Goal: Task Accomplishment & Management: Use online tool/utility

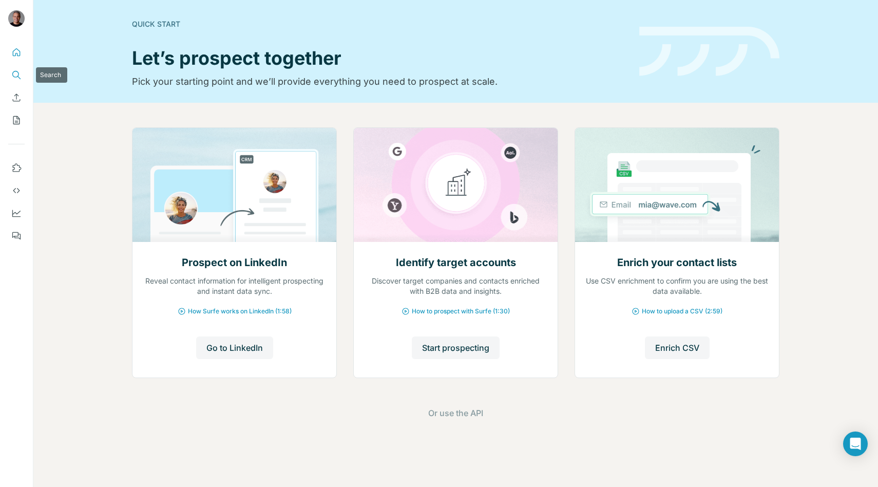
click at [15, 83] on button "Search" at bounding box center [16, 75] width 16 height 18
click at [18, 72] on icon "Search" at bounding box center [16, 75] width 10 height 10
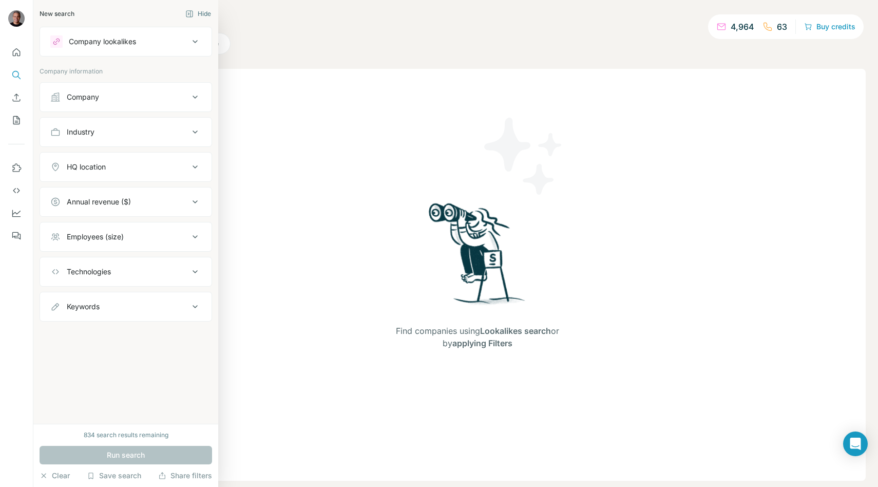
click at [50, 39] on div at bounding box center [56, 41] width 12 height 12
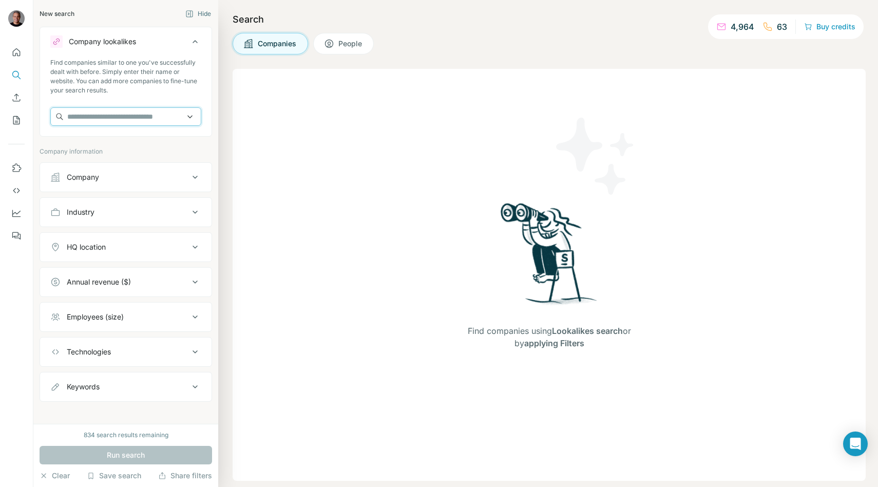
click at [77, 115] on input "text" at bounding box center [125, 116] width 151 height 18
paste input "**********"
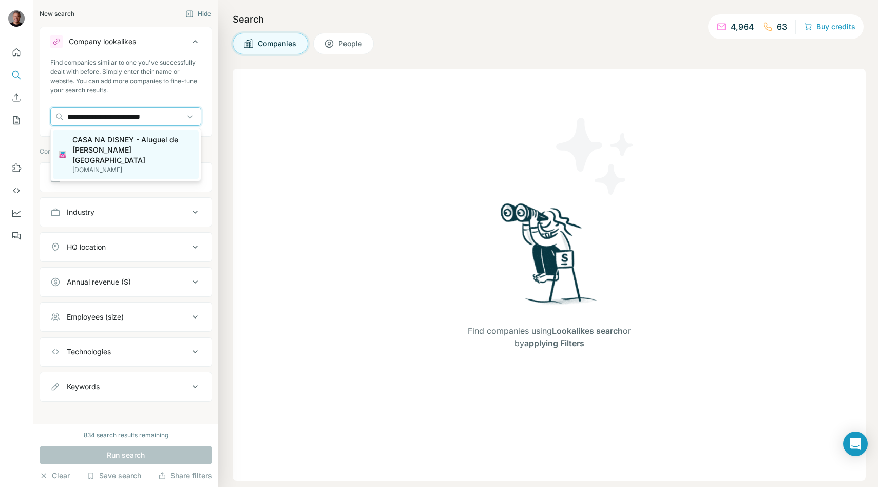
type input "**********"
click at [127, 138] on p "CASA NA DISNEY - Aluguel de casas em Orlando - Disney" at bounding box center [132, 150] width 120 height 31
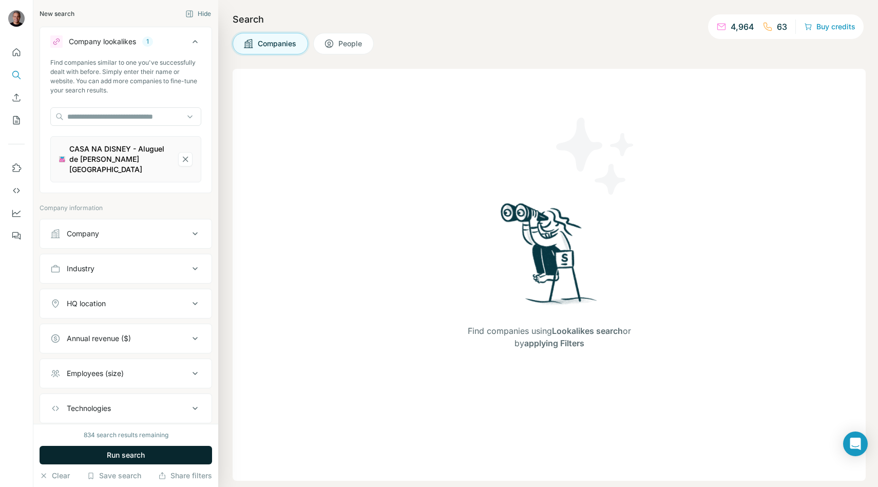
click at [123, 453] on span "Run search" at bounding box center [126, 455] width 38 height 10
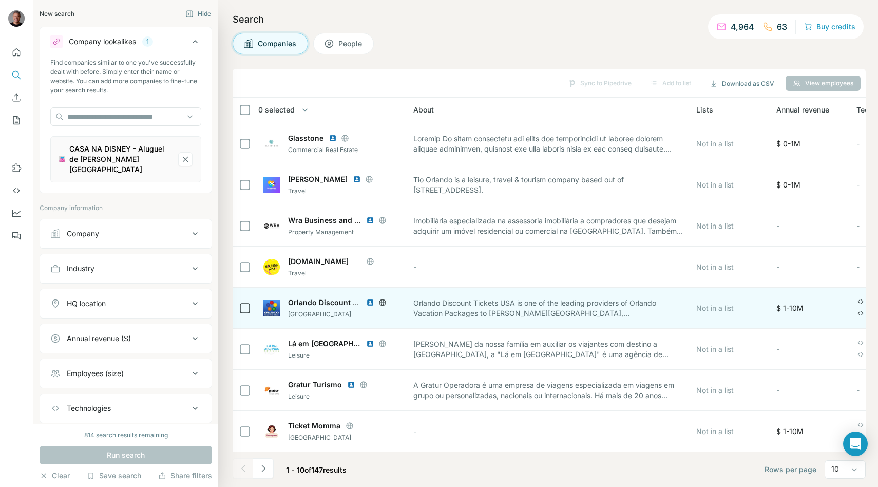
scroll to position [81, 0]
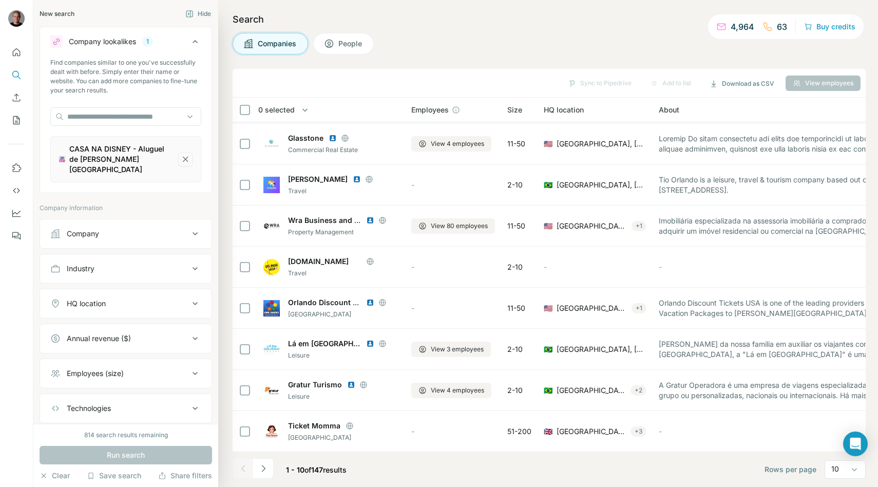
click at [189, 160] on icon "CASA NA DISNEY - Aluguel de casas em Orlando - Disney-remove-button" at bounding box center [185, 159] width 9 height 10
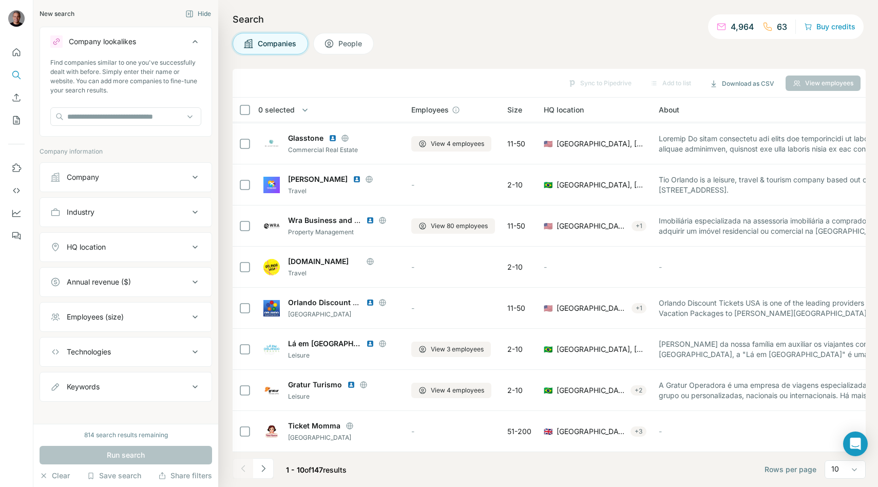
click at [196, 178] on icon at bounding box center [195, 177] width 12 height 12
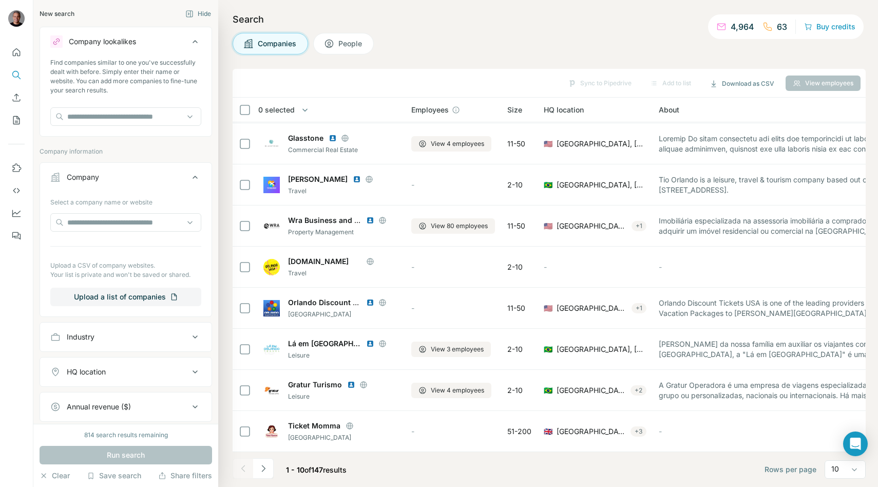
click at [194, 175] on icon at bounding box center [195, 177] width 12 height 12
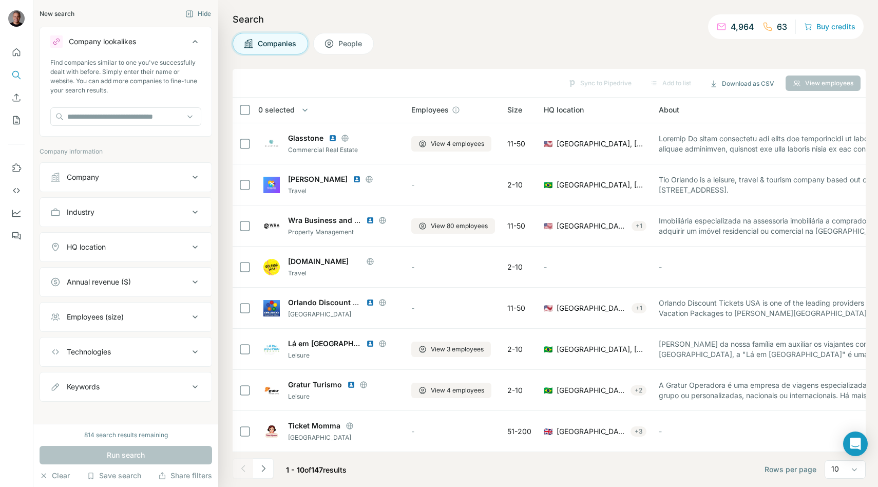
click at [192, 219] on button "Industry" at bounding box center [125, 212] width 171 height 25
click at [193, 218] on icon at bounding box center [195, 212] width 12 height 12
click at [190, 237] on button "HQ location" at bounding box center [125, 247] width 171 height 25
click at [133, 269] on input "text" at bounding box center [125, 272] width 151 height 18
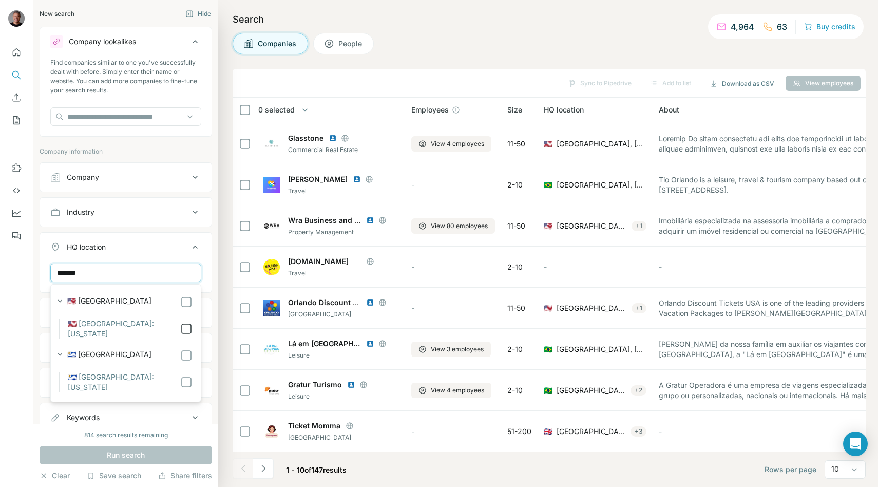
type input "*******"
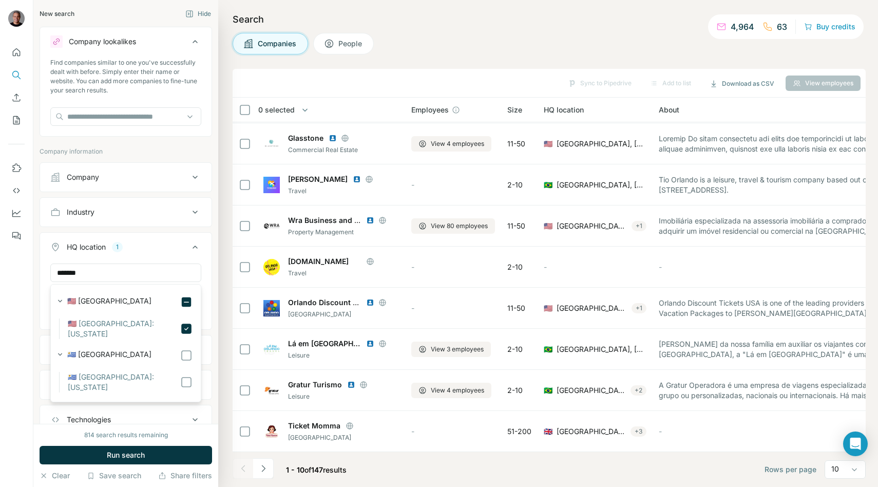
click at [190, 246] on icon at bounding box center [195, 247] width 12 height 12
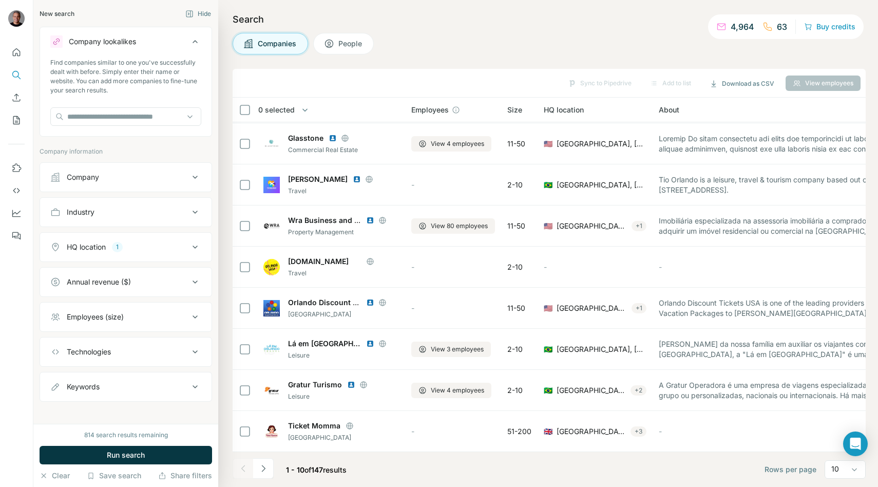
scroll to position [7, 0]
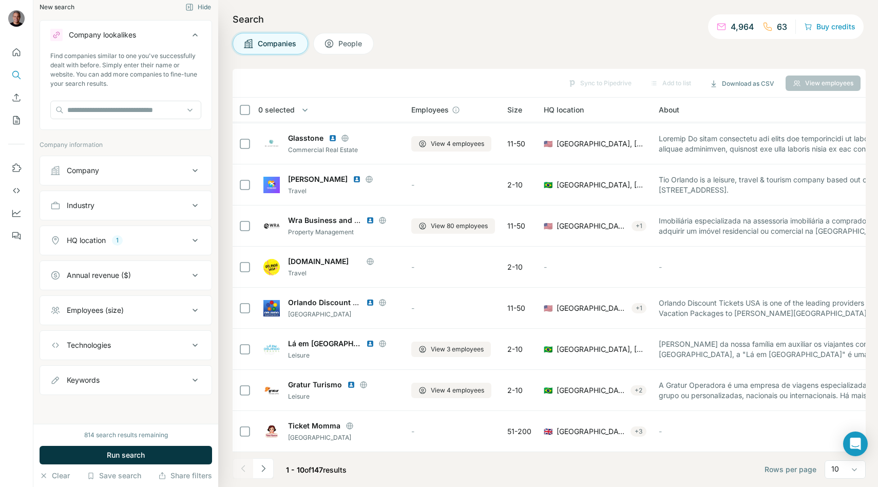
click at [135, 390] on button "Keywords" at bounding box center [125, 380] width 171 height 25
click at [108, 399] on input "text" at bounding box center [115, 405] width 130 height 18
type input "******"
click at [122, 455] on span "Run search" at bounding box center [126, 455] width 38 height 10
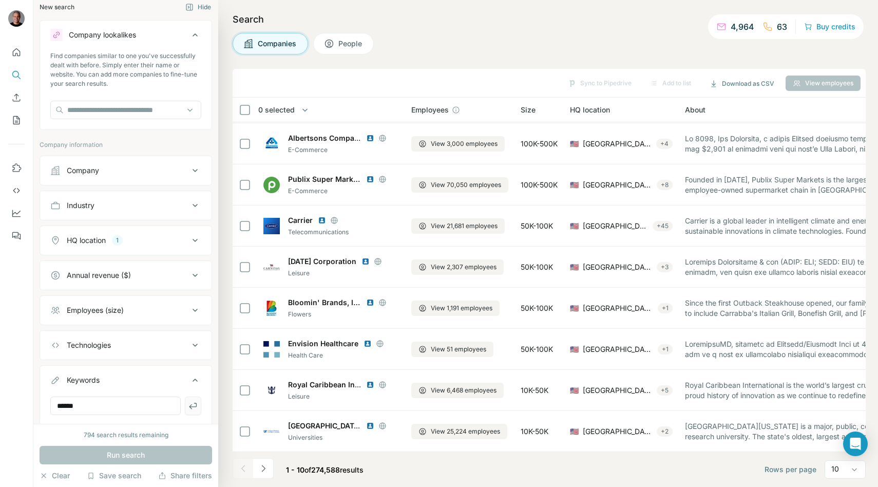
click at [188, 403] on icon "button" at bounding box center [193, 405] width 10 height 10
click at [168, 450] on button "Run search" at bounding box center [126, 455] width 173 height 18
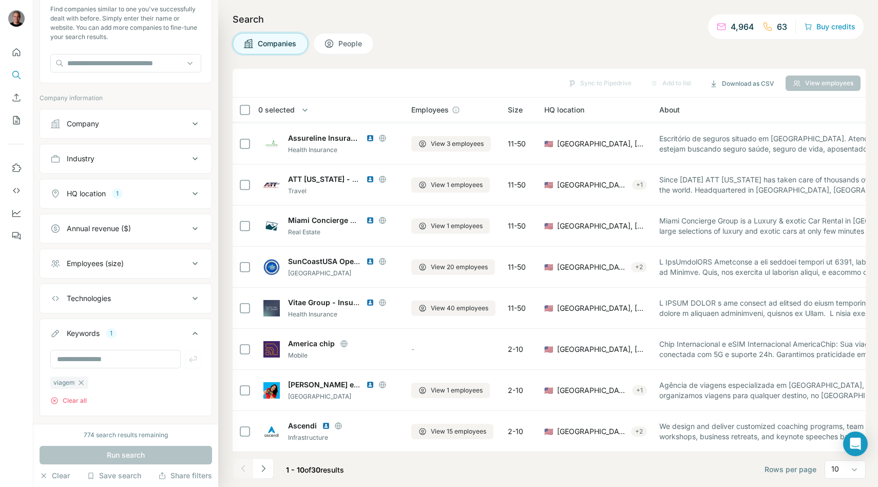
scroll to position [53, 0]
click at [93, 368] on input "text" at bounding box center [115, 359] width 130 height 18
type input "*******"
click at [83, 387] on div "viagem" at bounding box center [69, 383] width 38 height 12
click at [192, 360] on icon "button" at bounding box center [193, 359] width 8 height 6
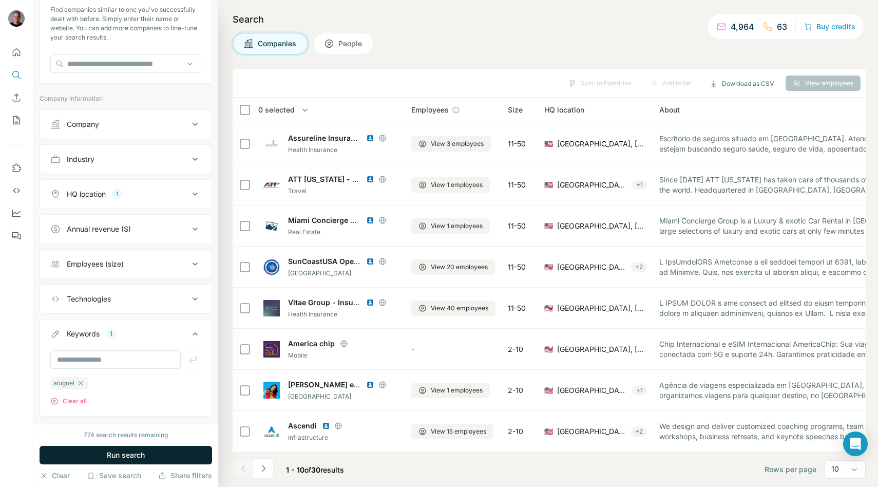
click at [107, 453] on span "Run search" at bounding box center [126, 455] width 38 height 10
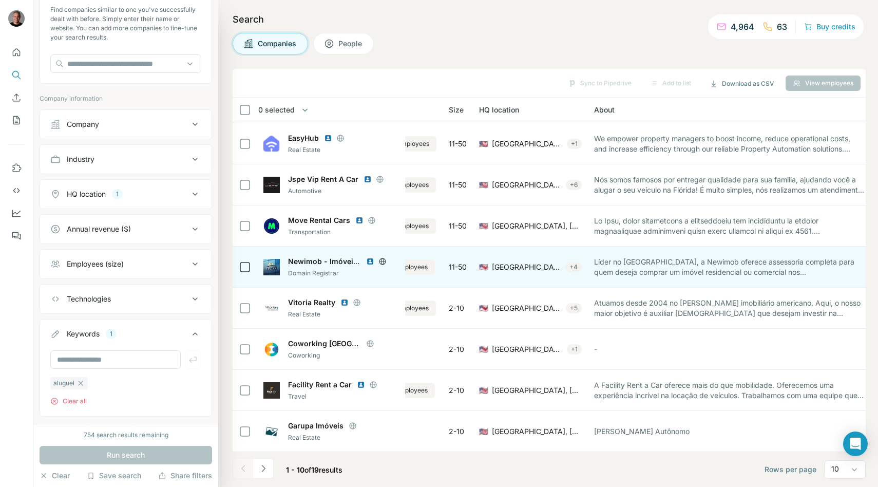
scroll to position [81, 53]
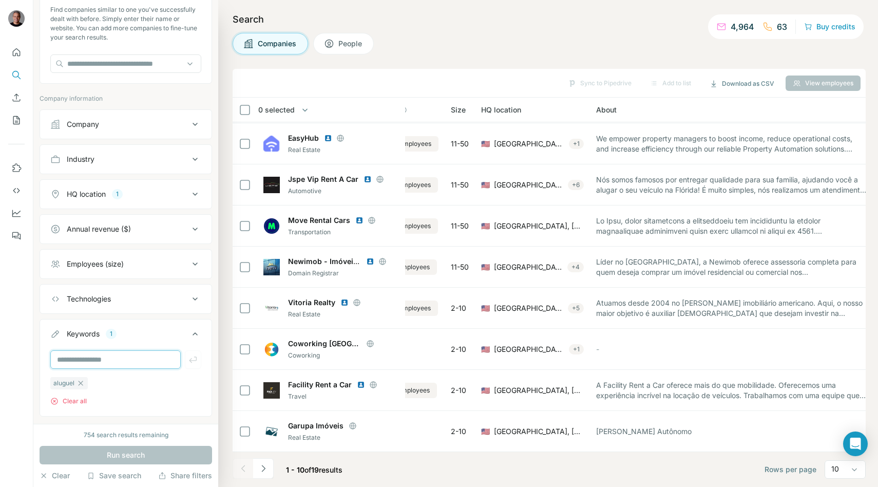
click at [77, 360] on input "text" at bounding box center [115, 359] width 130 height 18
click at [76, 379] on div "aluguel" at bounding box center [68, 383] width 37 height 12
click at [84, 379] on icon "button" at bounding box center [81, 383] width 8 height 8
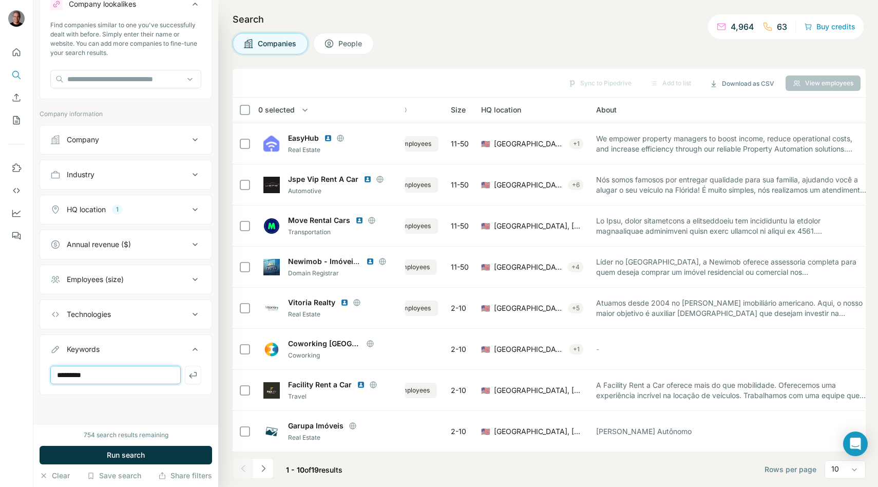
click at [113, 376] on input "*********" at bounding box center [115, 375] width 130 height 18
type input "**********"
click at [194, 372] on icon "button" at bounding box center [193, 375] width 10 height 10
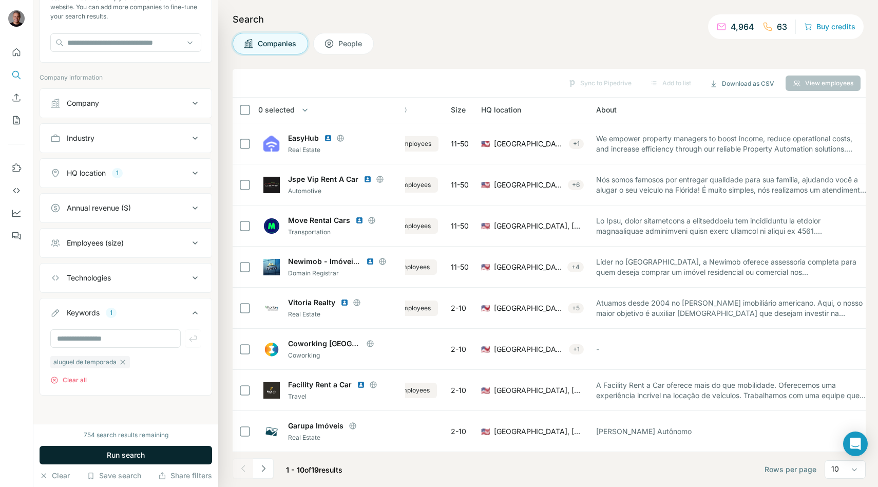
click at [121, 452] on span "Run search" at bounding box center [126, 455] width 38 height 10
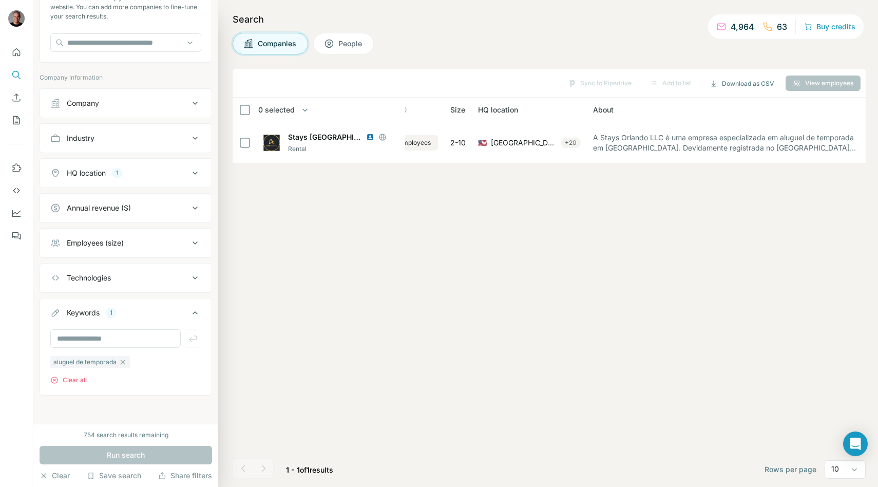
scroll to position [0, 53]
click at [138, 337] on input "text" at bounding box center [115, 338] width 130 height 18
click at [126, 364] on icon "button" at bounding box center [123, 362] width 8 height 8
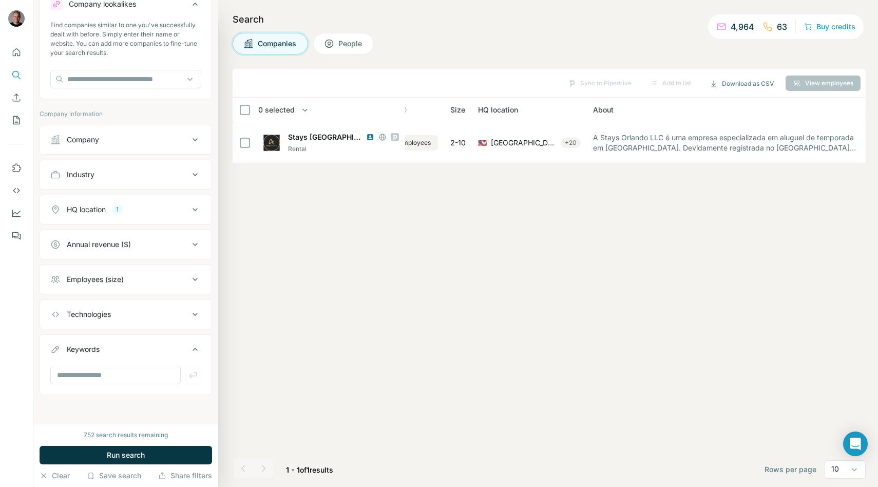
scroll to position [37, 0]
click at [119, 368] on input "text" at bounding box center [115, 375] width 130 height 18
type input "******"
click at [138, 463] on button "Run search" at bounding box center [126, 455] width 173 height 18
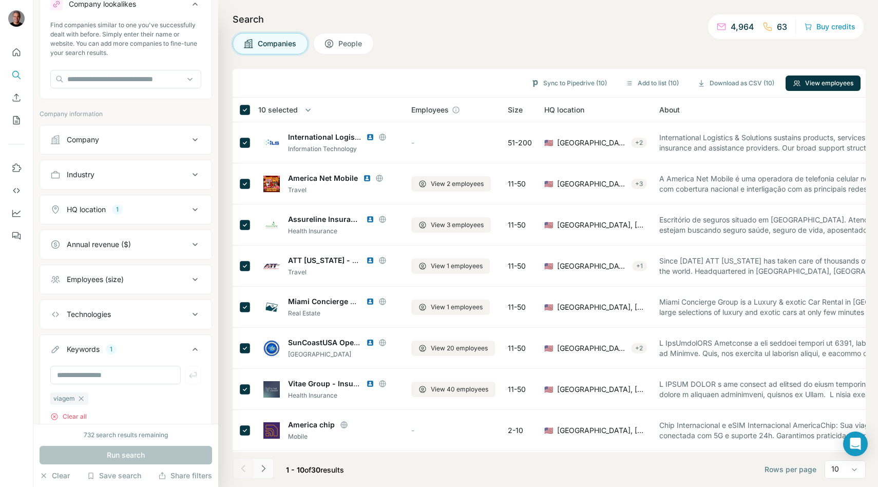
click at [266, 471] on icon "Navigate to next page" at bounding box center [263, 468] width 10 height 10
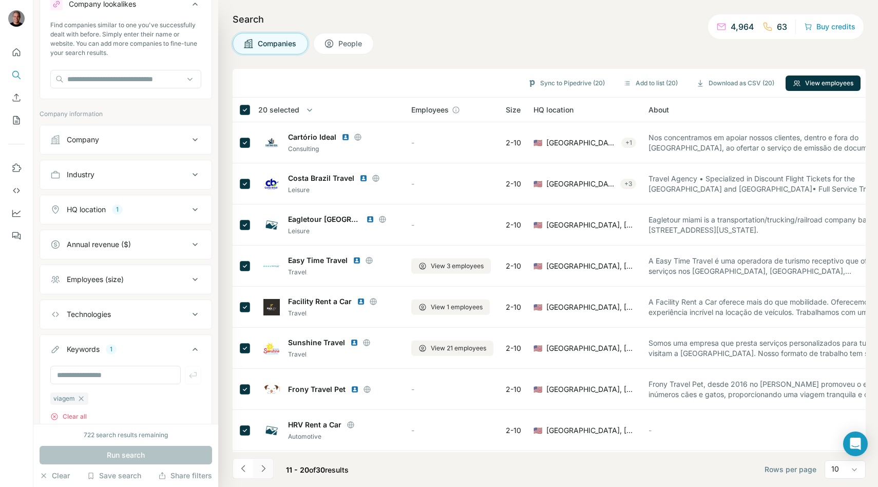
click at [261, 468] on icon "Navigate to next page" at bounding box center [263, 468] width 10 height 10
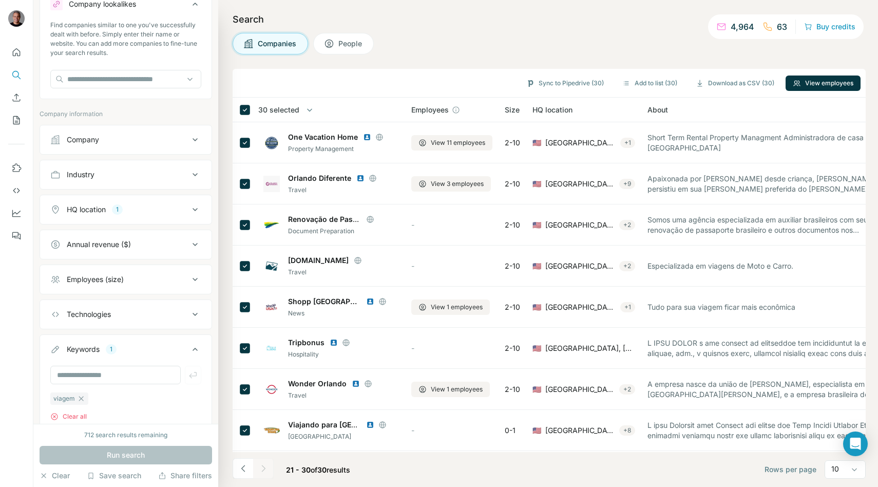
click at [188, 204] on div "HQ location 1" at bounding box center [119, 209] width 139 height 10
click at [112, 227] on input "text" at bounding box center [125, 235] width 151 height 18
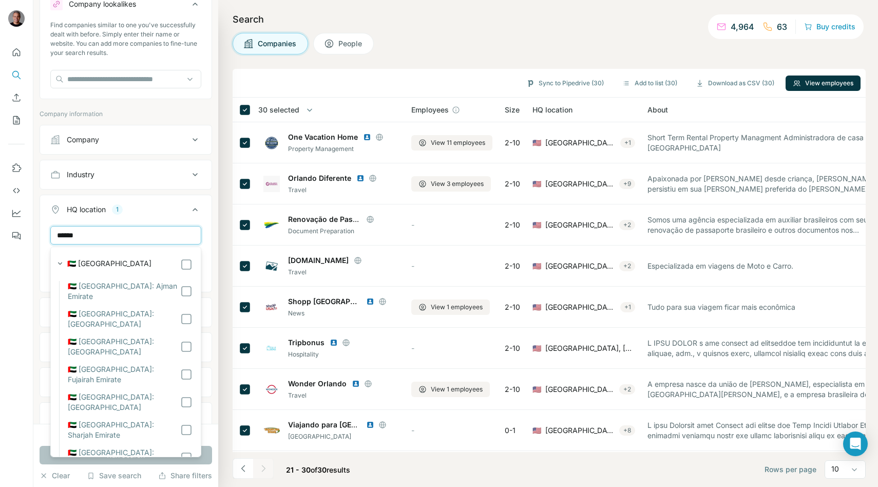
click at [112, 227] on input "******" at bounding box center [125, 235] width 151 height 18
type input "*********"
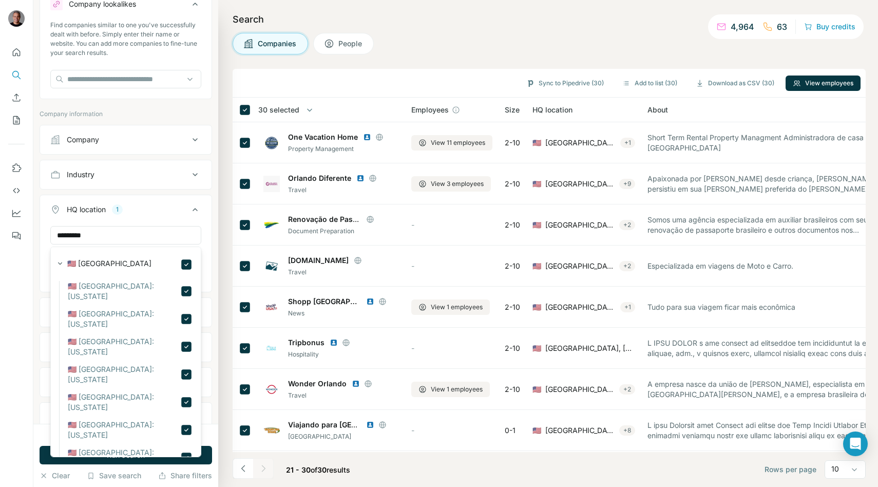
click at [197, 209] on icon at bounding box center [195, 209] width 12 height 12
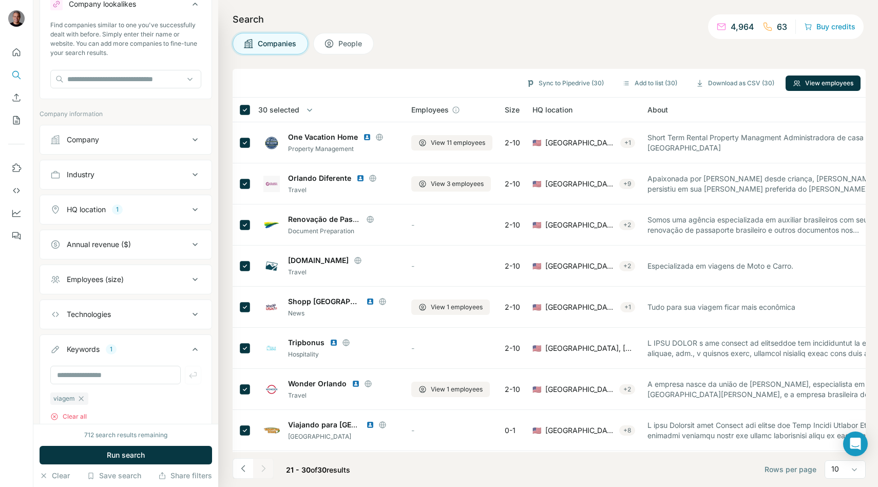
click at [160, 213] on div "HQ location 1" at bounding box center [119, 209] width 139 height 10
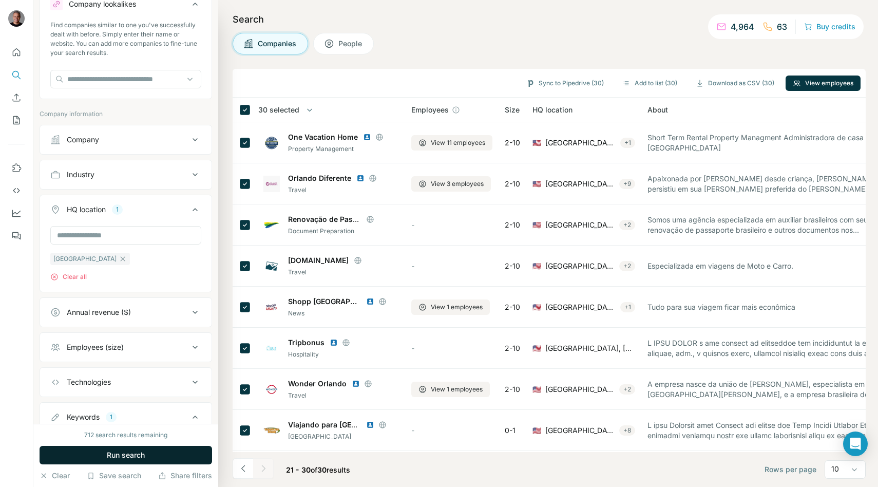
click at [147, 453] on button "Run search" at bounding box center [126, 455] width 173 height 18
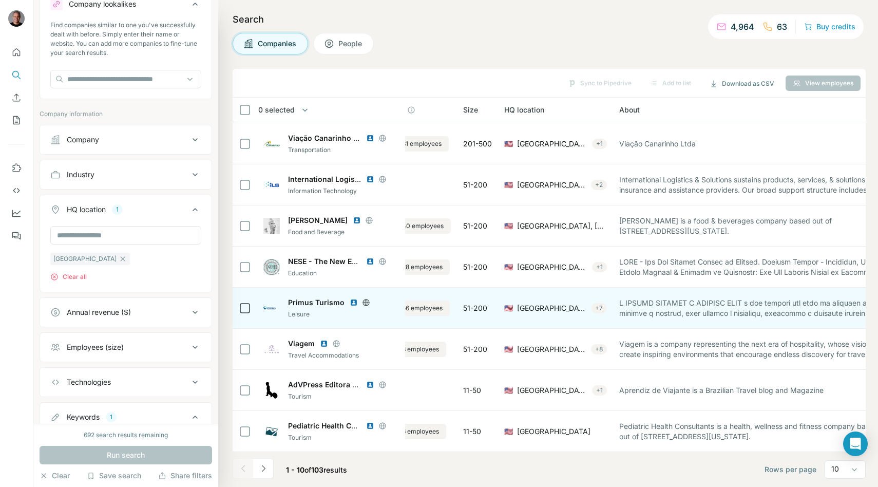
scroll to position [81, 0]
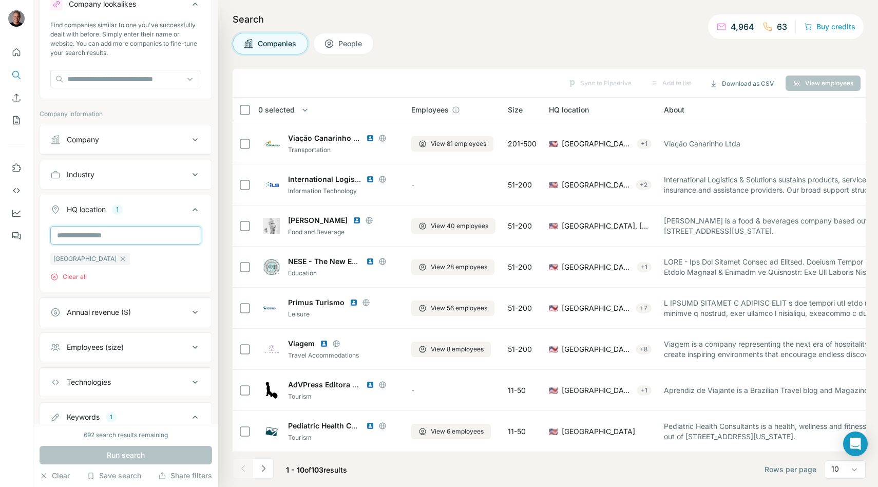
click at [83, 231] on input "text" at bounding box center [125, 235] width 151 height 18
type input "********"
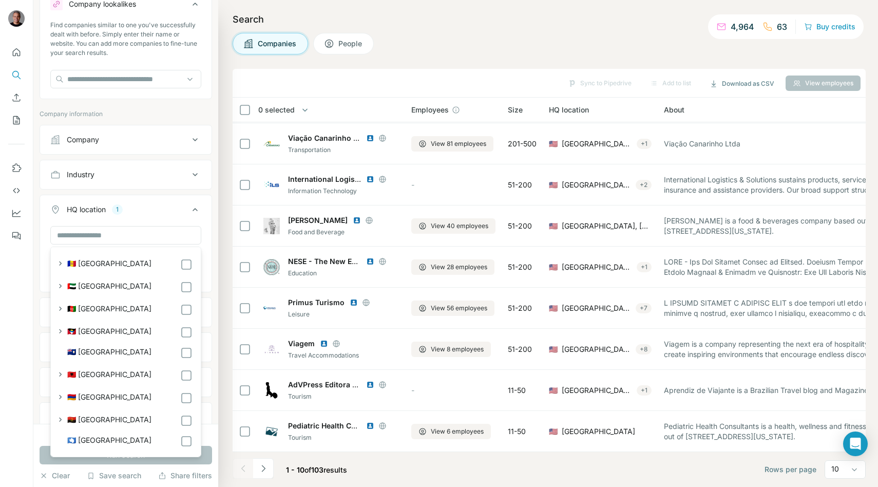
click at [104, 212] on div "HQ location" at bounding box center [86, 209] width 39 height 10
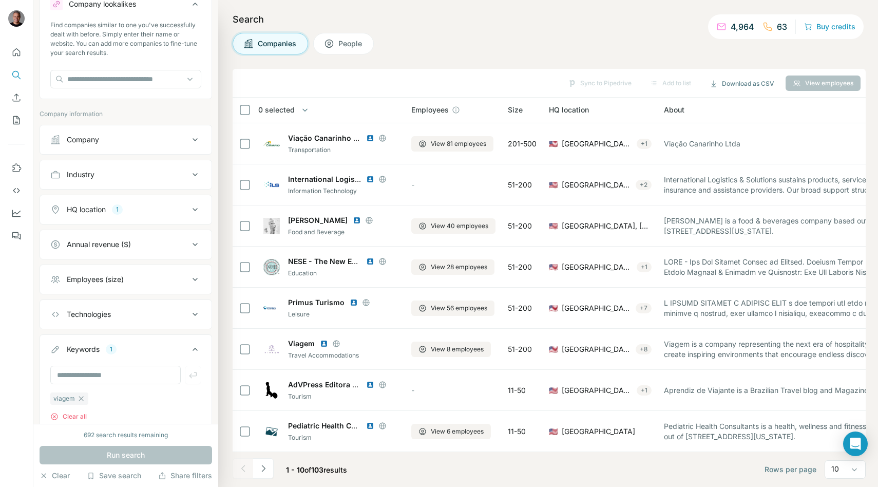
click at [118, 213] on div "1" at bounding box center [117, 209] width 11 height 9
click at [93, 258] on div "[GEOGRAPHIC_DATA]" at bounding box center [90, 259] width 80 height 12
click at [119, 258] on icon "button" at bounding box center [123, 259] width 8 height 8
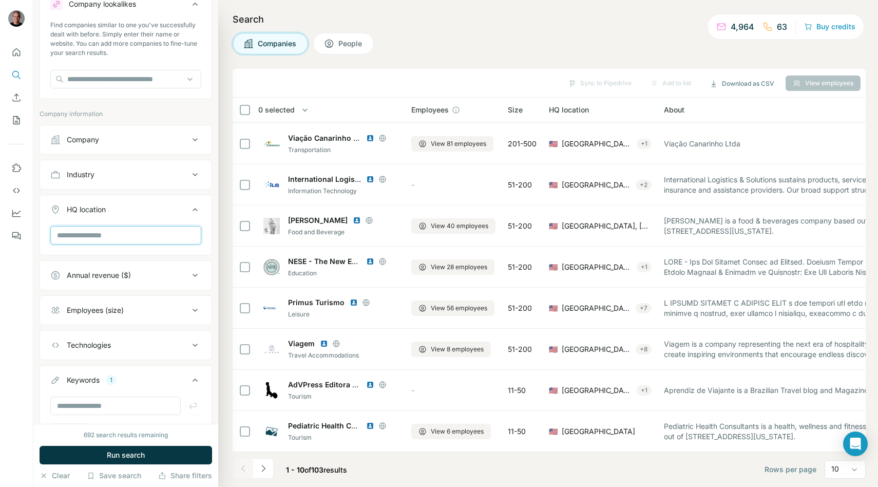
click at [97, 241] on input "text" at bounding box center [125, 235] width 151 height 18
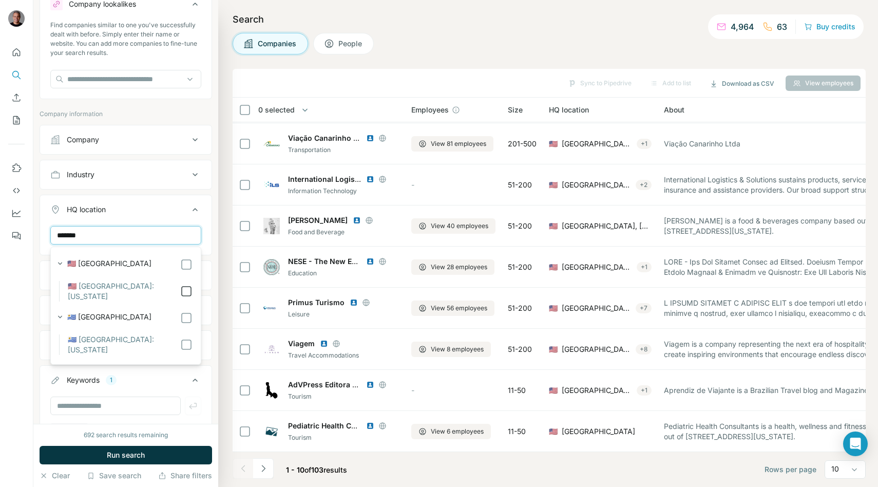
type input "*******"
click at [212, 227] on div "HQ location 1 ******* Florida Clear all" at bounding box center [126, 244] width 173 height 98
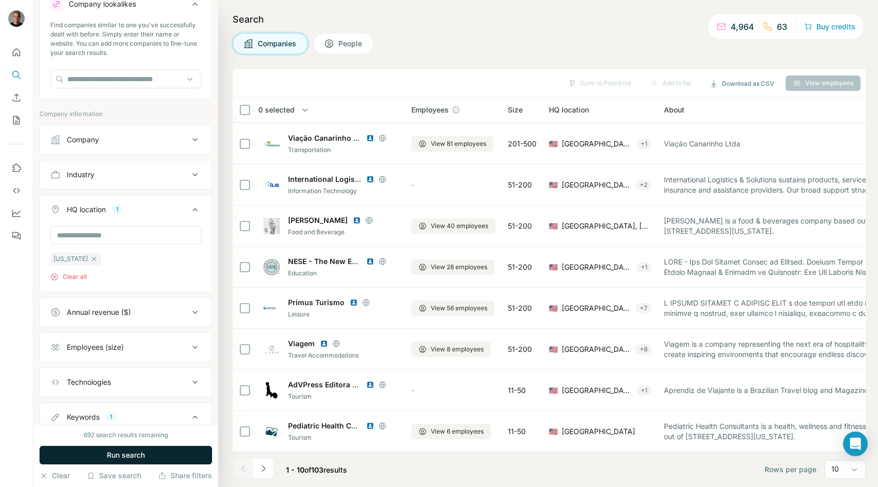
click at [155, 451] on button "Run search" at bounding box center [126, 455] width 173 height 18
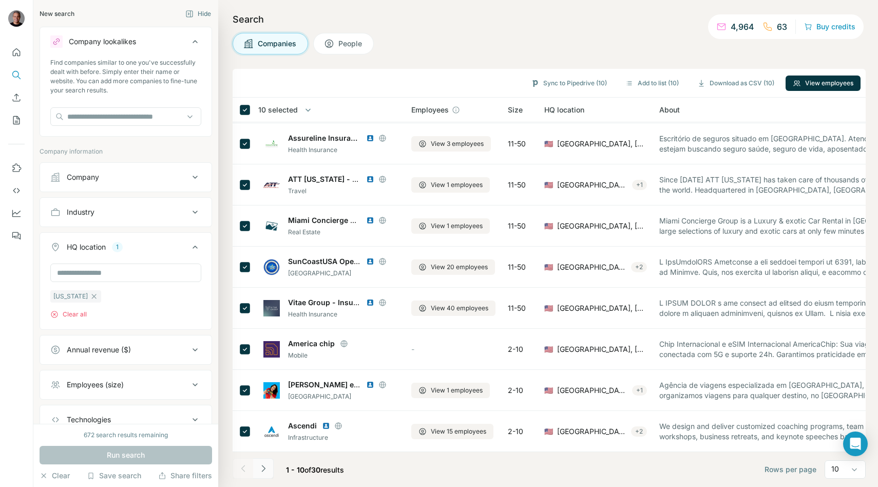
click at [267, 469] on icon "Navigate to next page" at bounding box center [263, 468] width 10 height 10
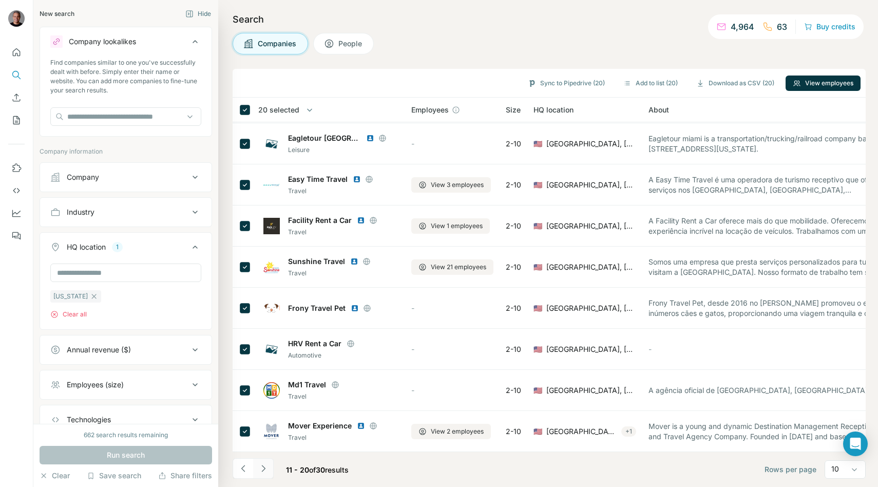
click at [264, 476] on button "Navigate to next page" at bounding box center [263, 468] width 21 height 21
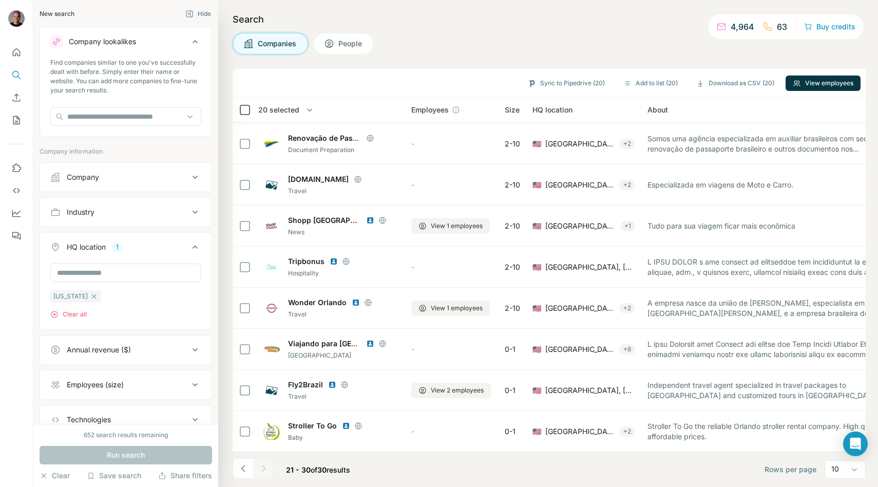
click at [250, 110] on icon at bounding box center [245, 110] width 12 height 12
click at [801, 87] on button "View employees" at bounding box center [823, 82] width 75 height 15
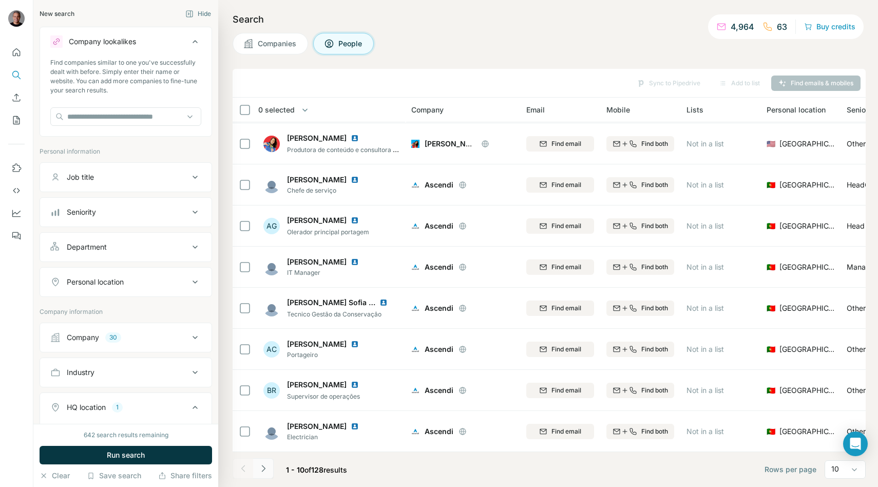
click at [260, 461] on button "Navigate to next page" at bounding box center [263, 468] width 21 height 21
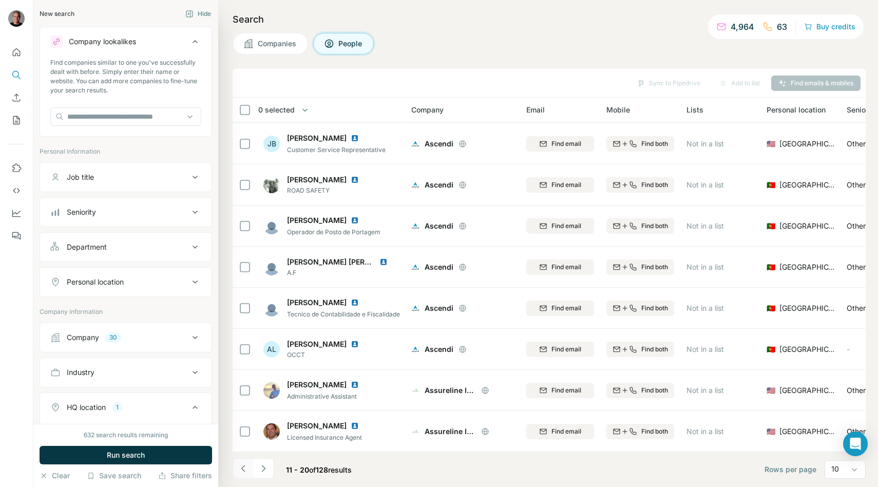
click at [241, 471] on icon "Navigate to previous page" at bounding box center [243, 468] width 10 height 10
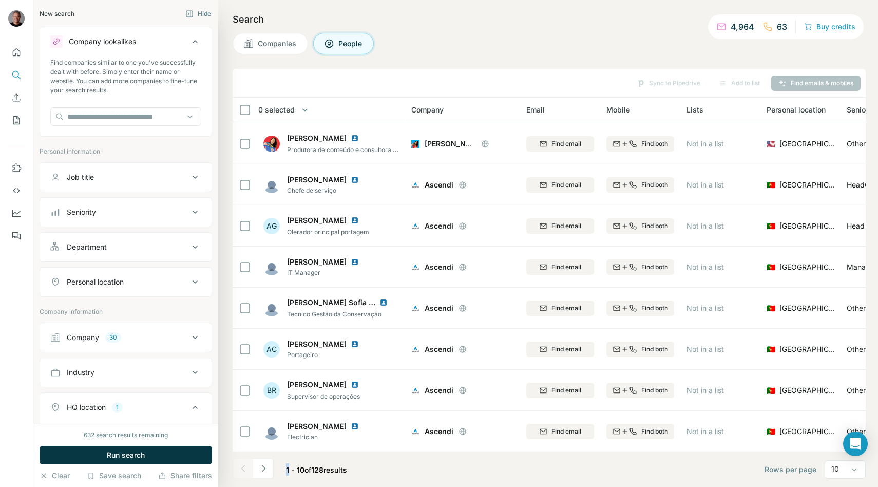
click at [241, 471] on div at bounding box center [243, 468] width 21 height 21
click at [290, 61] on div "Search Companies People Sync to Pipedrive Add to list Find emails & mobiles 0 s…" at bounding box center [548, 243] width 660 height 487
click at [288, 47] on span "Companies" at bounding box center [278, 44] width 40 height 10
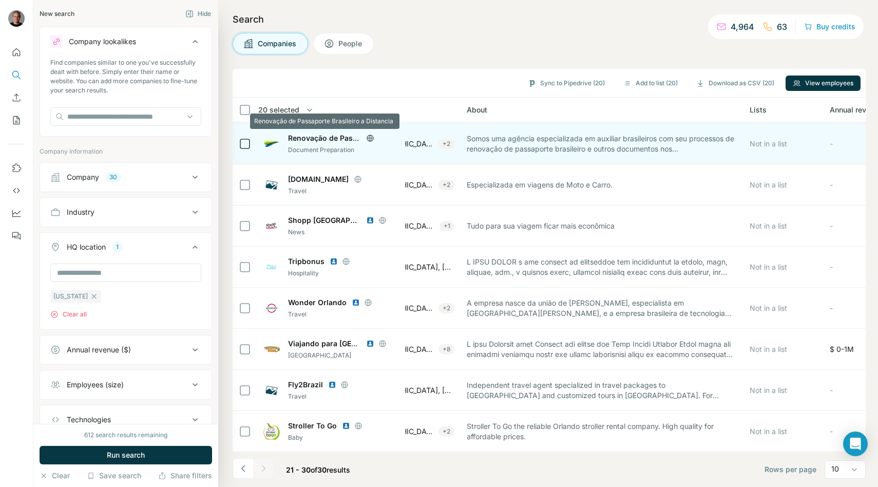
scroll to position [81, 0]
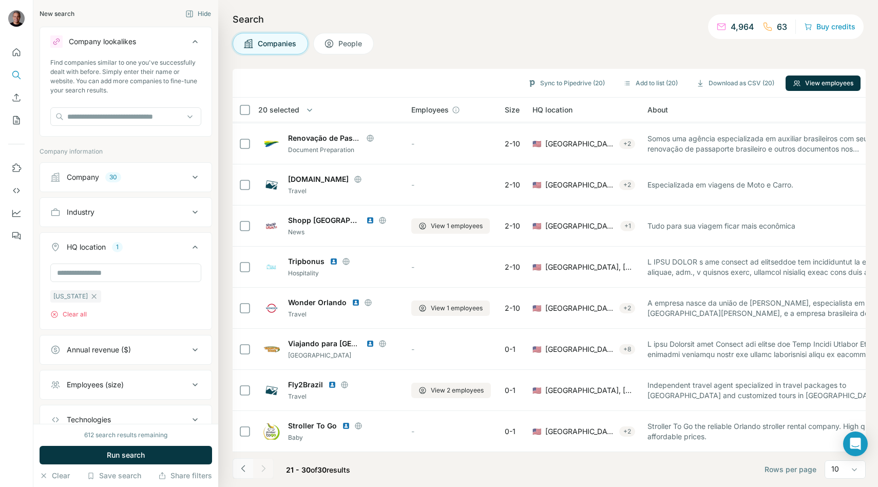
click at [240, 464] on icon "Navigate to previous page" at bounding box center [243, 468] width 10 height 10
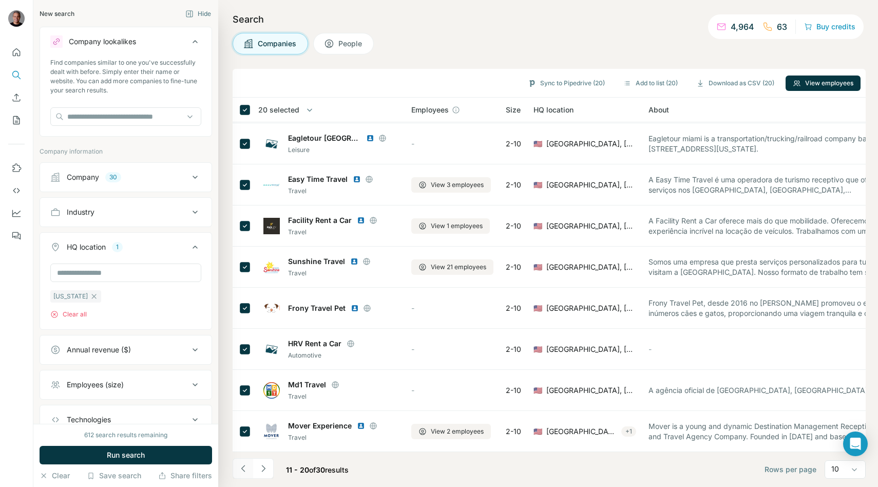
click at [240, 464] on icon "Navigate to previous page" at bounding box center [243, 468] width 10 height 10
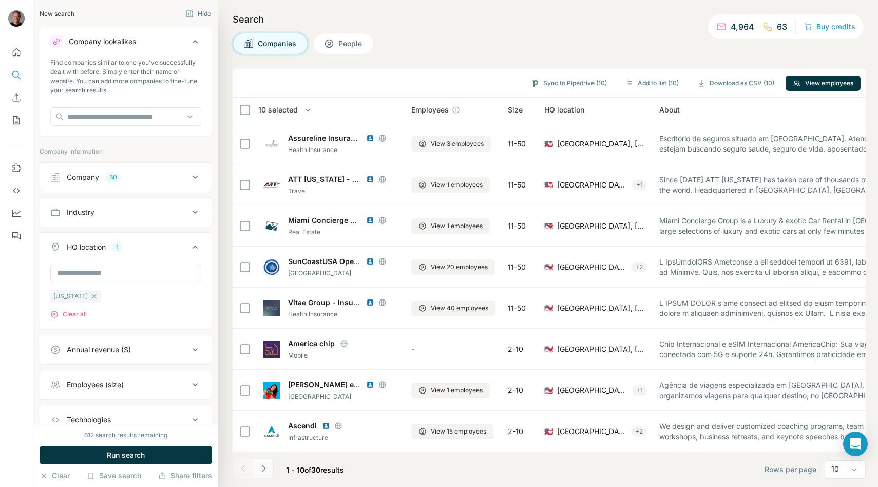
click at [267, 467] on icon "Navigate to next page" at bounding box center [263, 468] width 10 height 10
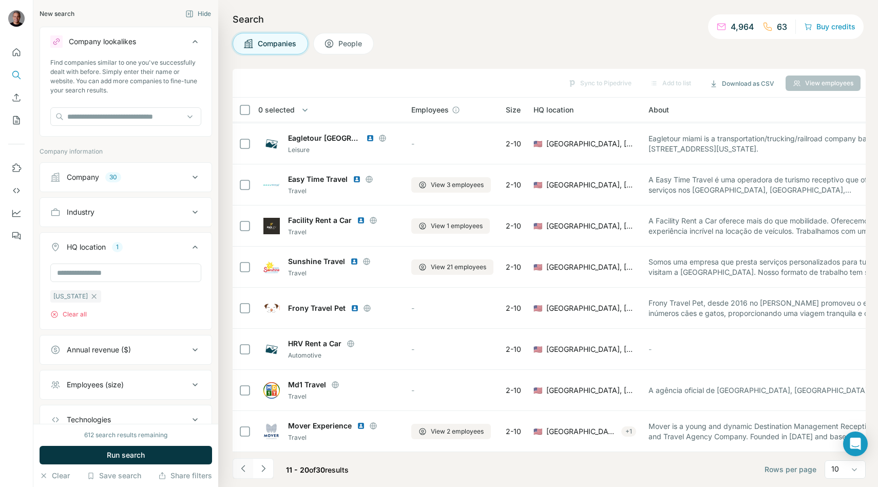
click at [240, 470] on icon "Navigate to previous page" at bounding box center [243, 468] width 10 height 10
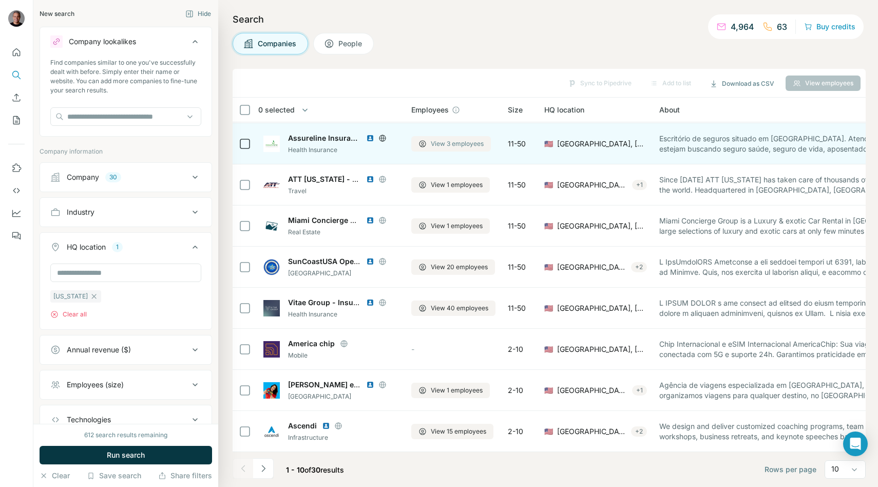
scroll to position [81, 163]
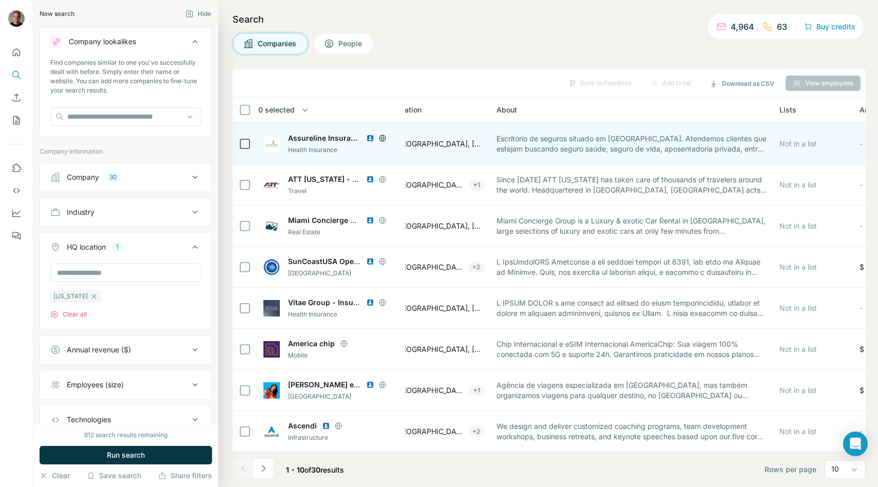
click at [700, 145] on span "Escritório de seguros situado em [GEOGRAPHIC_DATA]. Atendemos clientes que este…" at bounding box center [631, 143] width 271 height 21
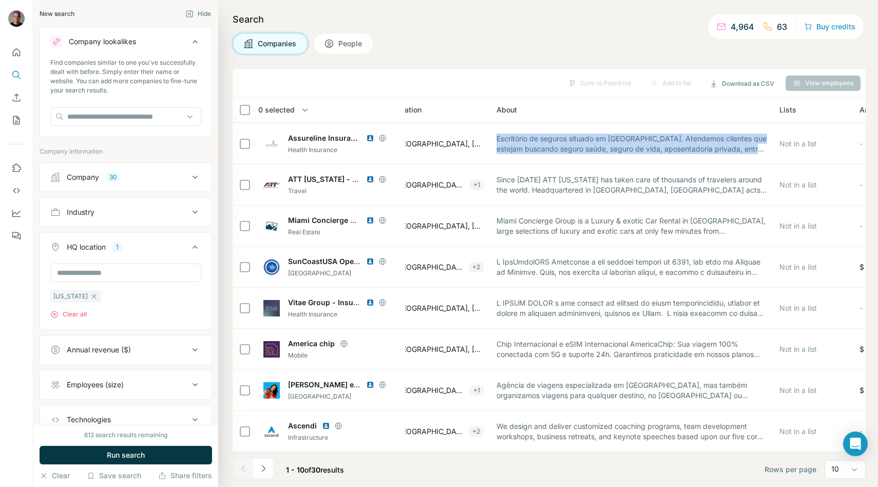
click at [615, 112] on div "About" at bounding box center [631, 110] width 271 height 12
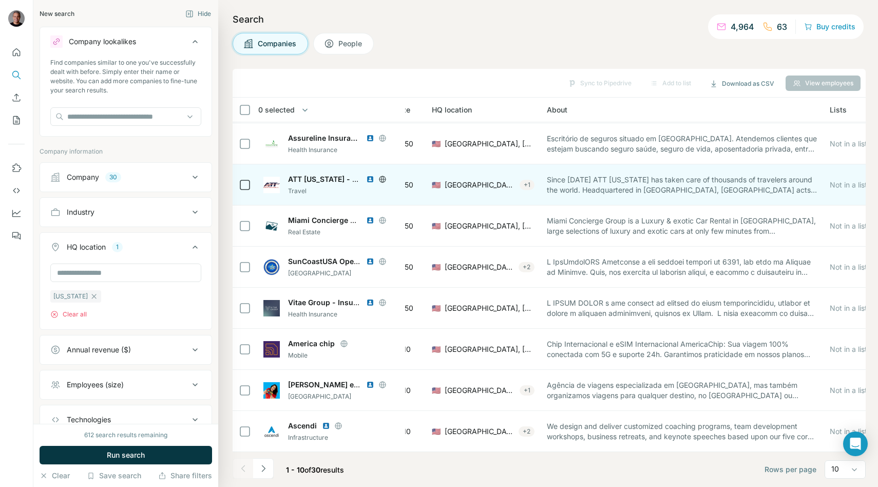
scroll to position [81, 121]
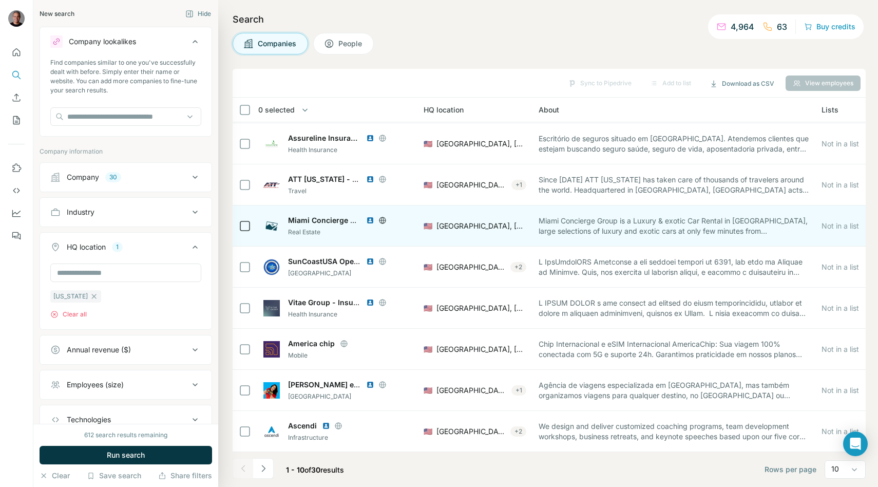
click at [580, 231] on span "Miami Concierge Group is a Luxury & exotic Car Rental in [GEOGRAPHIC_DATA], lar…" at bounding box center [674, 226] width 271 height 21
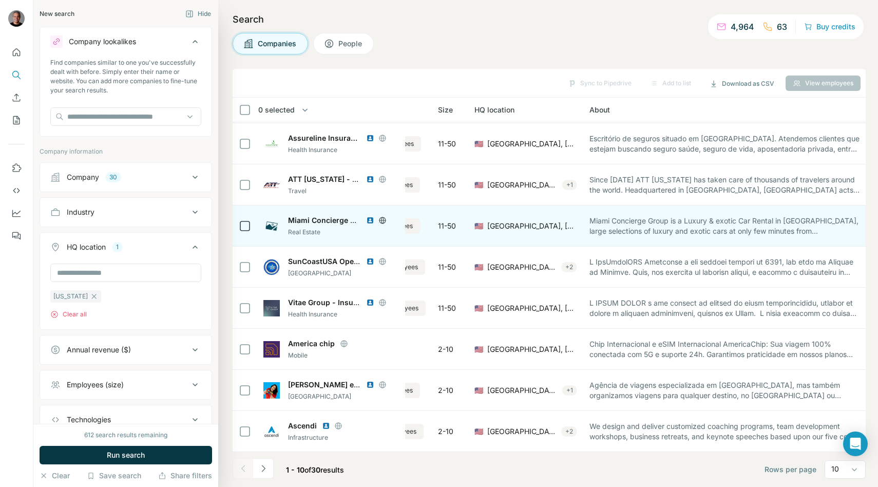
scroll to position [81, 0]
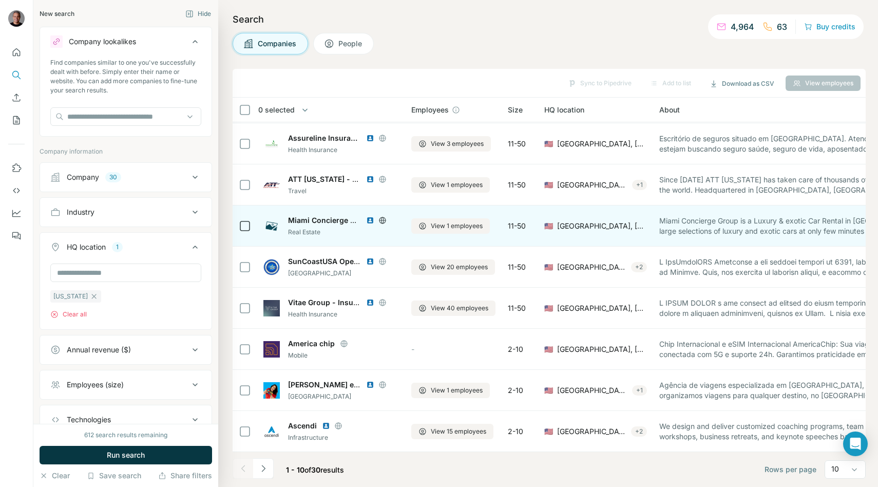
click at [380, 219] on icon at bounding box center [382, 220] width 8 height 8
click at [435, 226] on span "View 1 employees" at bounding box center [457, 225] width 52 height 9
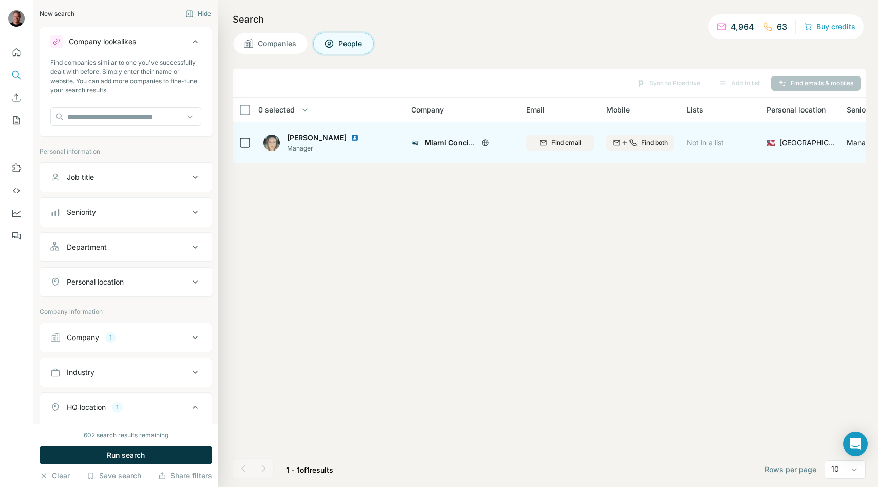
click at [351, 140] on img at bounding box center [355, 137] width 8 height 8
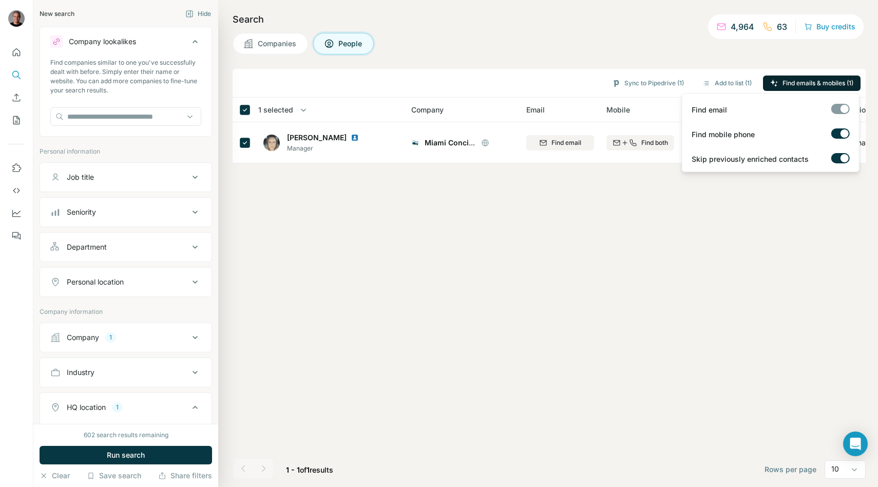
click at [791, 83] on span "Find emails & mobiles (1)" at bounding box center [817, 83] width 71 height 9
click at [616, 57] on div "Search Companies People Sync to Pipedrive (1) Add to list (1) Find emails & mob…" at bounding box center [548, 243] width 660 height 487
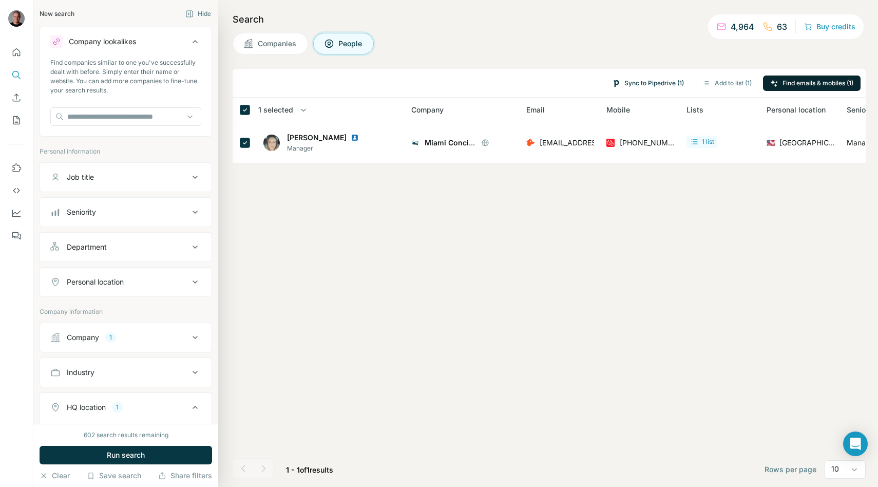
click at [628, 87] on button "Sync to Pipedrive (1)" at bounding box center [648, 82] width 86 height 15
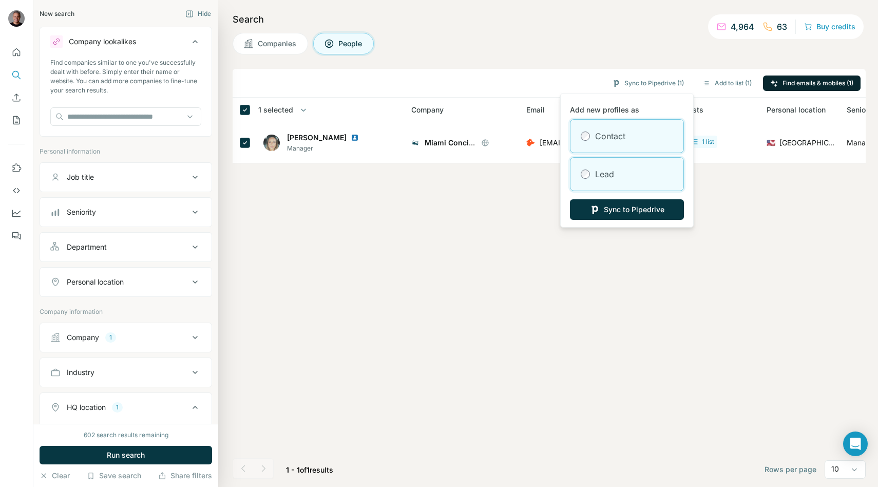
click at [638, 189] on div "Lead" at bounding box center [626, 174] width 113 height 33
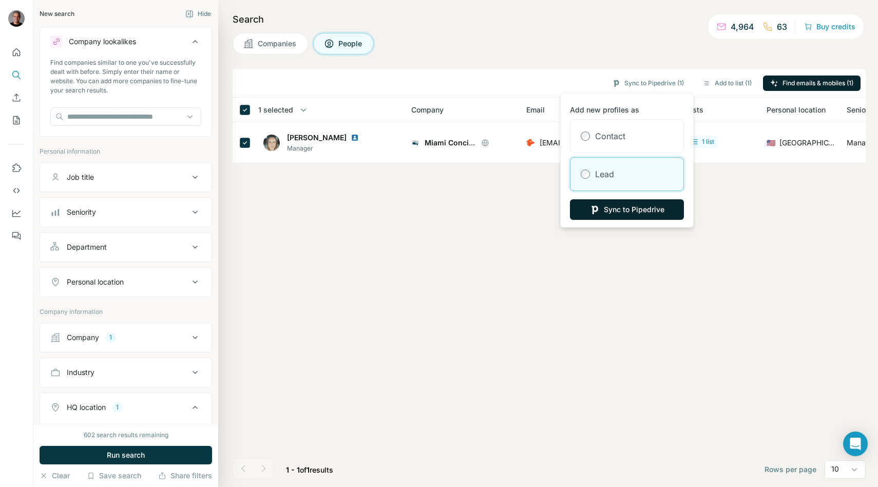
click at [631, 212] on button "Sync to Pipedrive" at bounding box center [627, 209] width 114 height 21
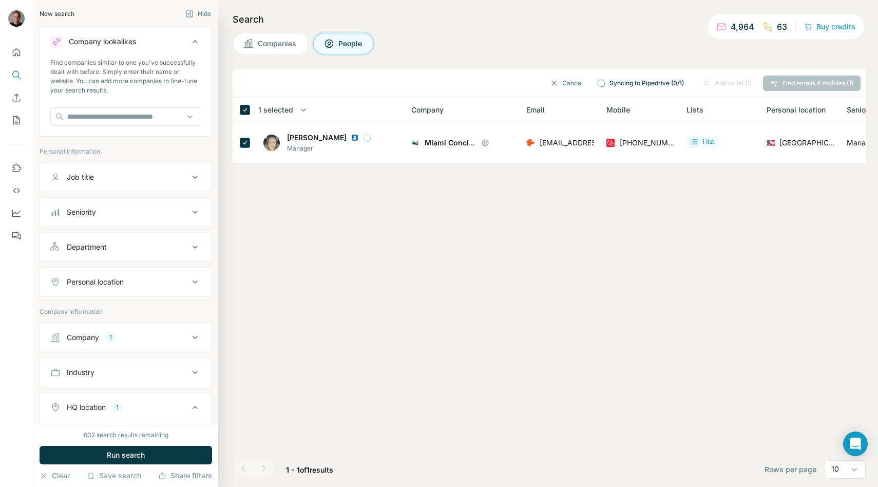
click at [255, 45] on button "Companies" at bounding box center [270, 44] width 75 height 22
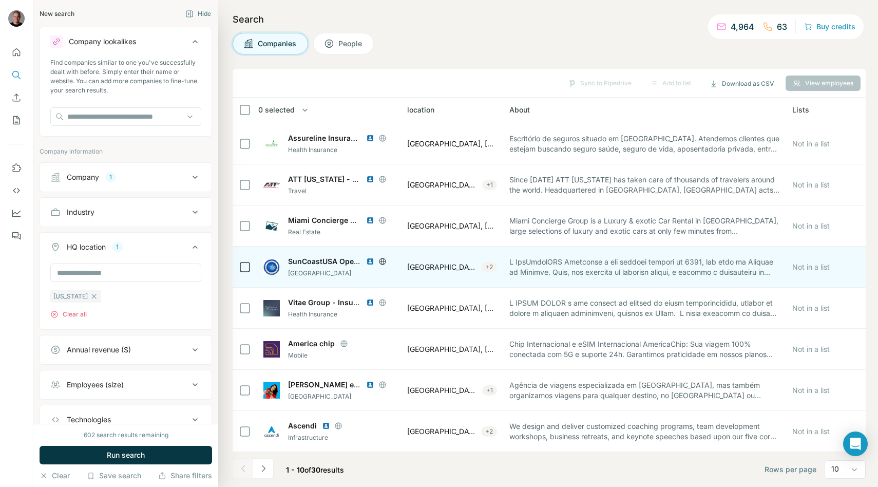
scroll to position [81, 161]
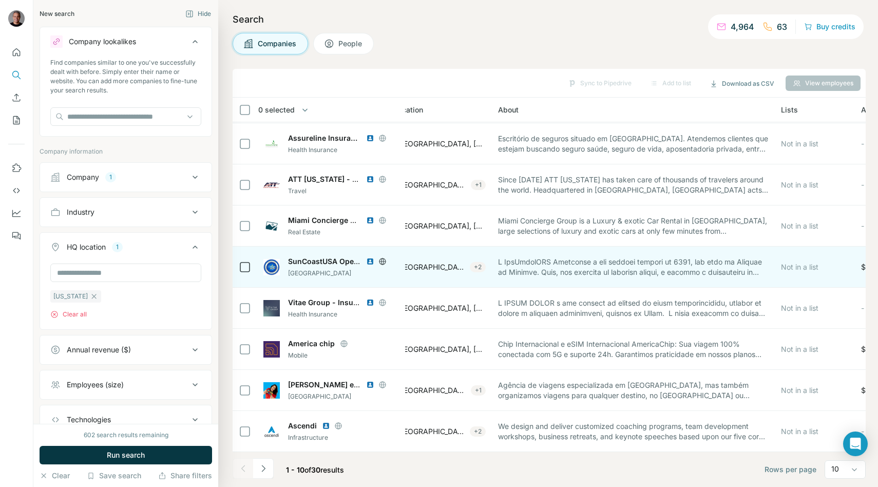
click at [385, 263] on icon at bounding box center [382, 261] width 8 height 8
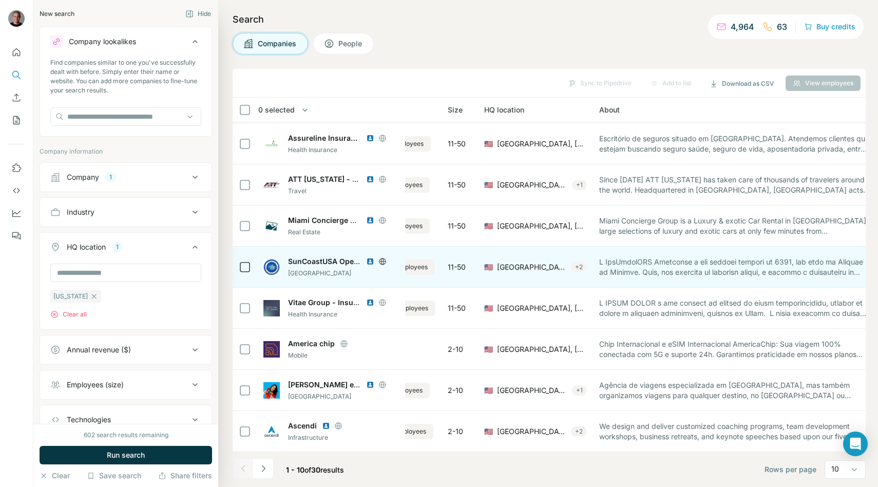
scroll to position [81, 0]
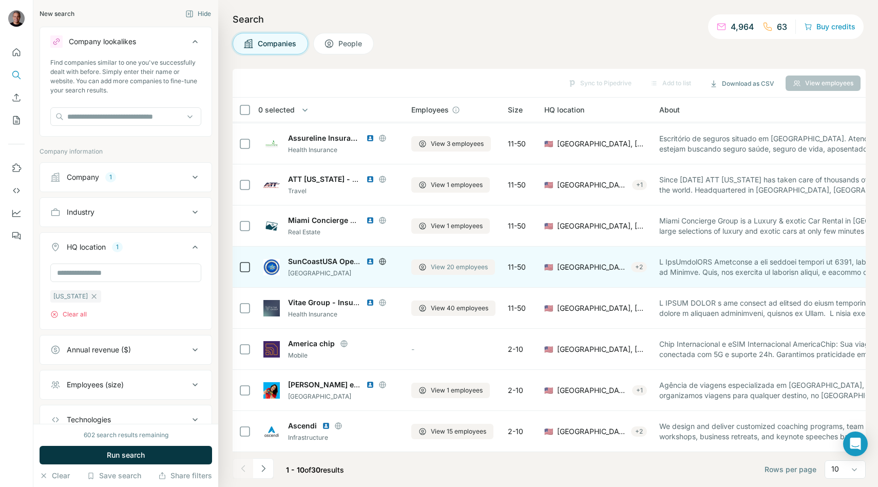
click at [444, 268] on span "View 20 employees" at bounding box center [459, 266] width 57 height 9
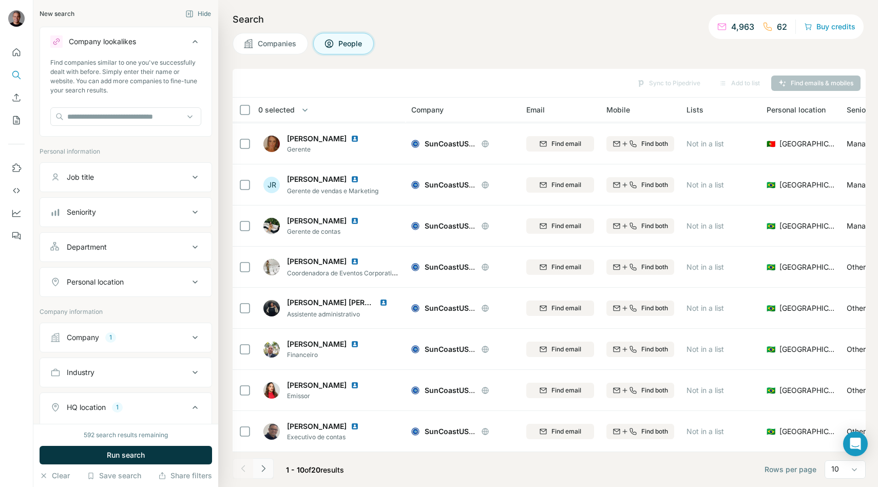
click at [266, 469] on icon "Navigate to next page" at bounding box center [263, 468] width 10 height 10
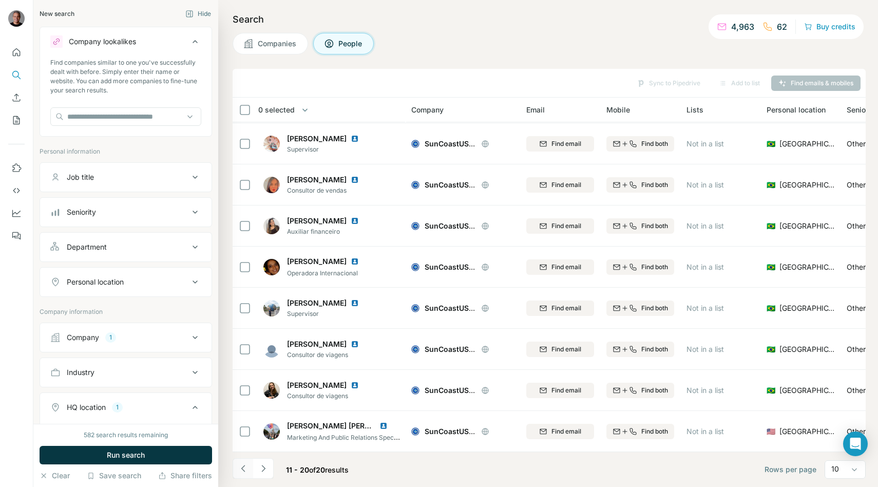
click at [238, 470] on icon "Navigate to previous page" at bounding box center [243, 468] width 10 height 10
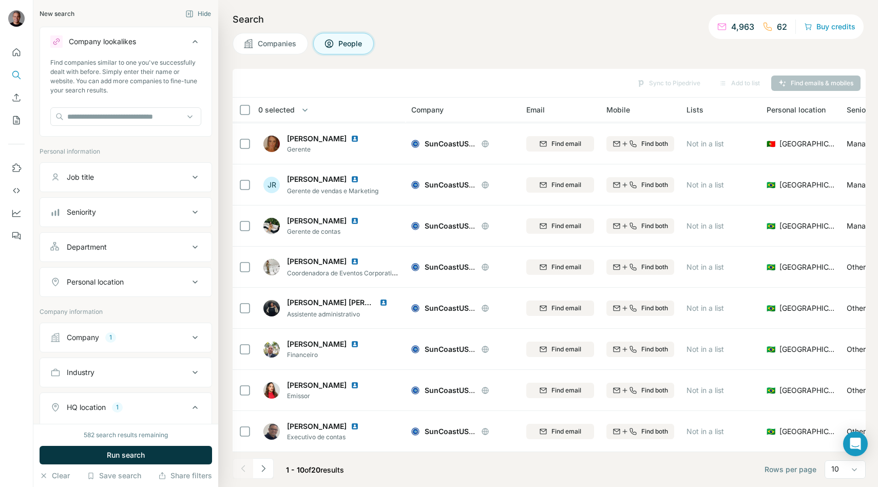
click at [239, 470] on div at bounding box center [243, 468] width 21 height 21
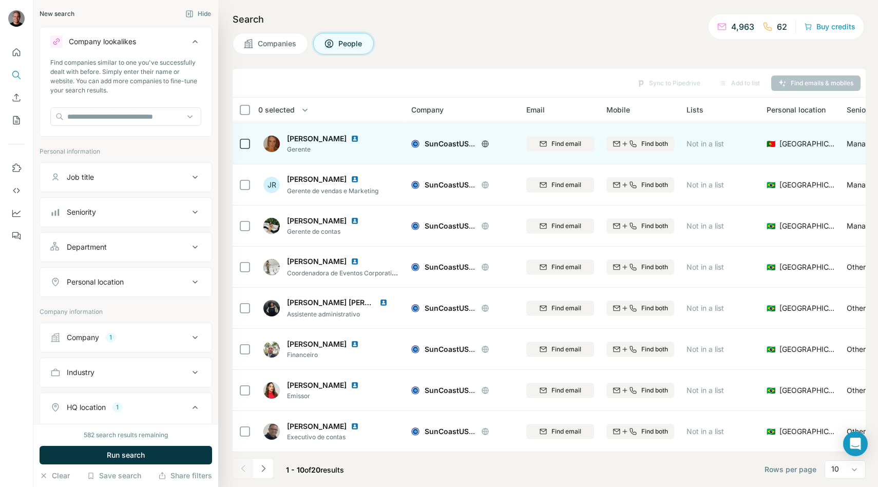
click at [351, 139] on img at bounding box center [355, 139] width 8 height 8
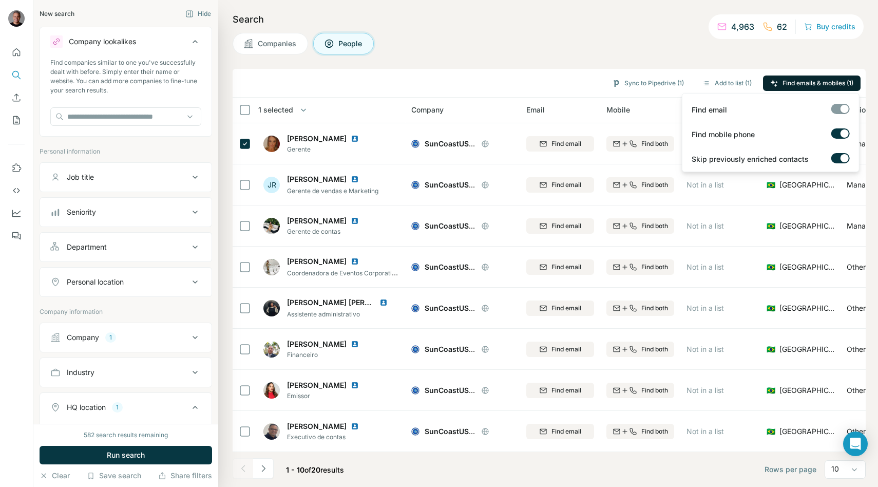
click at [771, 81] on icon "button" at bounding box center [774, 83] width 7 height 7
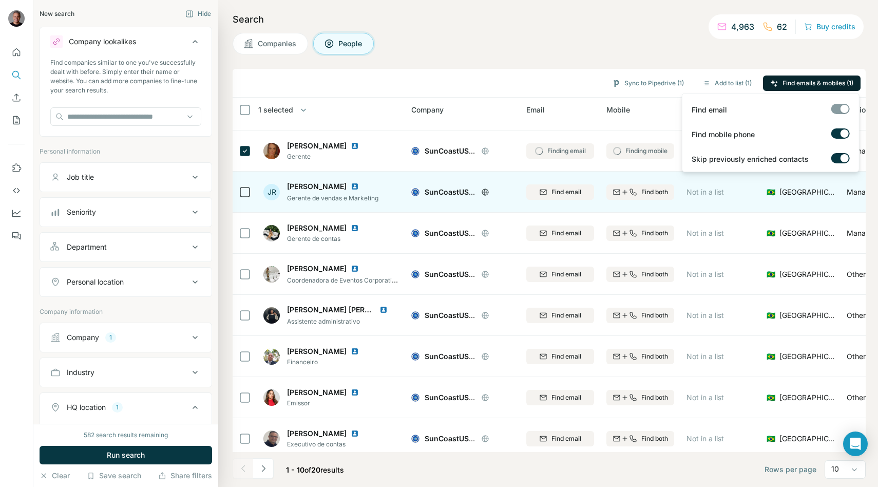
scroll to position [73, 0]
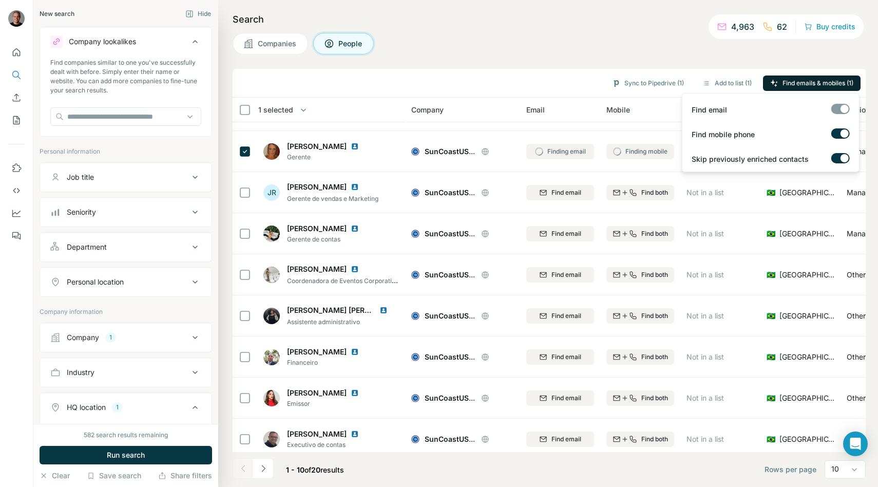
click at [503, 69] on div "Sync to Pipedrive (1) Add to list (1) Find emails & mobiles (1)" at bounding box center [549, 83] width 633 height 29
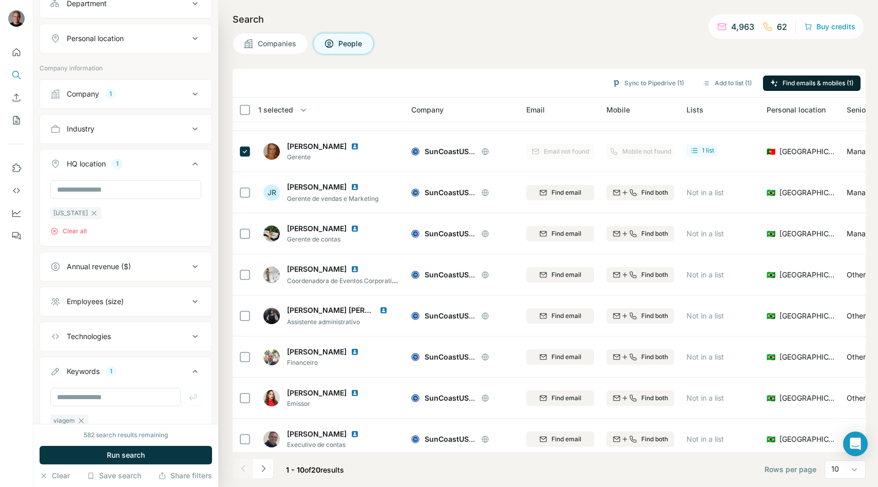
scroll to position [302, 0]
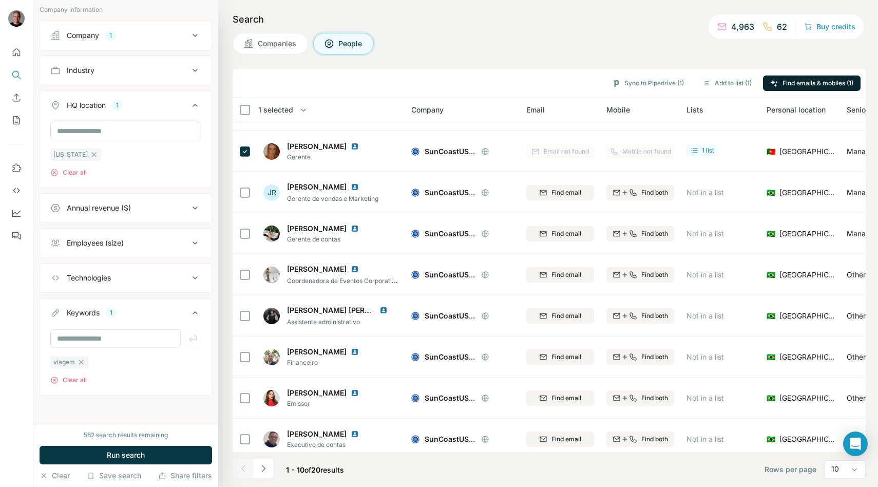
click at [255, 43] on button "Companies" at bounding box center [270, 44] width 75 height 22
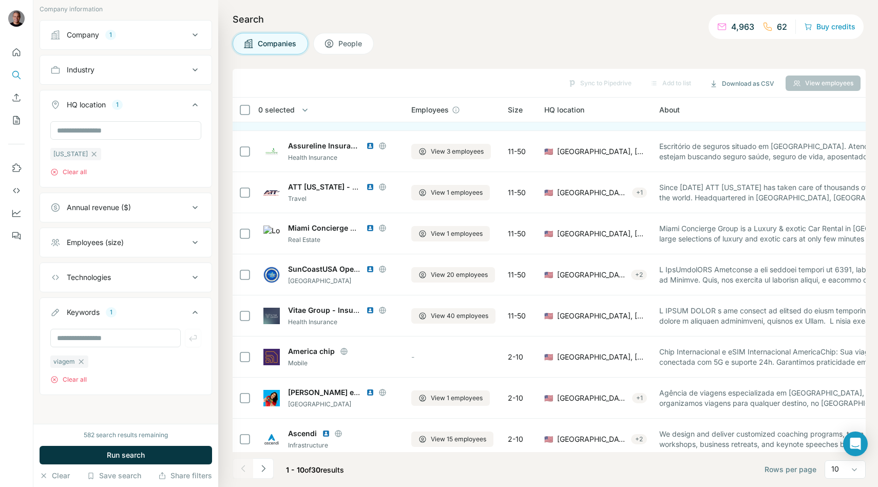
scroll to position [142, 0]
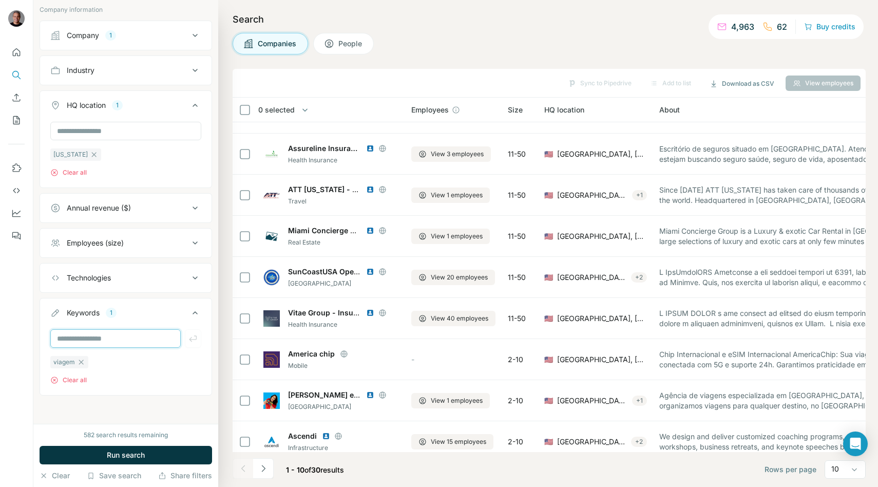
click at [78, 332] on input "text" at bounding box center [115, 338] width 130 height 18
type input "*********"
click at [80, 359] on icon "button" at bounding box center [81, 362] width 8 height 8
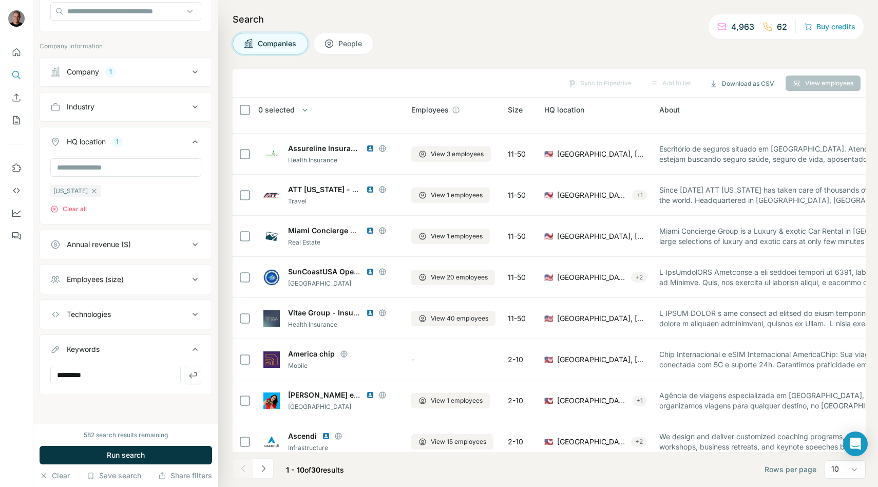
scroll to position [105, 0]
click at [192, 370] on icon "button" at bounding box center [193, 375] width 10 height 10
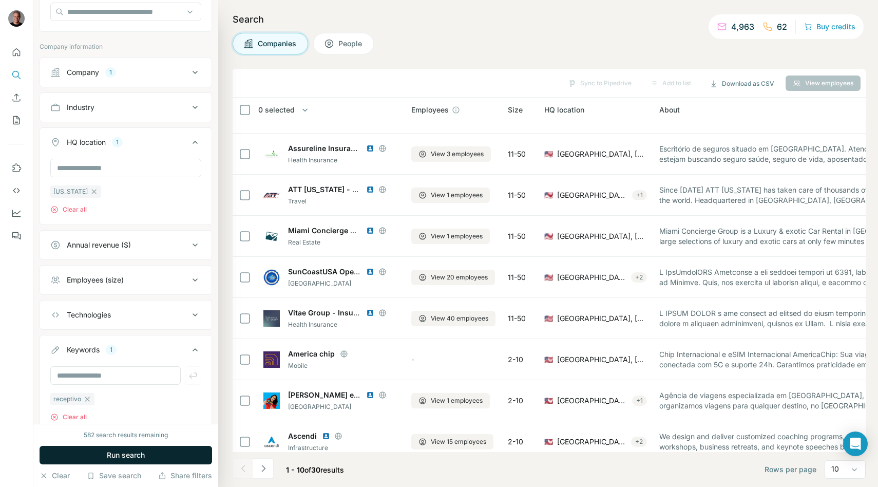
click at [127, 457] on span "Run search" at bounding box center [126, 455] width 38 height 10
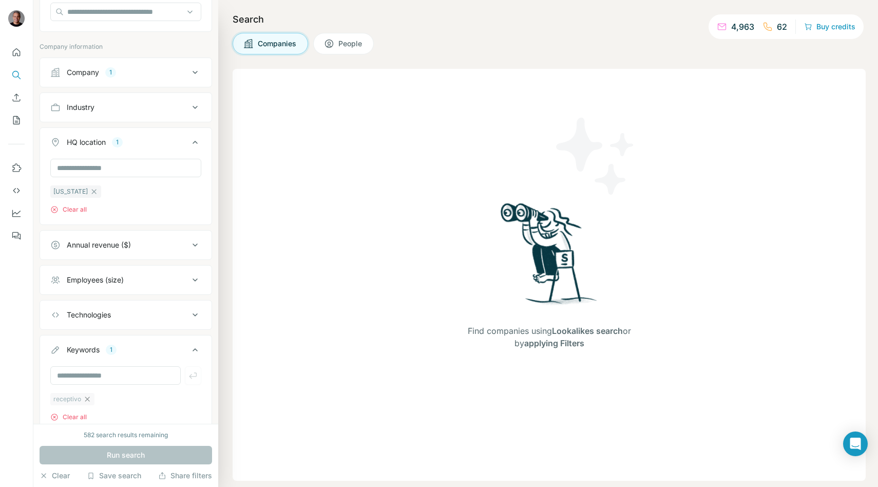
click at [86, 397] on icon "button" at bounding box center [87, 399] width 8 height 8
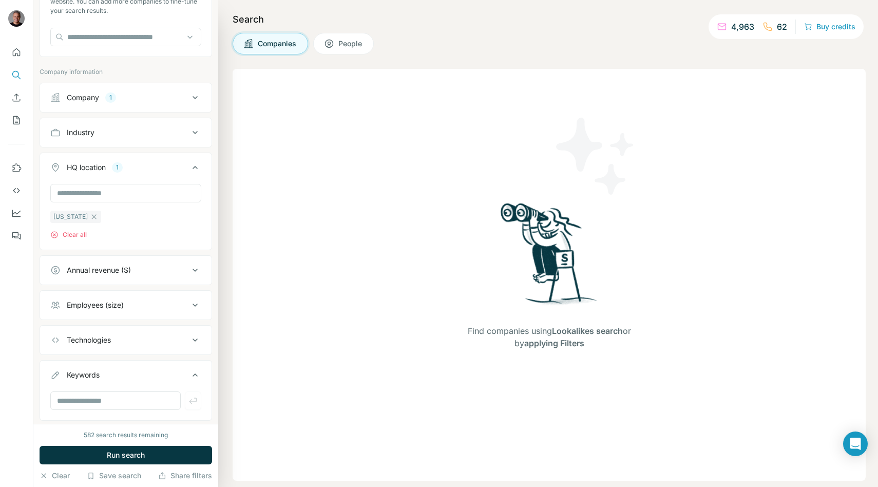
scroll to position [77, 0]
click at [121, 104] on div "Company 1" at bounding box center [119, 100] width 139 height 10
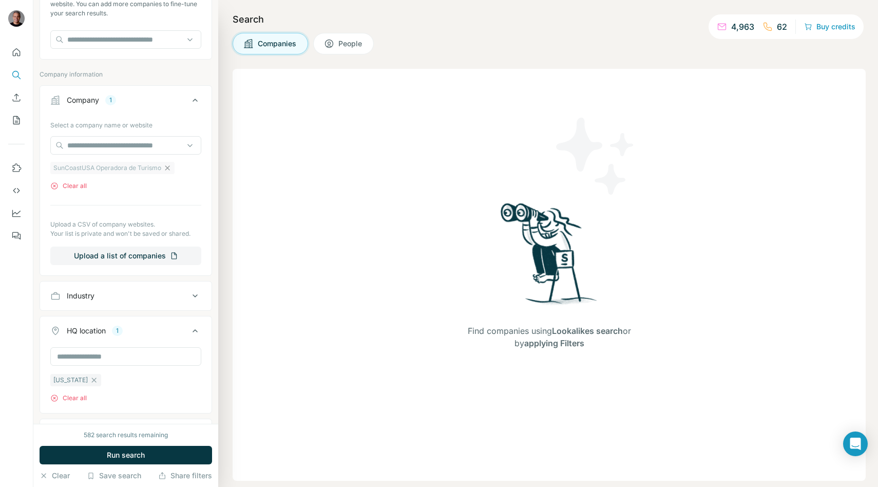
click at [169, 167] on icon "button" at bounding box center [167, 168] width 8 height 8
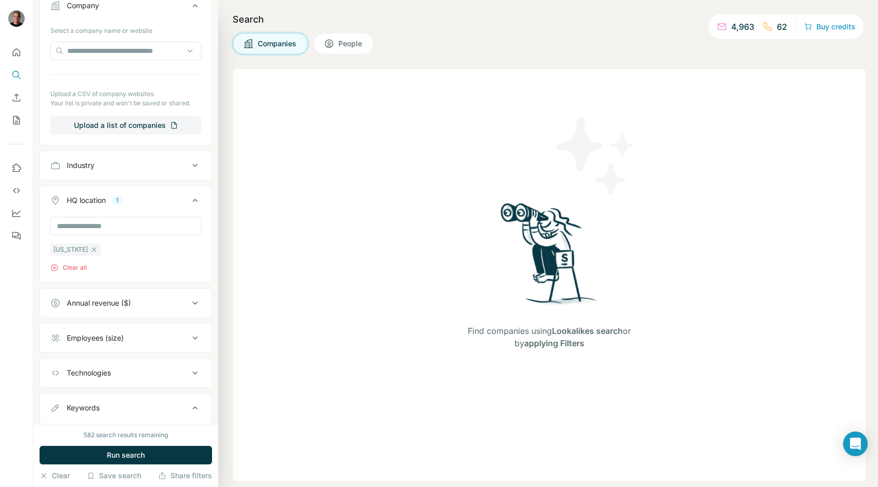
scroll to position [230, 0]
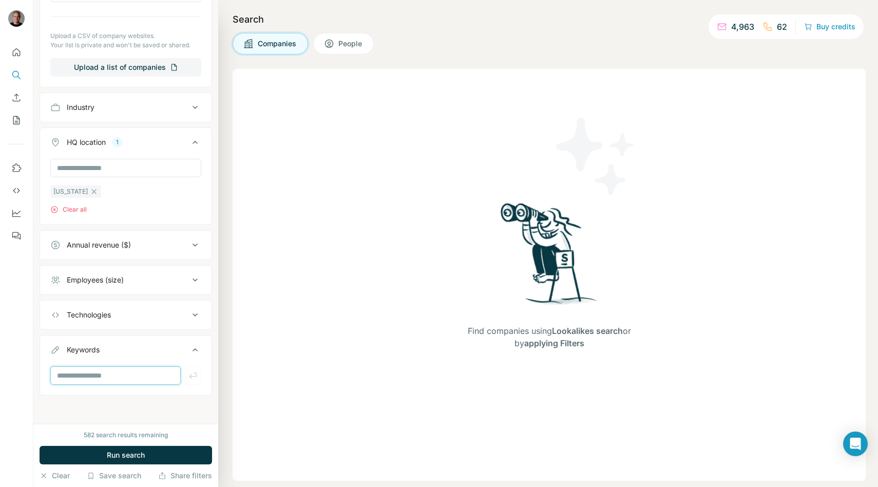
click at [86, 372] on input "text" at bounding box center [115, 375] width 130 height 18
type input "*********"
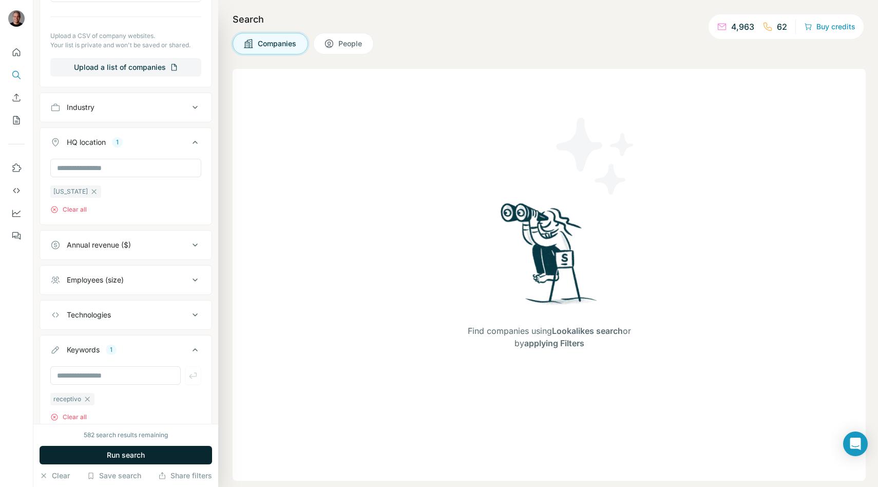
click at [97, 451] on button "Run search" at bounding box center [126, 455] width 173 height 18
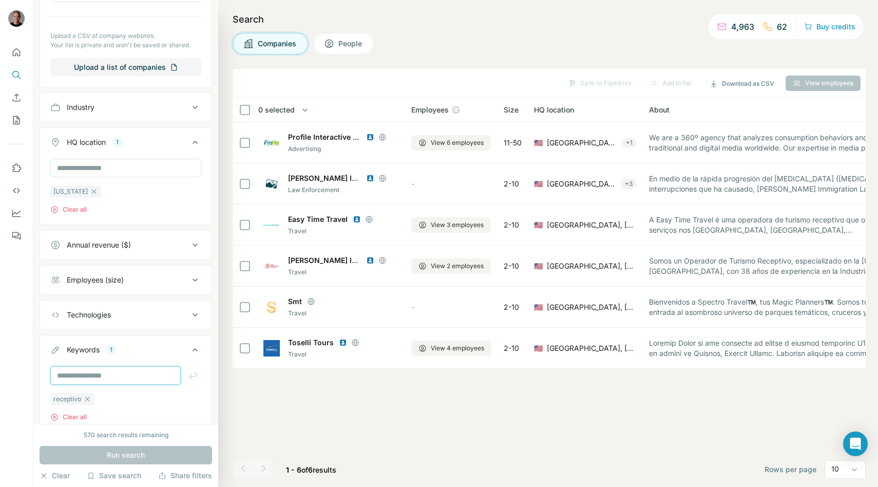
click at [125, 372] on input "text" at bounding box center [115, 375] width 130 height 18
type input "*******"
click at [87, 399] on icon "button" at bounding box center [87, 399] width 8 height 8
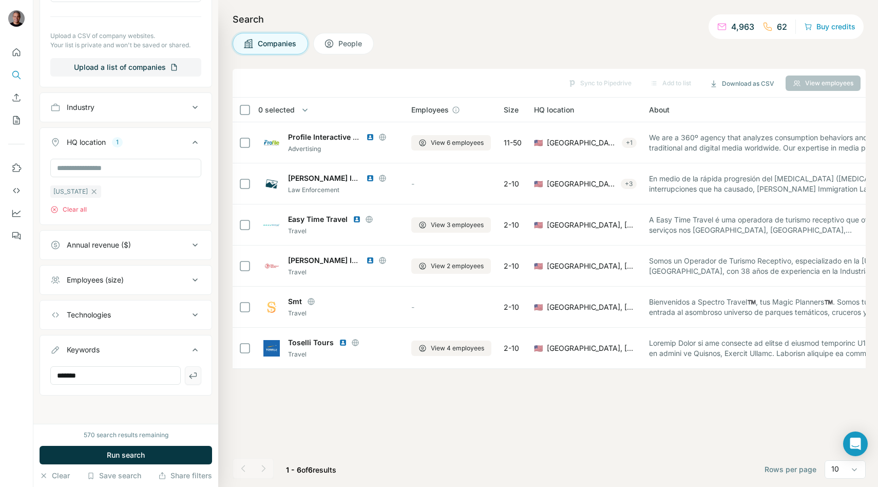
click at [197, 375] on icon "button" at bounding box center [193, 375] width 10 height 10
click at [117, 468] on div "570 search results remaining Run search Clear Save search Share filters" at bounding box center [125, 455] width 185 height 63
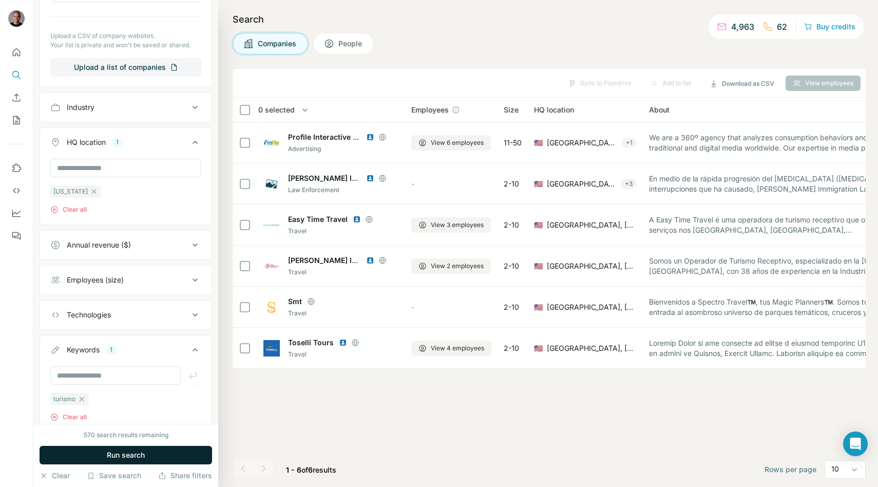
click at [119, 458] on span "Run search" at bounding box center [126, 455] width 38 height 10
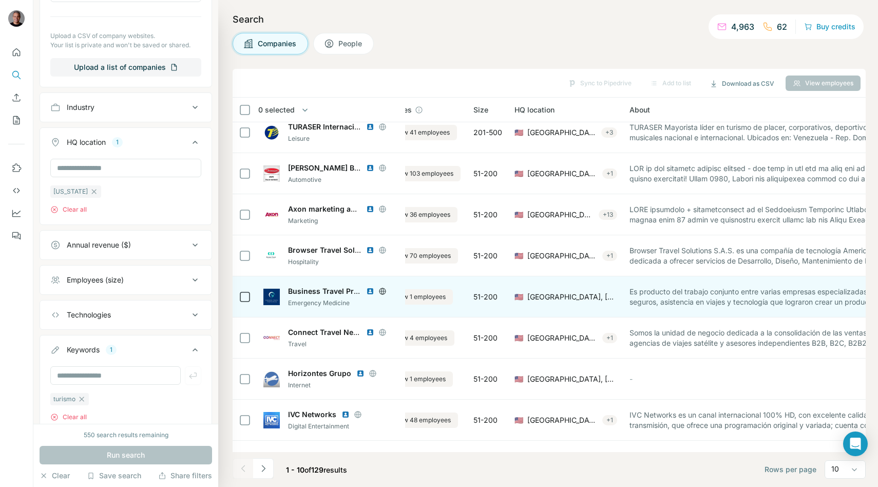
scroll to position [81, 37]
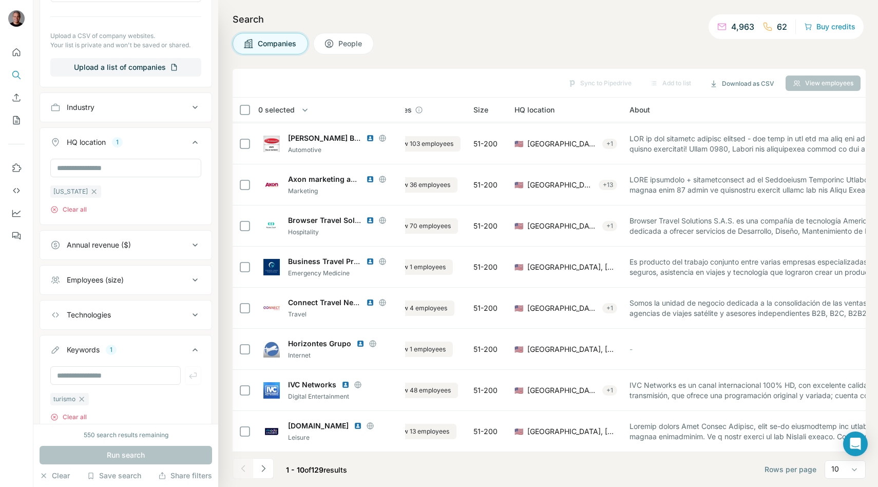
drag, startPoint x: 83, startPoint y: 399, endPoint x: 90, endPoint y: 389, distance: 12.5
click at [83, 398] on icon "button" at bounding box center [82, 399] width 8 height 8
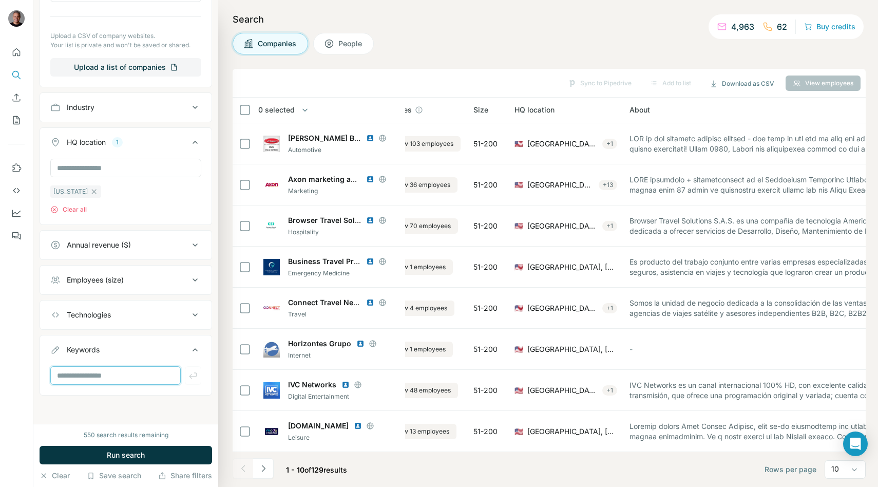
click at [93, 380] on input "text" at bounding box center [115, 375] width 130 height 18
type input "*******"
click at [190, 373] on icon "button" at bounding box center [193, 375] width 10 height 10
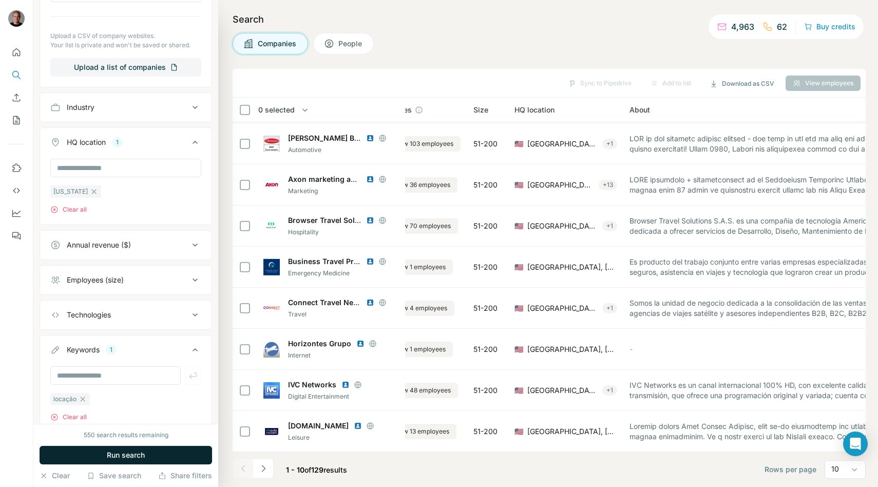
click at [180, 468] on div "550 search results remaining Run search Clear Save search Share filters" at bounding box center [125, 455] width 185 height 63
click at [183, 454] on button "Run search" at bounding box center [126, 455] width 173 height 18
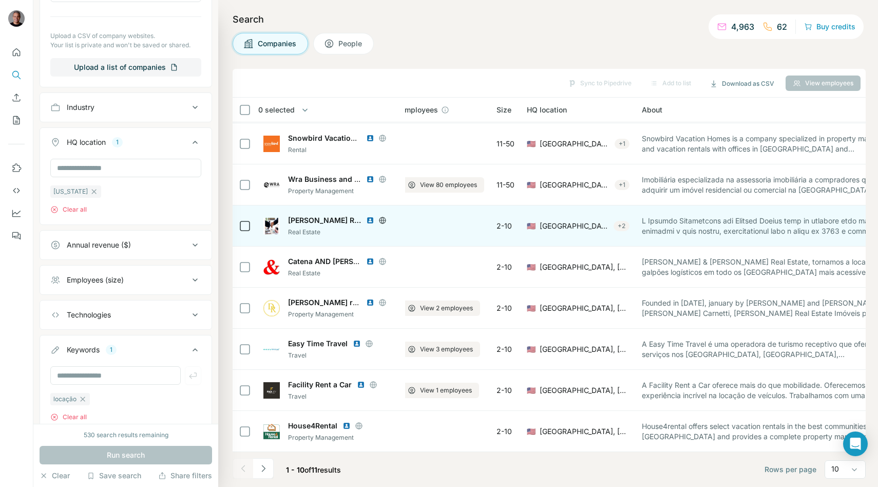
scroll to position [81, 0]
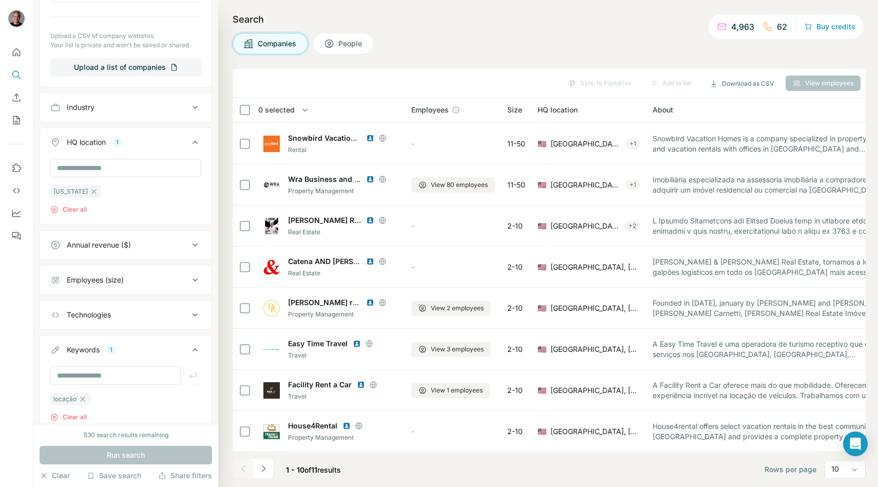
click at [84, 399] on icon "button" at bounding box center [83, 399] width 8 height 8
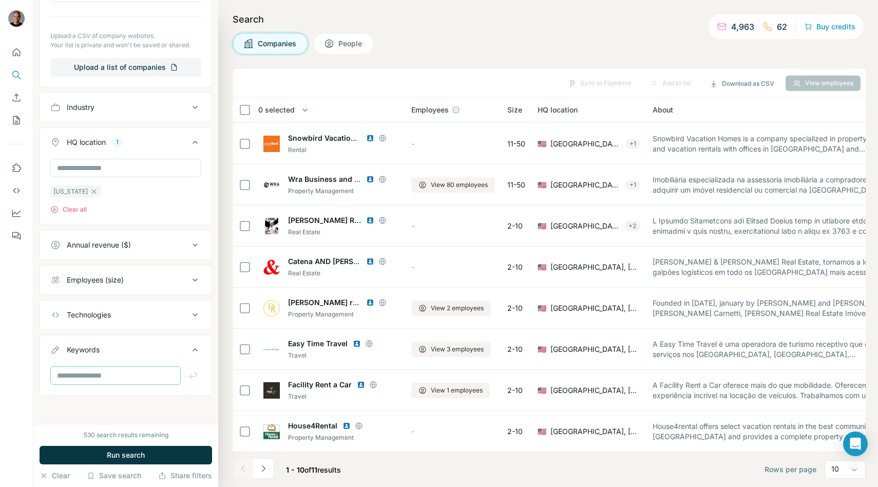
scroll to position [230, 0]
click at [89, 378] on input "text" at bounding box center [115, 375] width 130 height 18
type input "******"
click at [165, 450] on button "Run search" at bounding box center [126, 455] width 173 height 18
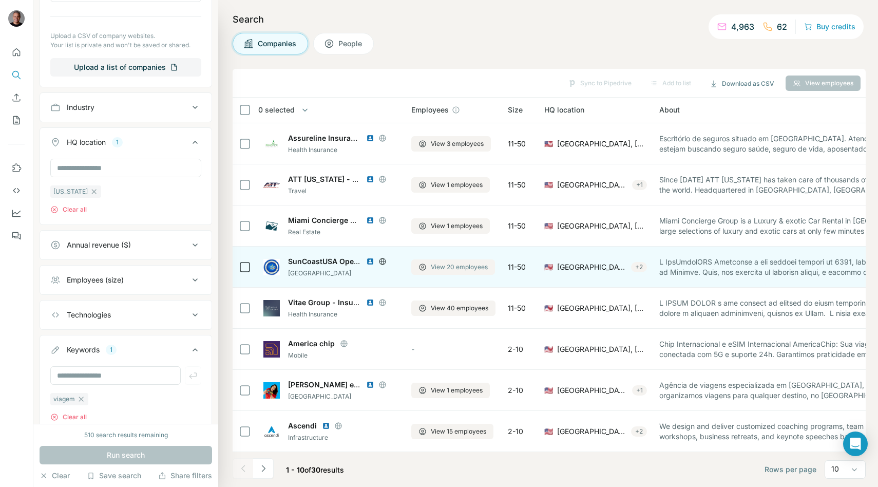
click at [487, 272] on button "View 20 employees" at bounding box center [453, 266] width 84 height 15
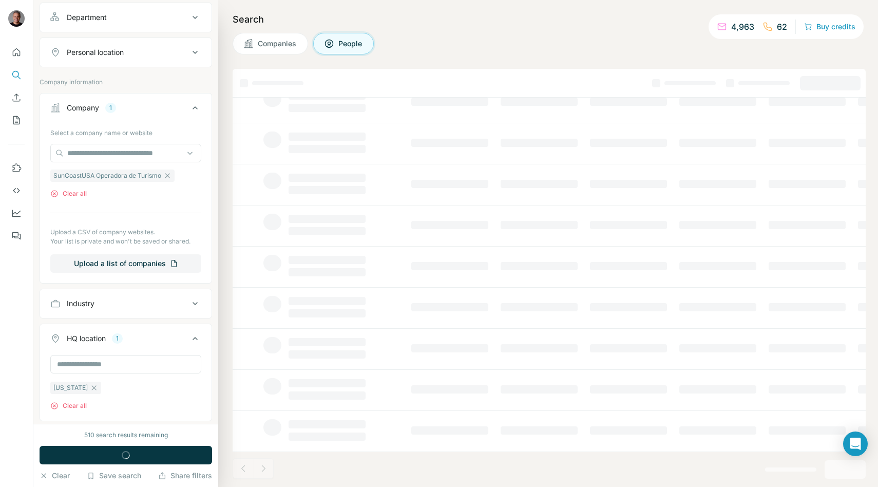
scroll to position [390, 0]
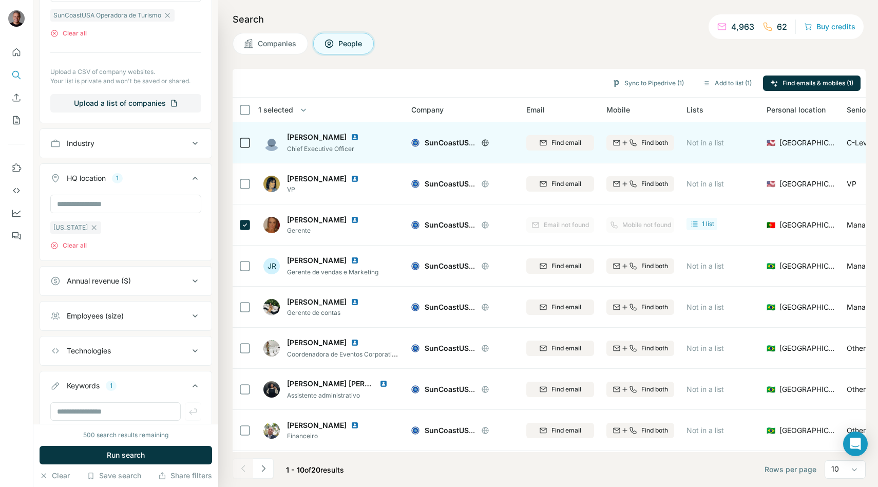
click at [251, 141] on icon at bounding box center [245, 143] width 12 height 12
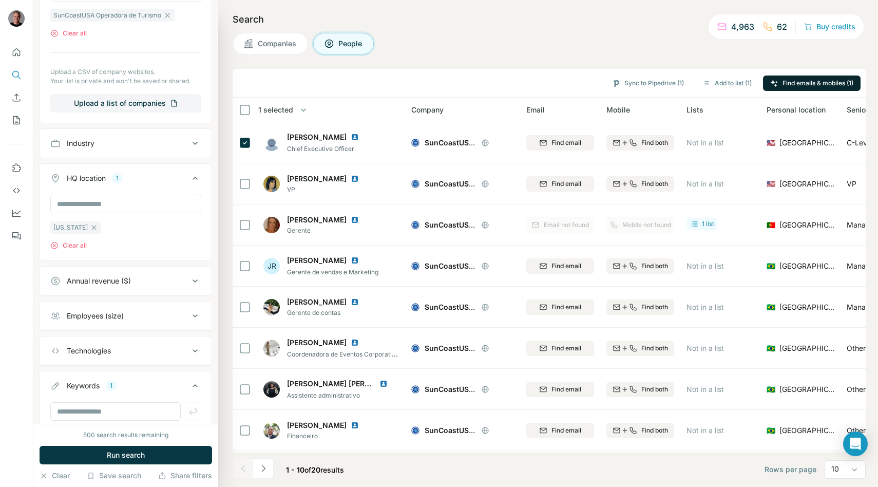
click at [777, 84] on button "Find emails & mobiles (1)" at bounding box center [812, 82] width 98 height 15
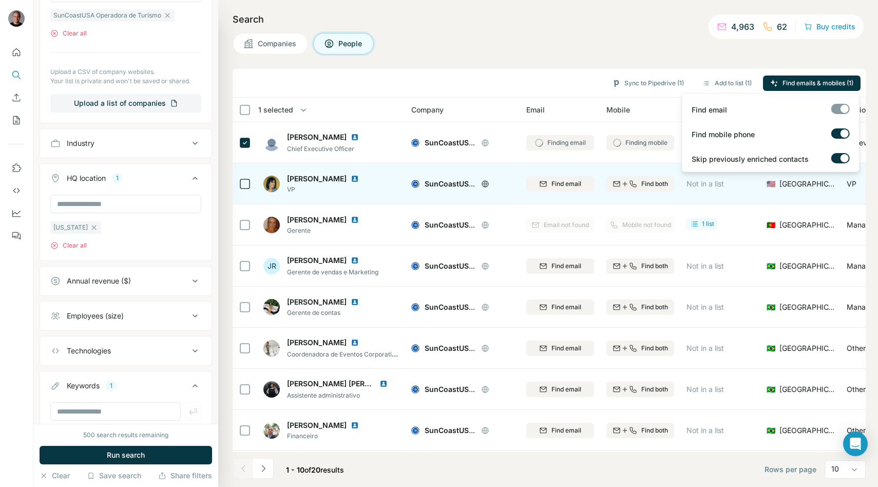
click at [351, 180] on img at bounding box center [355, 179] width 8 height 8
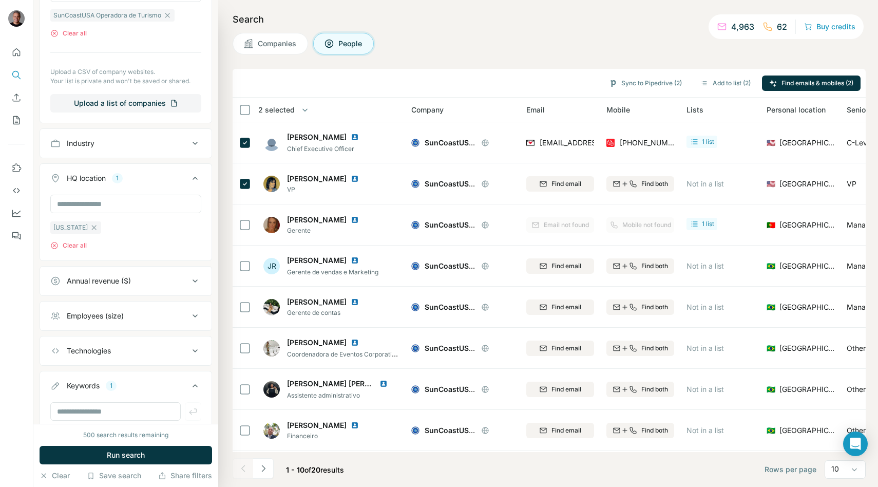
click at [227, 187] on div "Search Companies People Sync to Pipedrive (2) Add to list (2) Find emails & mob…" at bounding box center [548, 243] width 660 height 487
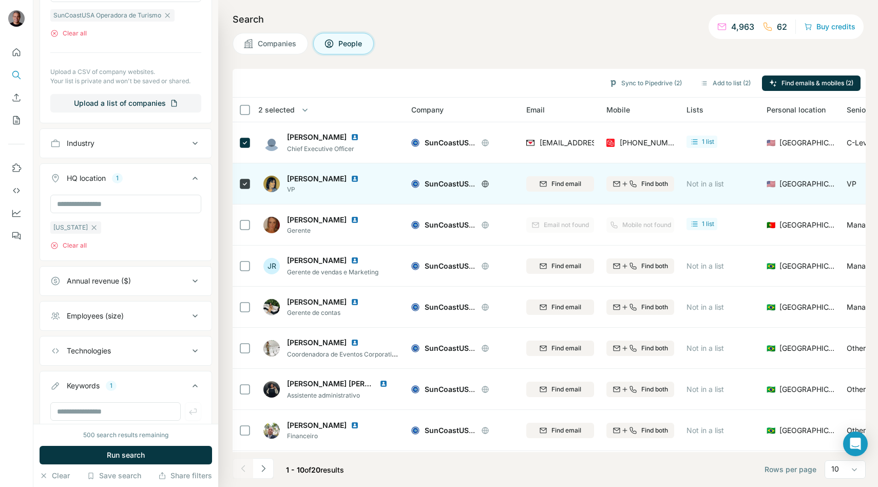
click at [239, 182] on icon at bounding box center [245, 184] width 12 height 12
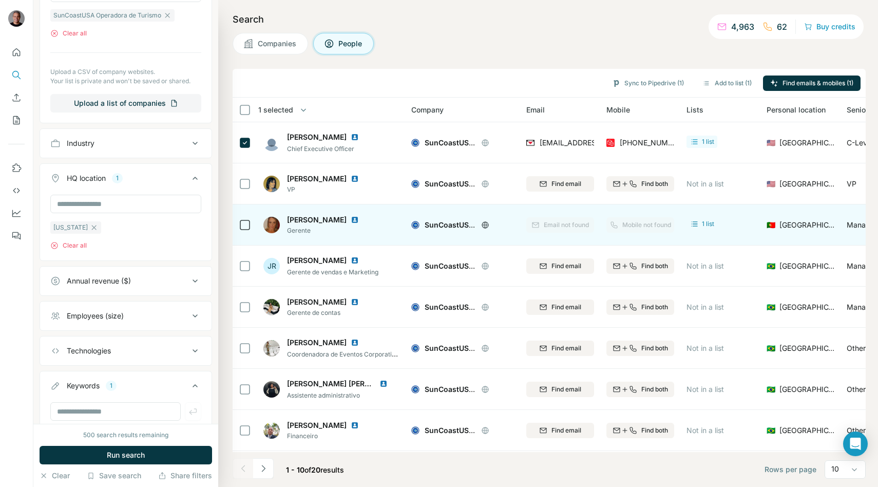
click at [241, 237] on div at bounding box center [245, 225] width 12 height 28
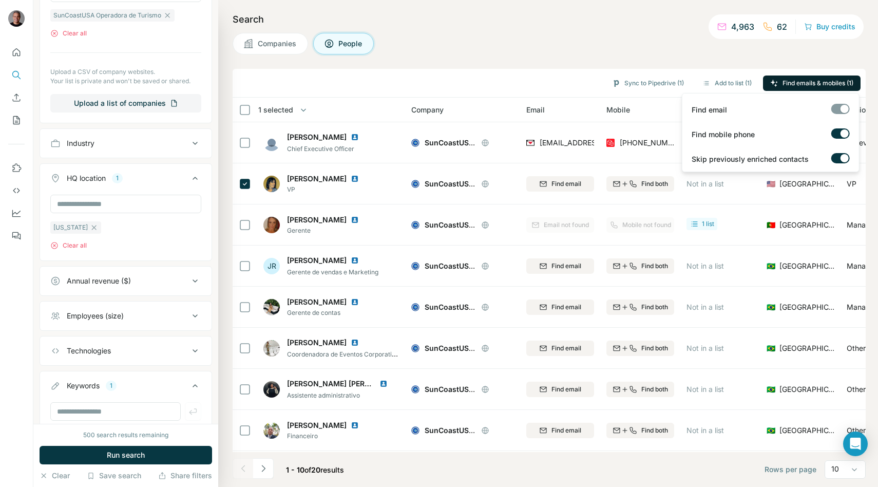
click at [805, 85] on span "Find emails & mobiles (1)" at bounding box center [817, 83] width 71 height 9
click at [513, 75] on div "Sync to Pipedrive (1) Add to list (1) Find emails & mobiles (1)" at bounding box center [549, 83] width 623 height 18
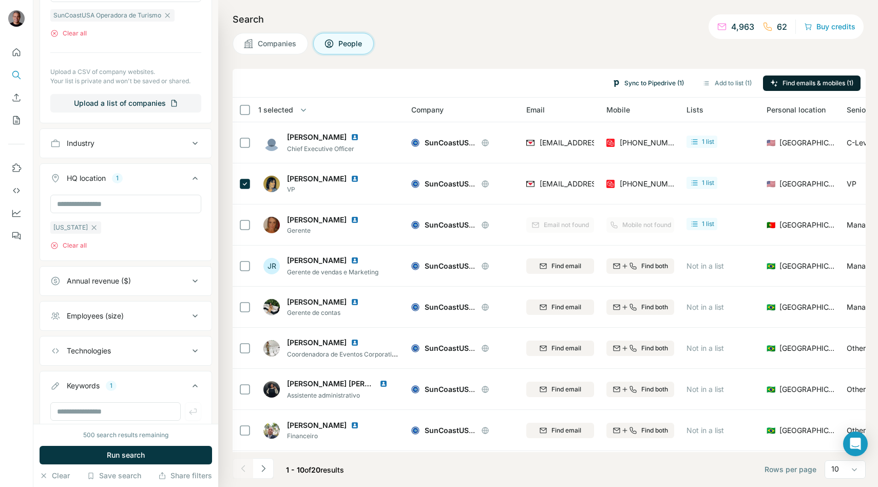
click at [658, 82] on button "Sync to Pipedrive (1)" at bounding box center [648, 82] width 86 height 15
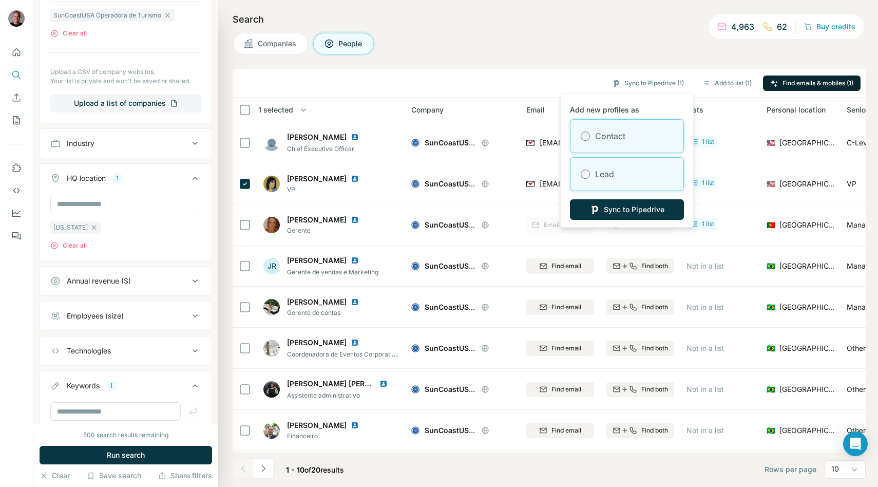
click at [610, 175] on label "Lead" at bounding box center [604, 174] width 19 height 12
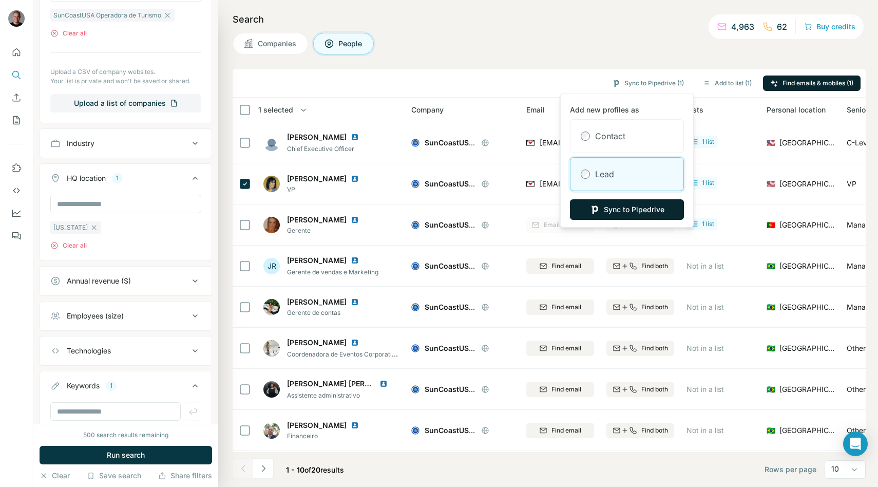
click at [614, 212] on button "Sync to Pipedrive" at bounding box center [627, 209] width 114 height 21
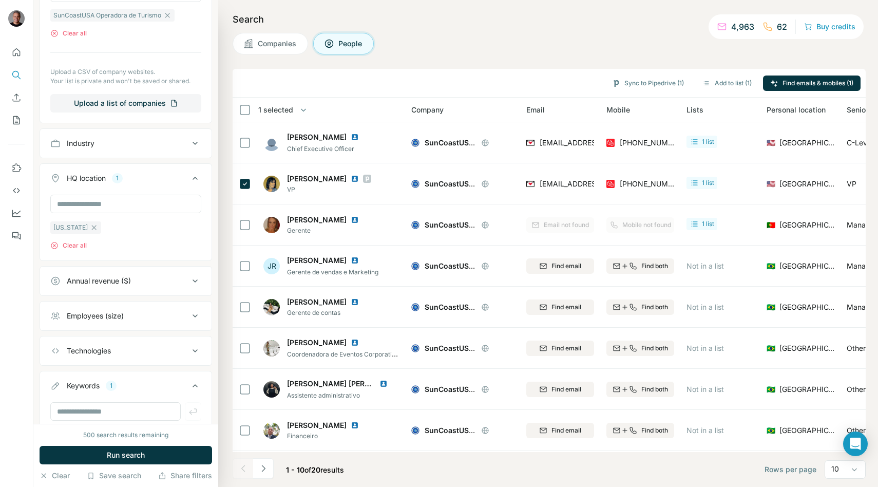
click at [276, 53] on button "Companies" at bounding box center [270, 44] width 75 height 22
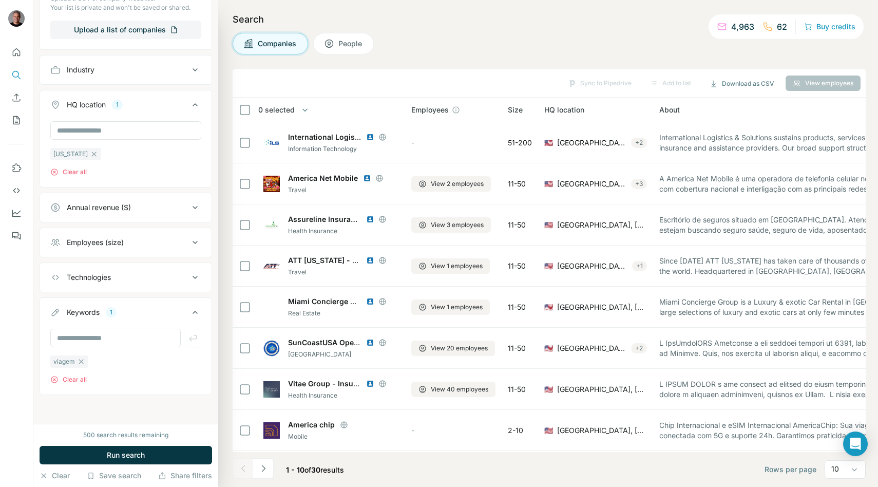
scroll to position [230, 0]
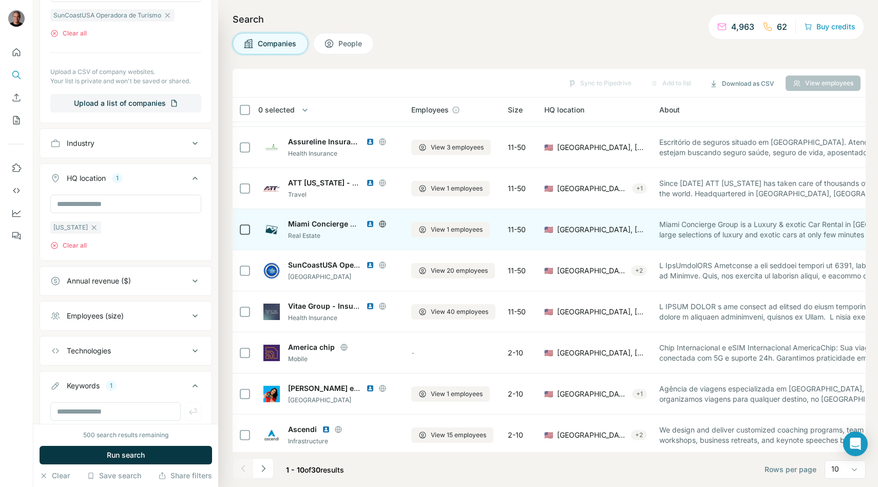
scroll to position [81, 0]
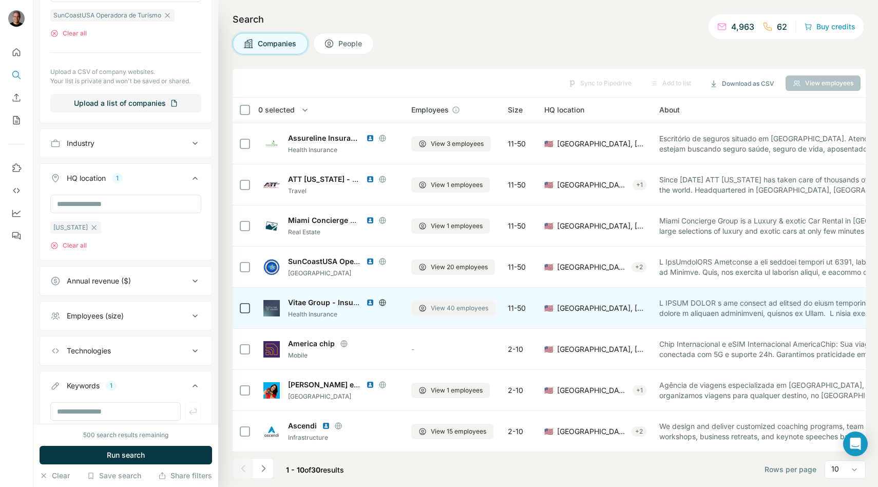
click at [460, 307] on span "View 40 employees" at bounding box center [460, 307] width 58 height 9
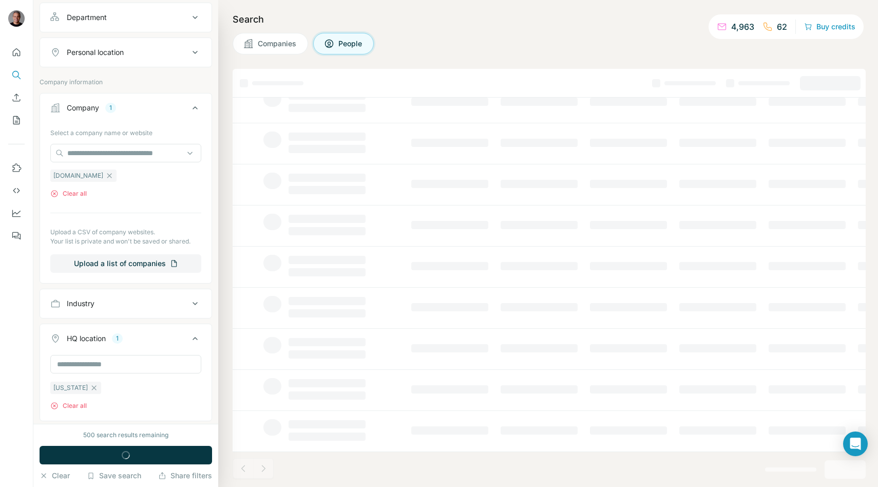
scroll to position [390, 0]
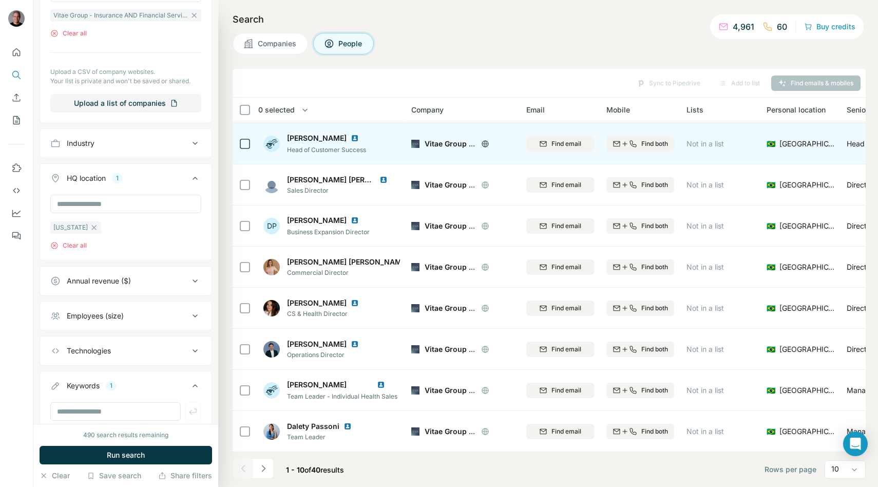
click at [481, 142] on icon at bounding box center [485, 144] width 8 height 8
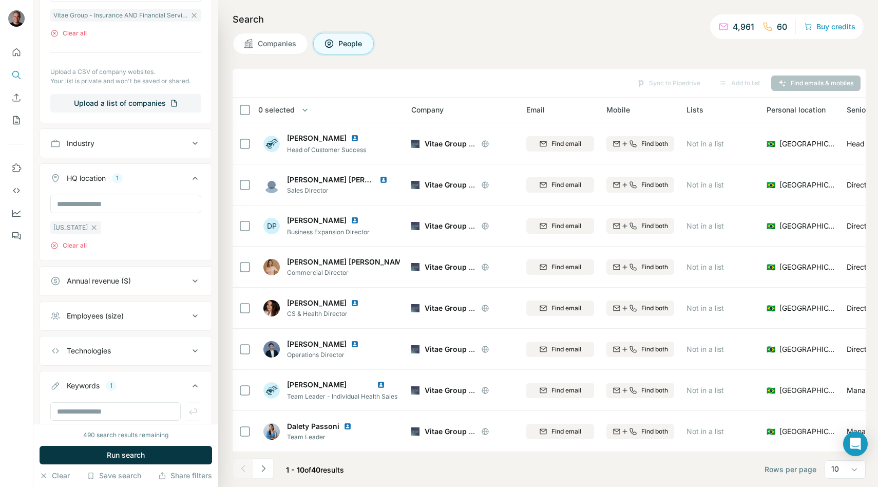
click at [585, 54] on div "Search Companies People Sync to Pipedrive Add to list Find emails & mobiles 0 s…" at bounding box center [548, 243] width 660 height 487
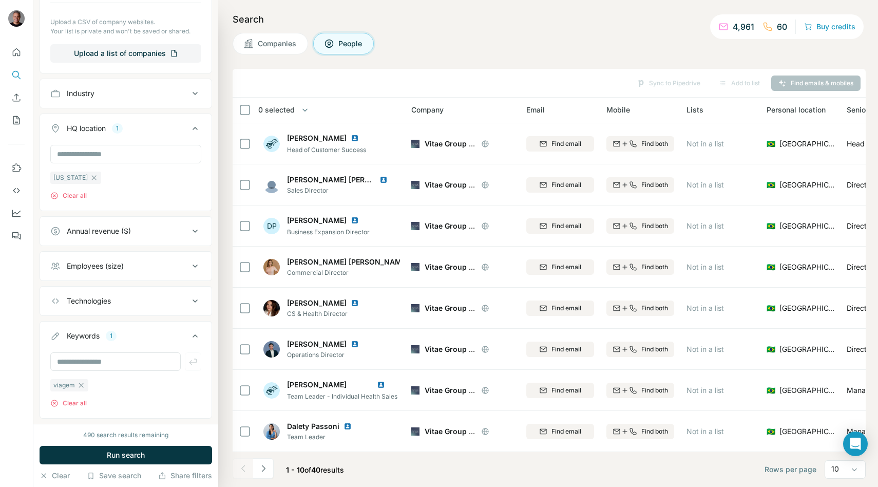
scroll to position [462, 0]
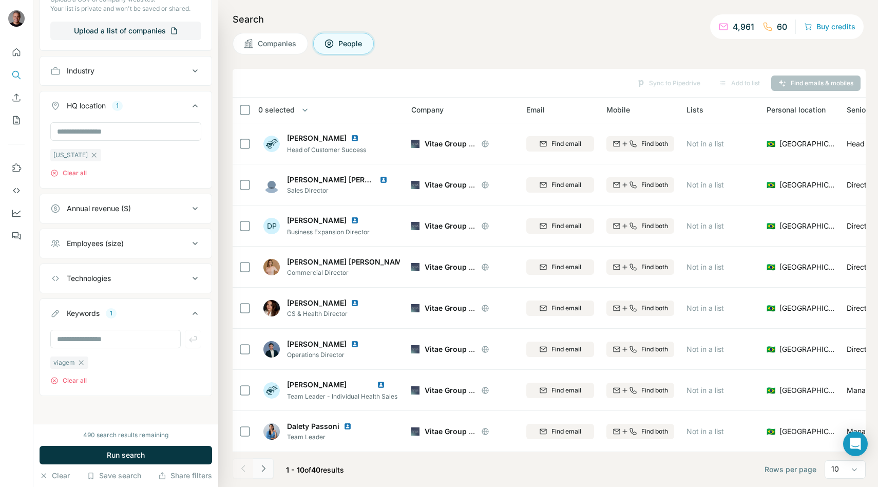
click at [254, 468] on button "Navigate to next page" at bounding box center [263, 468] width 21 height 21
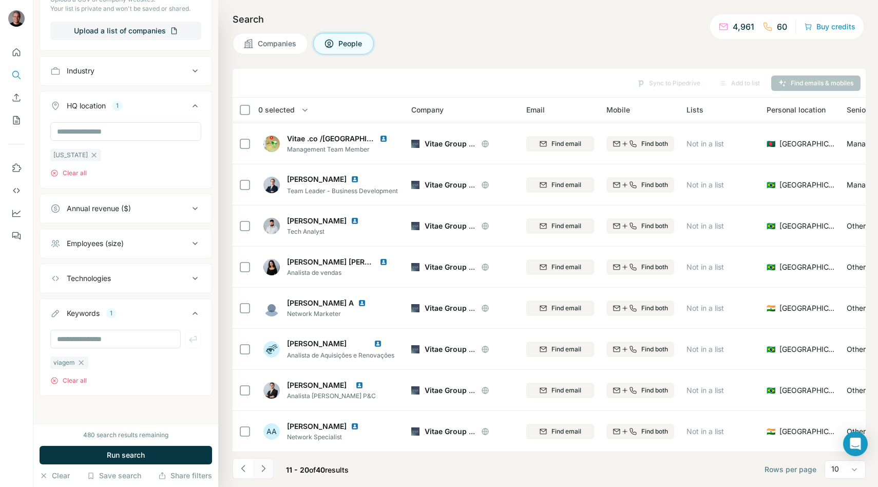
click at [266, 469] on icon "Navigate to next page" at bounding box center [263, 468] width 10 height 10
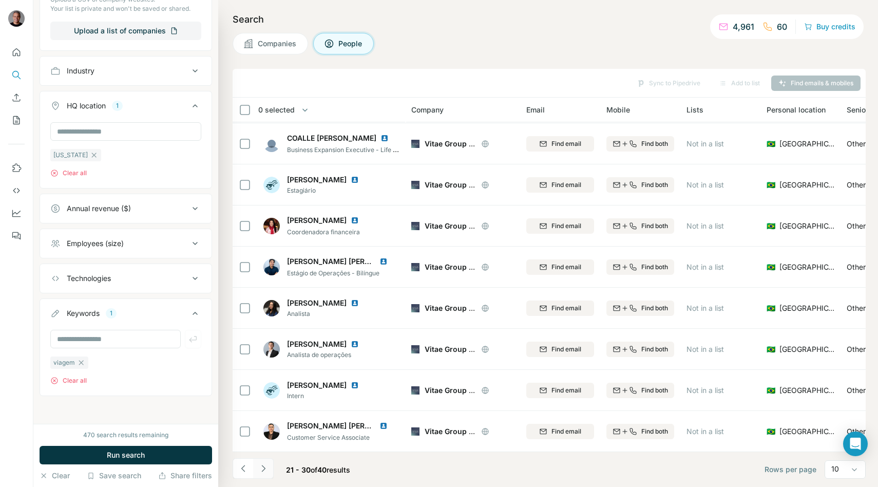
click at [256, 465] on button "Navigate to next page" at bounding box center [263, 468] width 21 height 21
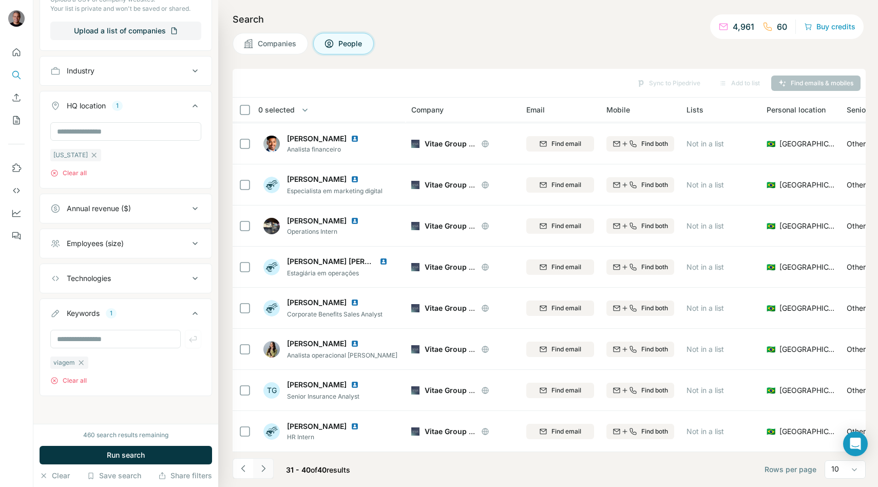
click at [266, 468] on icon "Navigate to next page" at bounding box center [263, 468] width 10 height 10
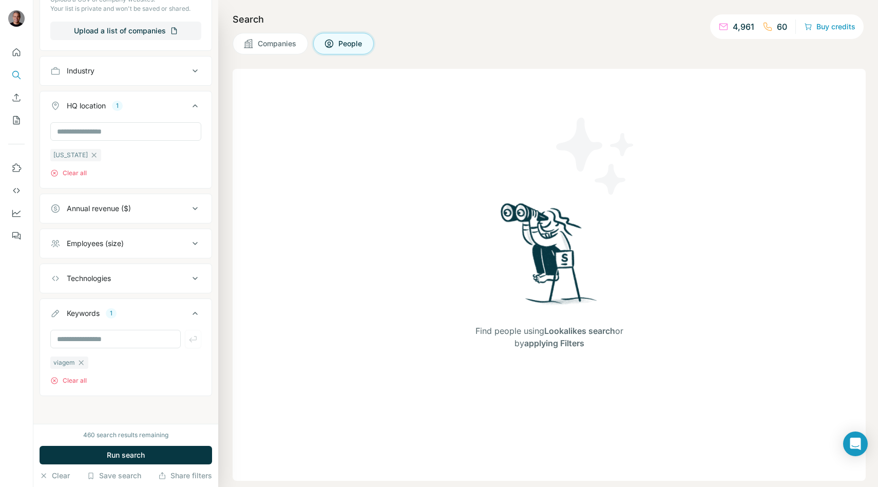
click at [301, 269] on div "Find people using Lookalikes search or by applying Filters" at bounding box center [549, 275] width 633 height 412
click at [166, 447] on button "Run search" at bounding box center [126, 455] width 173 height 18
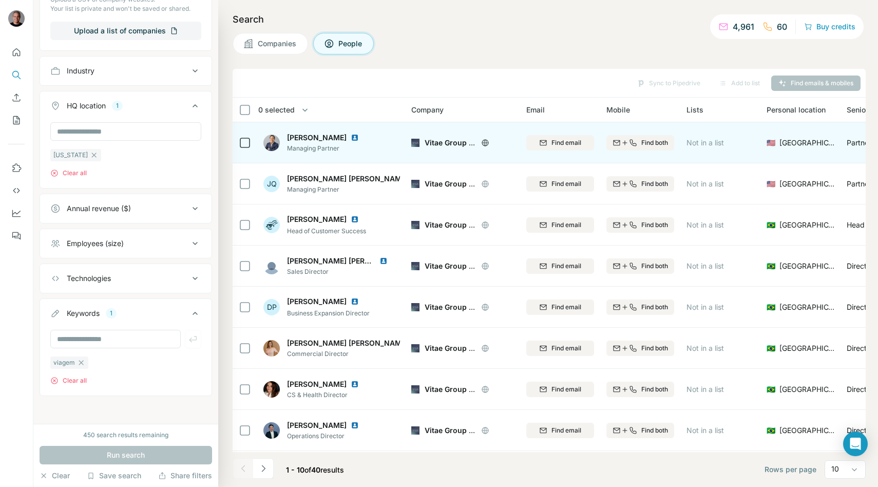
click at [238, 141] on td at bounding box center [245, 142] width 25 height 41
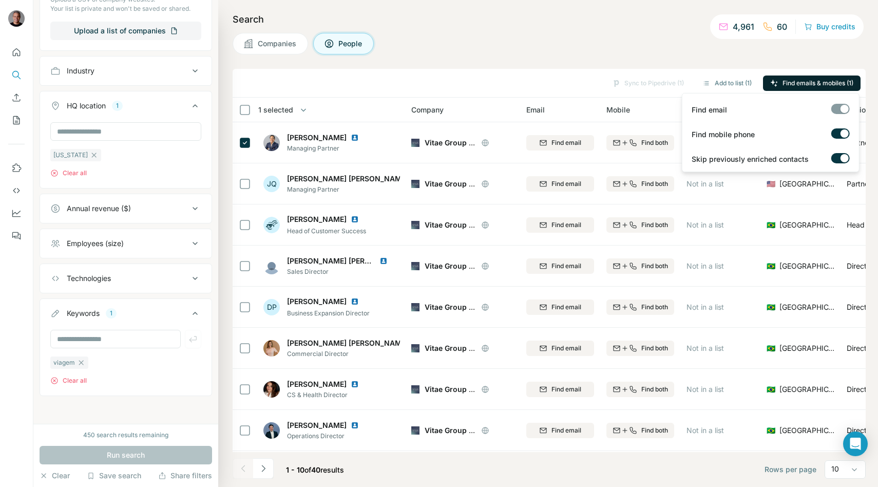
click at [775, 79] on icon "button" at bounding box center [774, 83] width 8 height 8
click at [456, 76] on div "Sync to Pipedrive (1) Add to list (1) Find emails & mobiles (1)" at bounding box center [549, 83] width 623 height 18
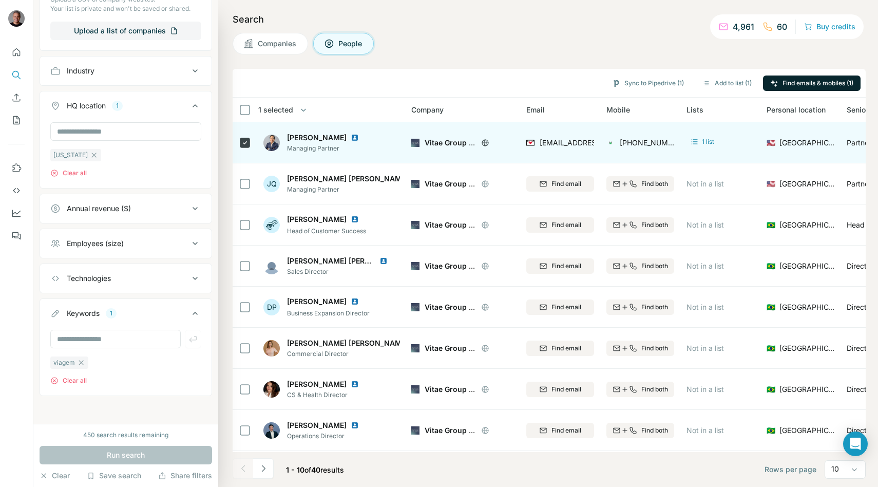
click at [351, 136] on img at bounding box center [355, 137] width 8 height 8
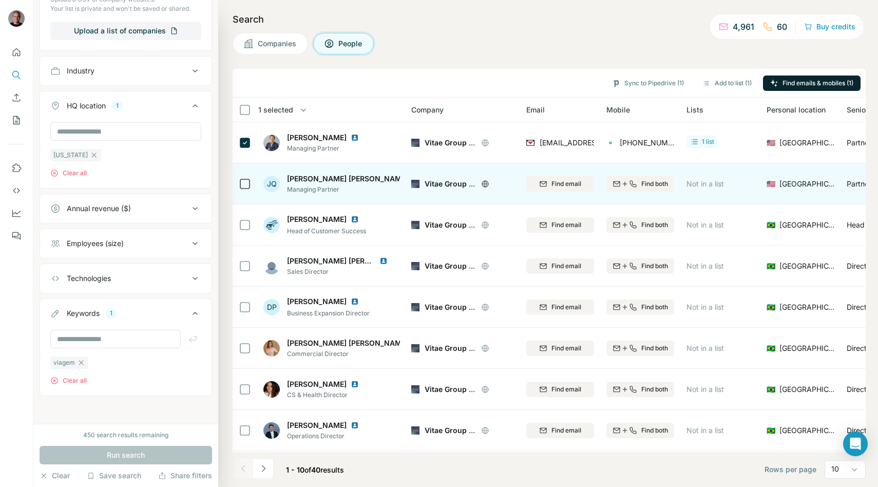
click at [412, 178] on img at bounding box center [416, 179] width 8 height 8
click at [251, 183] on td at bounding box center [245, 183] width 25 height 41
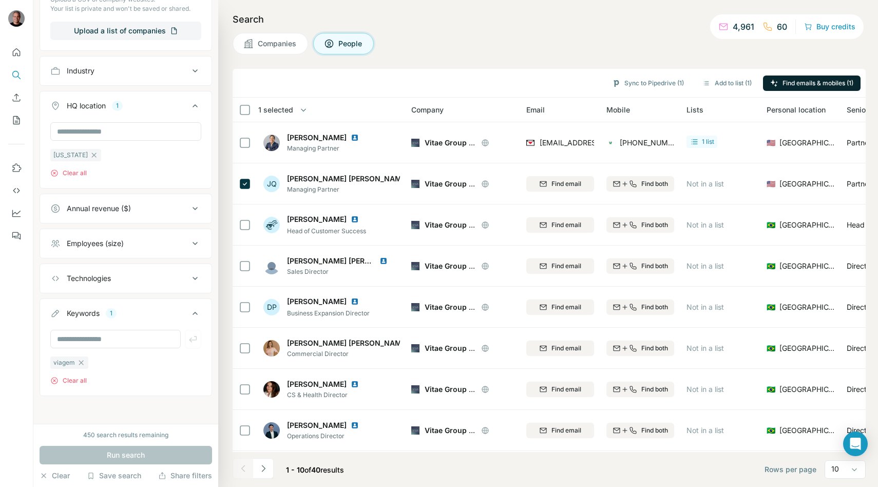
click at [774, 85] on icon "button" at bounding box center [774, 83] width 7 height 7
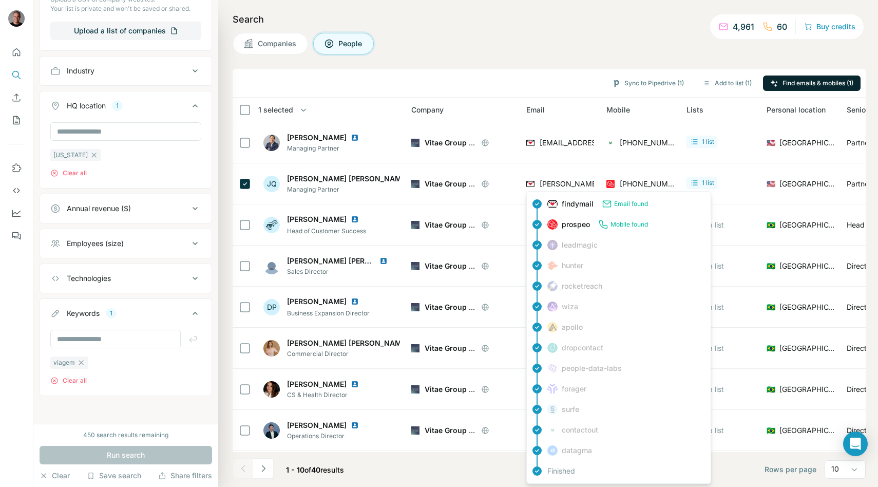
click at [645, 194] on div "findymail Email found" at bounding box center [619, 204] width 180 height 21
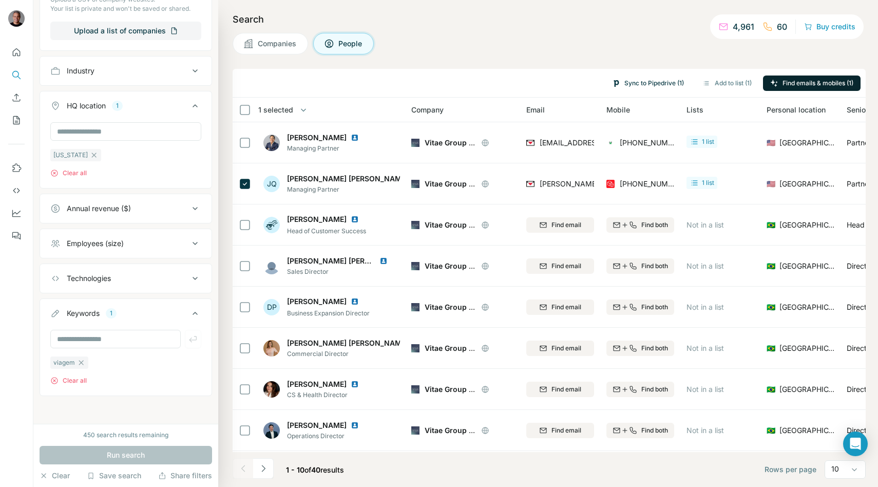
click at [653, 82] on button "Sync to Pipedrive (1)" at bounding box center [648, 82] width 86 height 15
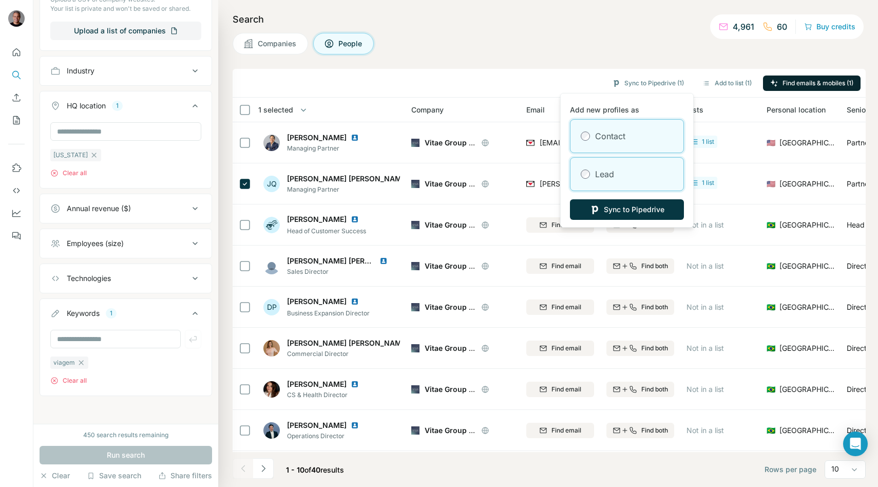
click at [623, 181] on div "Lead" at bounding box center [626, 174] width 113 height 33
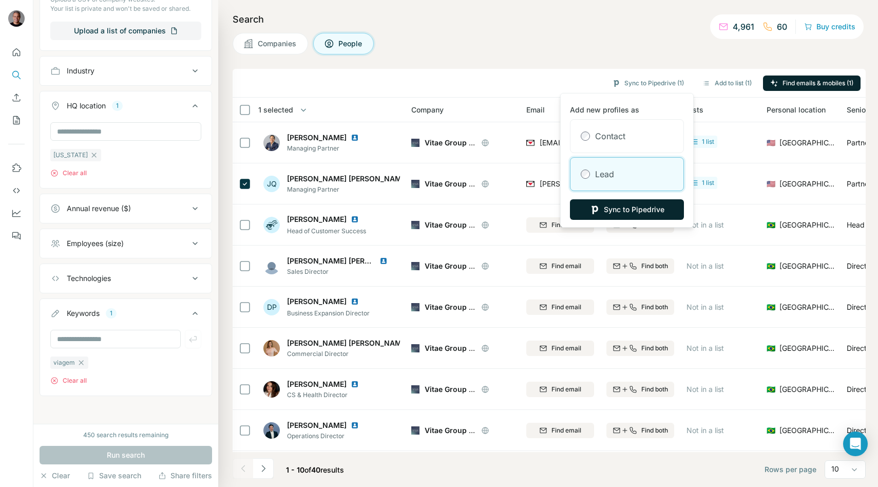
click at [636, 213] on button "Sync to Pipedrive" at bounding box center [627, 209] width 114 height 21
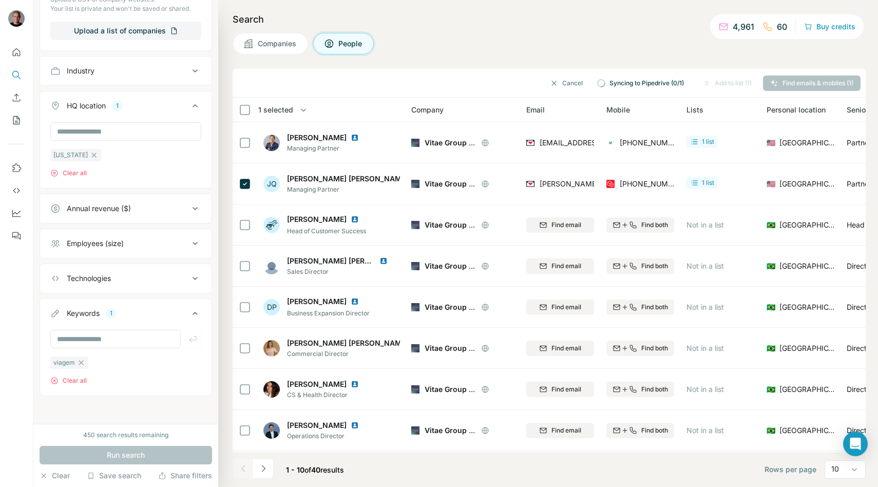
click at [413, 48] on div "Companies People" at bounding box center [549, 44] width 633 height 22
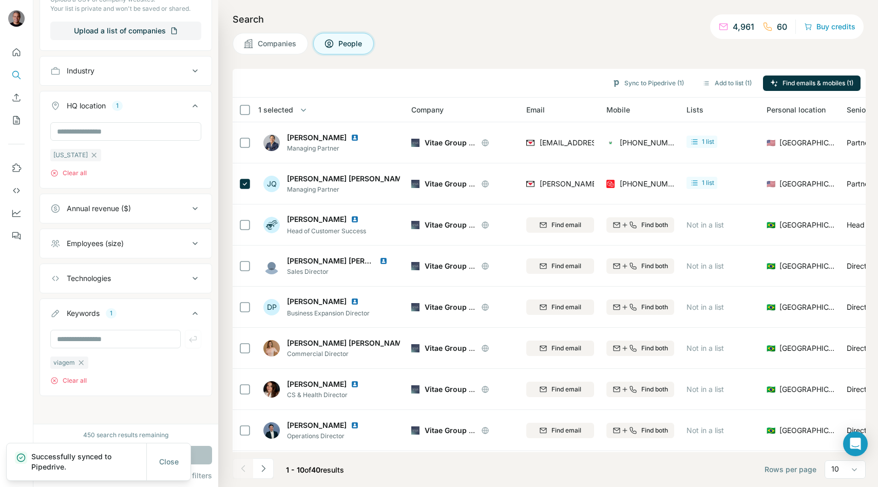
click at [263, 35] on button "Companies" at bounding box center [270, 44] width 75 height 22
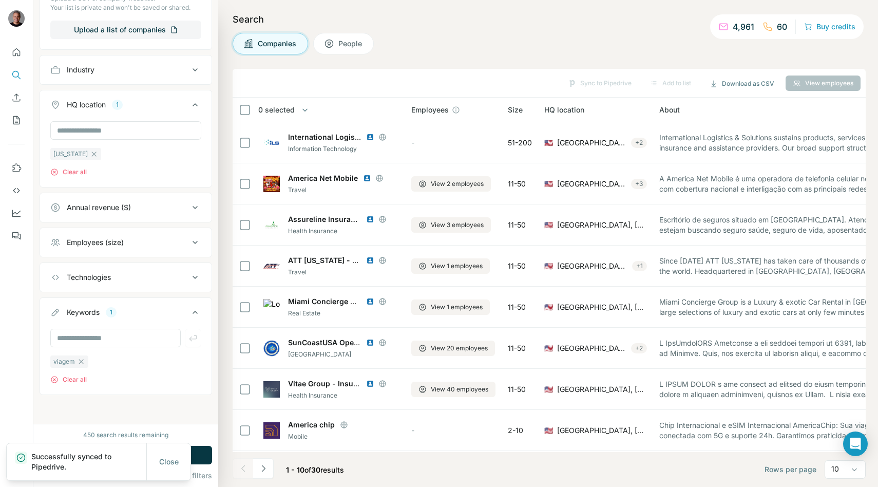
scroll to position [302, 0]
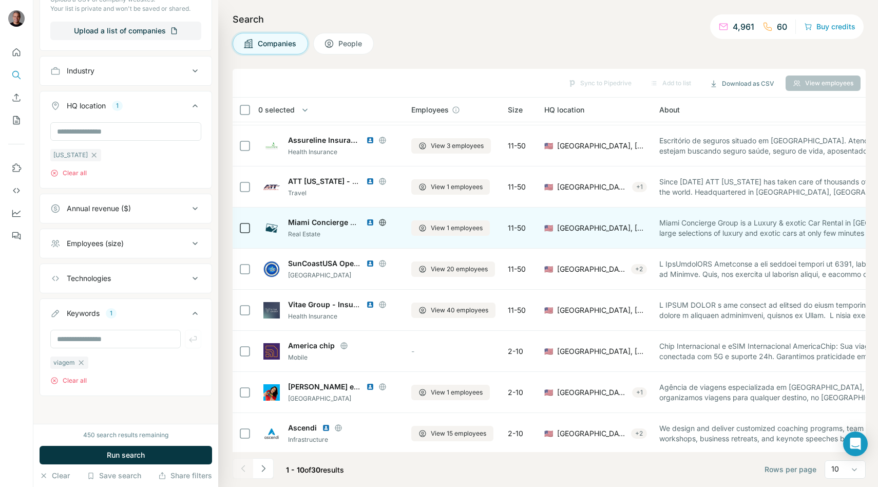
scroll to position [81, 0]
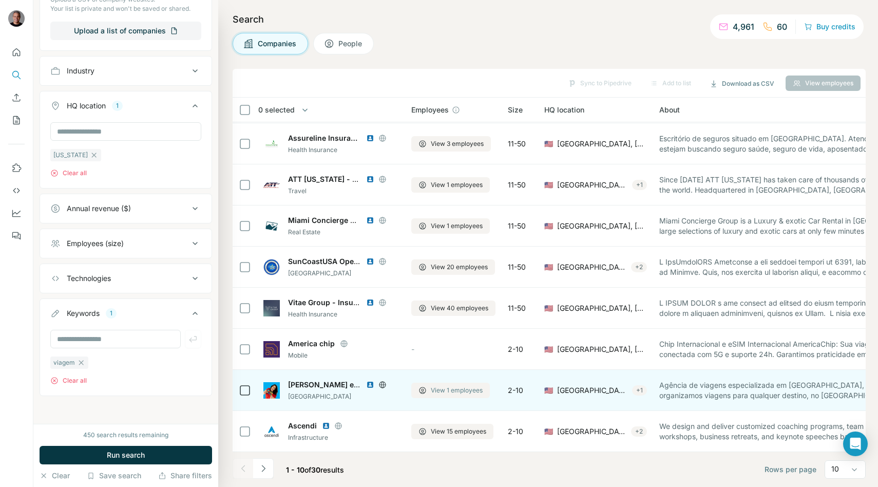
click at [455, 393] on span "View 1 employees" at bounding box center [457, 390] width 52 height 9
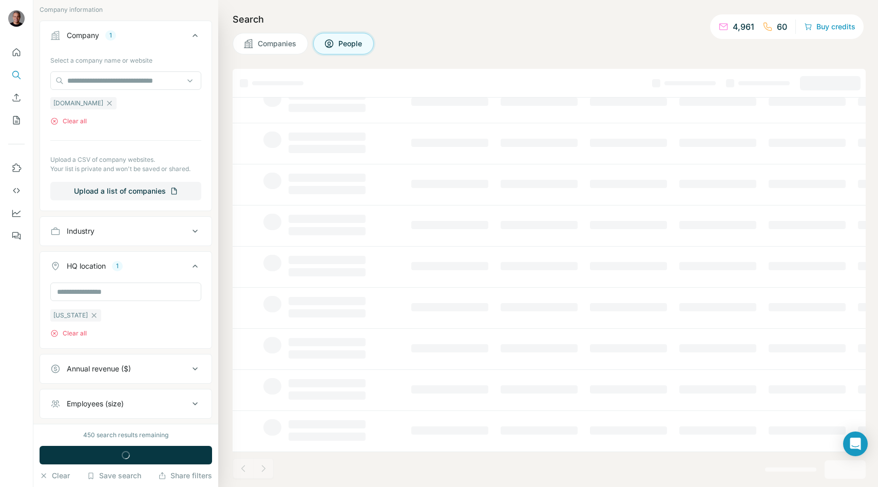
scroll to position [462, 0]
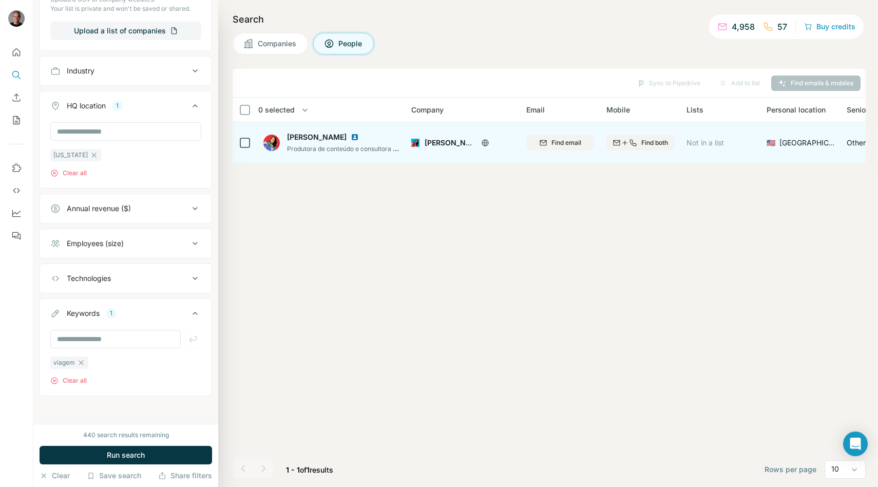
click at [486, 144] on icon at bounding box center [485, 142] width 3 height 7
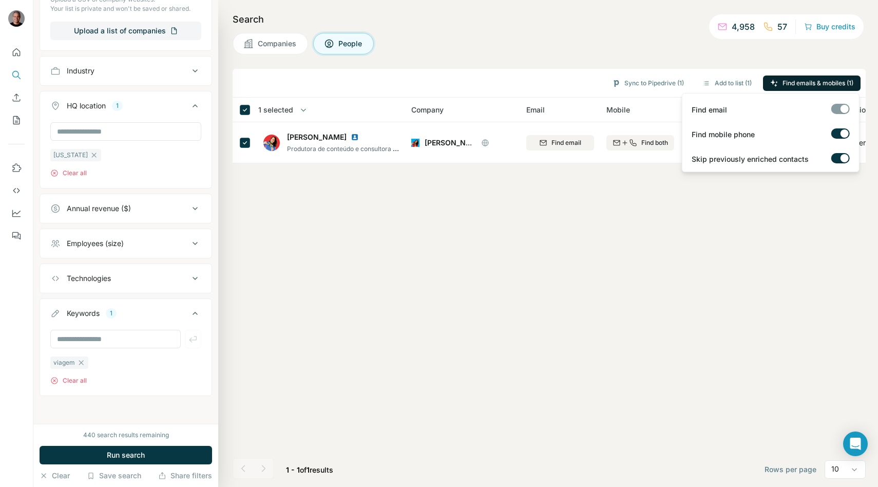
click at [806, 80] on span "Find emails & mobiles (1)" at bounding box center [817, 83] width 71 height 9
click at [433, 269] on div "Sync to Pipedrive (1) Add to list (1) Find emails & mobiles (1) 1 selected Peop…" at bounding box center [549, 278] width 633 height 418
click at [337, 287] on div "Sync to Pipedrive (1) Add to list (1) Find emails & mobiles (1) 1 selected Peop…" at bounding box center [549, 278] width 633 height 418
click at [272, 51] on button "Companies" at bounding box center [270, 44] width 75 height 22
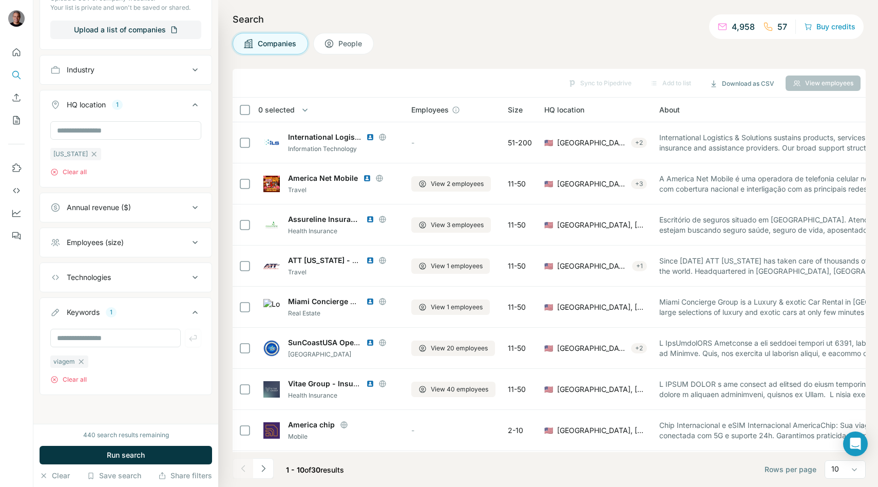
scroll to position [302, 0]
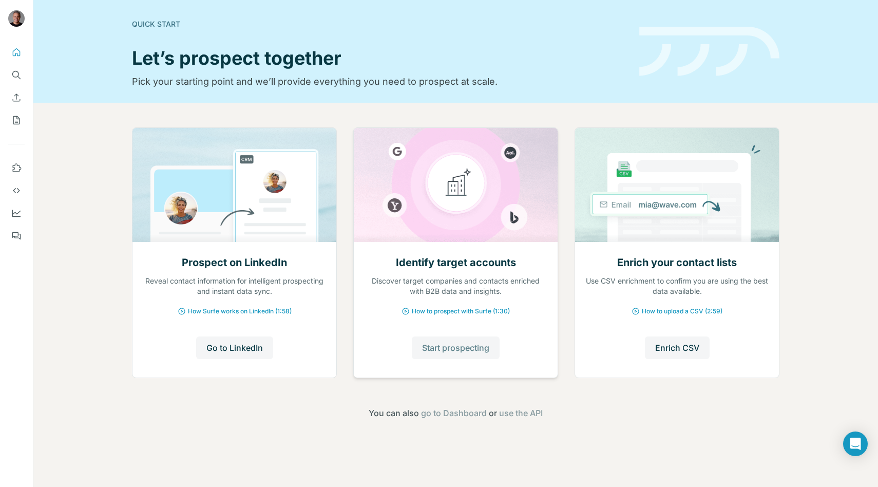
click at [451, 347] on span "Start prospecting" at bounding box center [455, 347] width 67 height 12
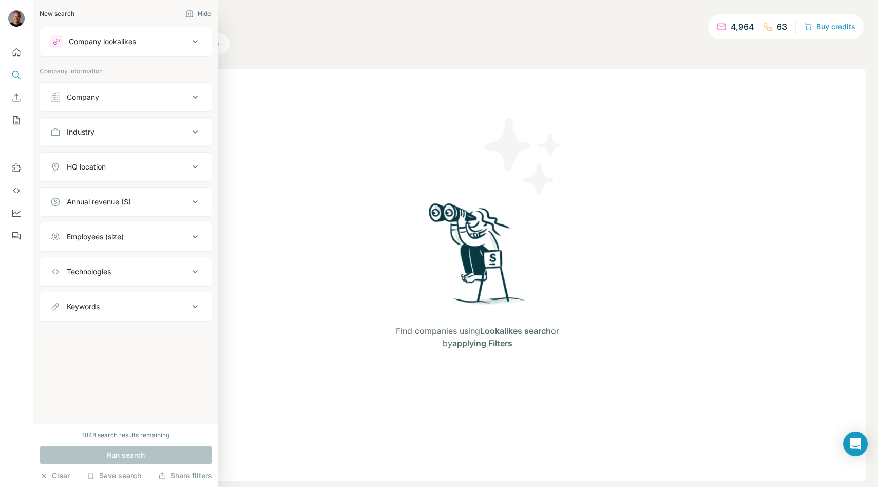
click at [63, 43] on div "Company lookalikes" at bounding box center [119, 41] width 139 height 12
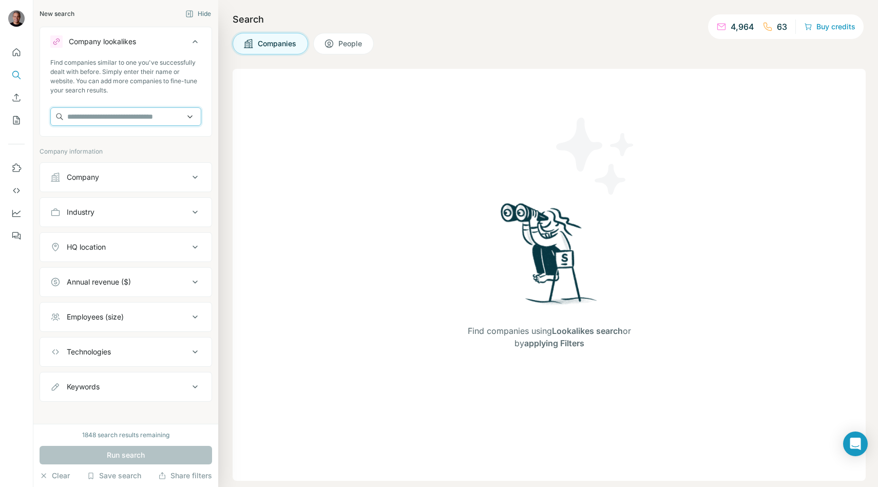
click at [79, 111] on input "text" at bounding box center [125, 116] width 151 height 18
paste input "**********"
type input "**********"
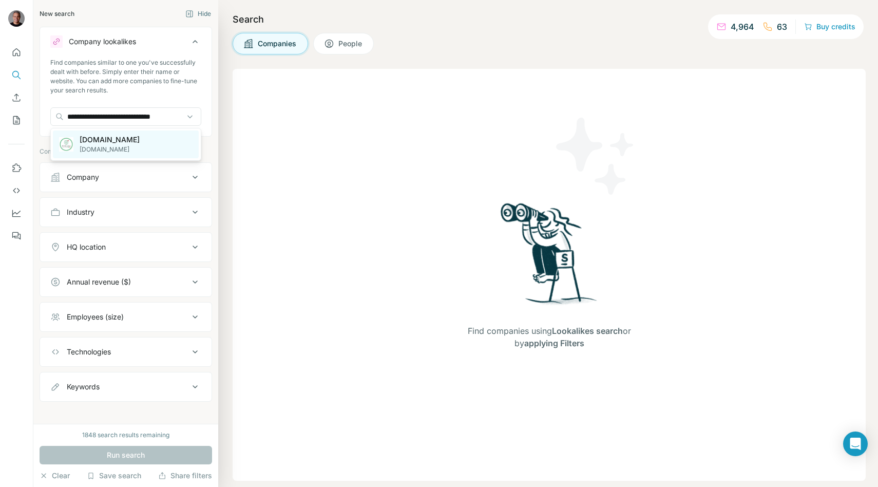
click at [118, 148] on p "peruginiconsultoria.com" at bounding box center [110, 149] width 60 height 9
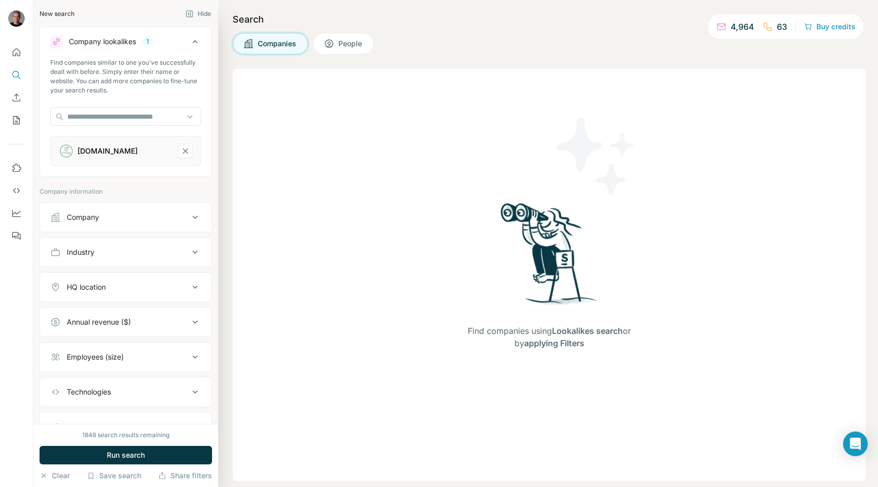
click at [111, 444] on div "1848 search results remaining Run search Clear Save search Share filters" at bounding box center [125, 455] width 185 height 63
click at [110, 450] on span "Run search" at bounding box center [126, 455] width 38 height 10
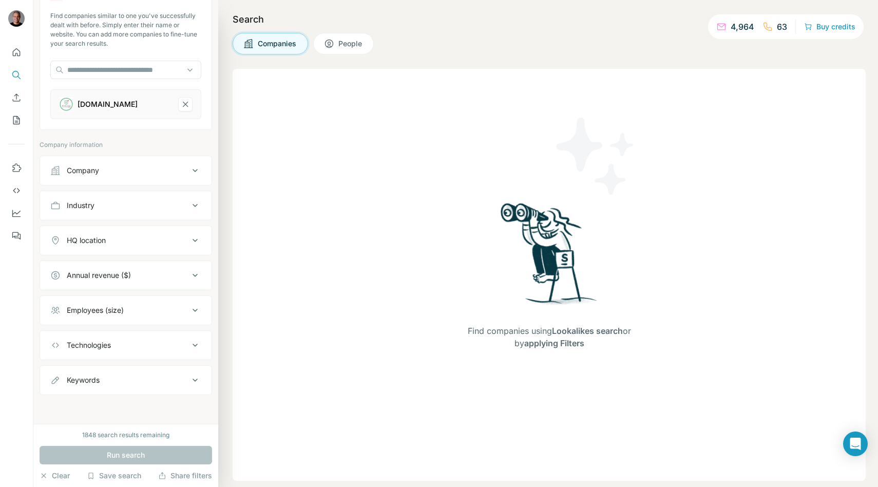
click at [121, 455] on div "Run search" at bounding box center [126, 455] width 173 height 18
click at [14, 76] on icon "Search" at bounding box center [16, 75] width 10 height 10
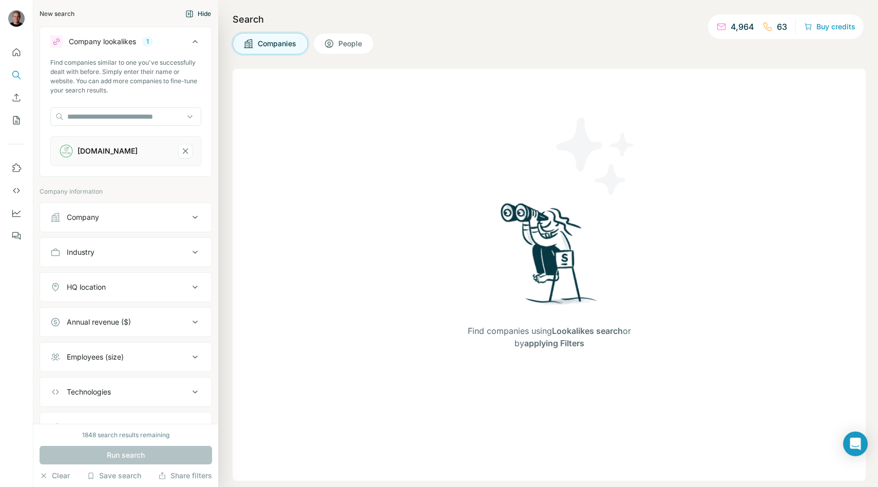
click at [183, 14] on button "Hide" at bounding box center [198, 13] width 40 height 15
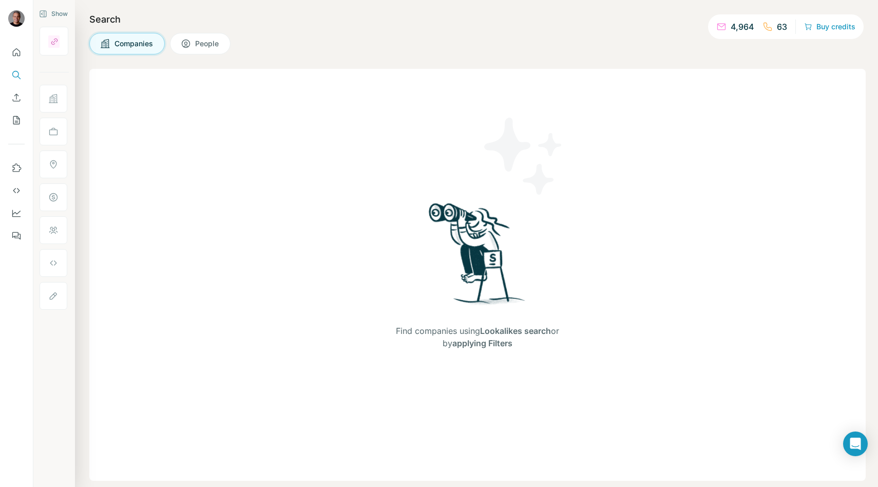
click at [178, 41] on button "People" at bounding box center [200, 44] width 61 height 22
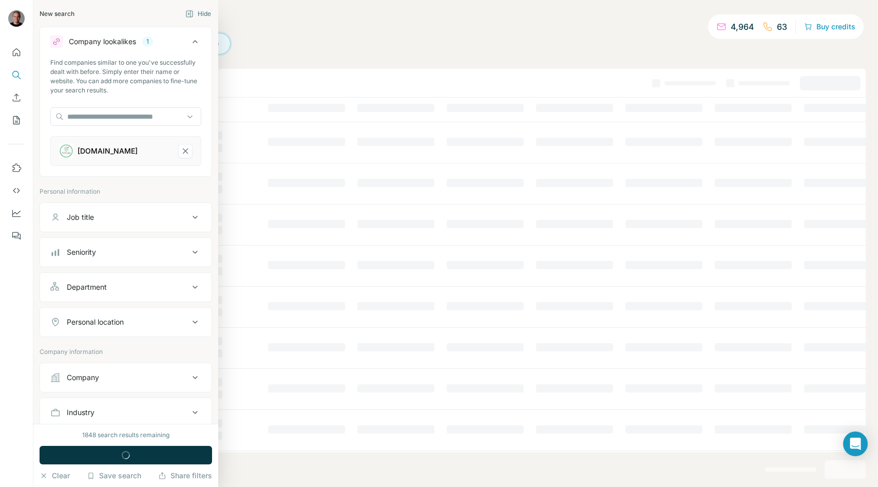
click at [61, 35] on button "Company lookalikes 1" at bounding box center [125, 43] width 171 height 29
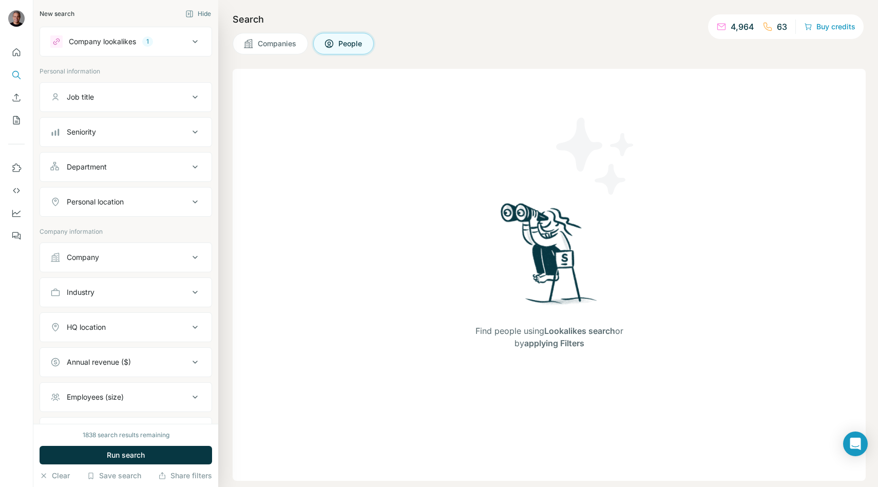
click at [200, 34] on button "Company lookalikes 1" at bounding box center [125, 41] width 171 height 25
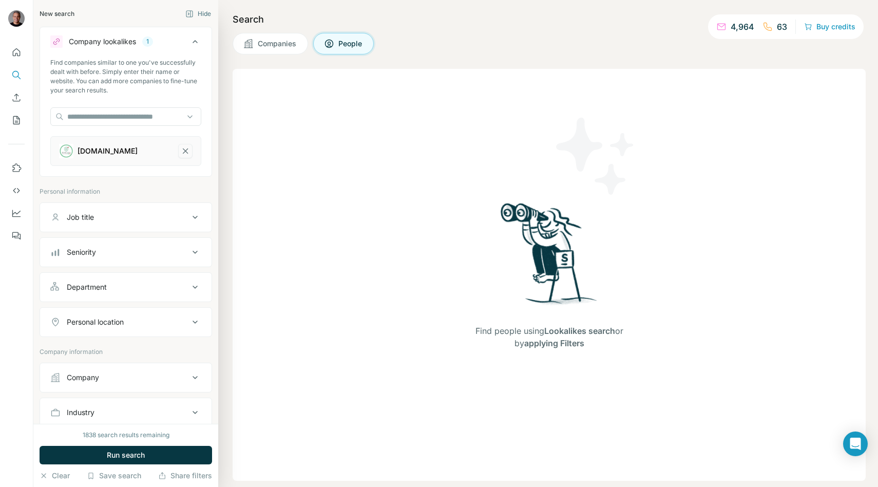
click at [182, 151] on icon "peruginiconsultoria.com-remove-button" at bounding box center [185, 151] width 9 height 10
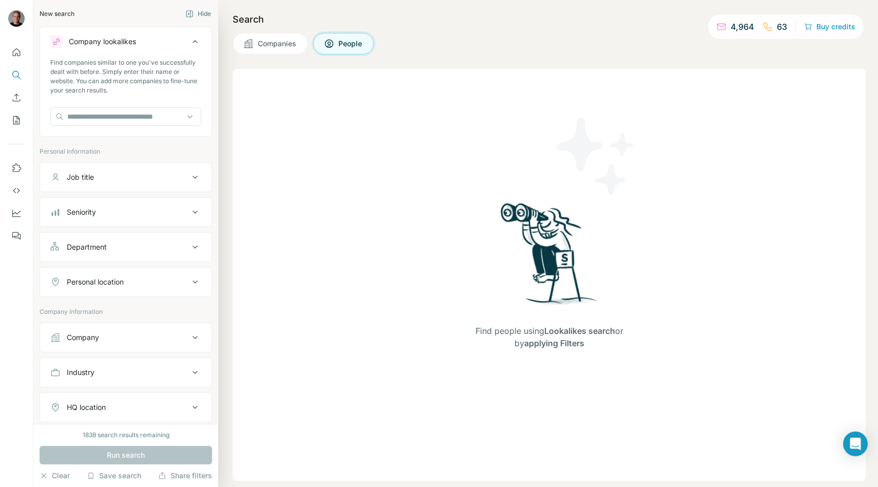
click at [195, 44] on icon at bounding box center [195, 41] width 12 height 12
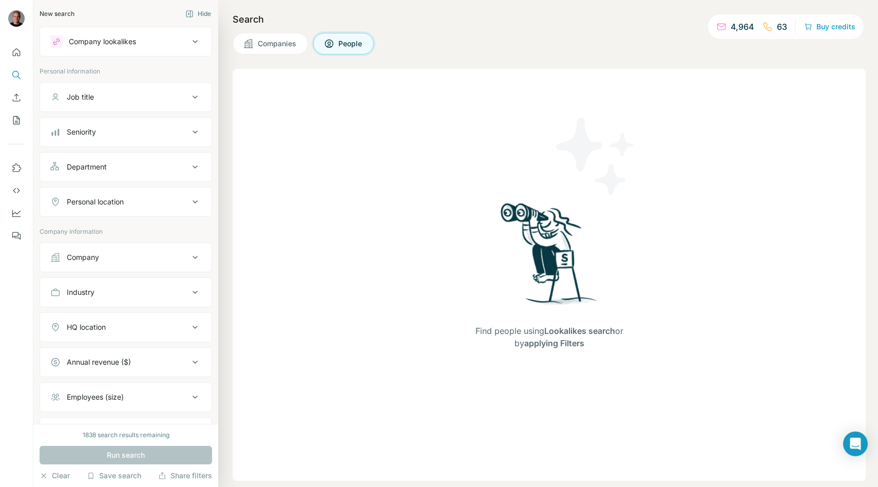
click at [73, 36] on div "Company lookalikes" at bounding box center [102, 41] width 67 height 10
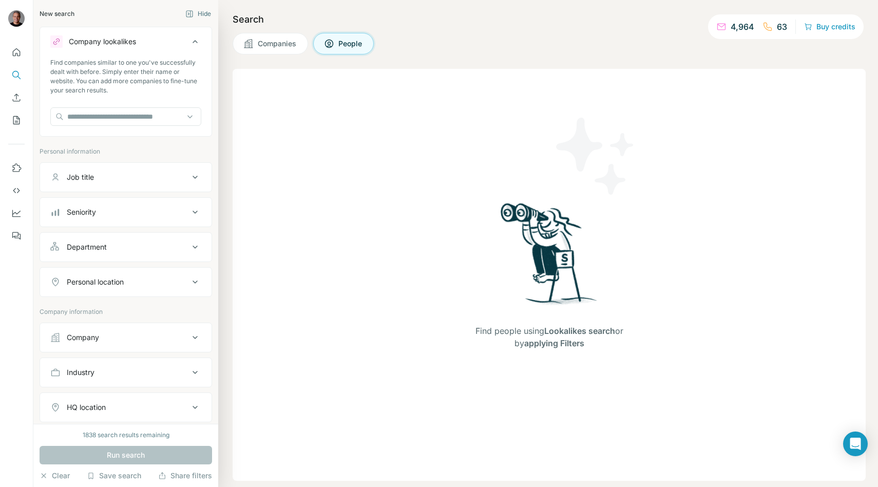
click at [238, 35] on button "Companies" at bounding box center [270, 44] width 75 height 22
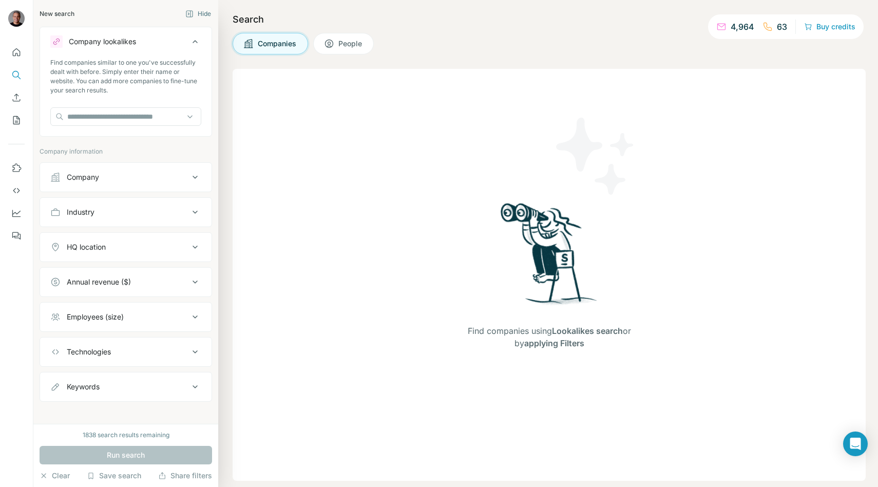
click at [253, 43] on icon at bounding box center [248, 44] width 10 height 10
click at [121, 121] on input "text" at bounding box center [125, 116] width 151 height 18
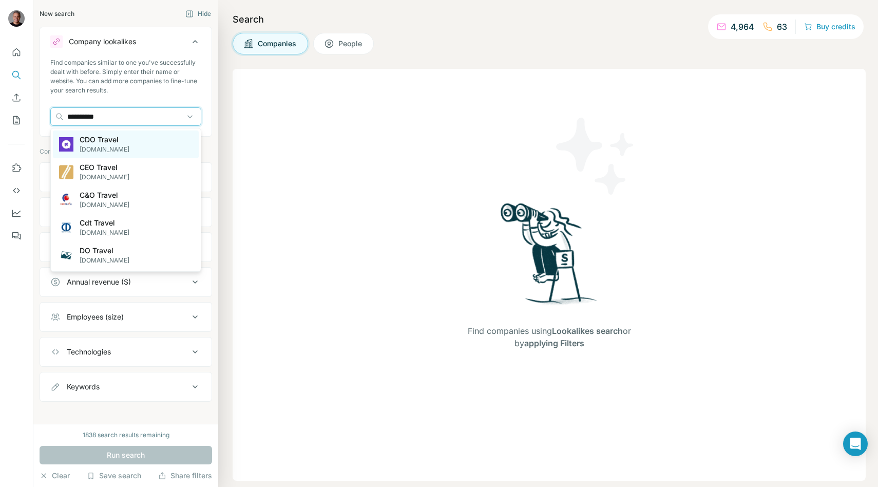
type input "**********"
click at [125, 146] on div "CDO Travel cdo.travel" at bounding box center [126, 144] width 146 height 28
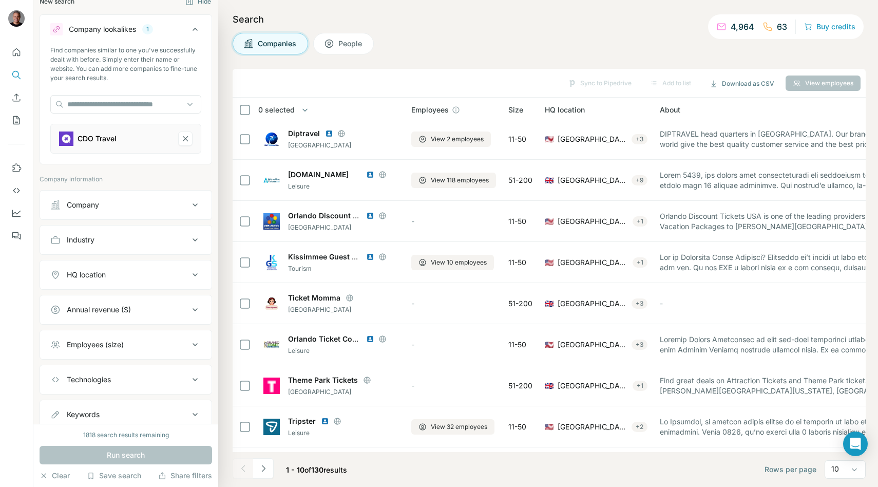
scroll to position [18, 0]
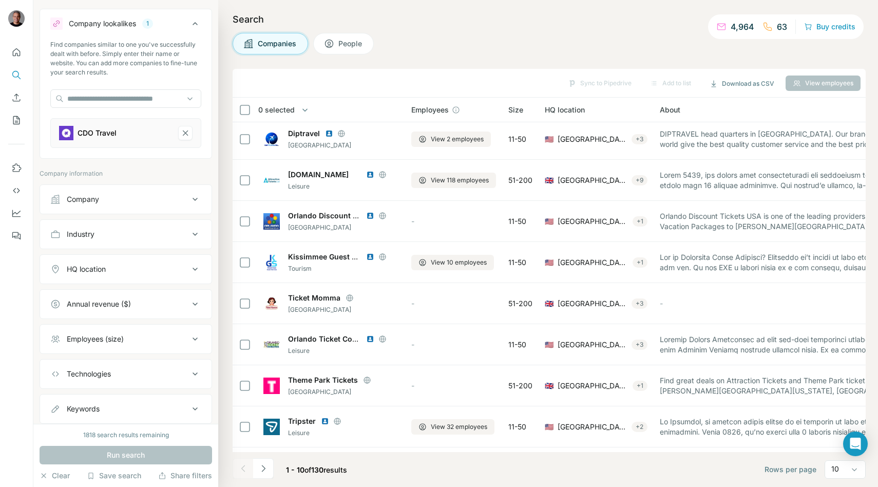
click at [162, 343] on div "Employees (size)" at bounding box center [119, 339] width 139 height 10
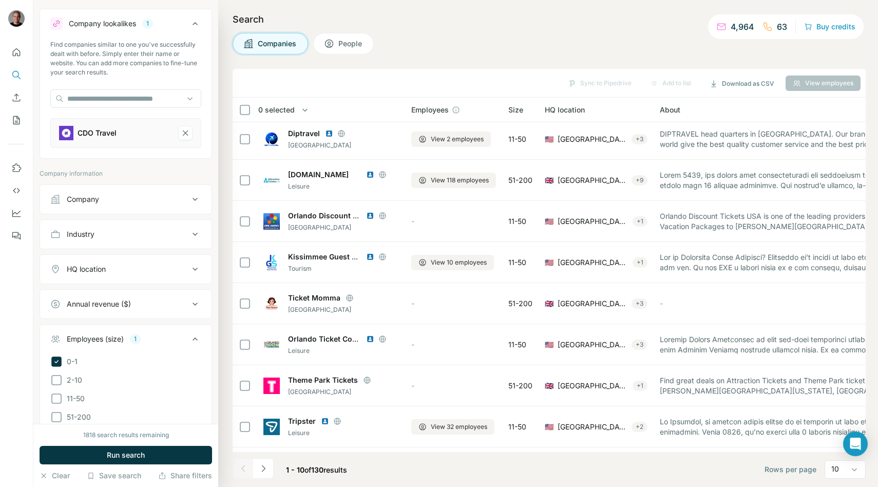
click at [84, 447] on button "Run search" at bounding box center [126, 455] width 173 height 18
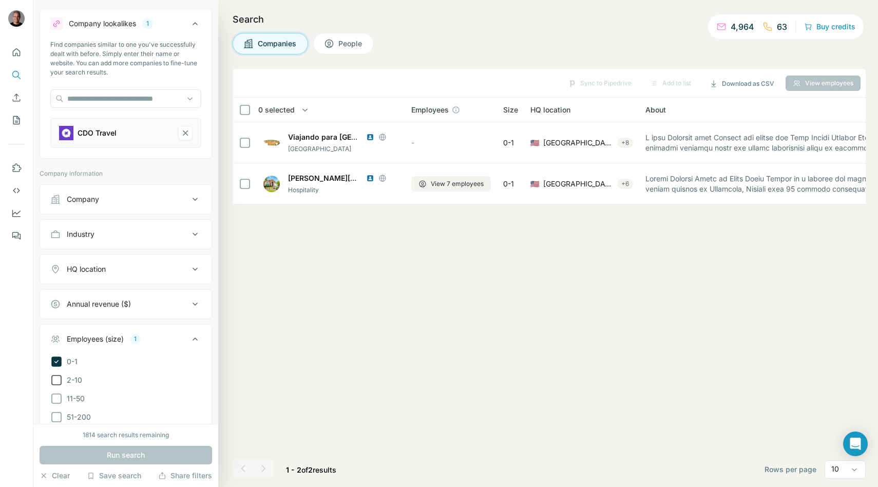
click at [59, 376] on icon at bounding box center [56, 380] width 12 height 12
click at [71, 449] on button "Run search" at bounding box center [126, 455] width 173 height 18
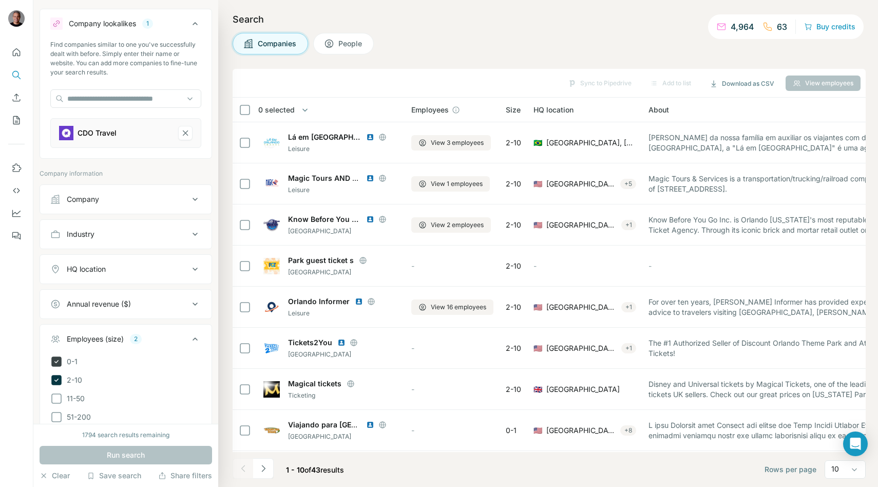
click at [58, 372] on ul "0-1 2-10 11-50 51-200 201-500 501-1K 1K-5K 5K-10K 10K-50K 50K-100K 100K-500K 50…" at bounding box center [125, 463] width 151 height 216
click at [58, 375] on icon at bounding box center [56, 380] width 12 height 12
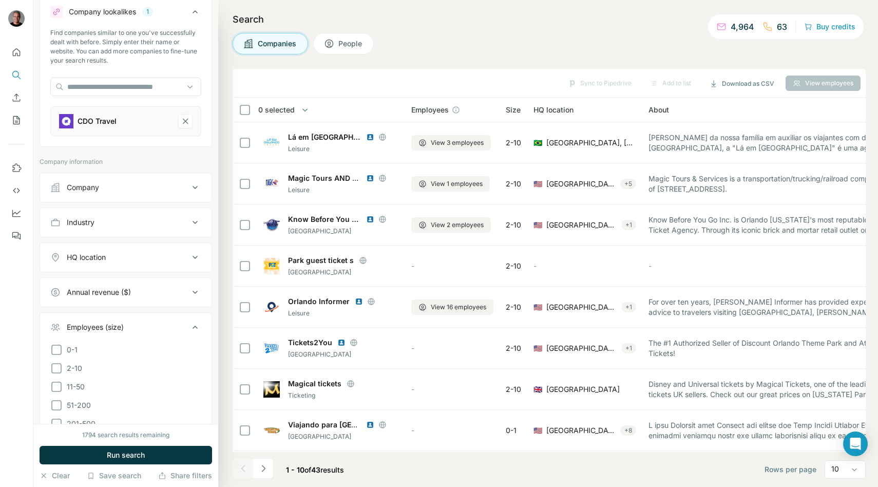
scroll to position [33, 0]
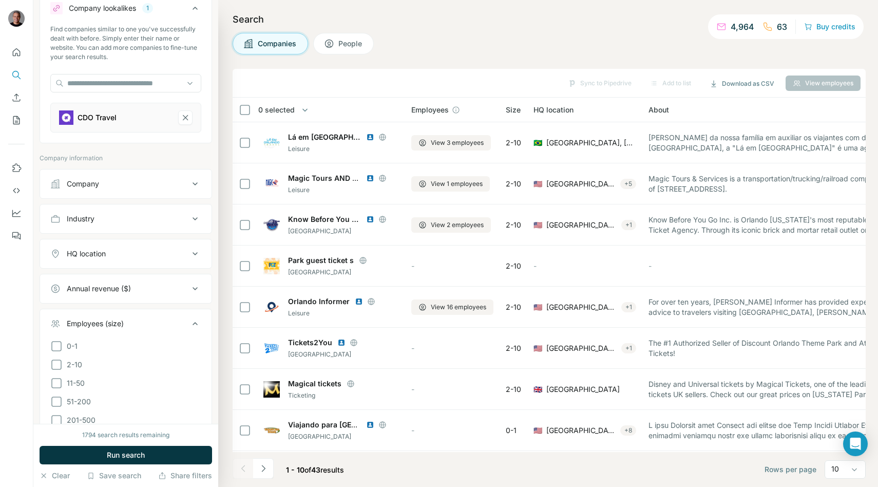
click at [199, 323] on icon at bounding box center [195, 323] width 12 height 12
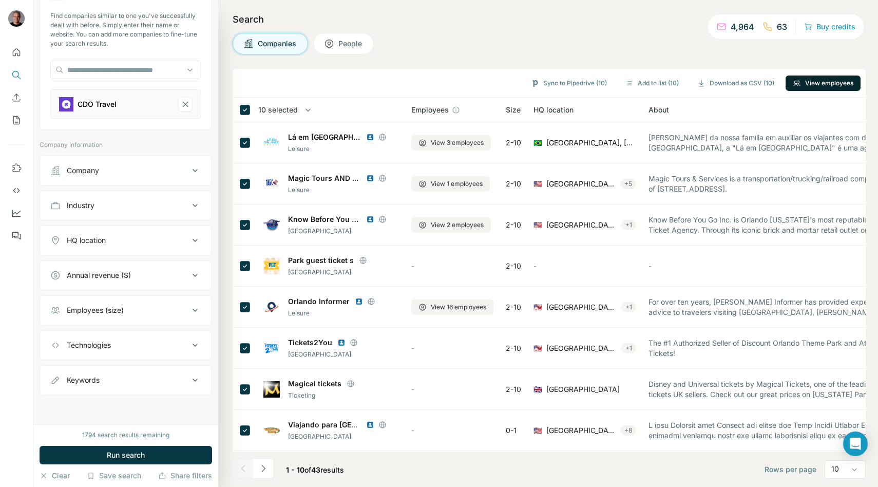
click at [813, 89] on button "View employees" at bounding box center [823, 82] width 75 height 15
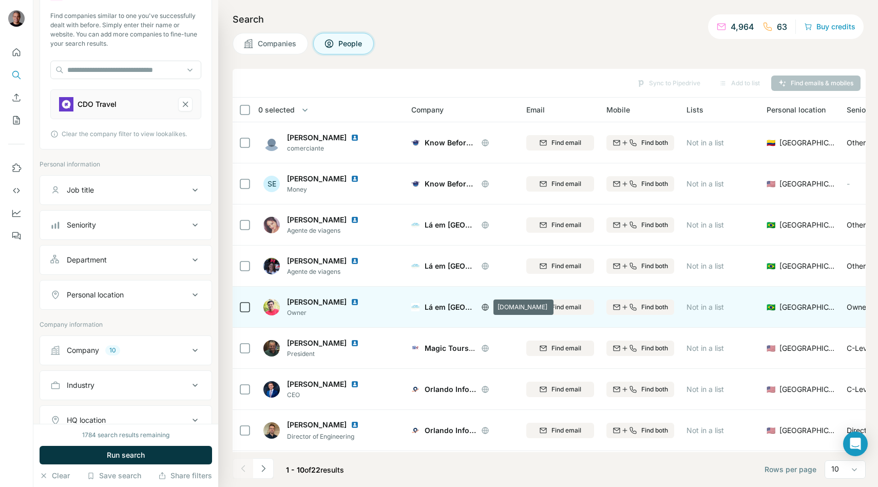
click at [484, 307] on icon at bounding box center [485, 307] width 7 height 1
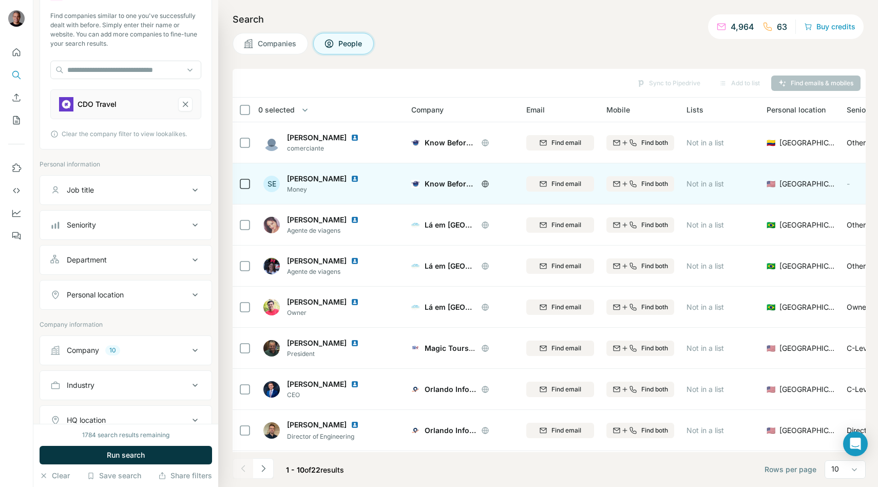
click at [483, 184] on icon at bounding box center [485, 184] width 8 height 8
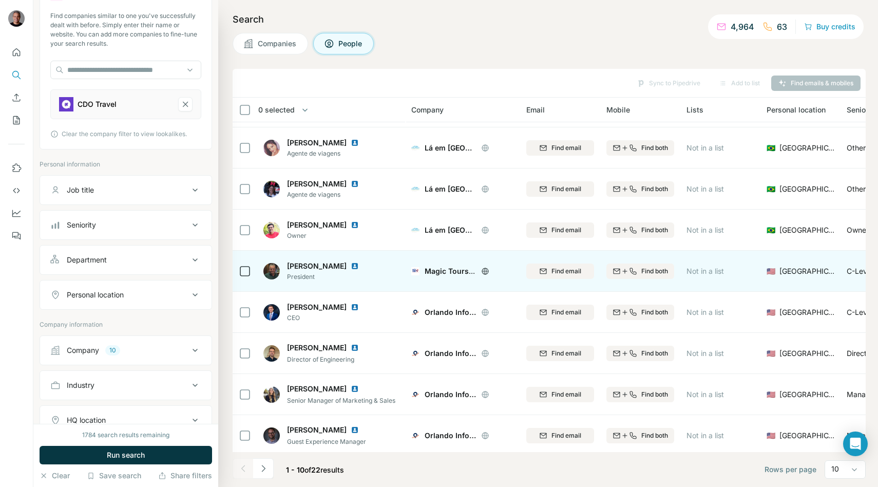
scroll to position [78, 0]
click at [490, 269] on div at bounding box center [497, 270] width 33 height 8
click at [488, 269] on icon at bounding box center [485, 270] width 8 height 8
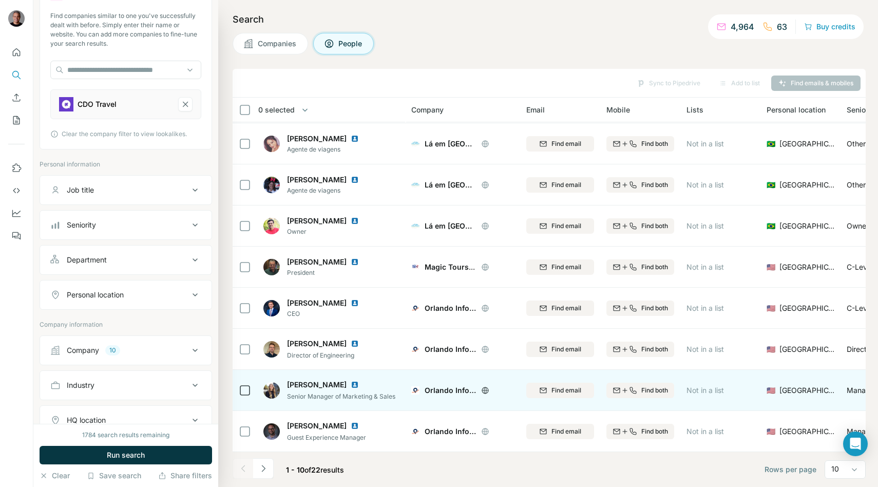
click at [485, 387] on icon at bounding box center [485, 390] width 3 height 7
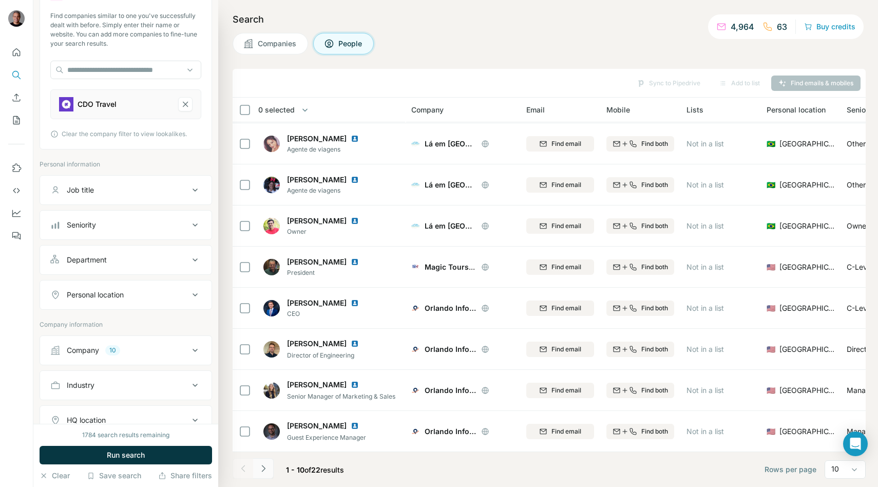
click at [260, 464] on icon "Navigate to next page" at bounding box center [263, 468] width 10 height 10
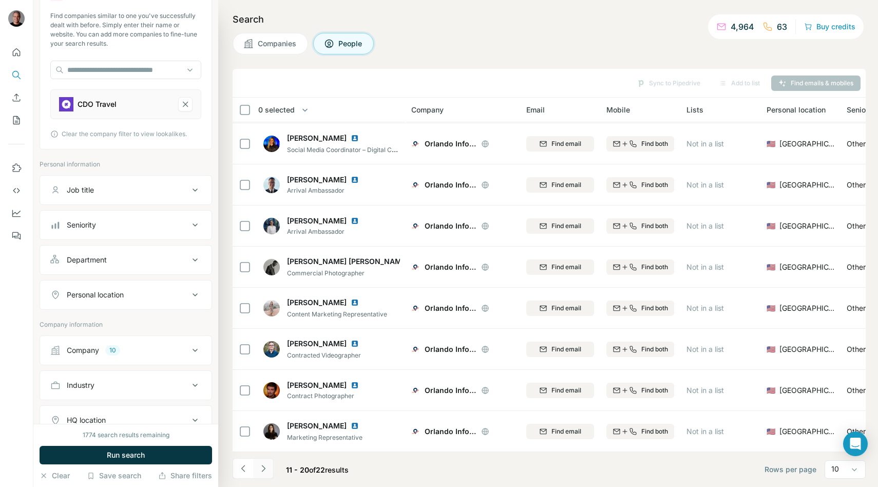
click at [262, 466] on icon "Navigate to next page" at bounding box center [263, 468] width 4 height 7
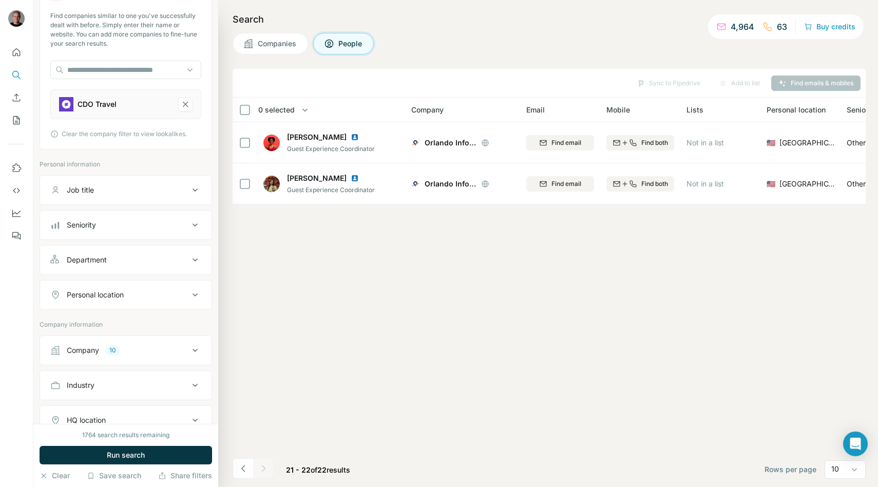
scroll to position [226, 0]
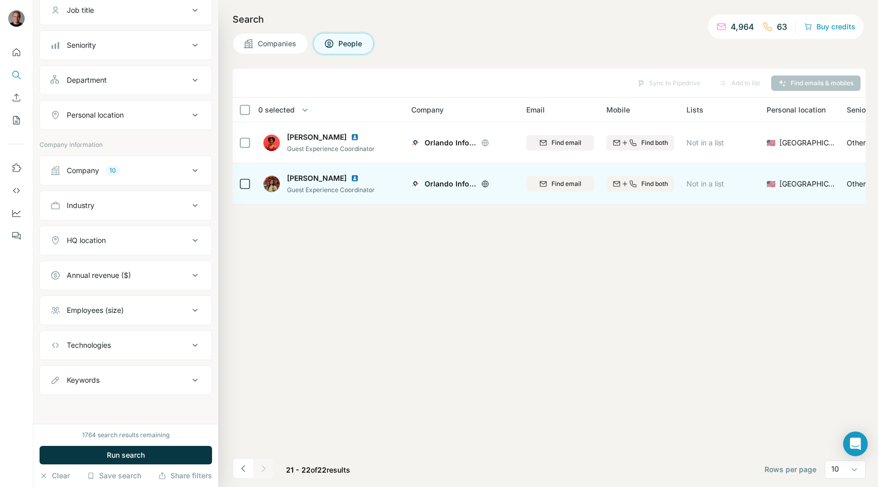
click at [352, 175] on img at bounding box center [355, 178] width 8 height 8
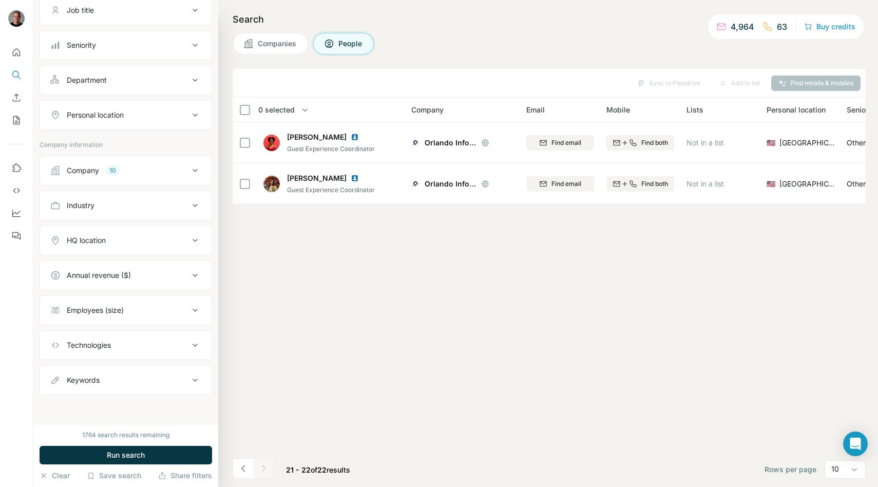
click at [318, 255] on div "Sync to Pipedrive Add to list Find emails & mobiles 0 selected People Company E…" at bounding box center [549, 278] width 633 height 418
click at [262, 56] on div "Search Companies People Sync to Pipedrive Add to list Find emails & mobiles 0 s…" at bounding box center [548, 243] width 660 height 487
click at [265, 50] on button "Companies" at bounding box center [270, 44] width 75 height 22
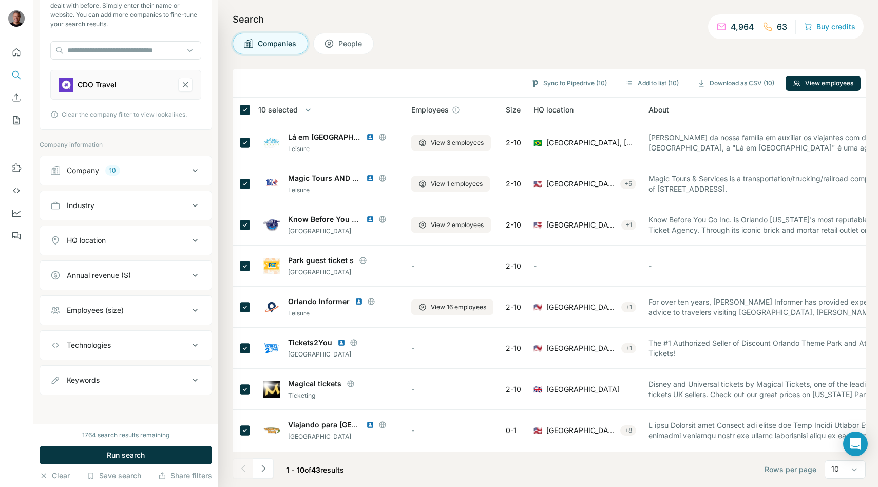
scroll to position [66, 0]
click at [262, 473] on icon "Navigate to next page" at bounding box center [263, 468] width 10 height 10
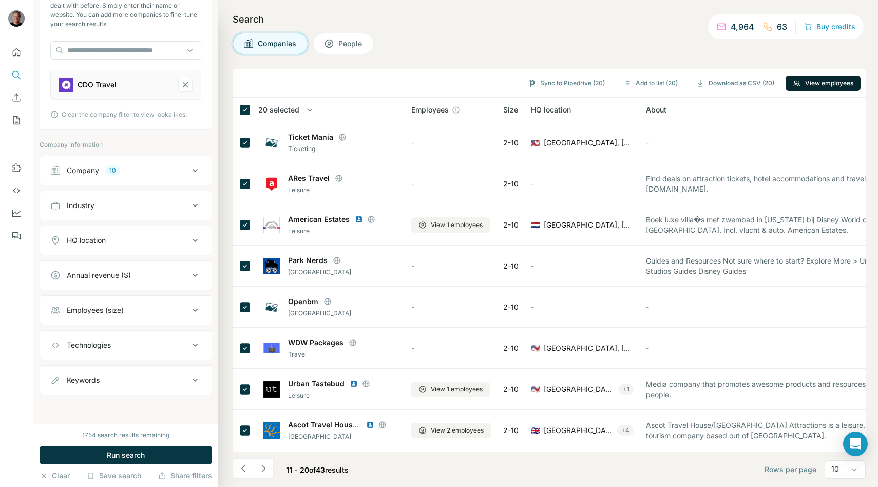
click at [800, 79] on icon "button" at bounding box center [797, 83] width 8 height 8
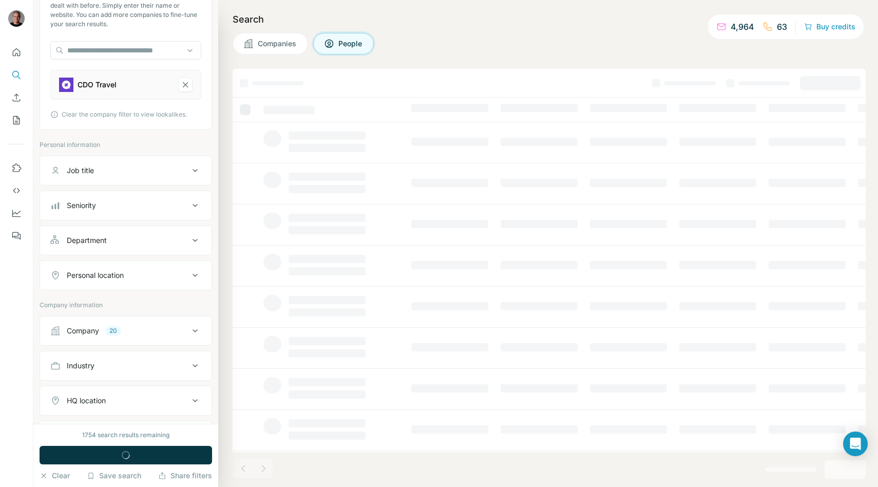
scroll to position [226, 0]
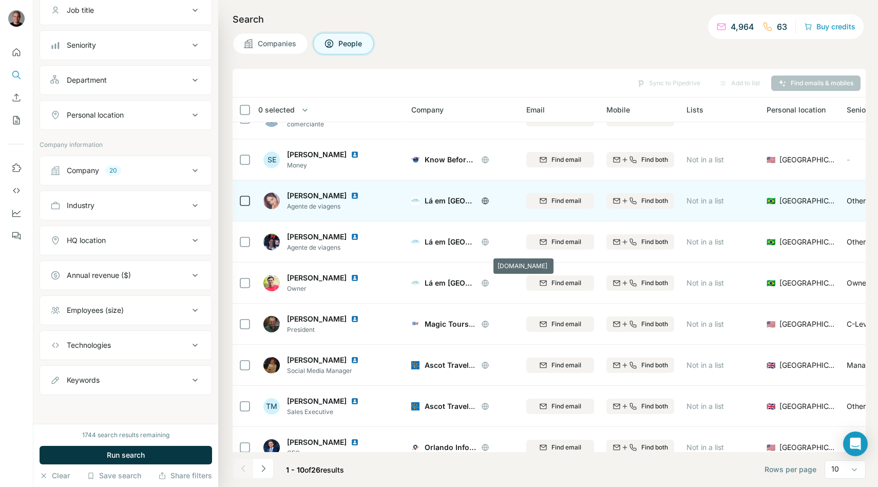
scroll to position [81, 0]
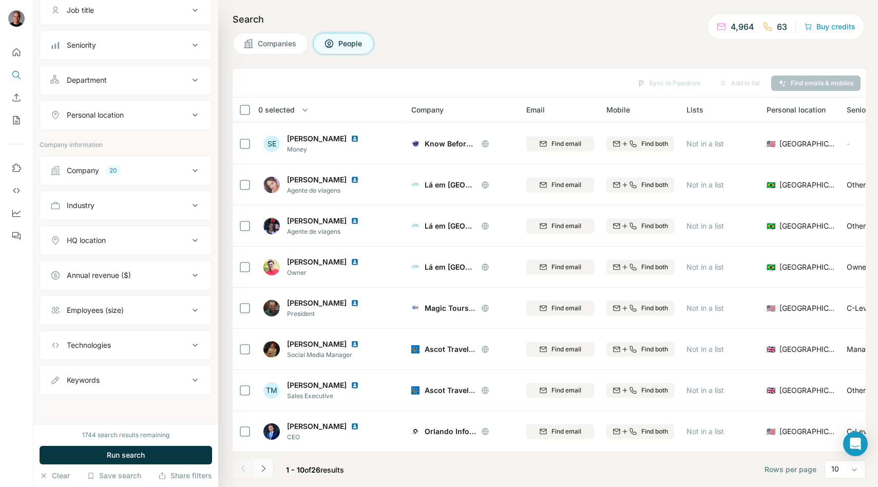
click at [265, 469] on icon "Navigate to next page" at bounding box center [263, 468] width 10 height 10
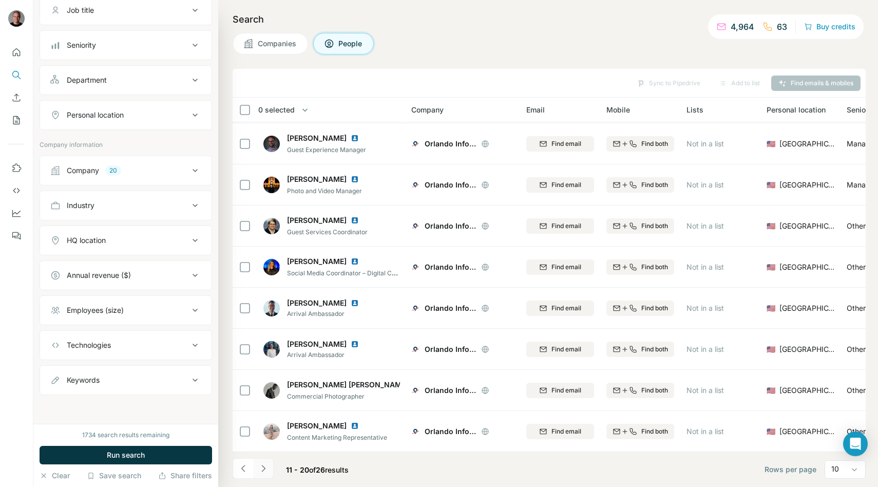
click at [269, 471] on button "Navigate to next page" at bounding box center [263, 468] width 21 height 21
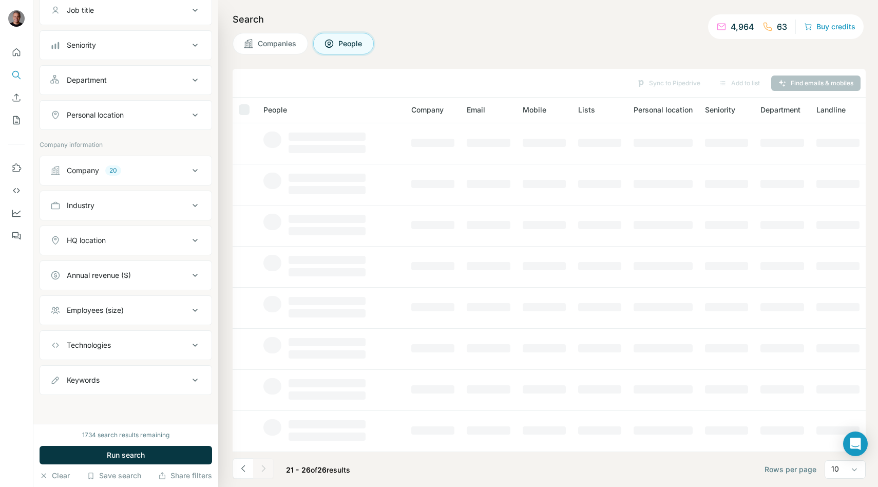
scroll to position [0, 0]
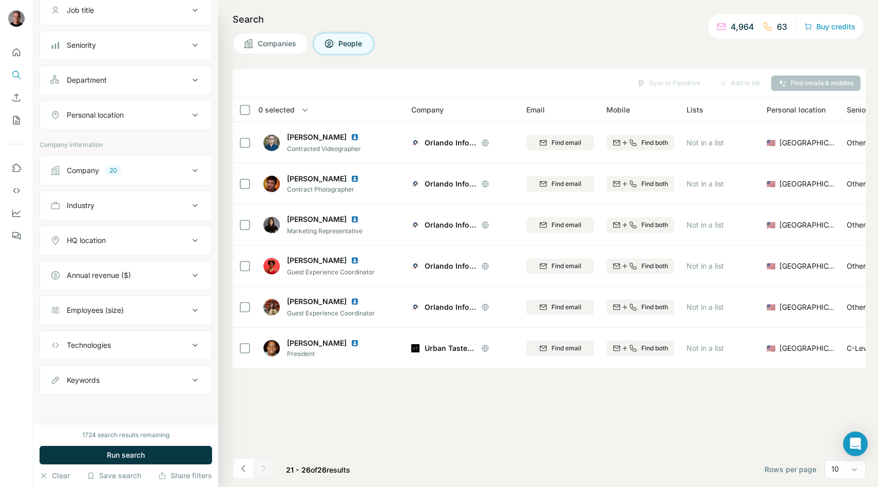
click at [263, 46] on span "Companies" at bounding box center [278, 44] width 40 height 10
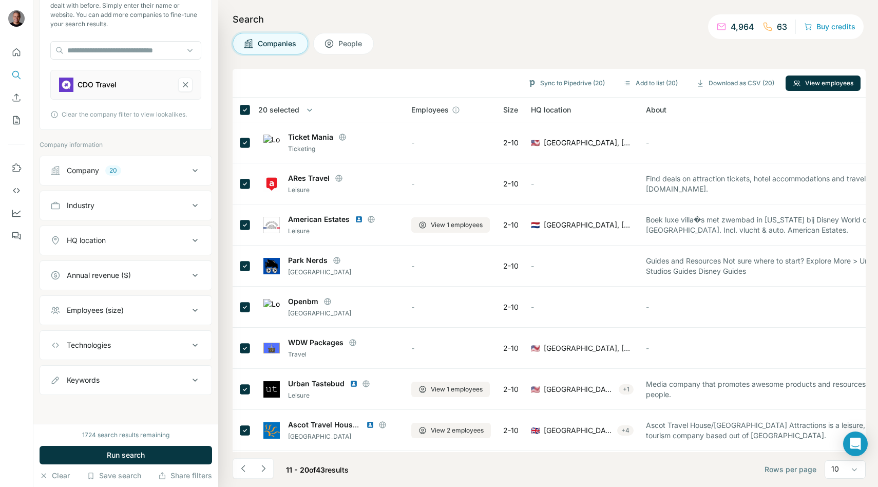
scroll to position [66, 0]
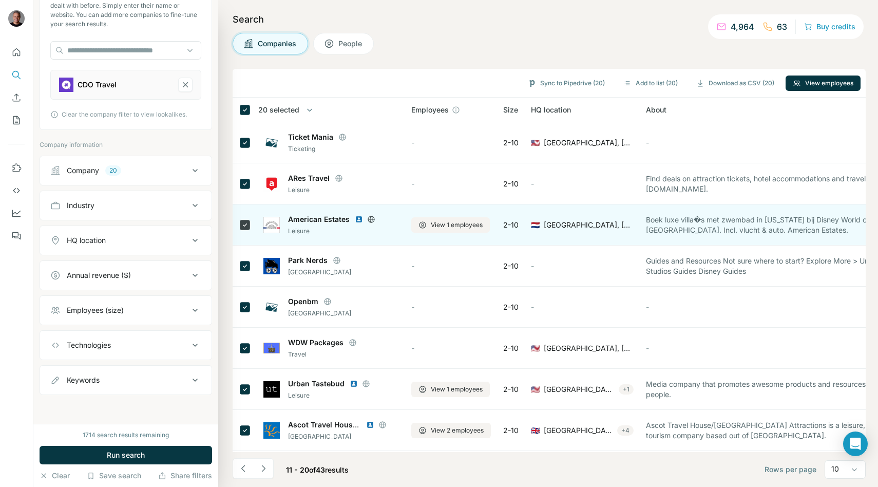
scroll to position [81, 0]
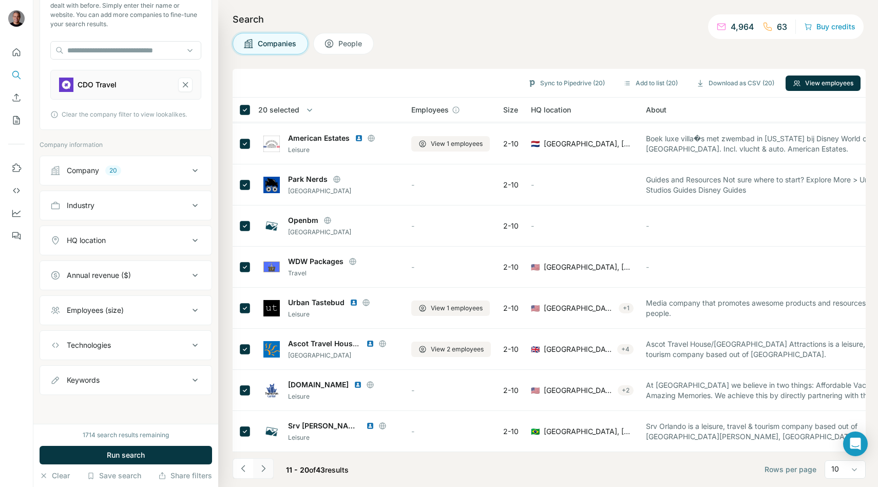
click at [266, 470] on icon "Navigate to next page" at bounding box center [263, 468] width 10 height 10
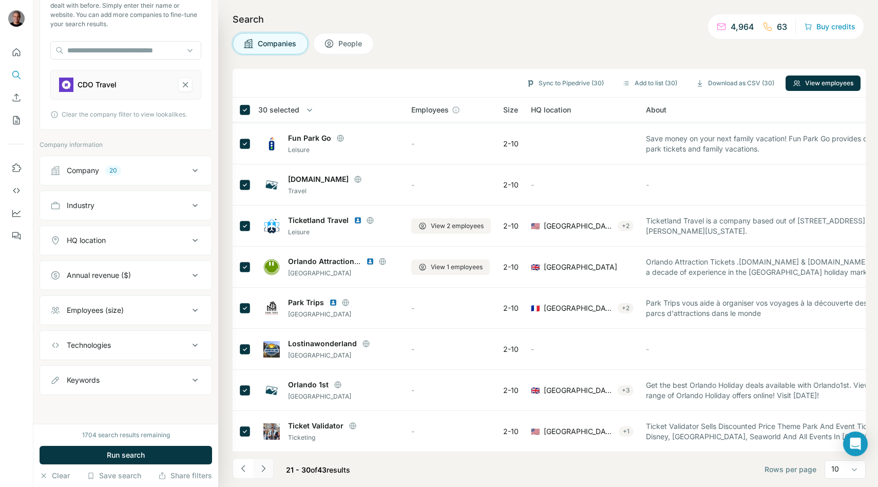
click at [263, 468] on icon "Navigate to next page" at bounding box center [263, 468] width 10 height 10
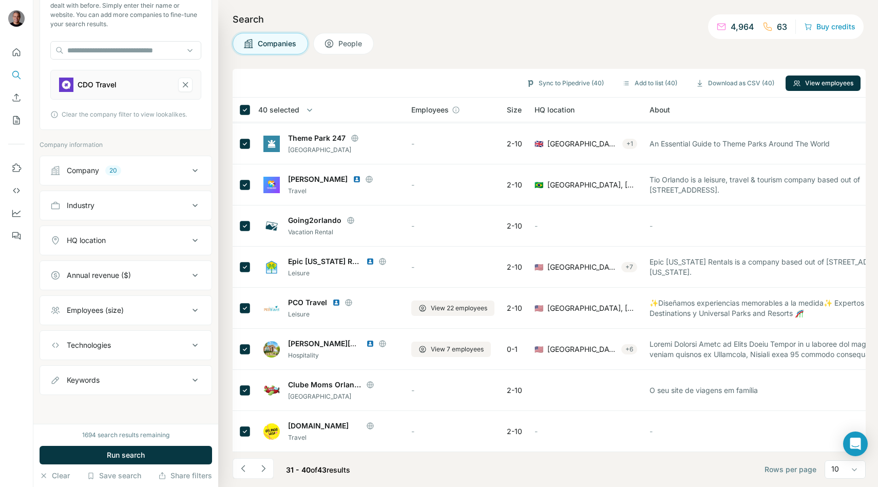
click at [310, 116] on th "40 selected" at bounding box center [315, 110] width 164 height 25
click at [302, 111] on button "button" at bounding box center [309, 110] width 21 height 21
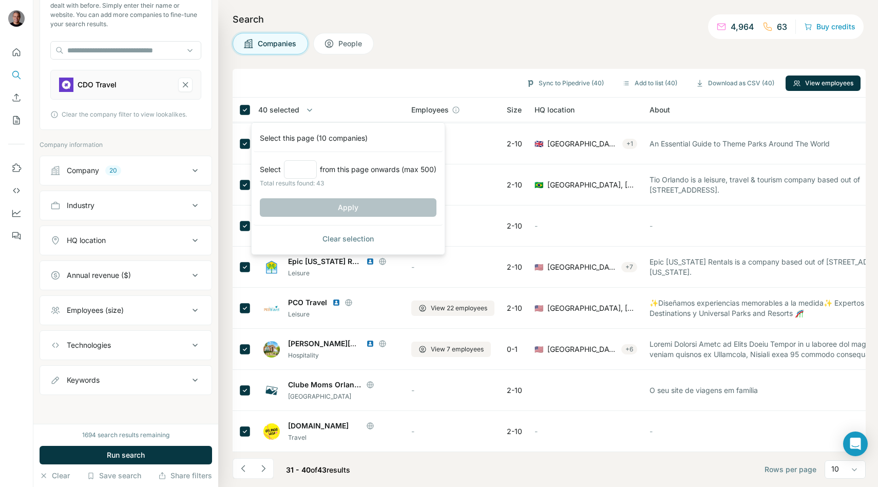
click at [311, 101] on th "40 selected" at bounding box center [315, 110] width 164 height 25
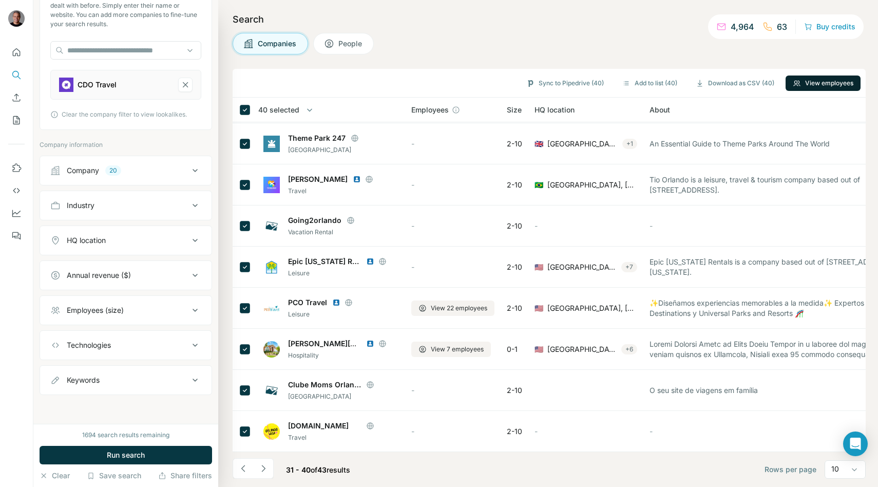
click at [803, 86] on button "View employees" at bounding box center [823, 82] width 75 height 15
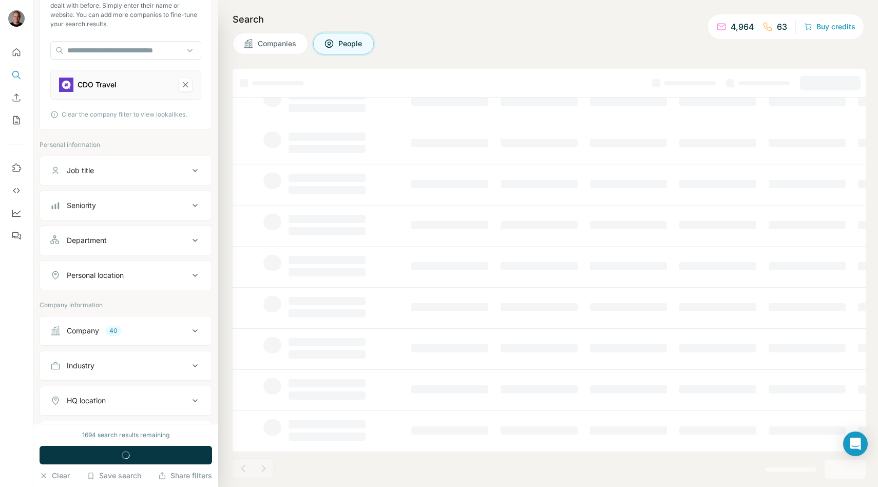
scroll to position [226, 0]
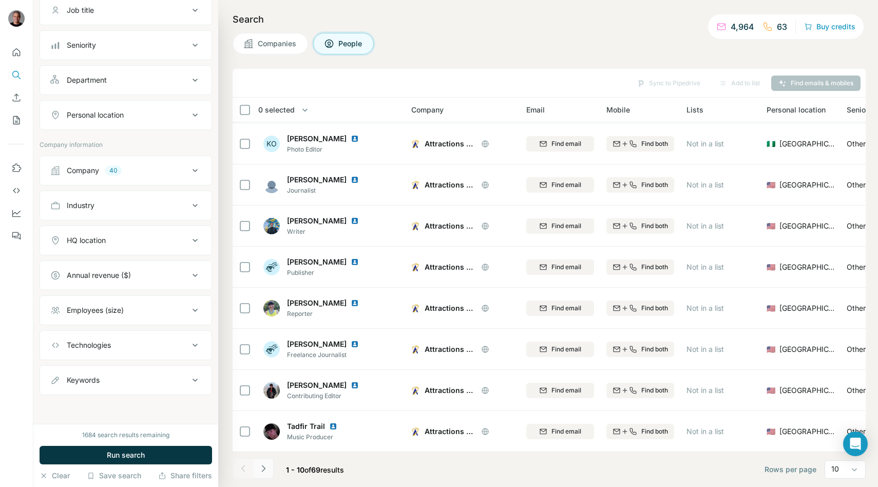
click at [257, 469] on button "Navigate to next page" at bounding box center [263, 468] width 21 height 21
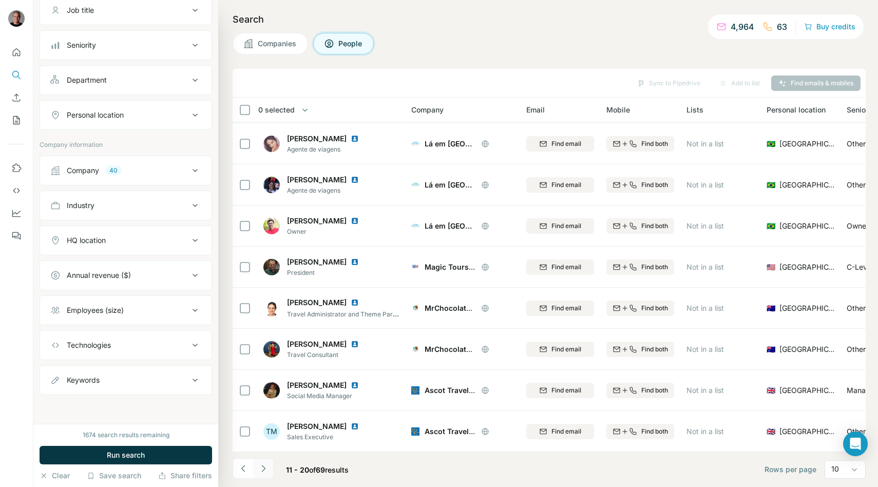
click at [262, 471] on icon "Navigate to next page" at bounding box center [263, 468] width 4 height 7
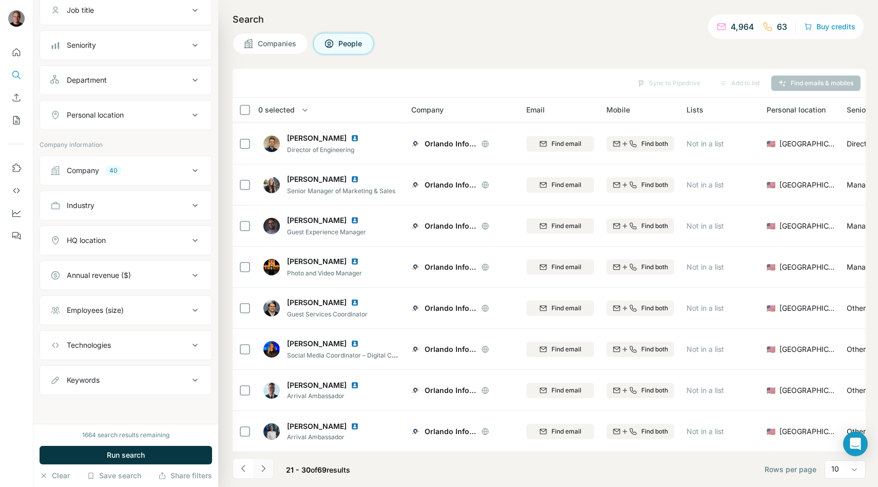
click at [262, 471] on icon "Navigate to next page" at bounding box center [263, 468] width 4 height 7
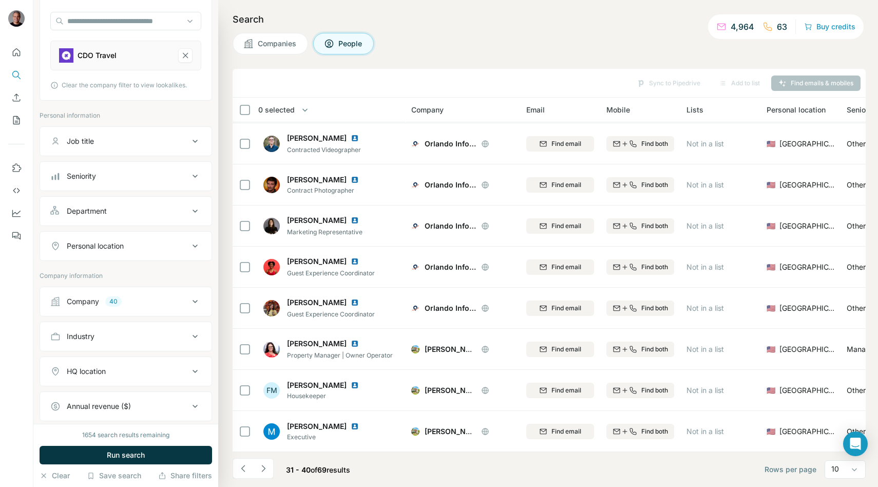
scroll to position [226, 0]
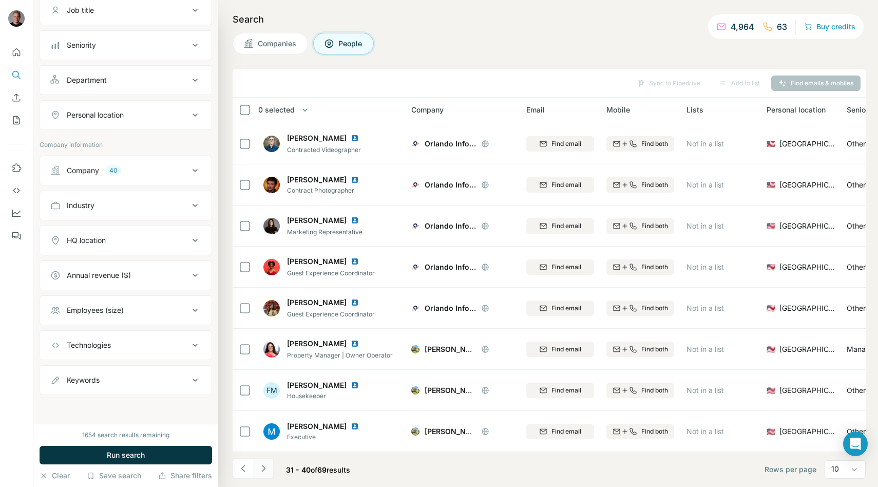
click at [266, 471] on icon "Navigate to next page" at bounding box center [263, 468] width 10 height 10
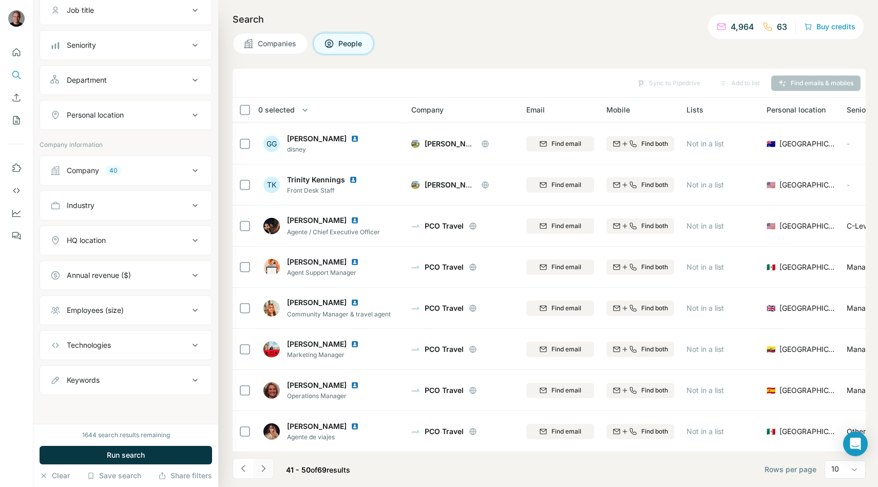
click at [262, 466] on icon "Navigate to next page" at bounding box center [263, 468] width 10 height 10
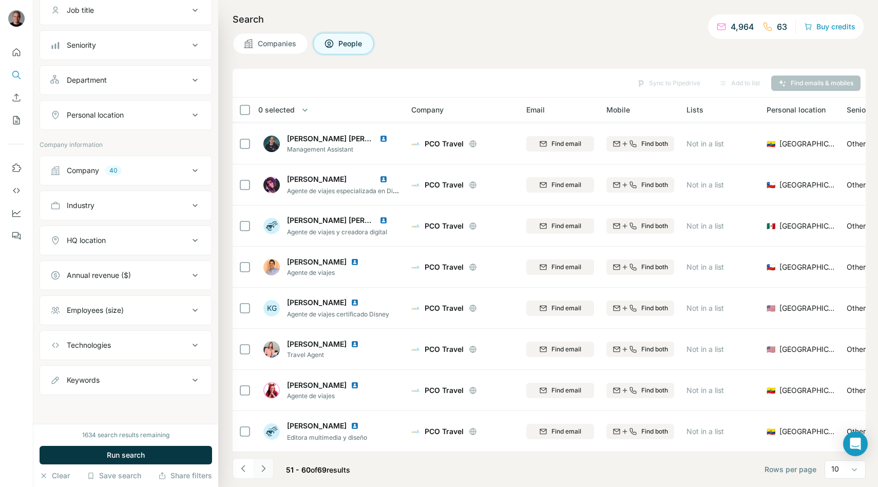
click at [263, 476] on button "Navigate to next page" at bounding box center [263, 468] width 21 height 21
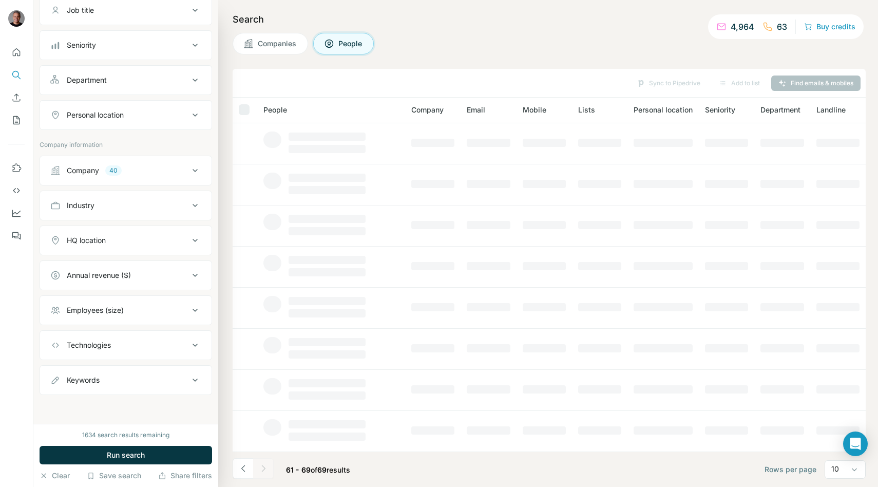
scroll to position [40, 0]
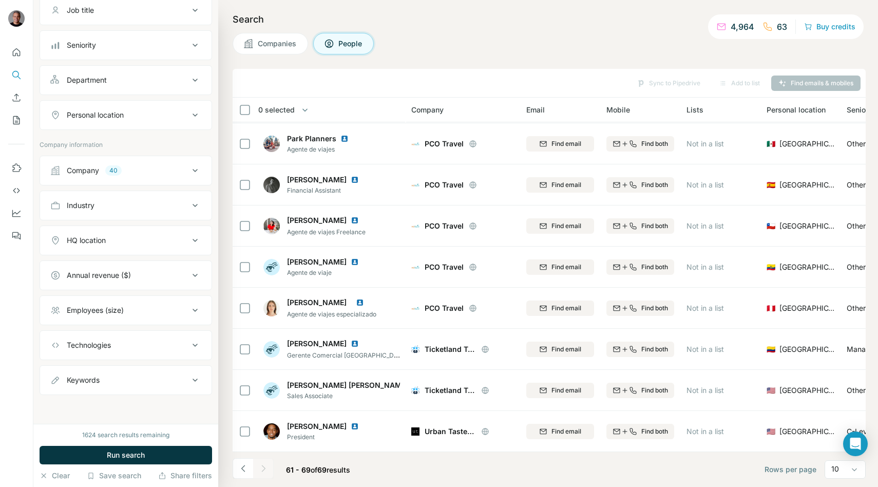
click at [255, 468] on div at bounding box center [263, 468] width 21 height 21
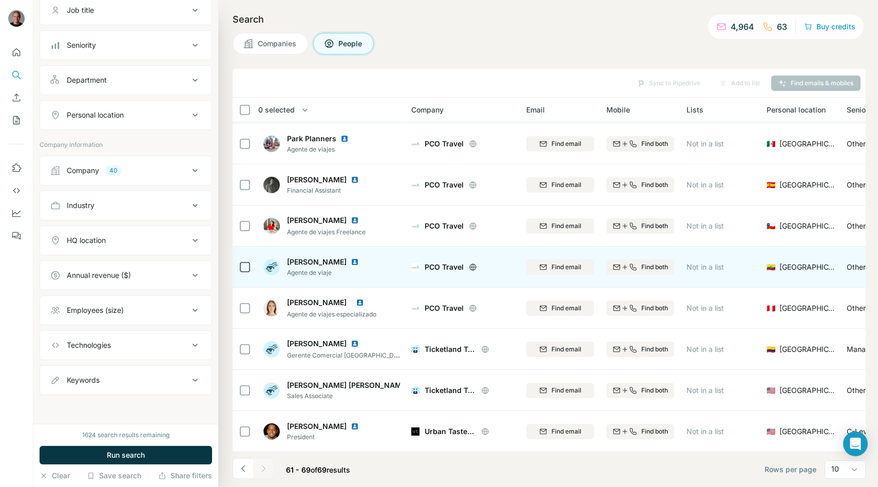
scroll to position [0, 0]
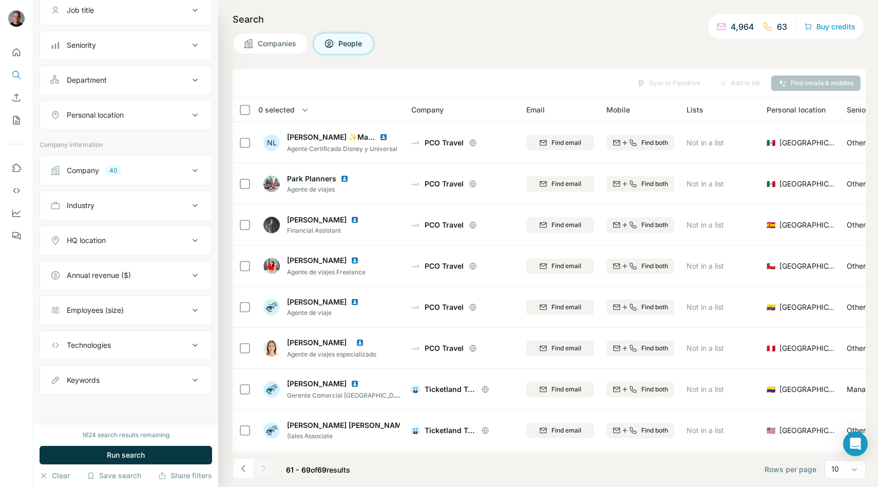
click at [98, 171] on div "Company" at bounding box center [83, 170] width 32 height 10
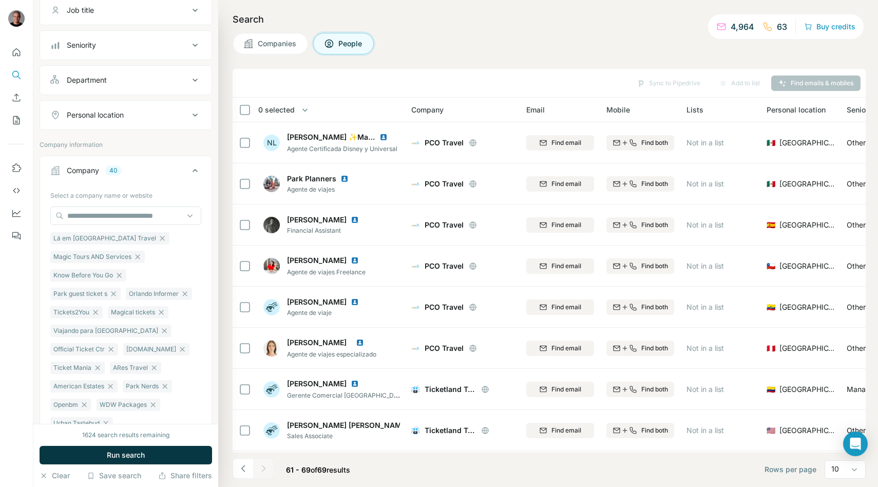
click at [271, 41] on span "Companies" at bounding box center [278, 44] width 40 height 10
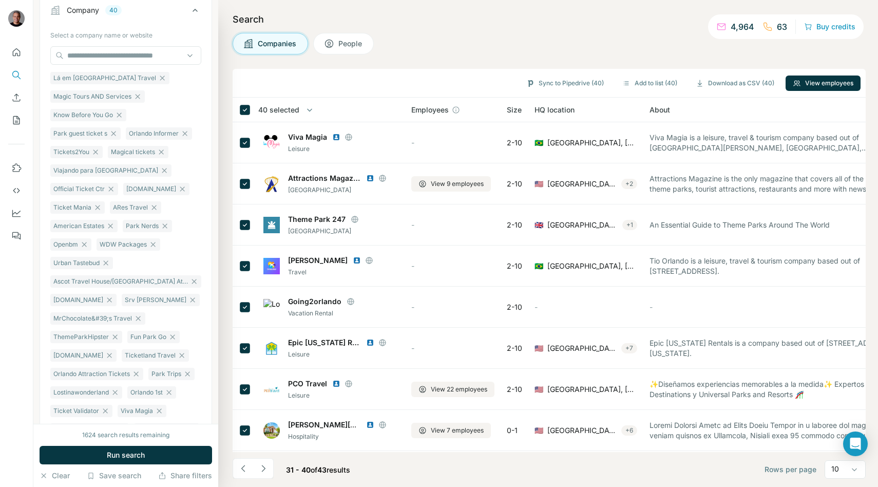
scroll to position [66, 0]
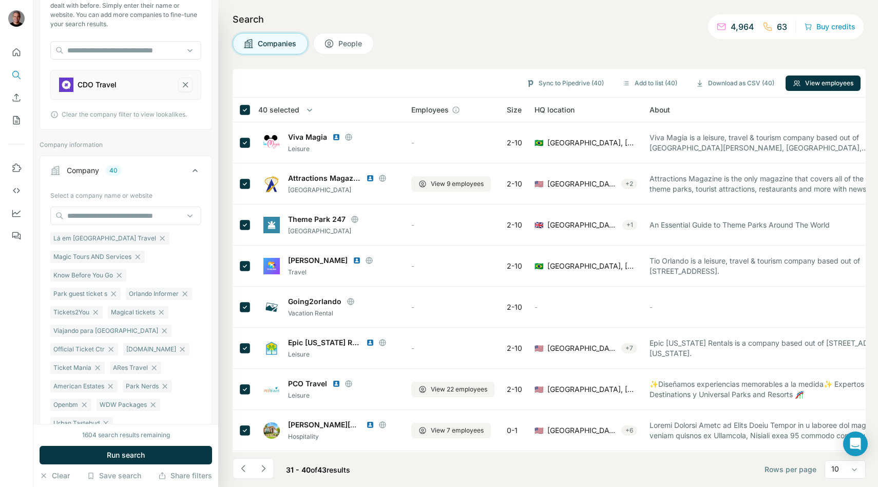
click at [182, 85] on icon "CDO Travel-remove-button" at bounding box center [185, 85] width 9 height 10
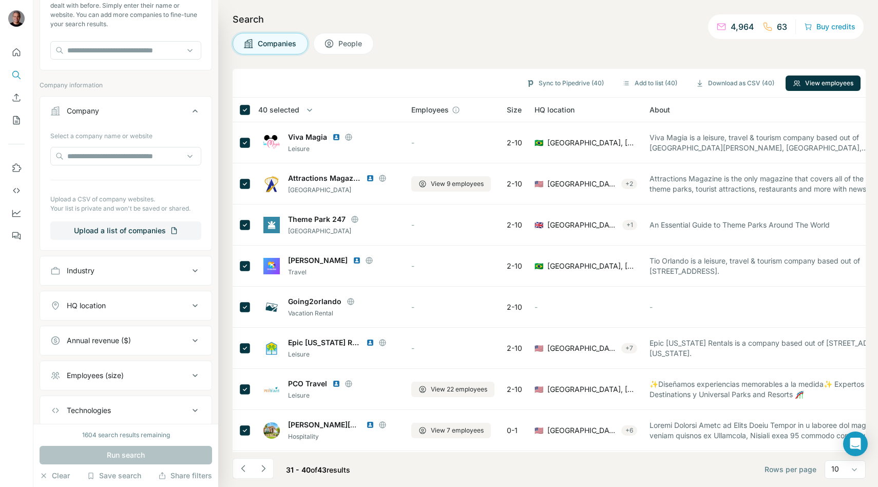
click at [103, 270] on div "Industry" at bounding box center [119, 270] width 139 height 10
click at [92, 298] on input at bounding box center [120, 296] width 127 height 11
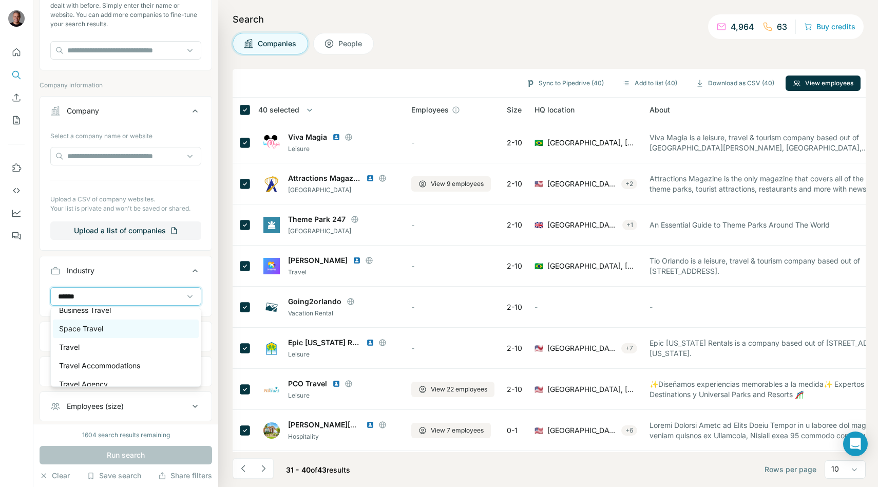
scroll to position [30, 0]
type input "******"
click at [94, 353] on div "Travel" at bounding box center [126, 345] width 146 height 18
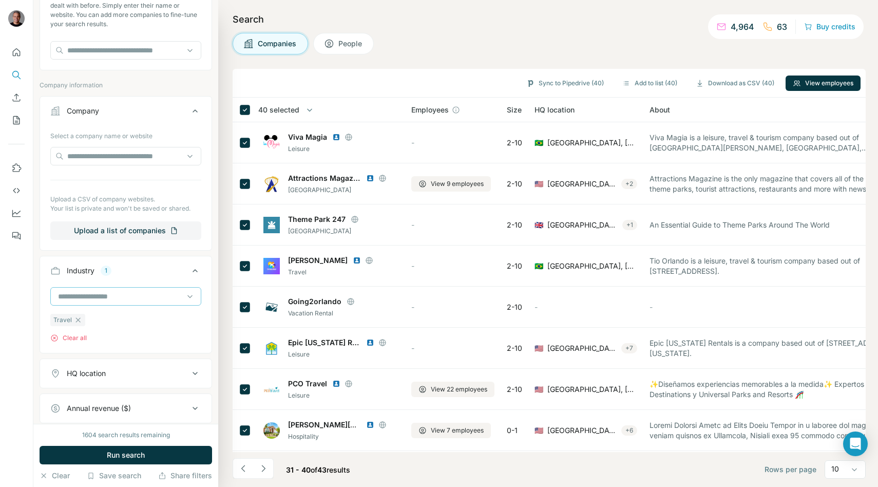
click at [104, 298] on input at bounding box center [120, 296] width 127 height 11
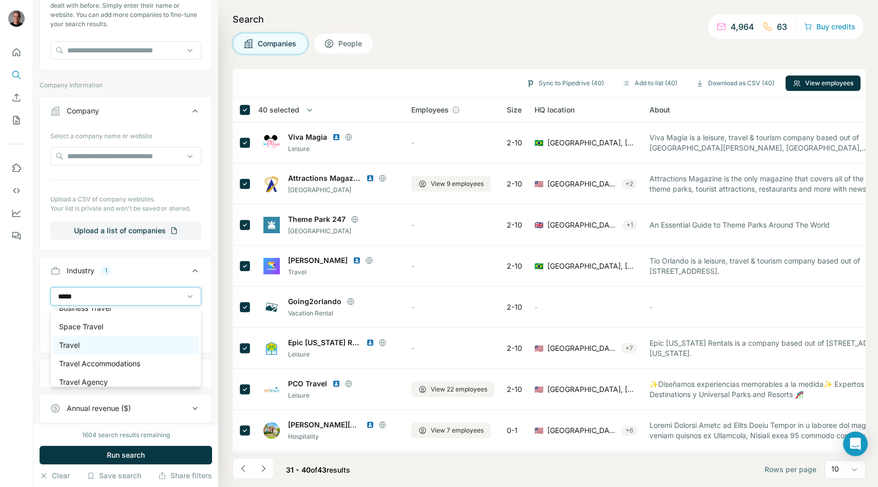
scroll to position [37, 0]
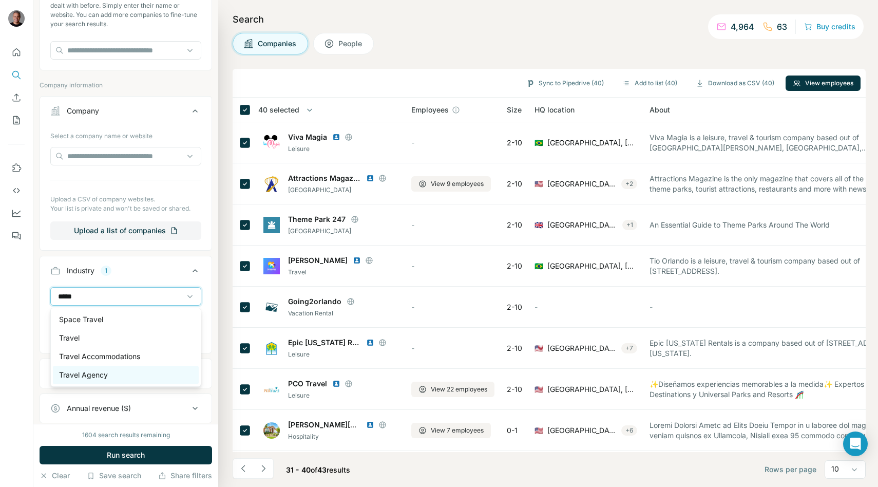
type input "*****"
click at [102, 374] on p "Travel Agency" at bounding box center [83, 375] width 49 height 10
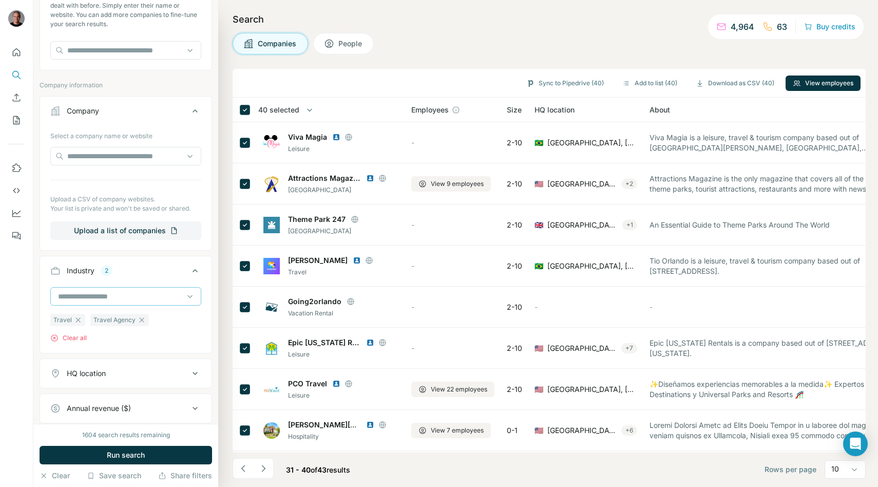
click at [113, 294] on input at bounding box center [120, 296] width 127 height 11
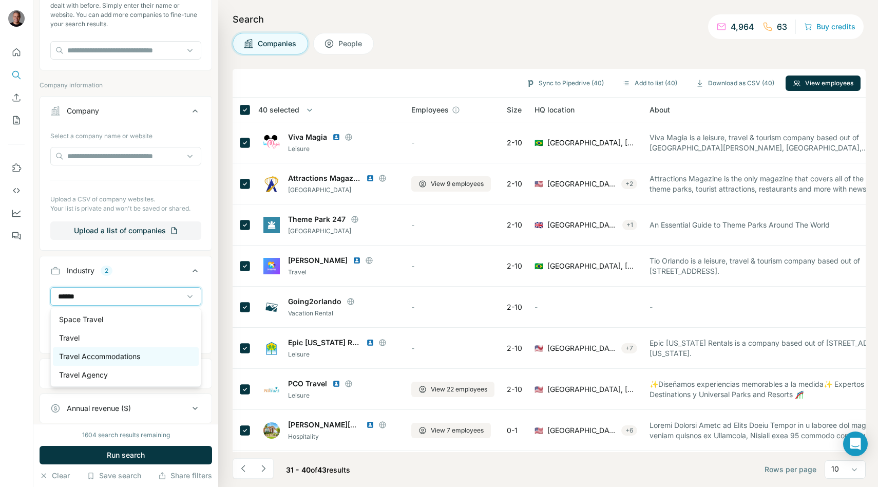
type input "******"
click at [117, 348] on div "Travel Accommodations" at bounding box center [126, 356] width 146 height 18
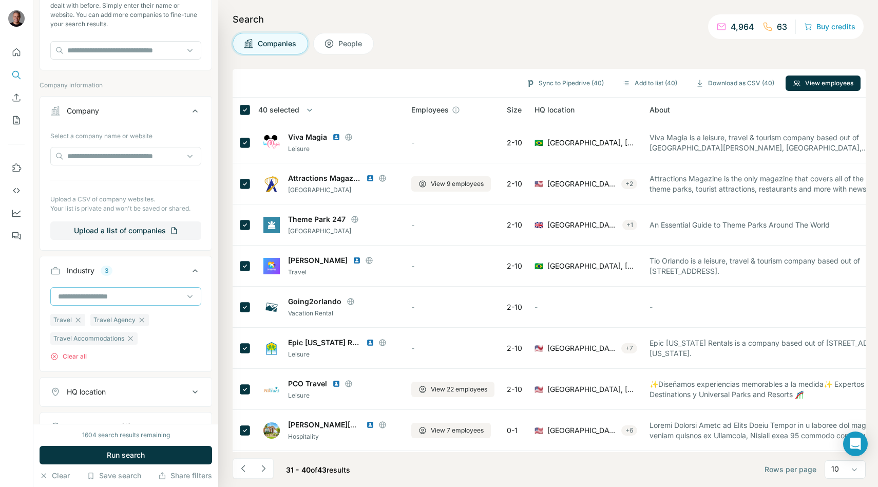
click at [135, 289] on div at bounding box center [120, 296] width 127 height 17
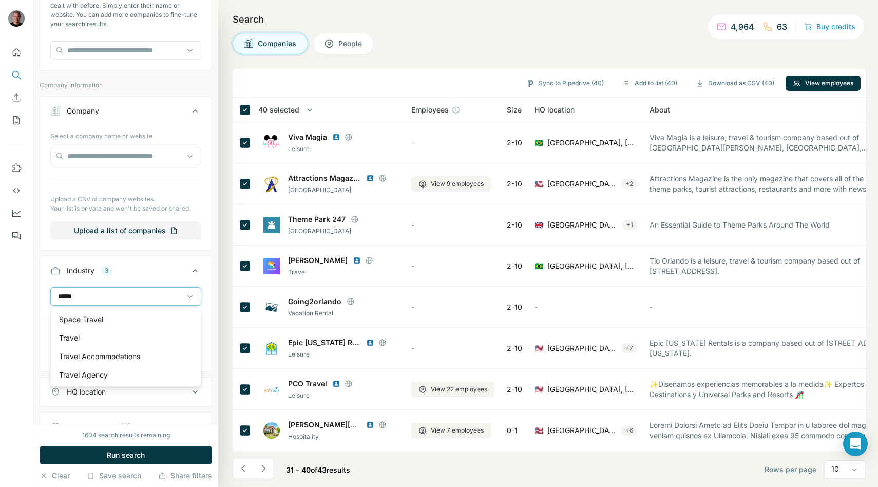
type input "******"
click at [45, 268] on button "Industry 3" at bounding box center [125, 272] width 171 height 29
click at [90, 311] on button "HQ location" at bounding box center [125, 305] width 171 height 25
click at [89, 342] on div at bounding box center [125, 335] width 171 height 27
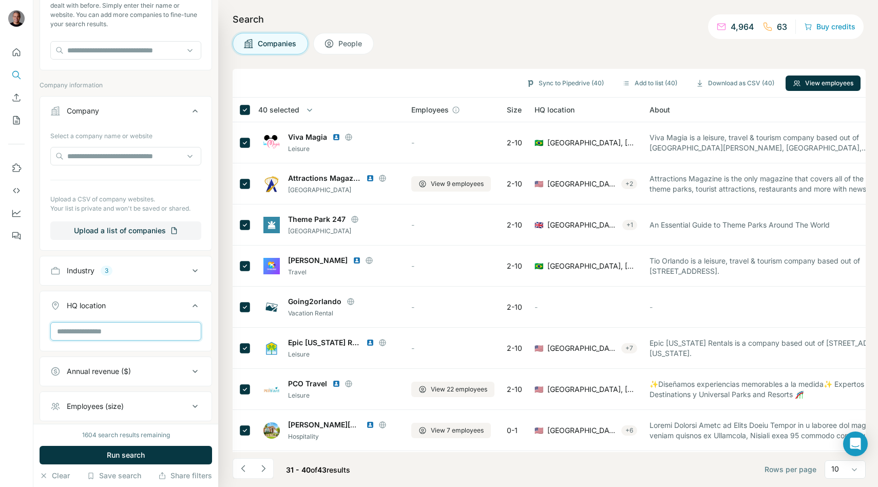
click at [88, 334] on input "text" at bounding box center [125, 331] width 151 height 18
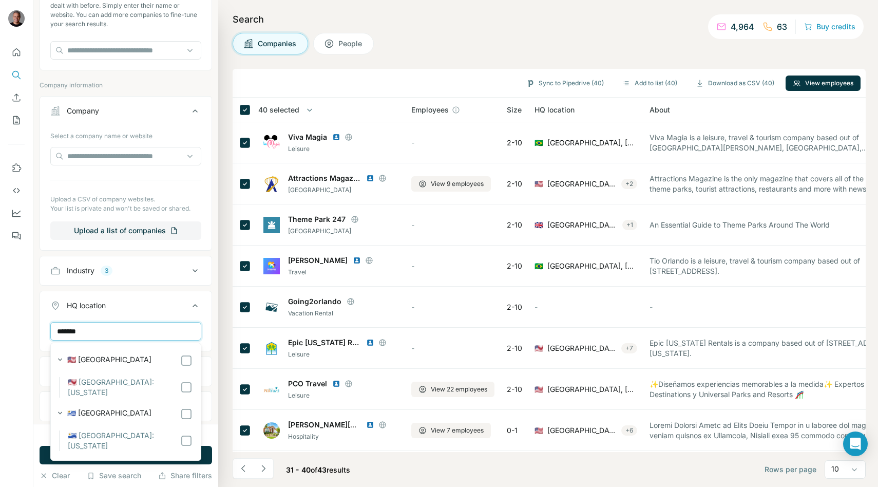
type input "*******"
click at [109, 384] on label "🇺🇸 United States: Florida" at bounding box center [124, 387] width 112 height 21
click at [140, 451] on span "Run search" at bounding box center [126, 455] width 38 height 10
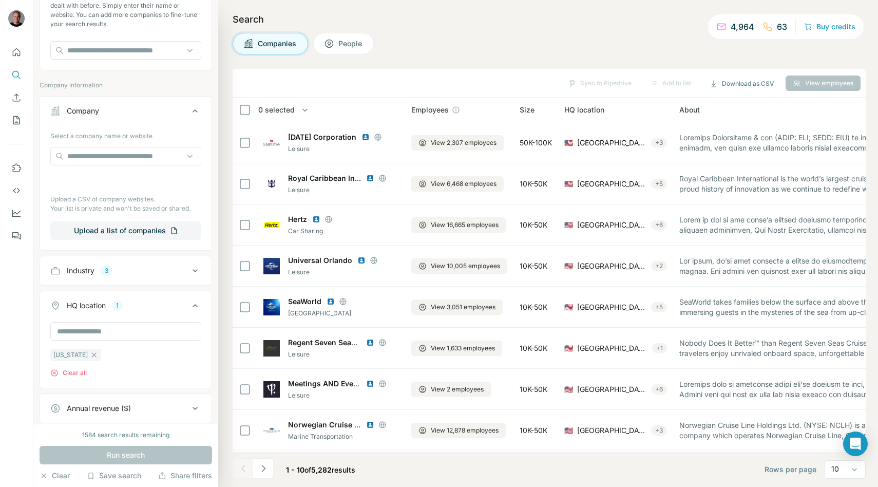
click at [343, 42] on span "People" at bounding box center [350, 44] width 25 height 10
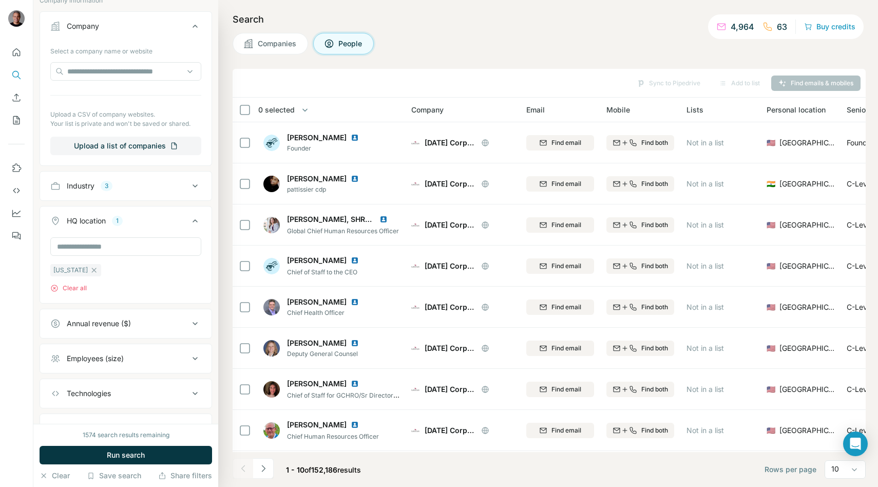
scroll to position [359, 0]
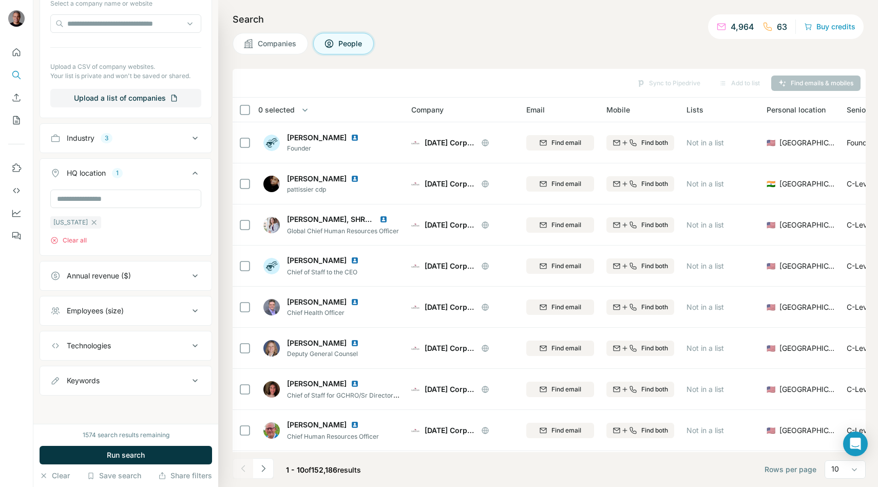
click at [135, 377] on div "Keywords" at bounding box center [119, 380] width 139 height 10
click at [121, 397] on input "text" at bounding box center [115, 406] width 130 height 18
type input "**********"
click at [196, 402] on icon "button" at bounding box center [193, 406] width 10 height 10
click at [142, 451] on span "Run search" at bounding box center [126, 455] width 38 height 10
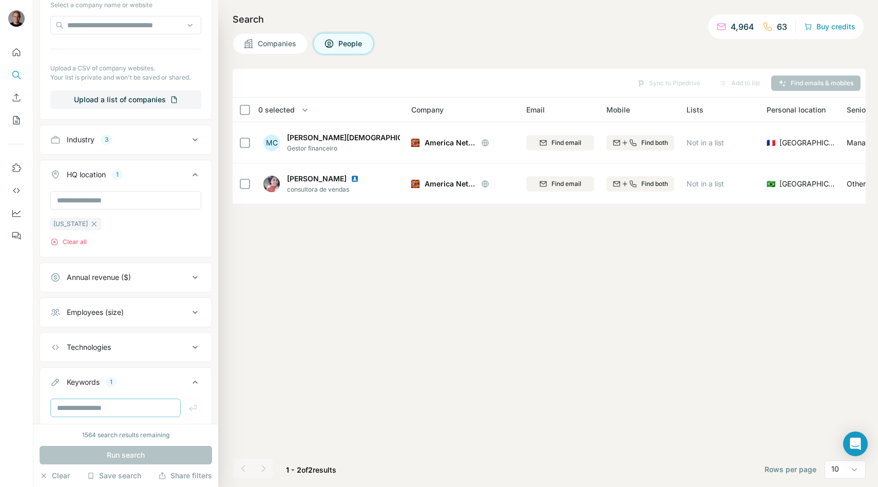
scroll to position [418, 0]
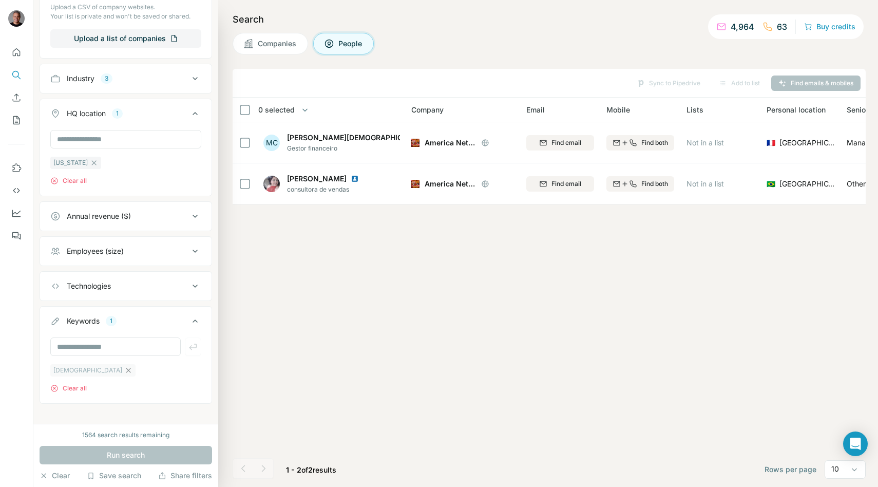
click at [126, 370] on icon "button" at bounding box center [128, 370] width 5 height 5
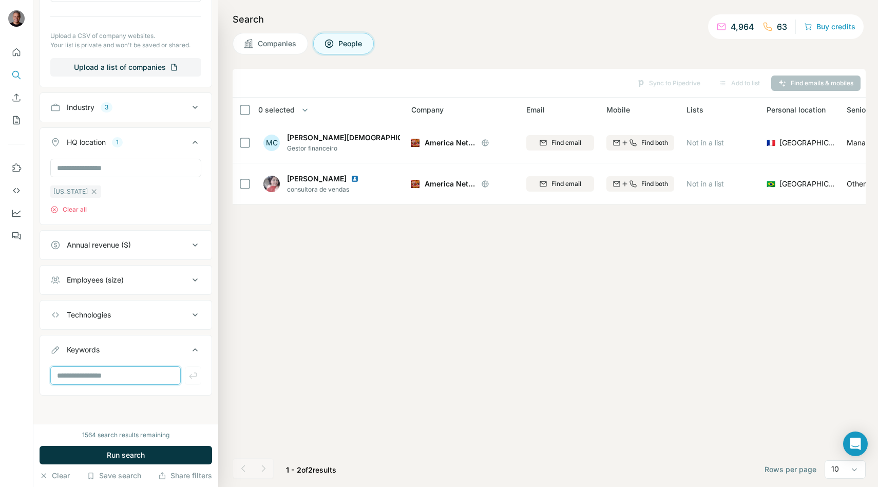
click at [97, 379] on input "text" at bounding box center [115, 375] width 130 height 18
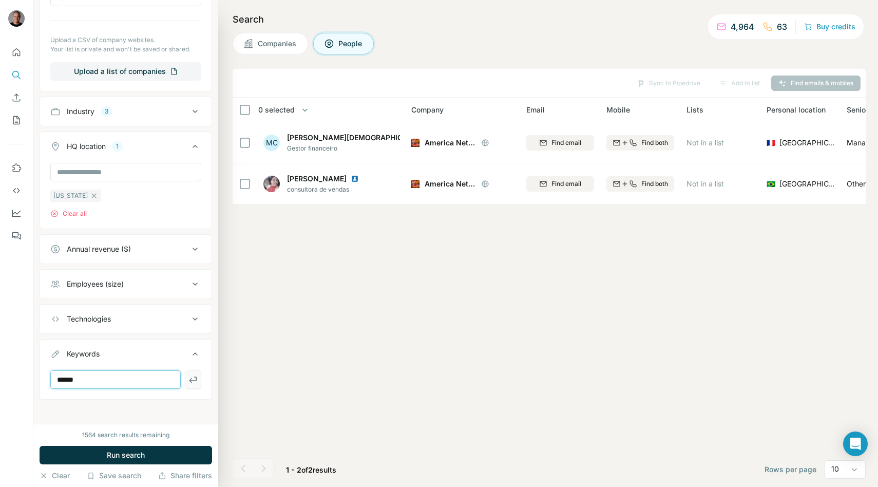
type input "******"
click at [189, 384] on button "button" at bounding box center [193, 379] width 16 height 18
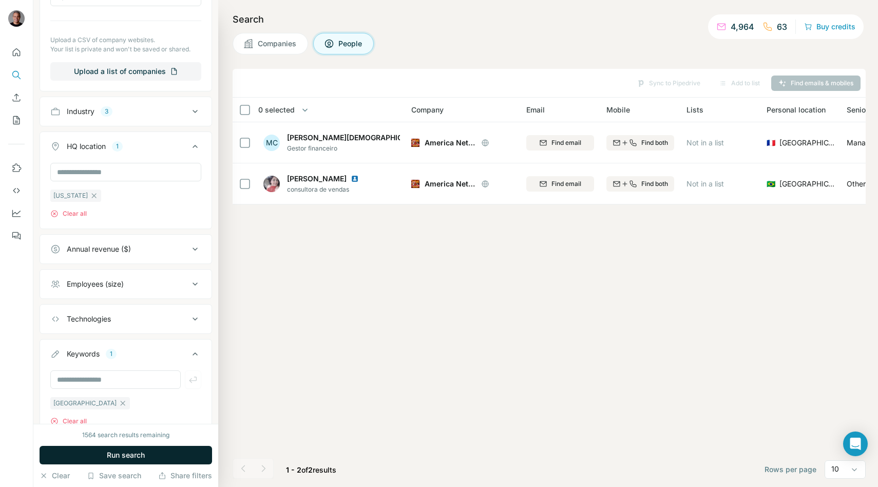
click at [137, 454] on span "Run search" at bounding box center [126, 455] width 38 height 10
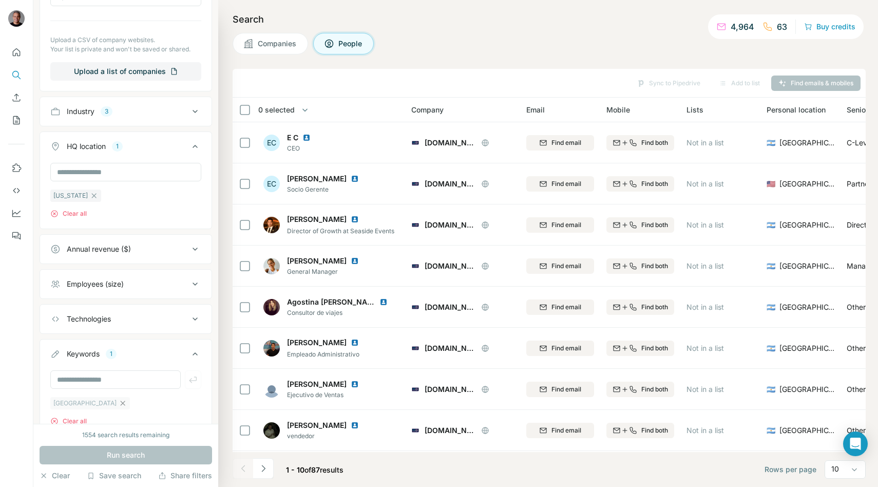
click at [119, 400] on icon "button" at bounding box center [123, 403] width 8 height 8
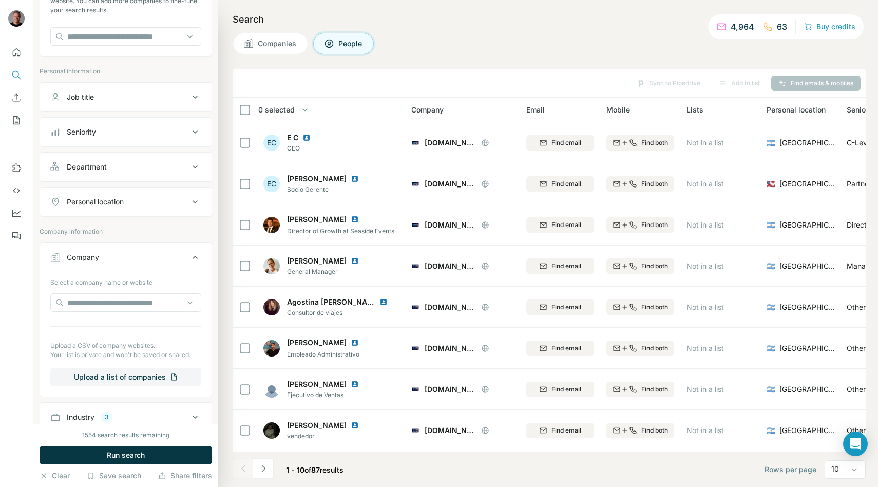
scroll to position [73, 0]
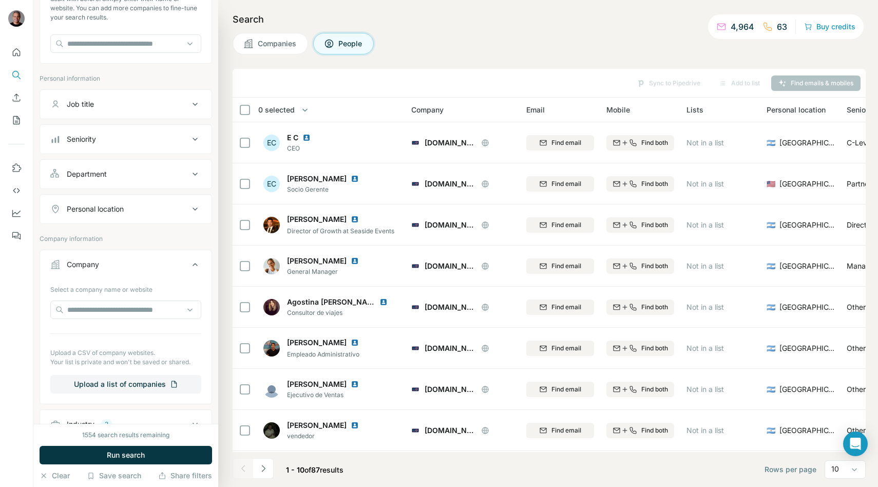
click at [72, 218] on button "Personal location" at bounding box center [125, 209] width 171 height 25
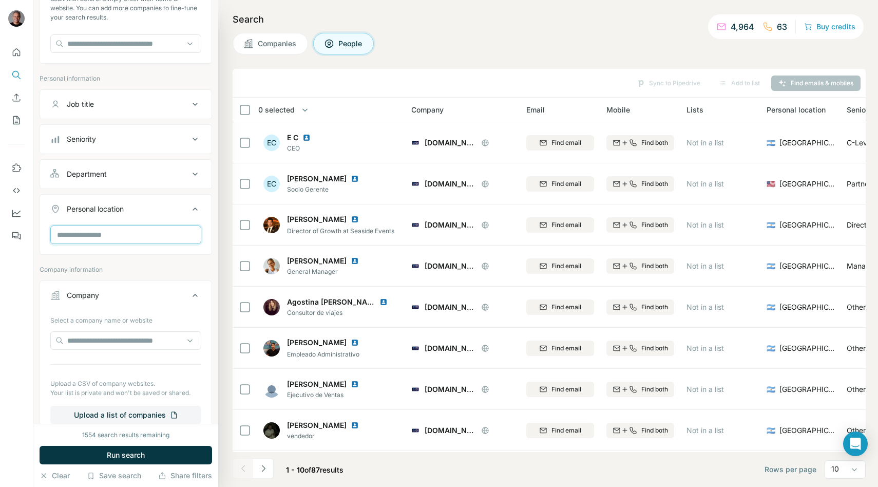
click at [79, 234] on input "text" at bounding box center [125, 234] width 151 height 18
type input "***"
click at [89, 260] on div "🇧🇷 [GEOGRAPHIC_DATA]" at bounding box center [125, 262] width 133 height 12
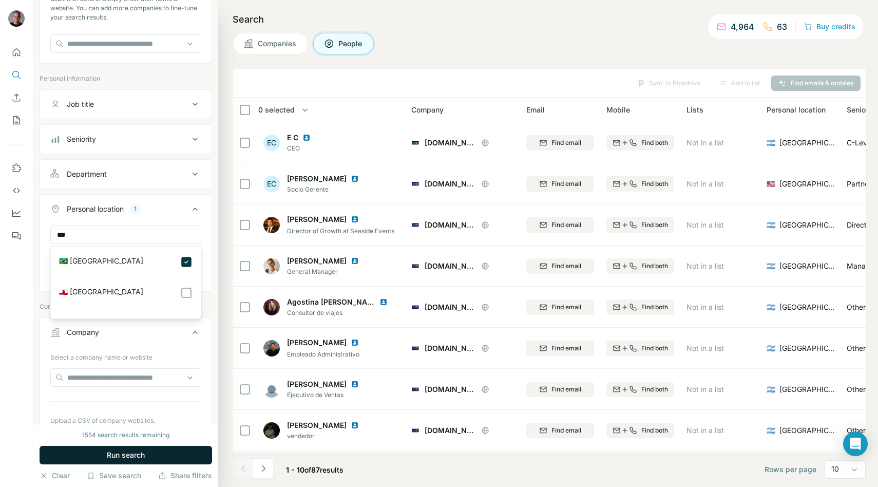
click at [143, 446] on button "Run search" at bounding box center [126, 455] width 173 height 18
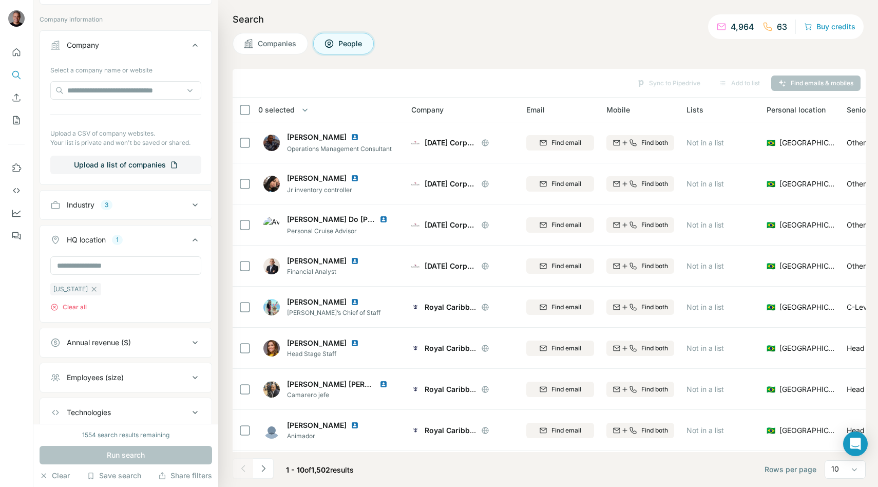
scroll to position [457, 0]
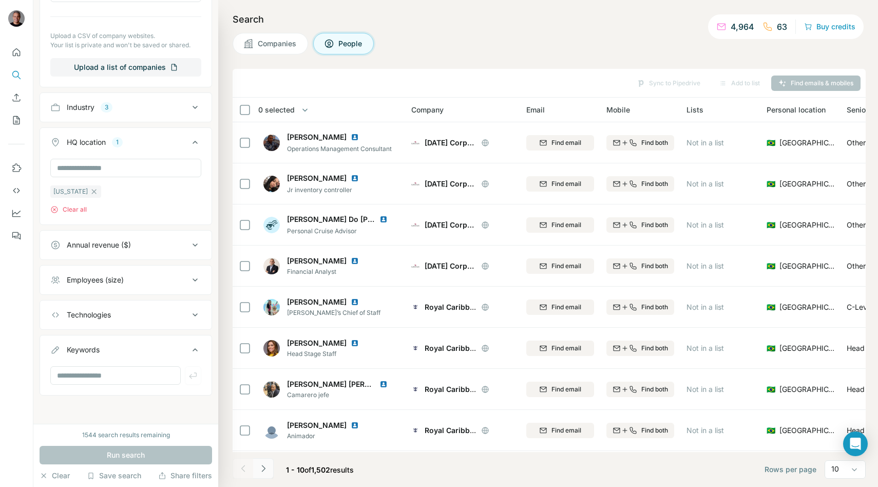
click at [264, 470] on icon "Navigate to next page" at bounding box center [263, 468] width 10 height 10
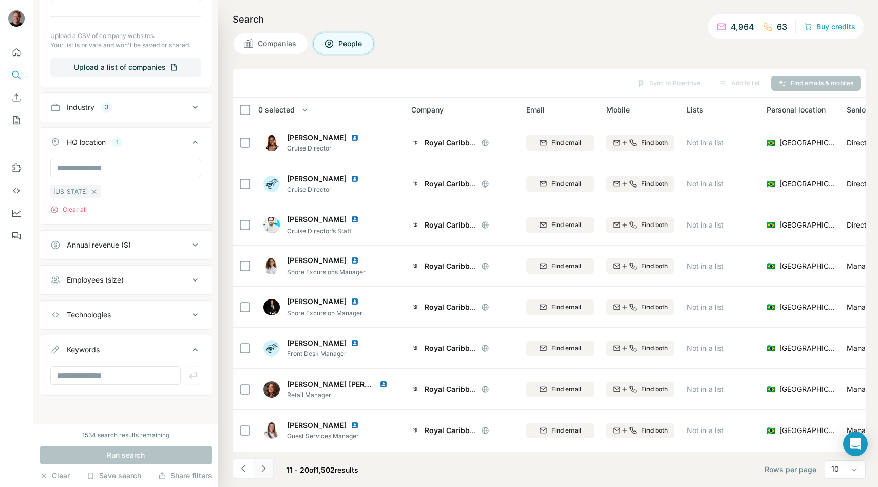
click at [264, 470] on icon "Navigate to next page" at bounding box center [263, 468] width 10 height 10
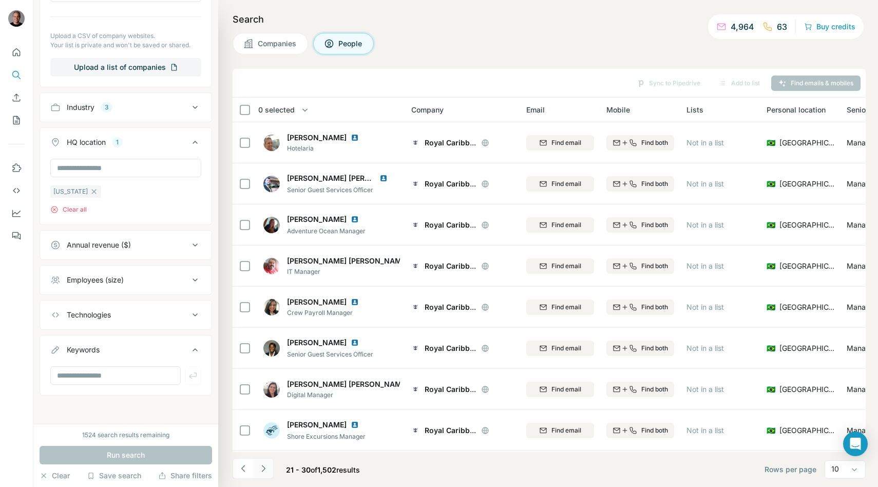
click at [264, 470] on icon "Navigate to next page" at bounding box center [263, 468] width 10 height 10
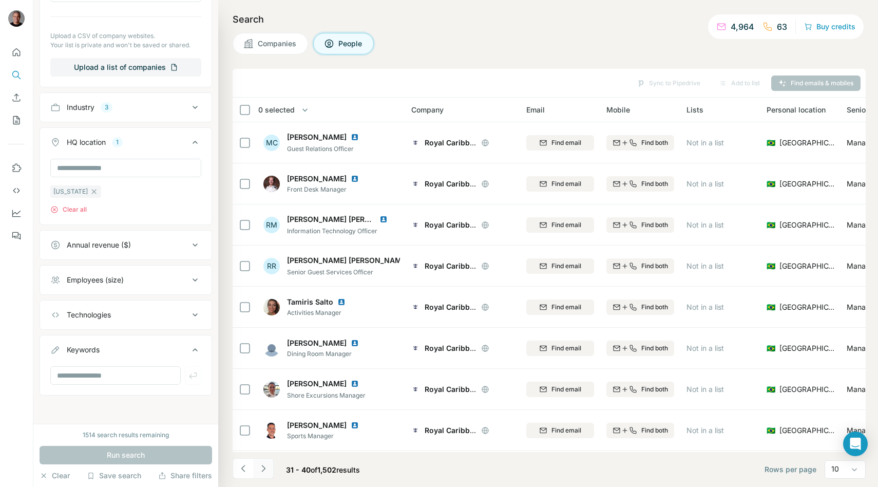
click at [264, 470] on icon "Navigate to next page" at bounding box center [263, 468] width 10 height 10
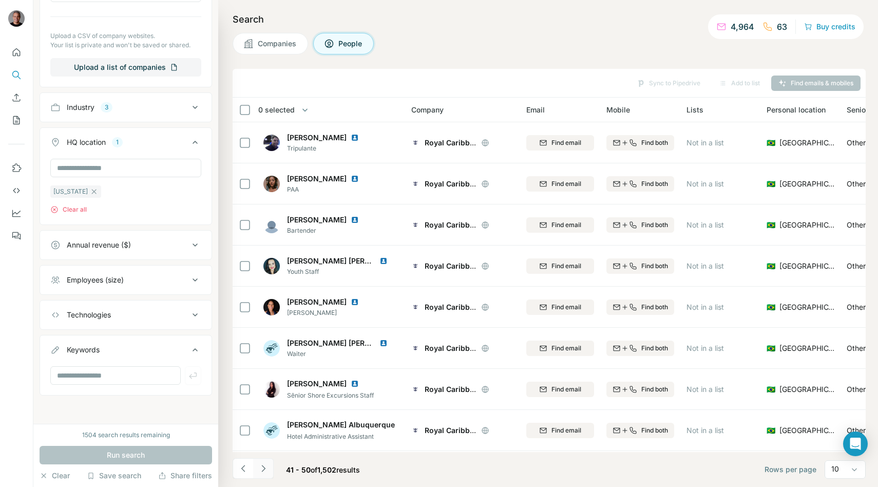
click at [264, 470] on icon "Navigate to next page" at bounding box center [263, 468] width 10 height 10
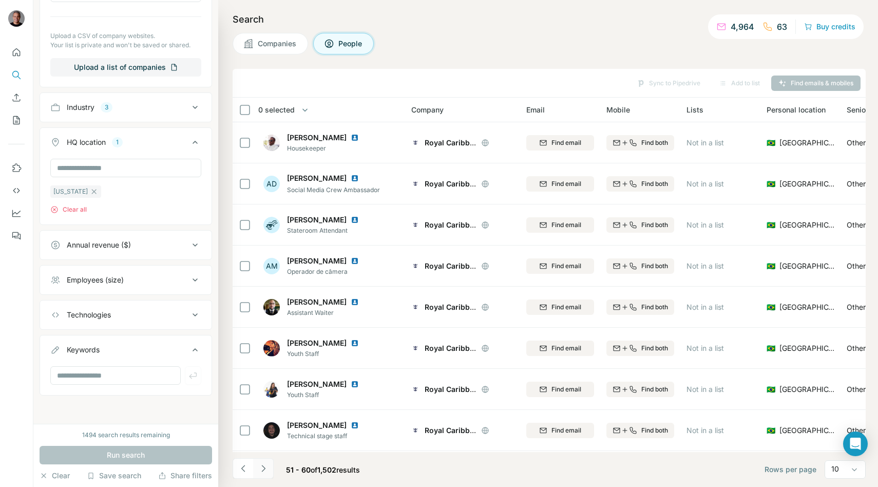
click at [264, 470] on icon "Navigate to next page" at bounding box center [263, 468] width 10 height 10
click at [268, 471] on button "Navigate to next page" at bounding box center [263, 468] width 21 height 21
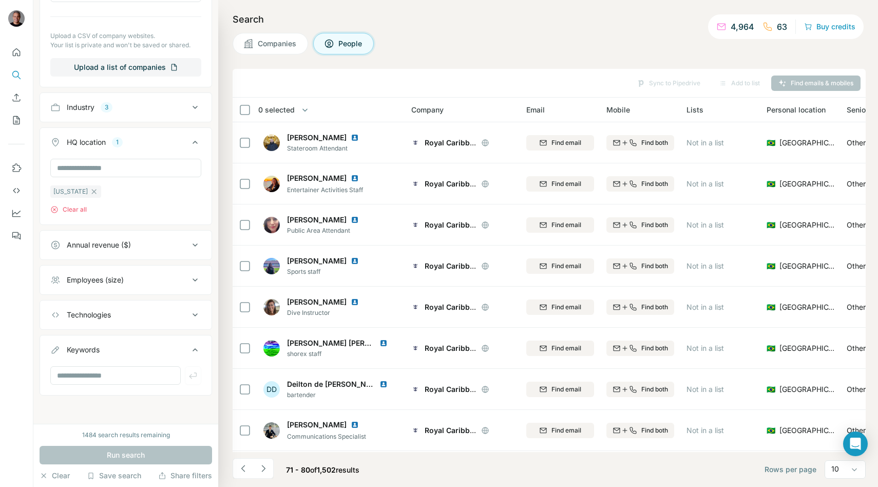
drag, startPoint x: 260, startPoint y: 481, endPoint x: 236, endPoint y: 481, distance: 23.6
click at [259, 481] on footer "71 - 80 of 1,502 results Rows per page 10" at bounding box center [549, 469] width 633 height 35
click at [253, 470] on button "Navigate to previous page" at bounding box center [243, 468] width 21 height 21
click at [256, 472] on button "Navigate to next page" at bounding box center [263, 468] width 21 height 21
click at [251, 475] on ul at bounding box center [253, 469] width 41 height 23
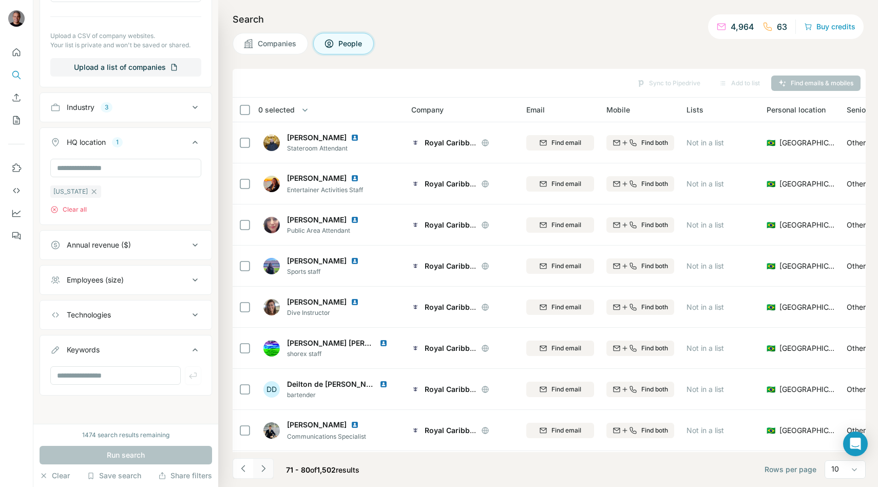
click at [251, 475] on button "Navigate to previous page" at bounding box center [243, 468] width 21 height 21
click at [256, 475] on button "Navigate to next page" at bounding box center [263, 468] width 21 height 21
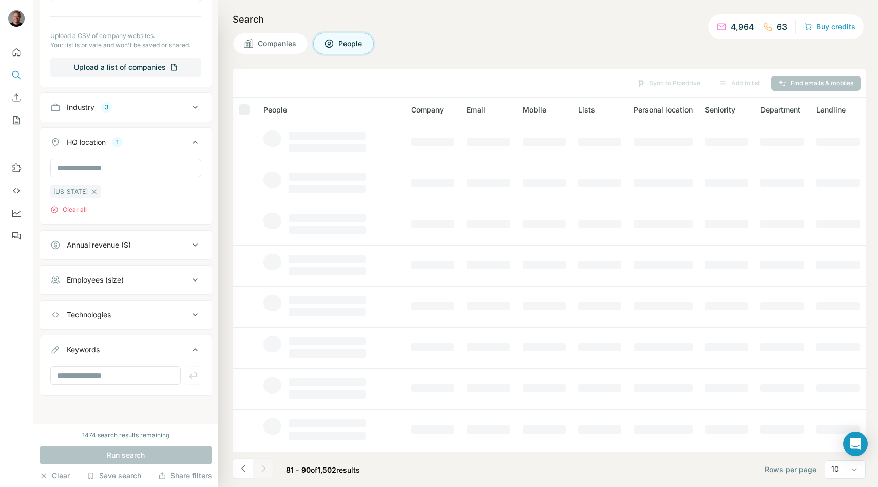
click at [257, 475] on div at bounding box center [263, 468] width 21 height 21
click at [257, 475] on button "Navigate to next page" at bounding box center [263, 468] width 21 height 21
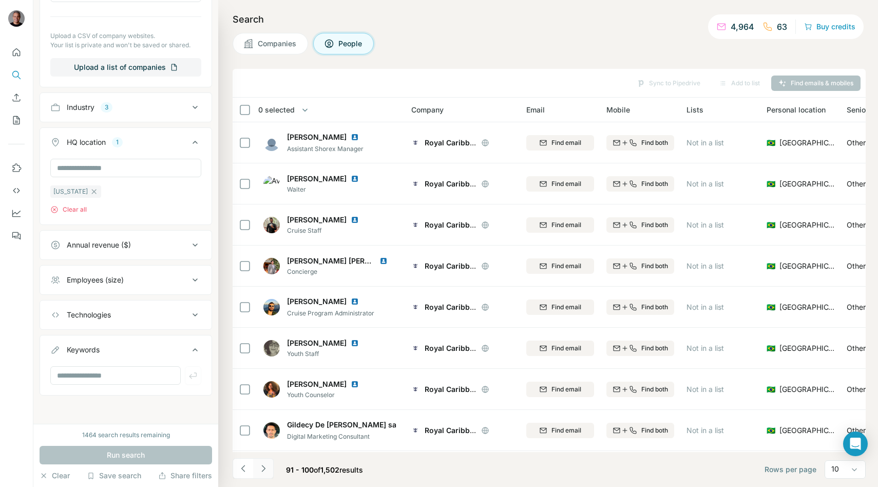
click at [255, 477] on button "Navigate to next page" at bounding box center [263, 468] width 21 height 21
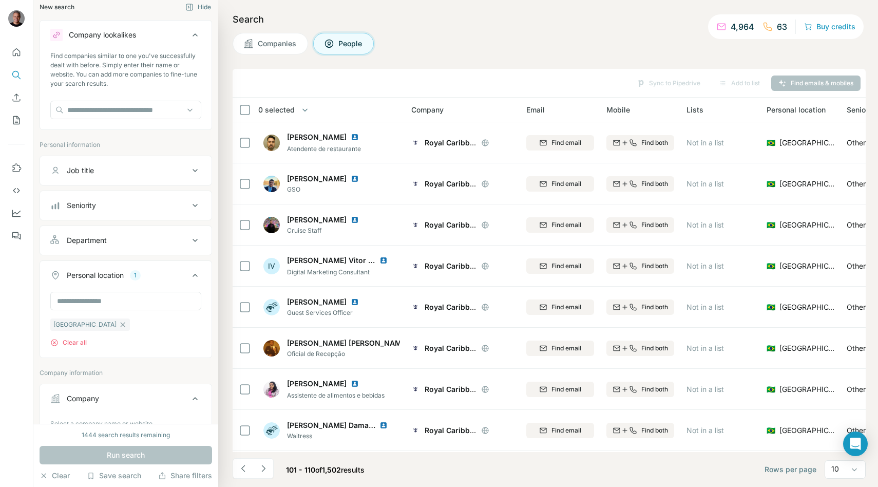
scroll to position [0, 0]
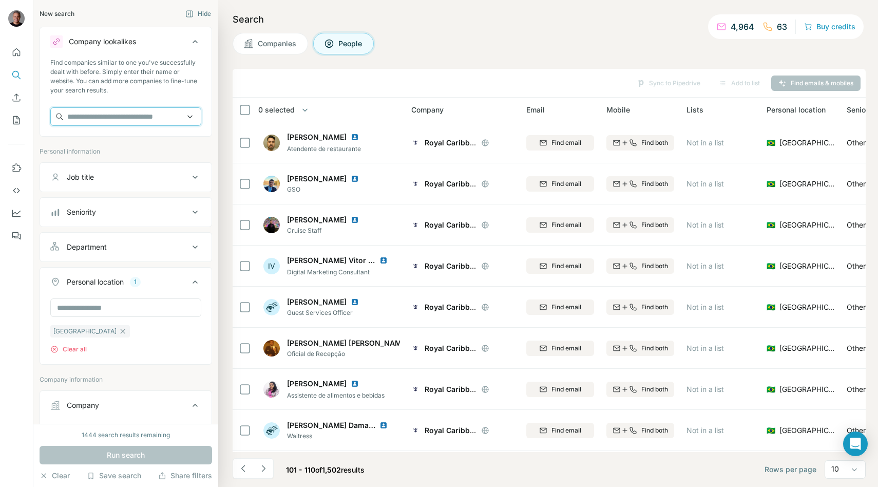
click at [87, 115] on input "text" at bounding box center [125, 116] width 151 height 18
click at [268, 47] on span "Companies" at bounding box center [278, 44] width 40 height 10
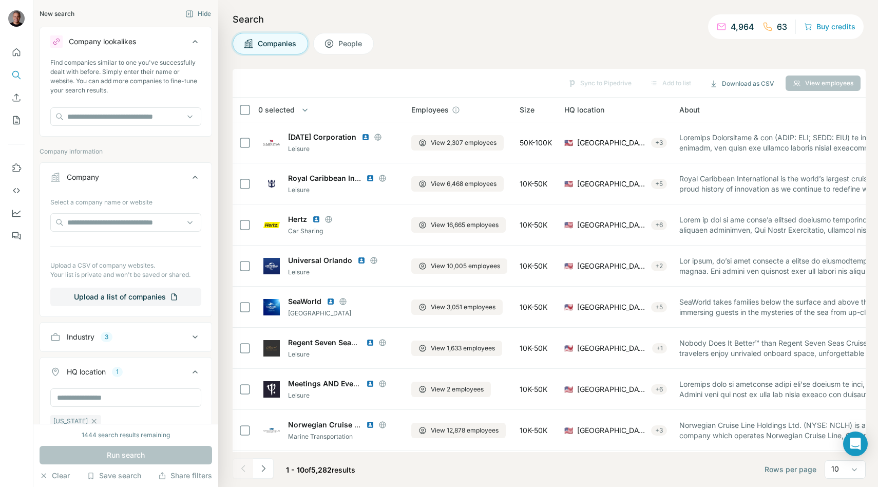
click at [268, 47] on span "Companies" at bounding box center [278, 44] width 40 height 10
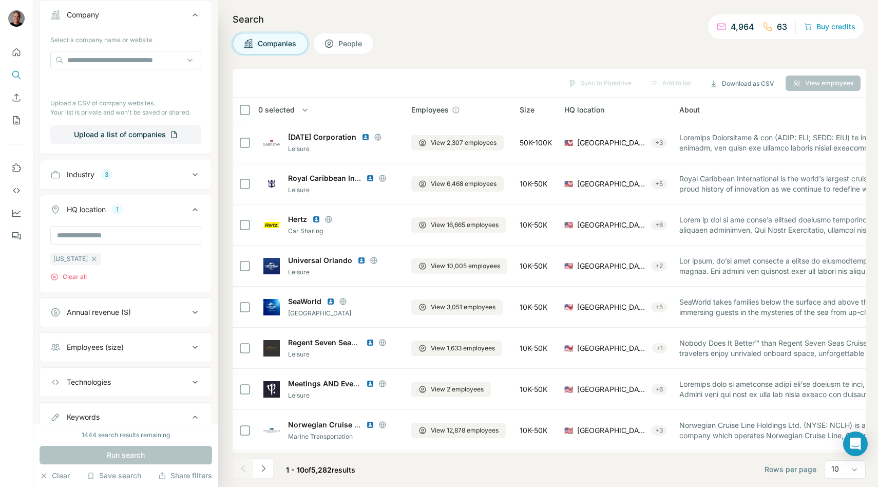
scroll to position [230, 0]
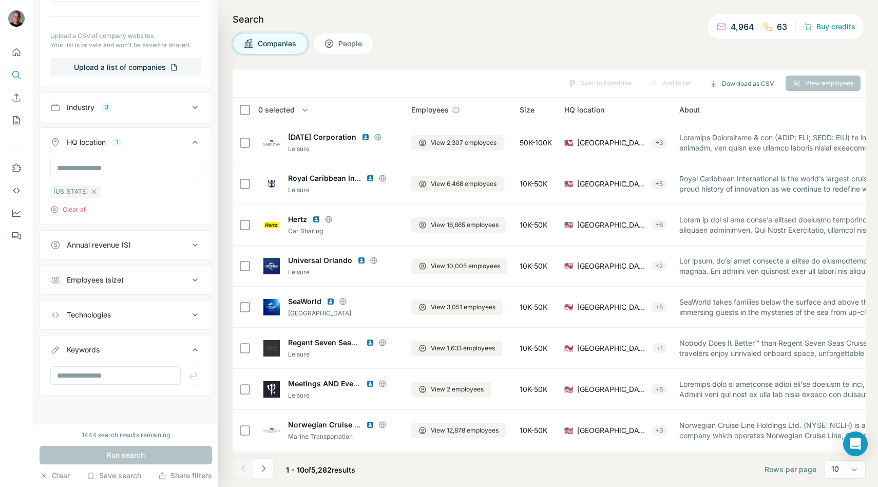
click at [108, 271] on button "Employees (size)" at bounding box center [125, 280] width 171 height 25
click at [55, 298] on icon at bounding box center [56, 302] width 12 height 12
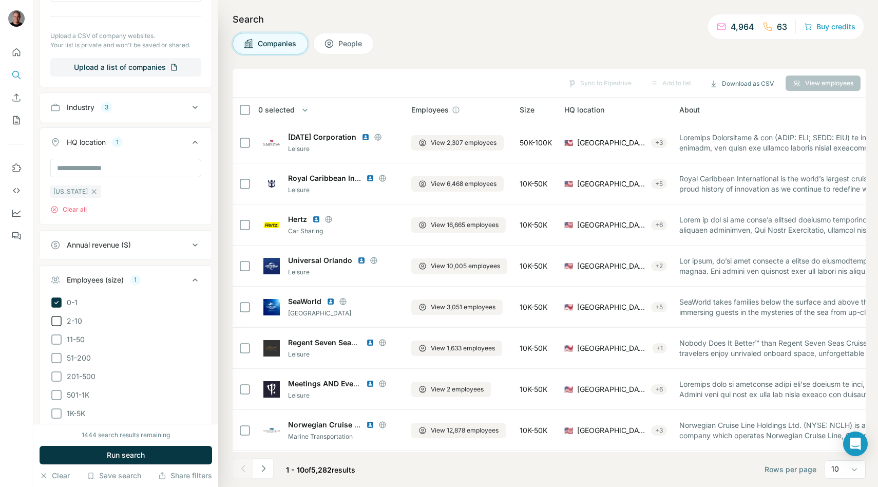
click at [54, 322] on icon at bounding box center [56, 321] width 12 height 12
click at [54, 342] on icon at bounding box center [56, 339] width 12 height 12
click at [72, 449] on button "Run search" at bounding box center [126, 455] width 173 height 18
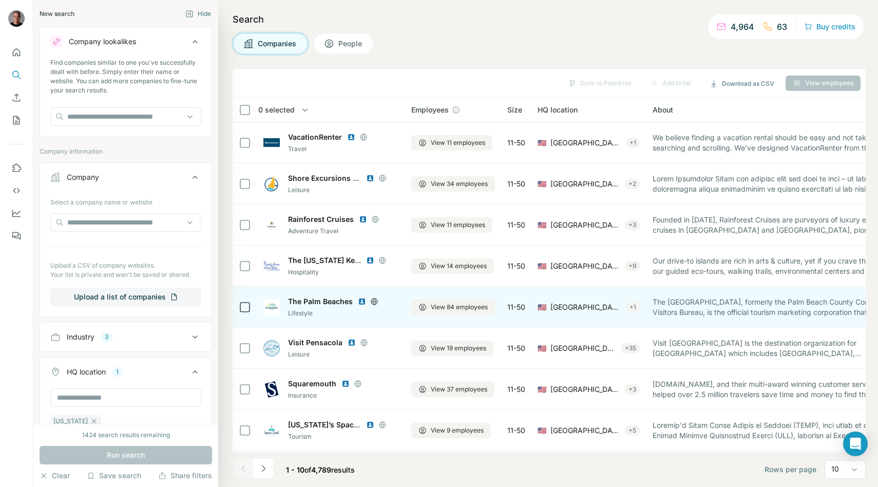
scroll to position [81, 0]
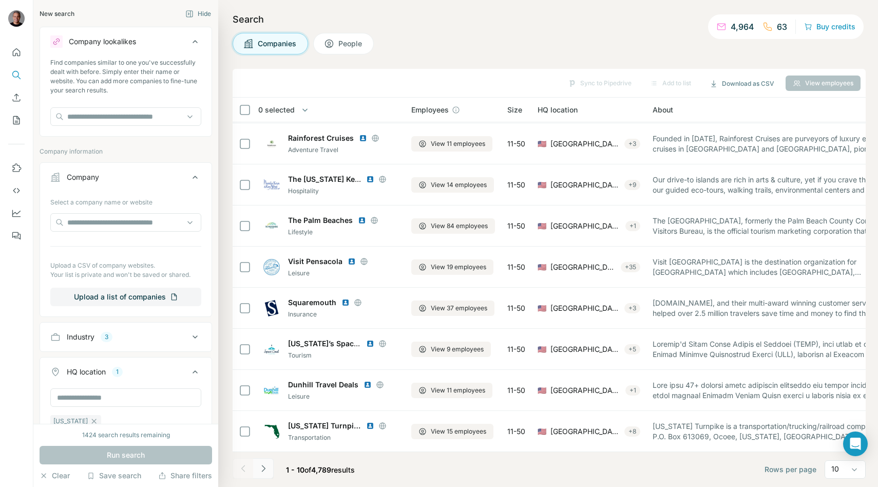
click at [270, 466] on button "Navigate to next page" at bounding box center [263, 468] width 21 height 21
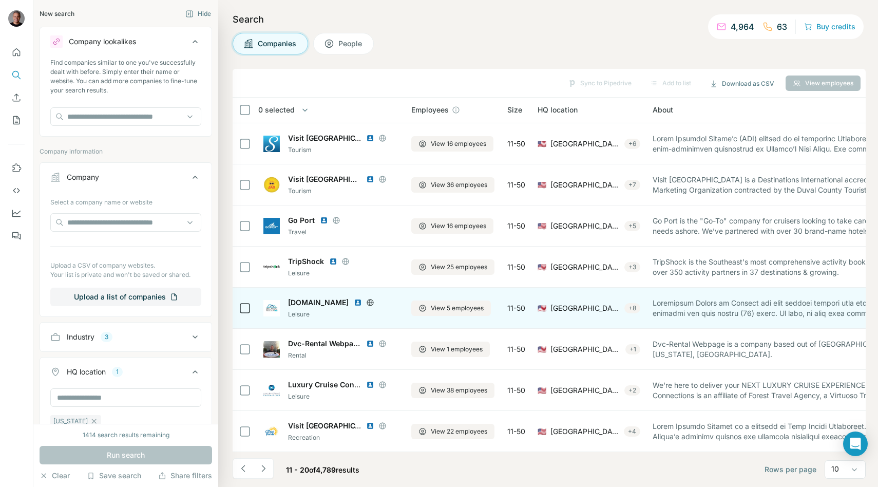
click at [374, 301] on icon at bounding box center [370, 302] width 8 height 8
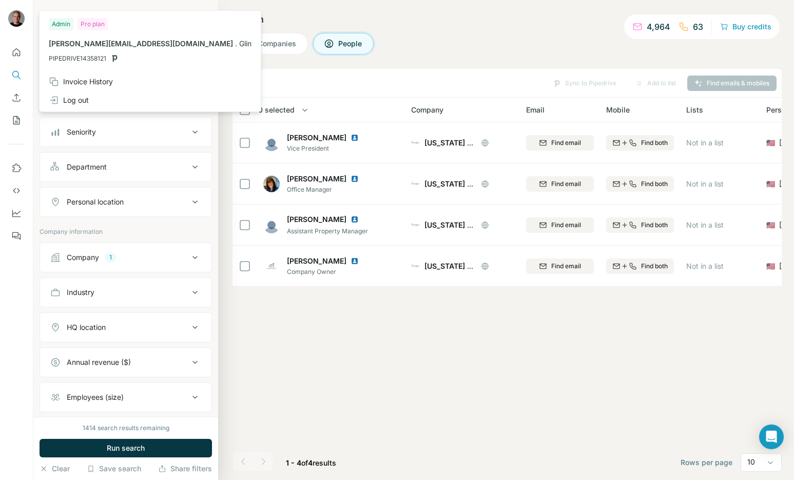
click at [658, 333] on div "Sync to Pipedrive Add to list Find emails & mobiles 0 selected People Company E…" at bounding box center [507, 274] width 549 height 411
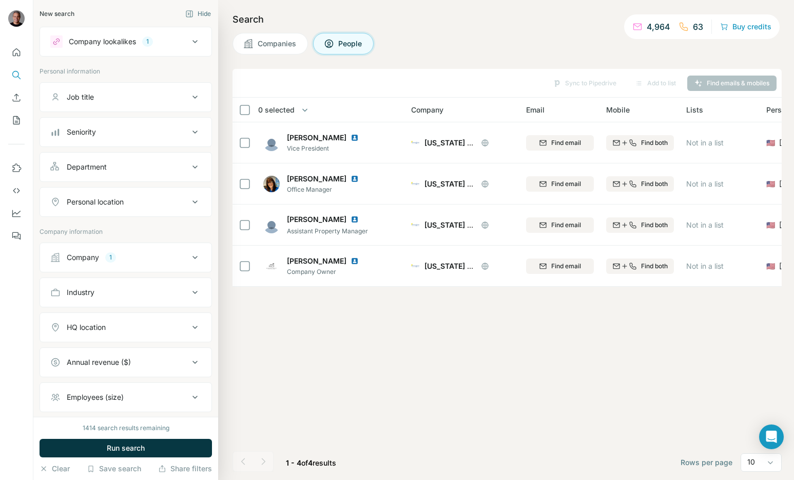
click at [285, 40] on span "Companies" at bounding box center [278, 44] width 40 height 10
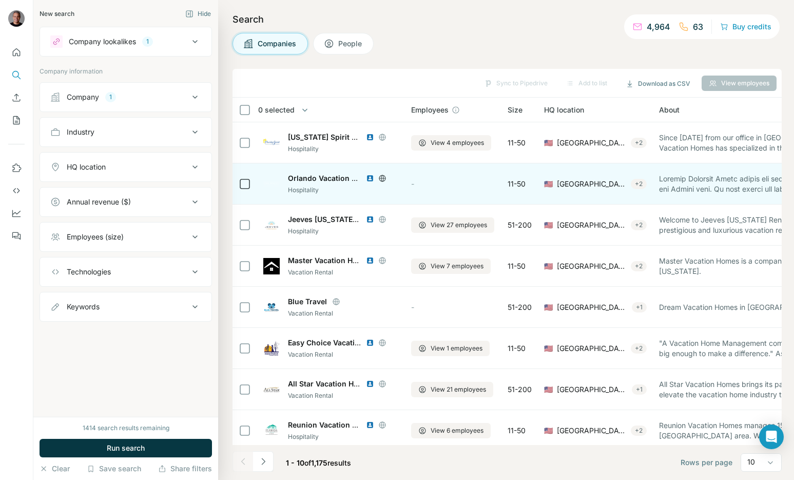
click at [307, 179] on span "Orlando Vacation Homes" at bounding box center [332, 178] width 88 height 9
click at [381, 176] on icon at bounding box center [382, 178] width 3 height 7
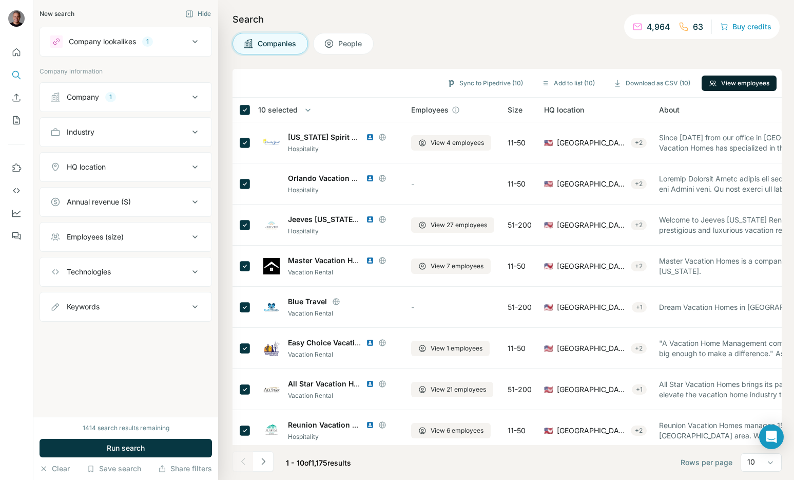
click at [736, 81] on button "View employees" at bounding box center [739, 82] width 75 height 15
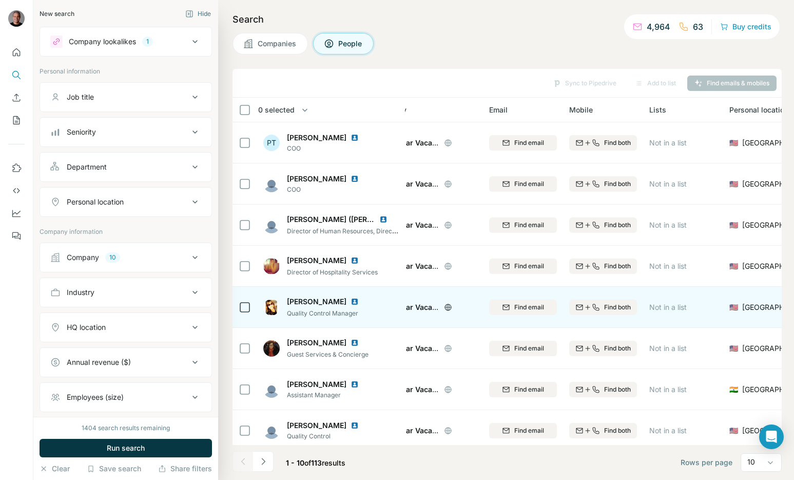
scroll to position [88, 37]
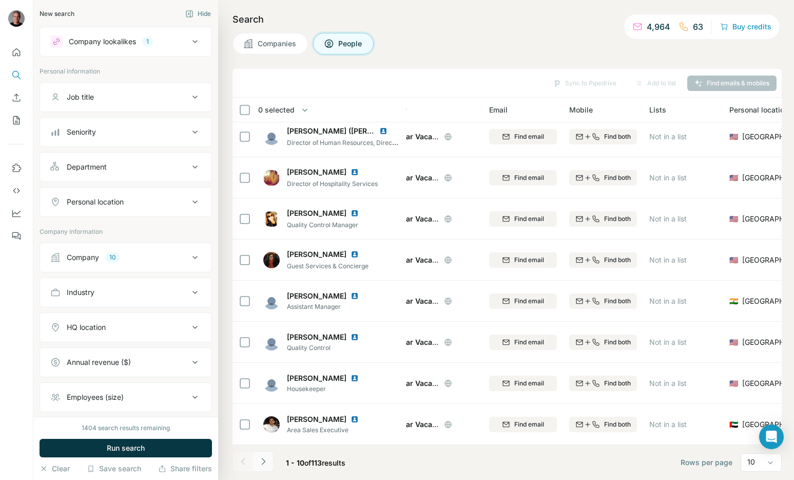
click at [266, 457] on icon "Navigate to next page" at bounding box center [263, 461] width 10 height 10
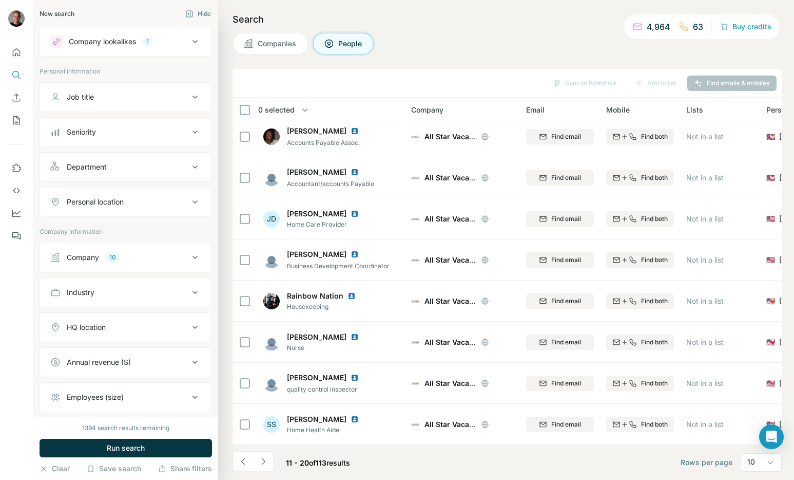
click at [266, 460] on icon "Navigate to next page" at bounding box center [263, 461] width 10 height 10
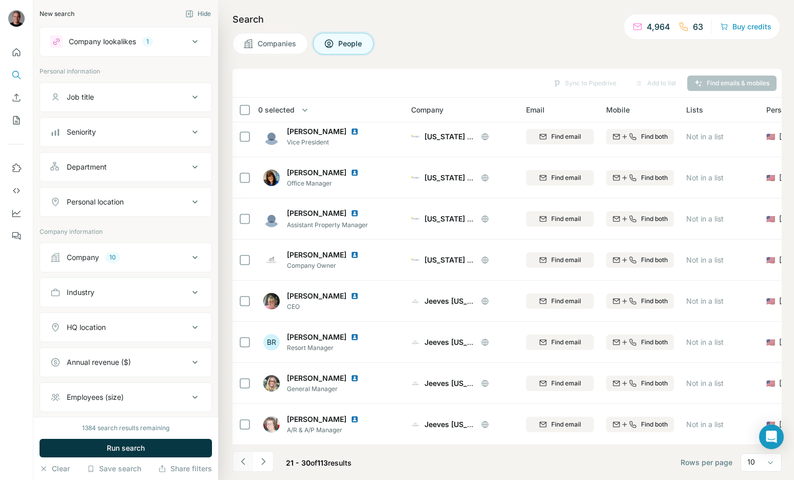
drag, startPoint x: 271, startPoint y: 461, endPoint x: 249, endPoint y: 457, distance: 22.3
click at [270, 460] on button "Navigate to next page" at bounding box center [263, 461] width 21 height 21
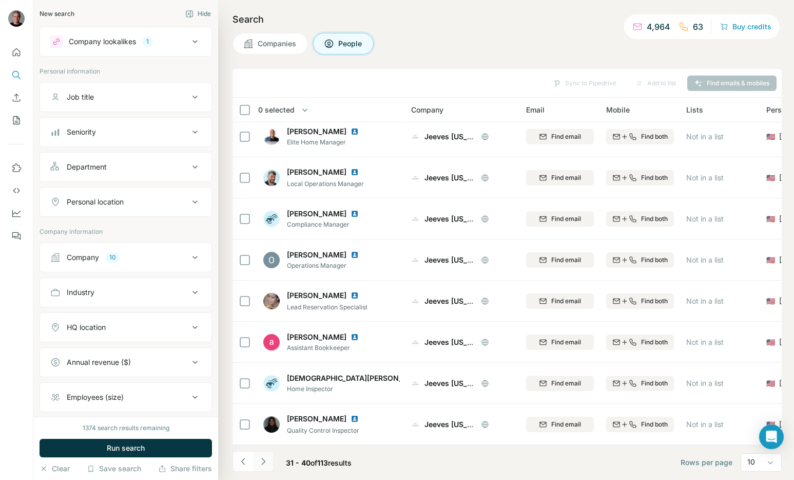
click at [260, 461] on icon "Navigate to next page" at bounding box center [263, 461] width 10 height 10
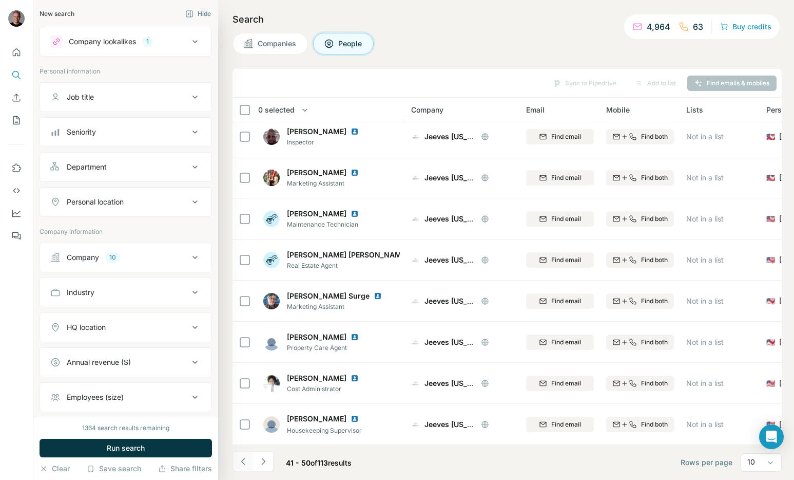
click at [250, 466] on button "Navigate to previous page" at bounding box center [243, 461] width 21 height 21
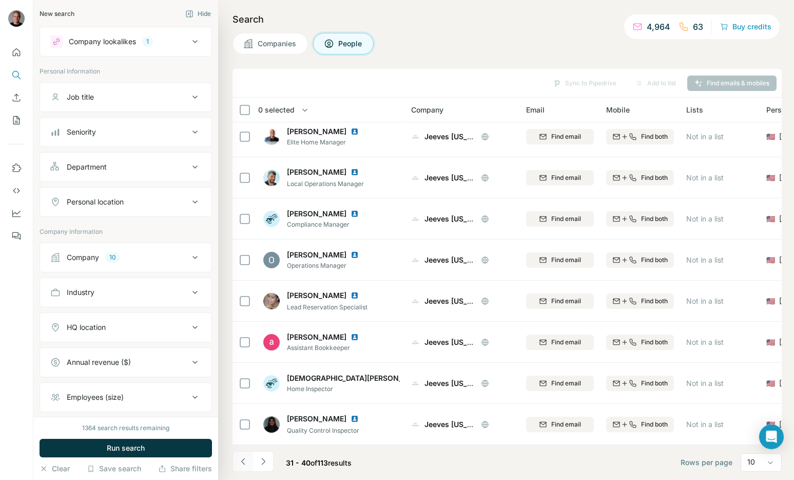
click at [250, 466] on button "Navigate to previous page" at bounding box center [243, 461] width 21 height 21
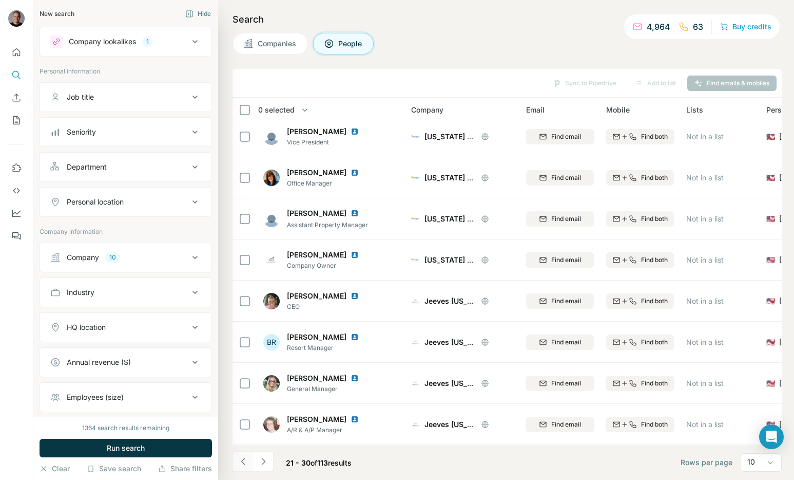
click at [250, 465] on button "Navigate to previous page" at bounding box center [243, 461] width 21 height 21
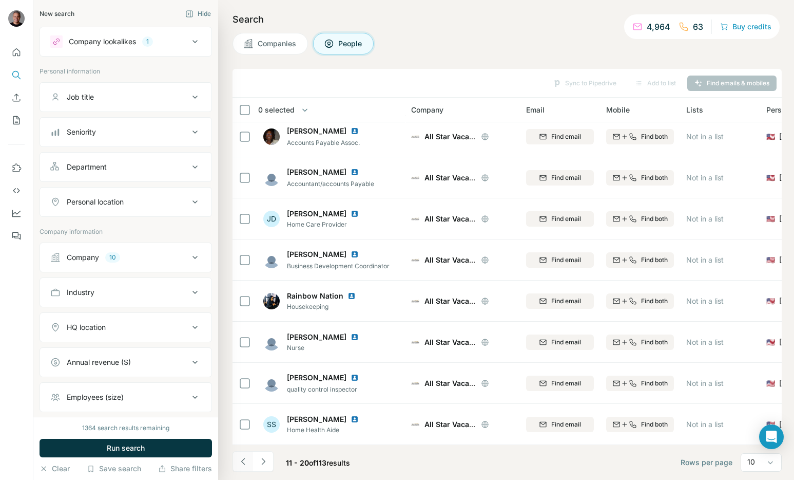
click at [251, 465] on button "Navigate to previous page" at bounding box center [243, 461] width 21 height 21
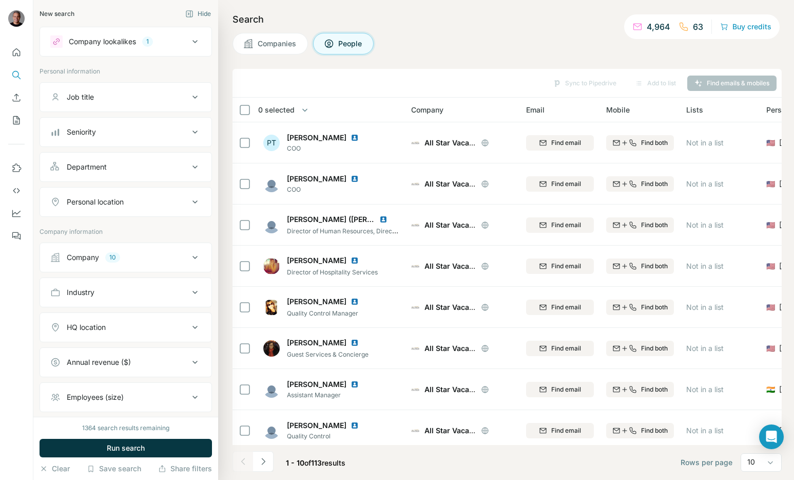
scroll to position [94, 0]
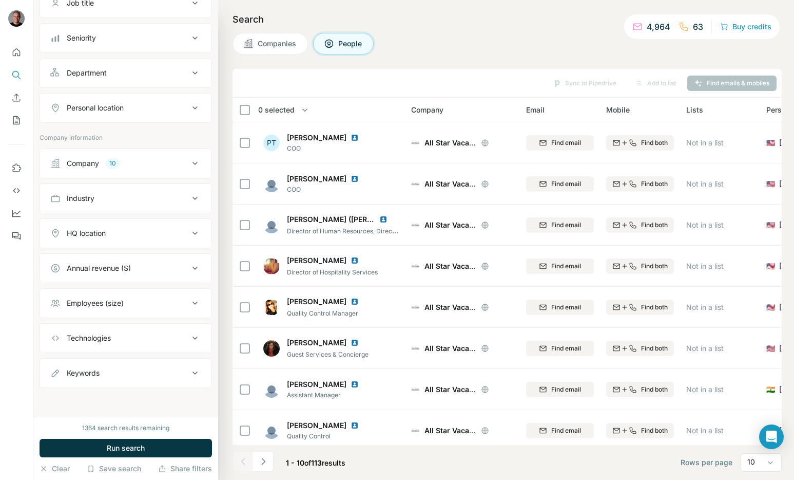
click at [100, 375] on div "Keywords" at bounding box center [119, 373] width 139 height 10
click at [98, 390] on input "text" at bounding box center [115, 398] width 130 height 18
type input "******"
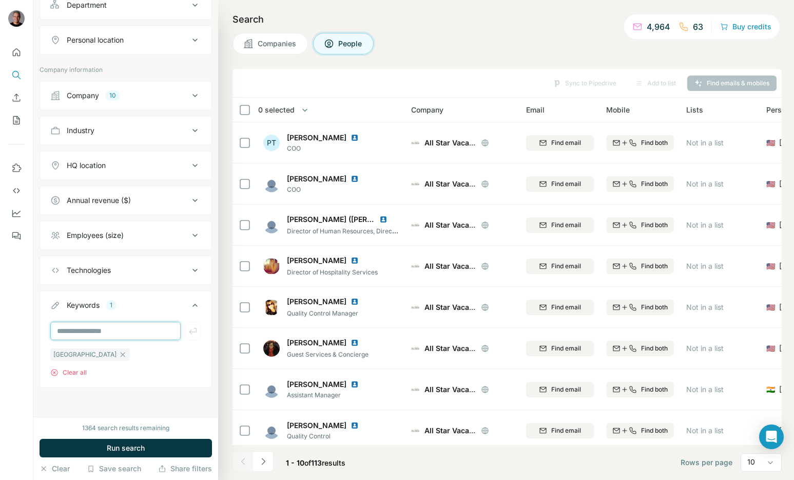
scroll to position [161, 0]
click at [99, 452] on button "Run search" at bounding box center [126, 447] width 173 height 18
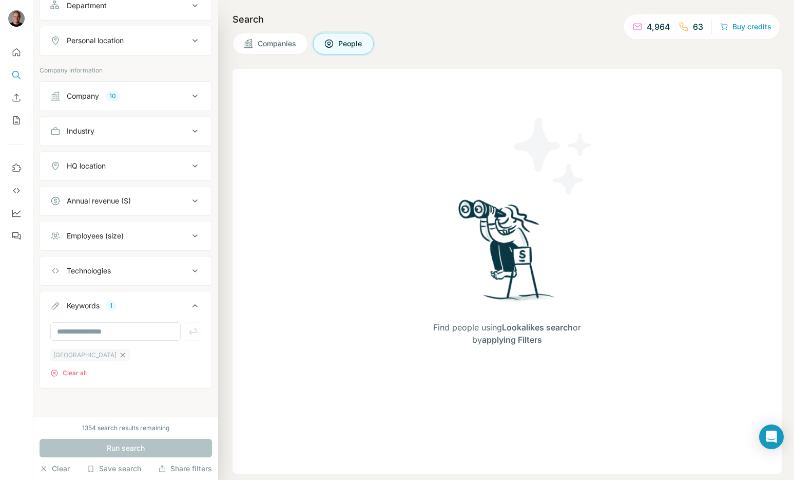
click at [119, 354] on icon "button" at bounding box center [123, 355] width 8 height 8
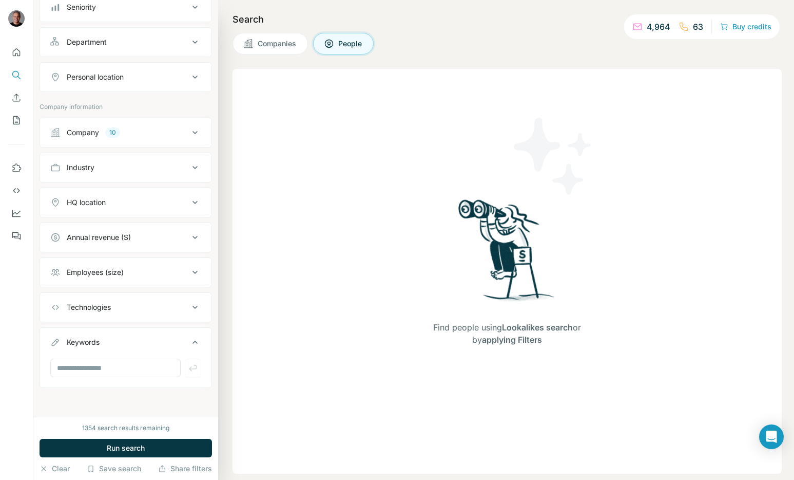
click at [266, 39] on span "Companies" at bounding box center [278, 44] width 40 height 10
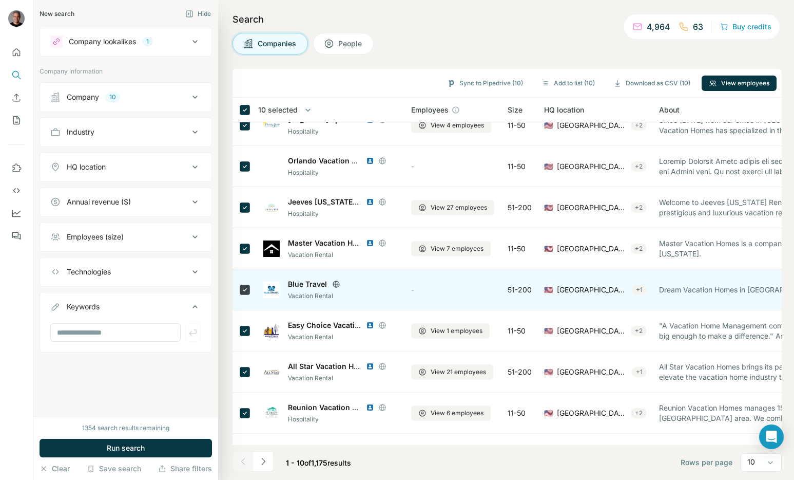
scroll to position [21, 0]
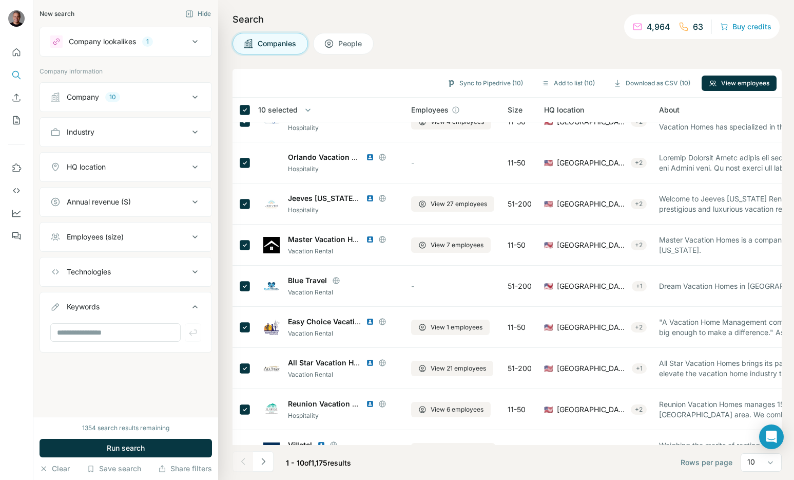
click at [296, 103] on th "10 selected" at bounding box center [315, 110] width 164 height 25
click at [298, 111] on button "button" at bounding box center [308, 110] width 21 height 21
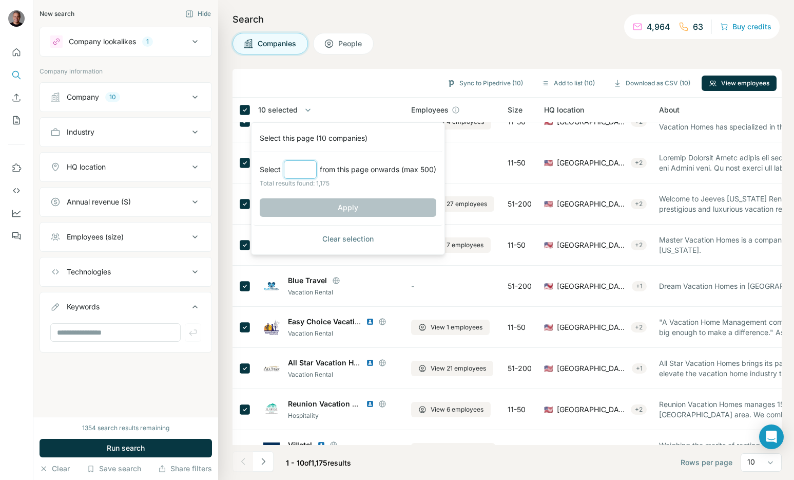
click at [296, 176] on input "Select a number (up to 500)" at bounding box center [300, 169] width 33 height 18
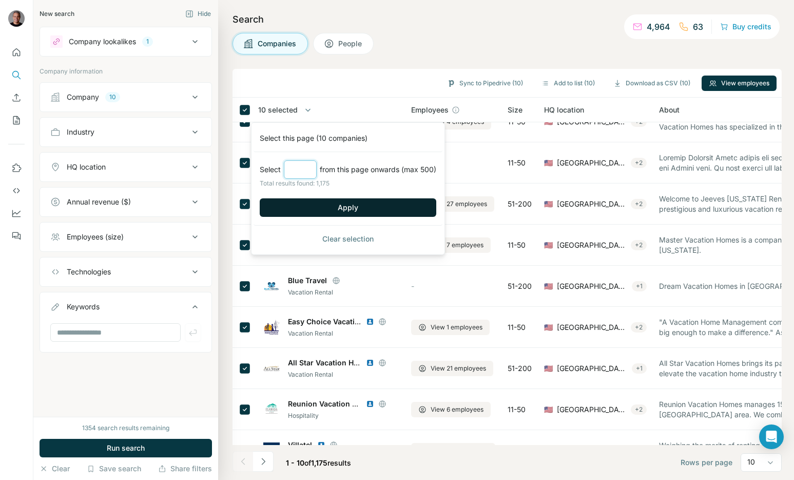
type input "***"
click at [305, 200] on button "Apply" at bounding box center [348, 207] width 177 height 18
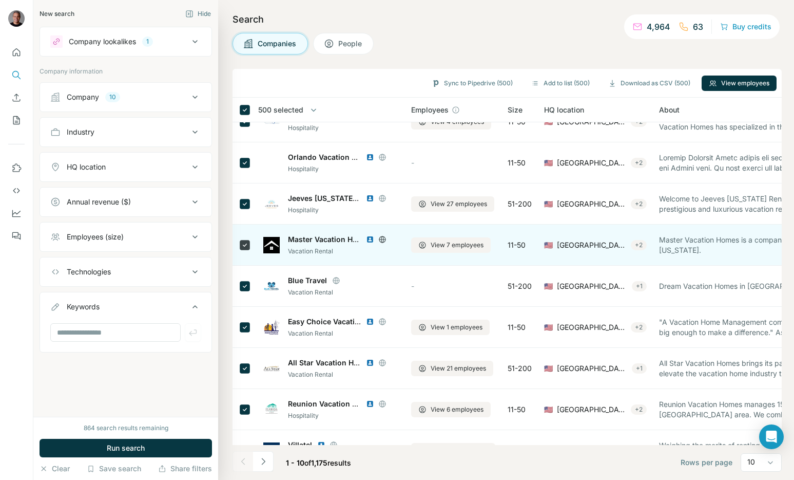
scroll to position [88, 0]
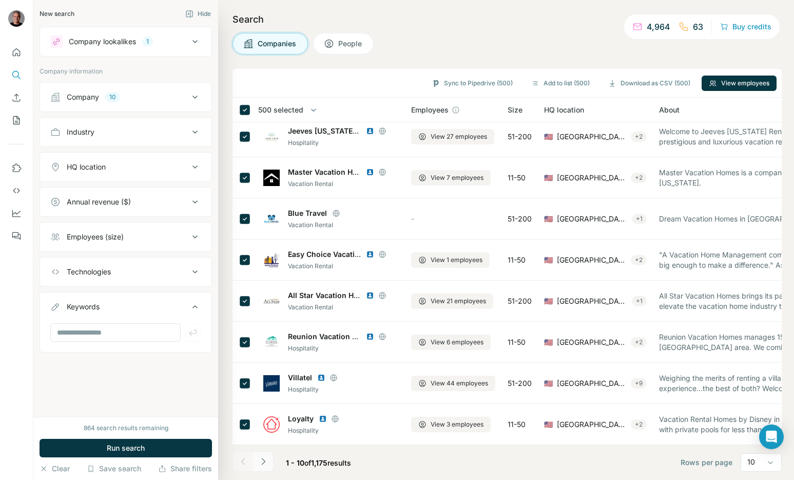
click at [268, 462] on icon "Navigate to next page" at bounding box center [263, 461] width 10 height 10
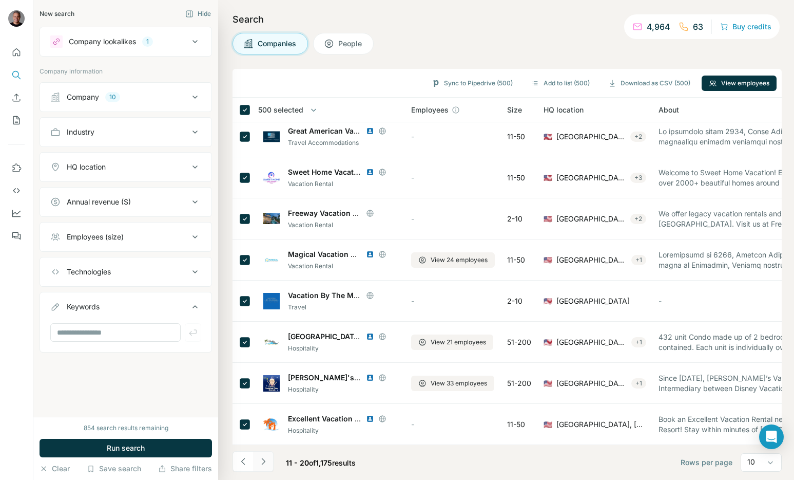
click at [266, 462] on icon "Navigate to next page" at bounding box center [263, 461] width 10 height 10
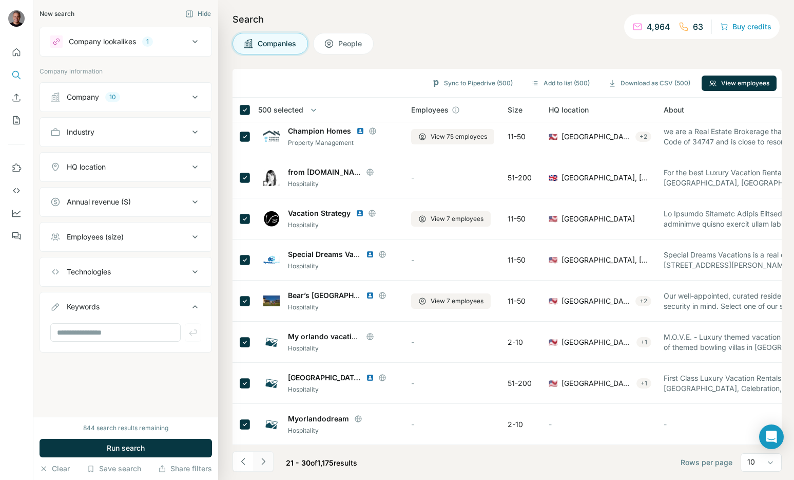
click at [262, 451] on button "Navigate to next page" at bounding box center [263, 461] width 21 height 21
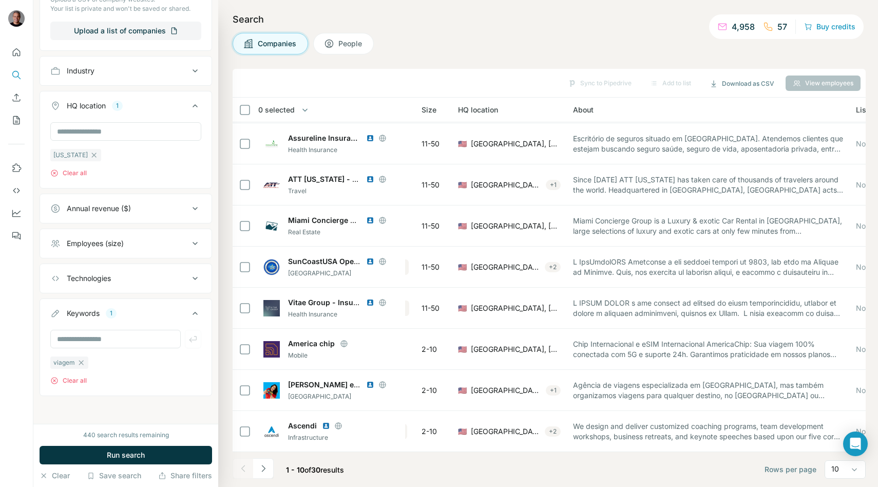
scroll to position [81, 99]
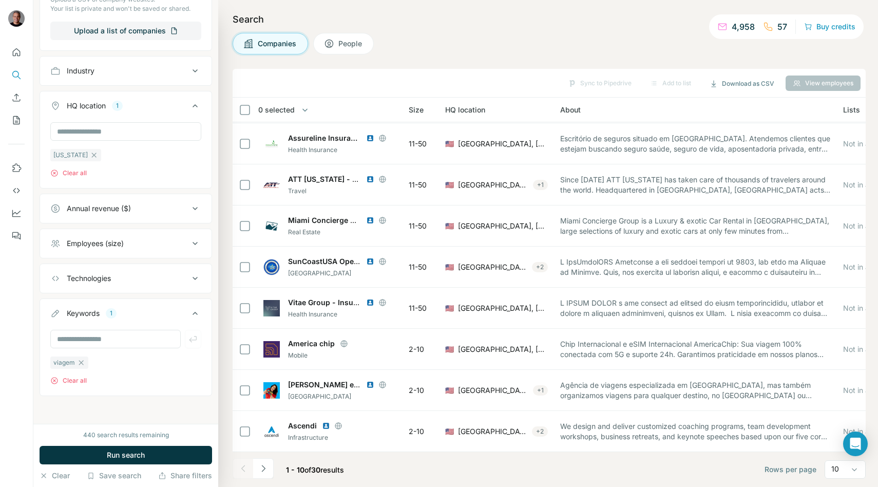
click at [274, 469] on div "1 - 10 of 30 results" at bounding box center [293, 469] width 120 height 23
click at [265, 470] on icon "Navigate to next page" at bounding box center [263, 468] width 10 height 10
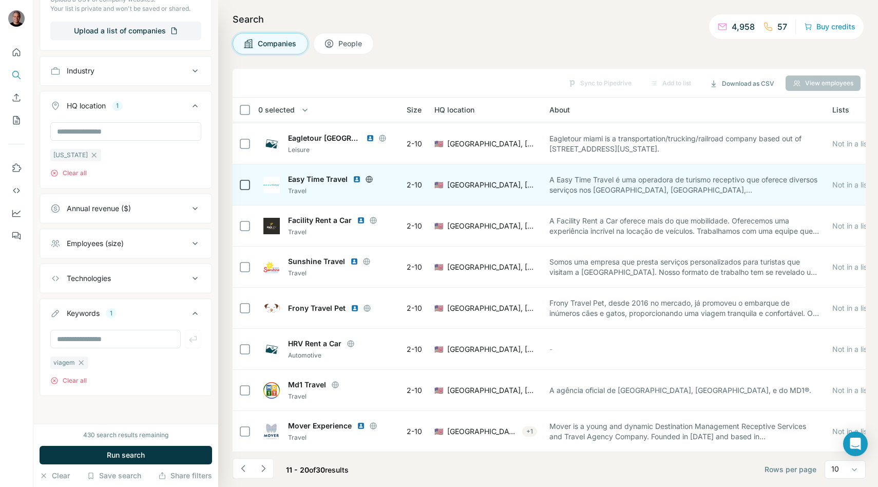
scroll to position [81, 0]
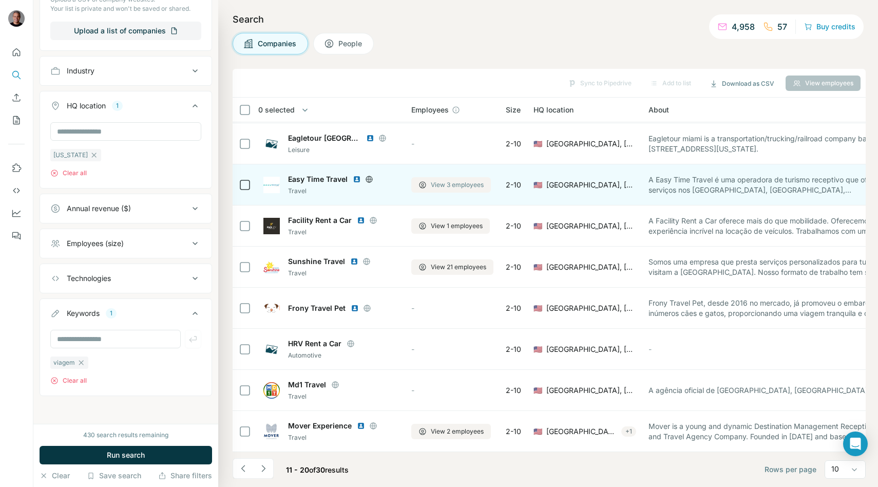
click at [452, 185] on span "View 3 employees" at bounding box center [457, 184] width 53 height 9
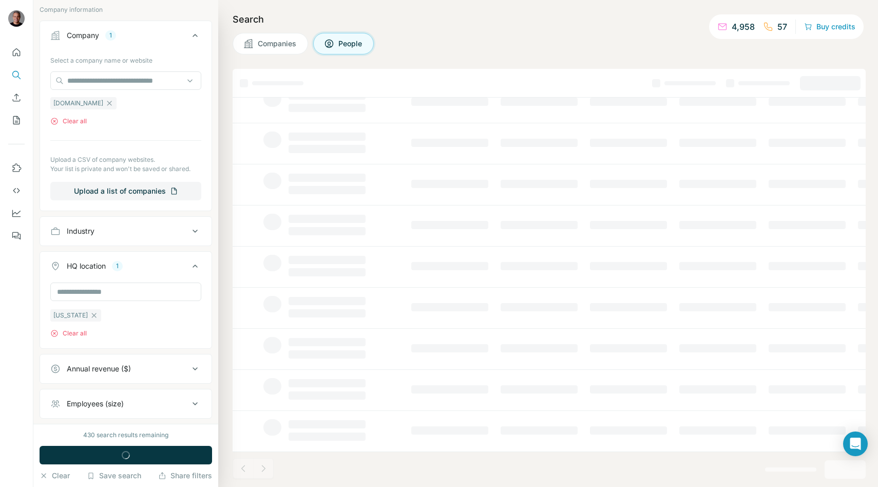
scroll to position [462, 0]
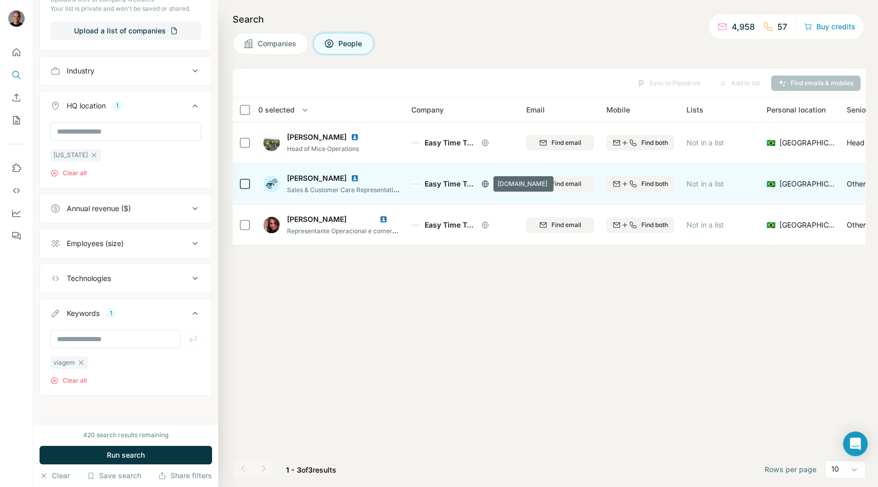
click at [485, 183] on icon at bounding box center [485, 184] width 8 height 8
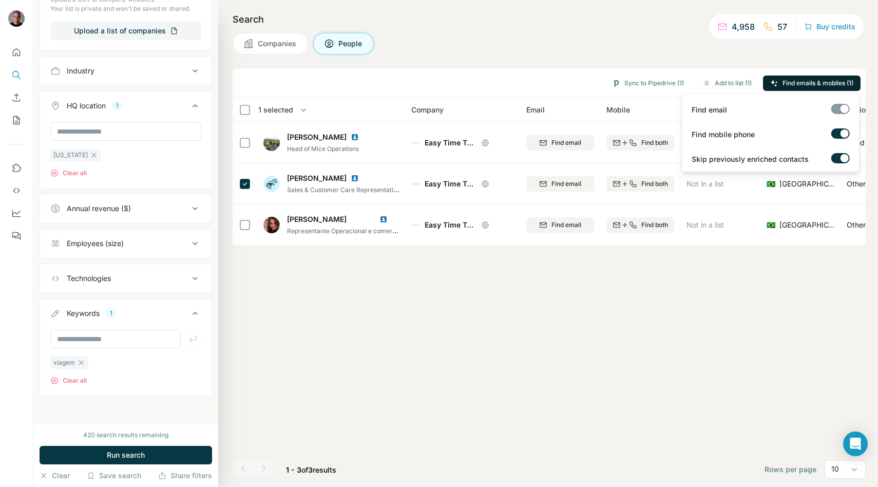
click at [779, 82] on button "Find emails & mobiles (1)" at bounding box center [812, 82] width 98 height 15
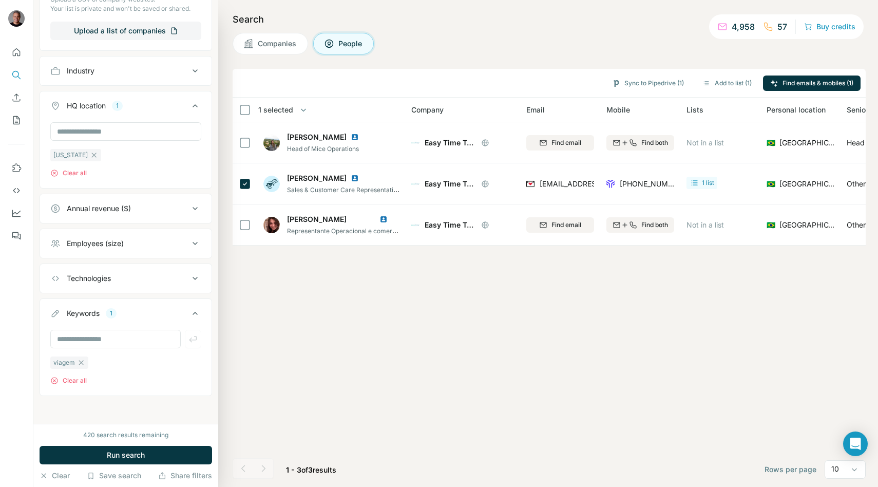
click at [282, 45] on span "Companies" at bounding box center [278, 44] width 40 height 10
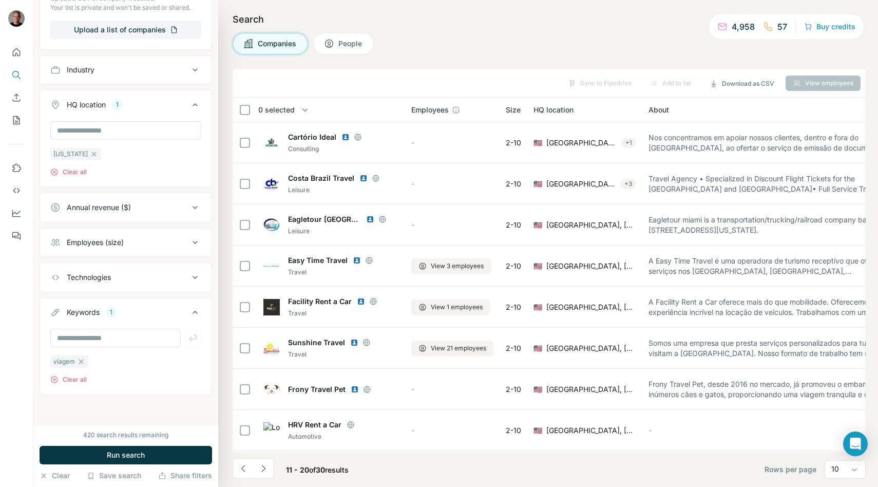
scroll to position [302, 0]
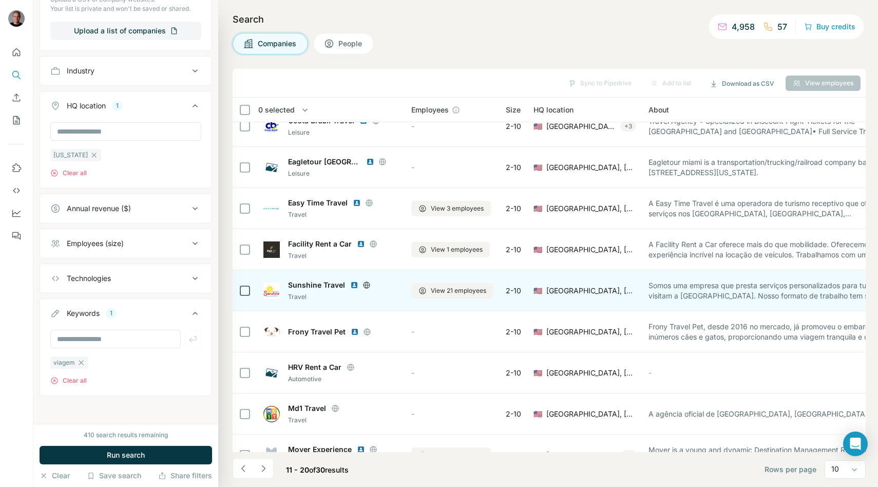
scroll to position [60, 0]
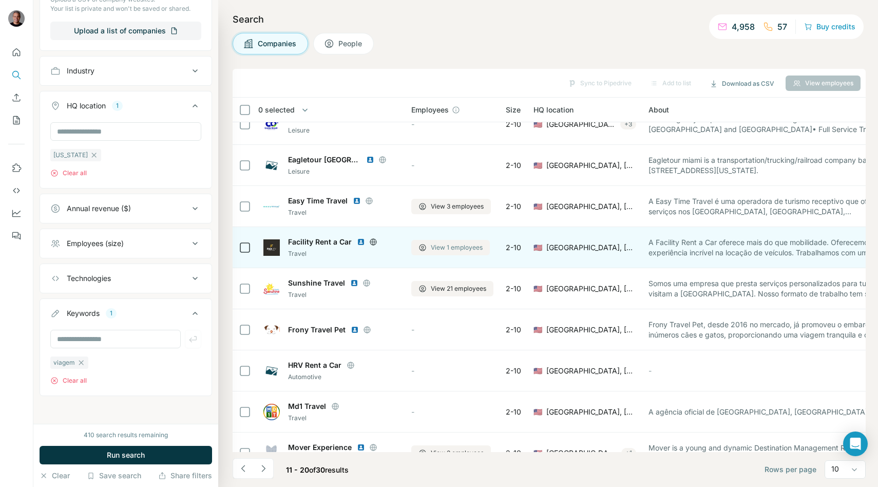
click at [434, 252] on button "View 1 employees" at bounding box center [450, 247] width 79 height 15
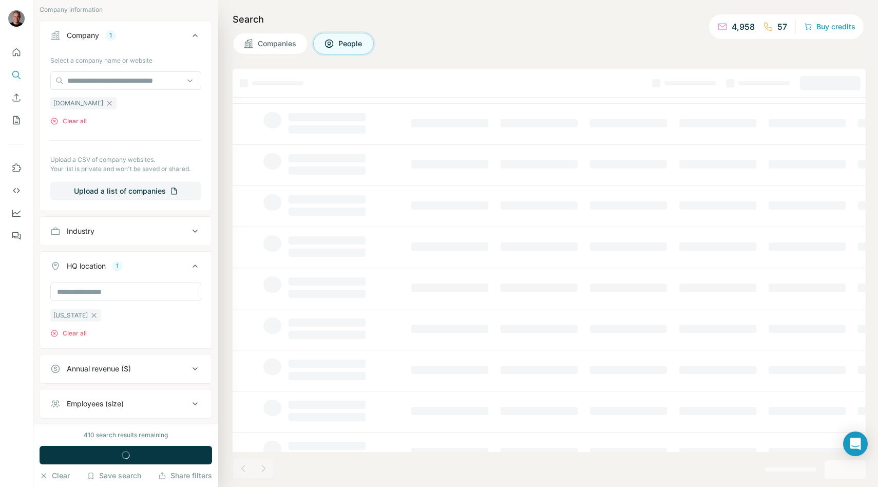
scroll to position [462, 0]
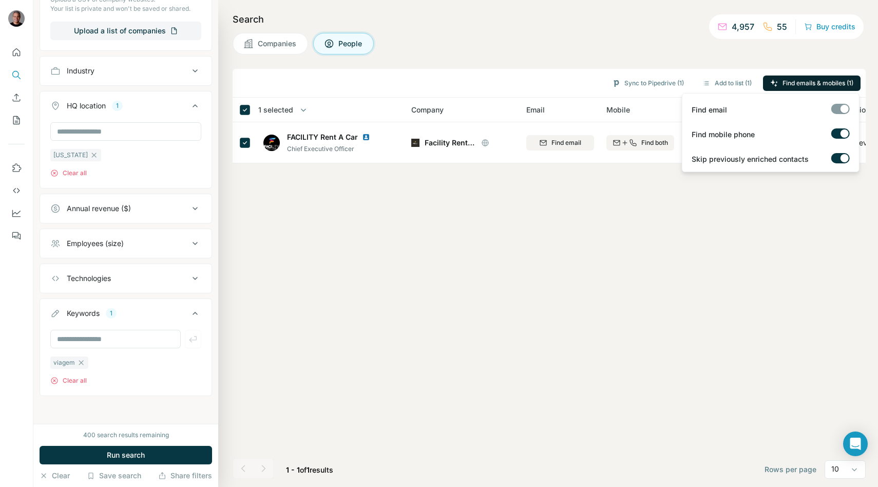
click at [799, 75] on button "Find emails & mobiles (1)" at bounding box center [812, 82] width 98 height 15
click at [507, 226] on div "Sync to Pipedrive (1) Add to list (1) Find emails & mobiles (1) 1 selected Peop…" at bounding box center [549, 278] width 633 height 418
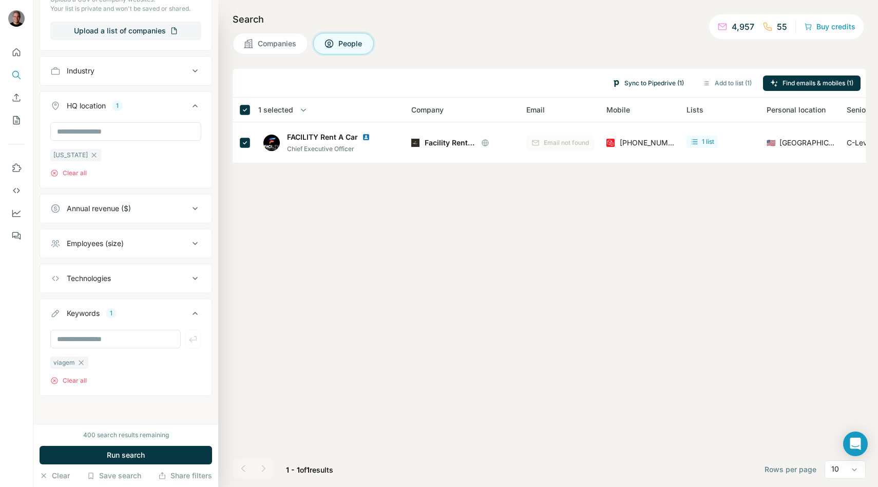
click at [645, 84] on button "Sync to Pipedrive (1)" at bounding box center [648, 82] width 86 height 15
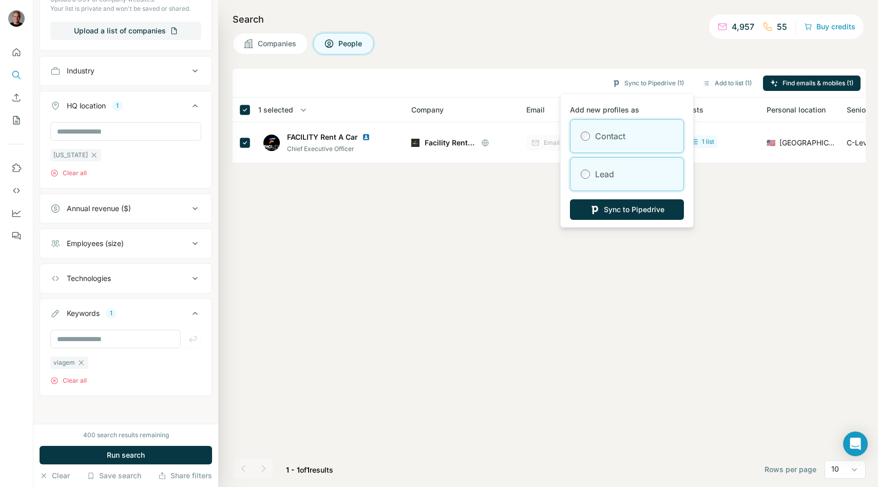
click at [609, 175] on label "Lead" at bounding box center [604, 174] width 19 height 12
click at [602, 205] on button "Sync to Pipedrive" at bounding box center [627, 209] width 114 height 21
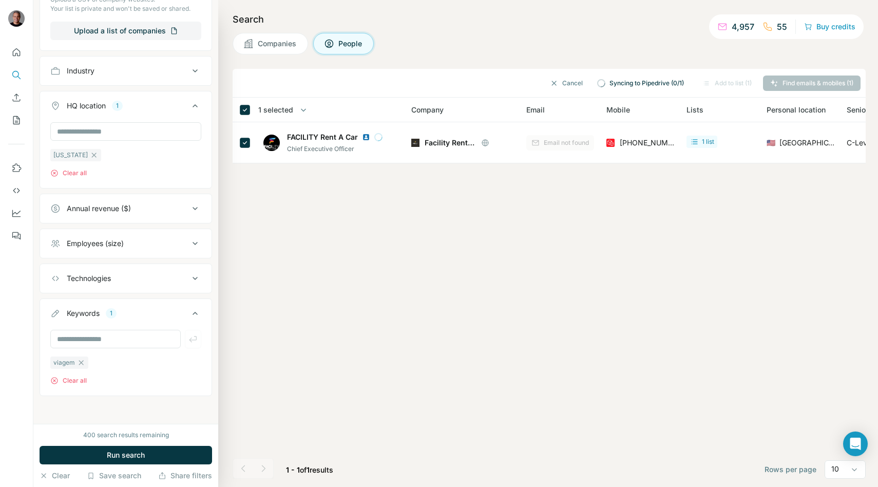
click at [252, 40] on icon at bounding box center [248, 43] width 9 height 9
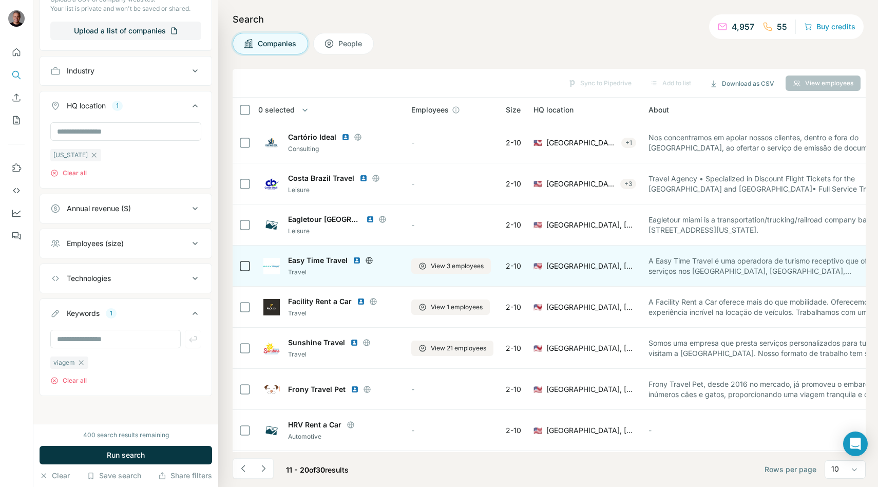
scroll to position [81, 0]
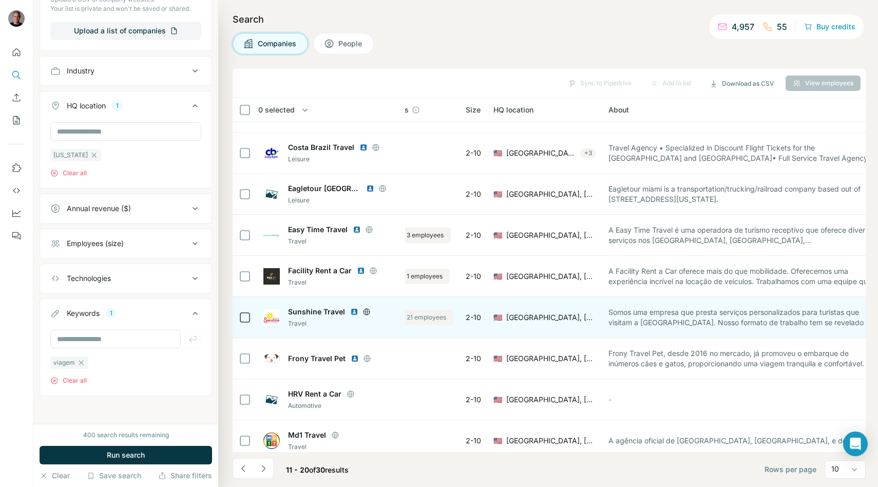
scroll to position [31, 50]
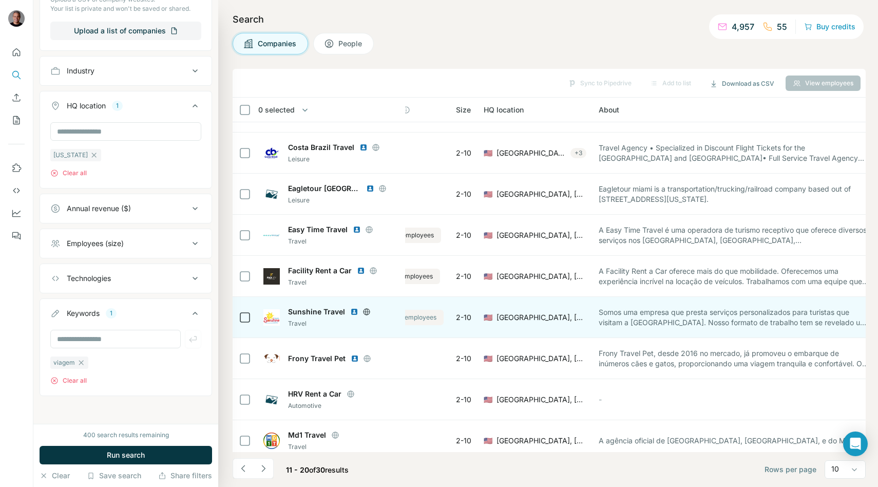
click at [415, 318] on span "View 21 employees" at bounding box center [408, 317] width 55 height 9
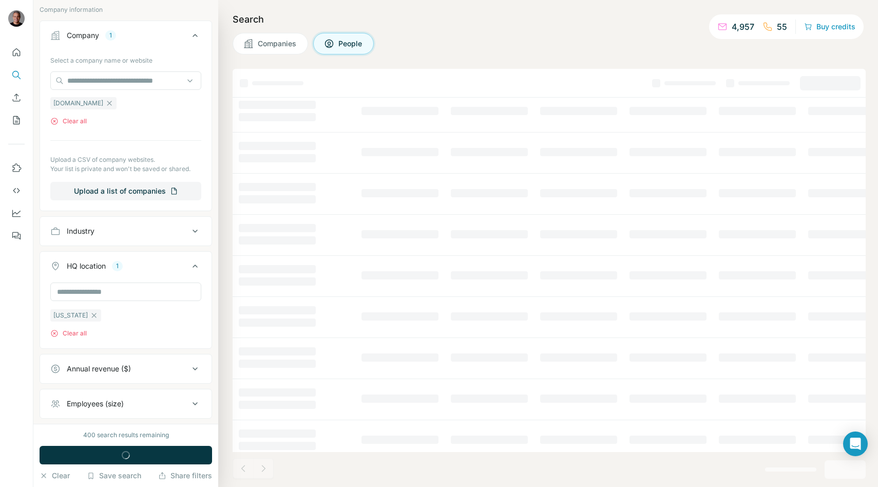
scroll to position [462, 0]
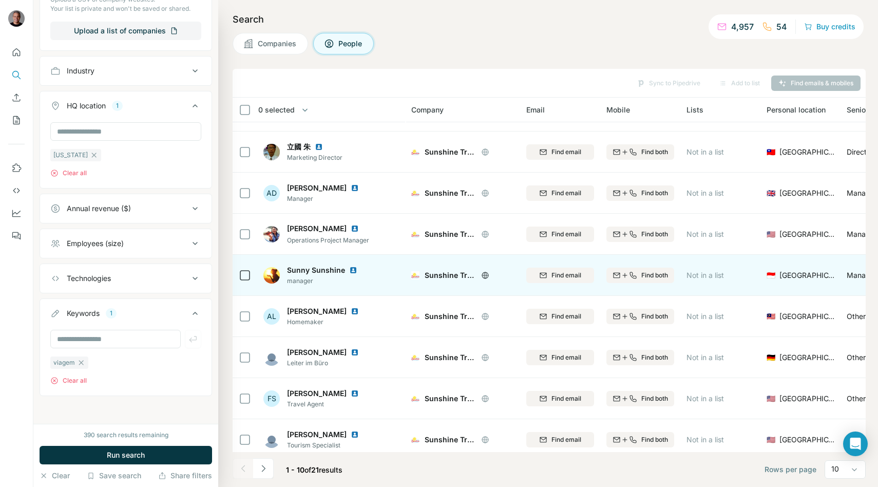
scroll to position [81, 0]
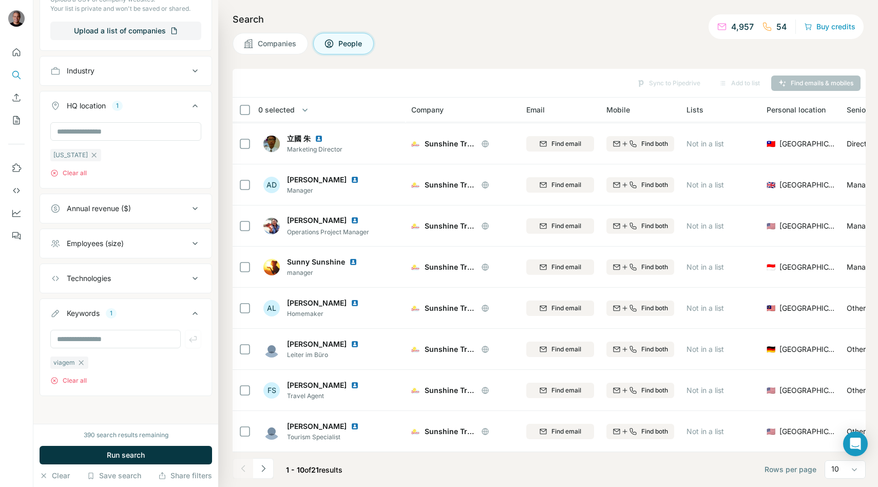
click at [263, 463] on icon "Navigate to next page" at bounding box center [263, 468] width 10 height 10
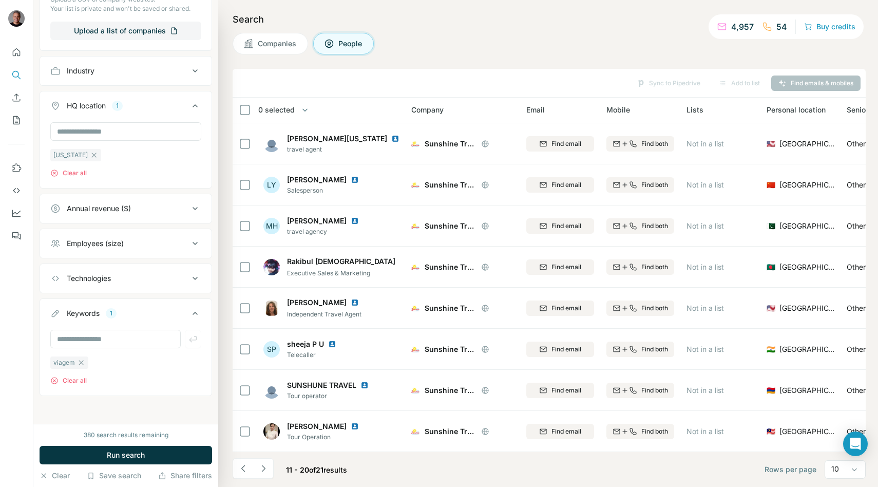
click at [256, 36] on button "Companies" at bounding box center [270, 44] width 75 height 22
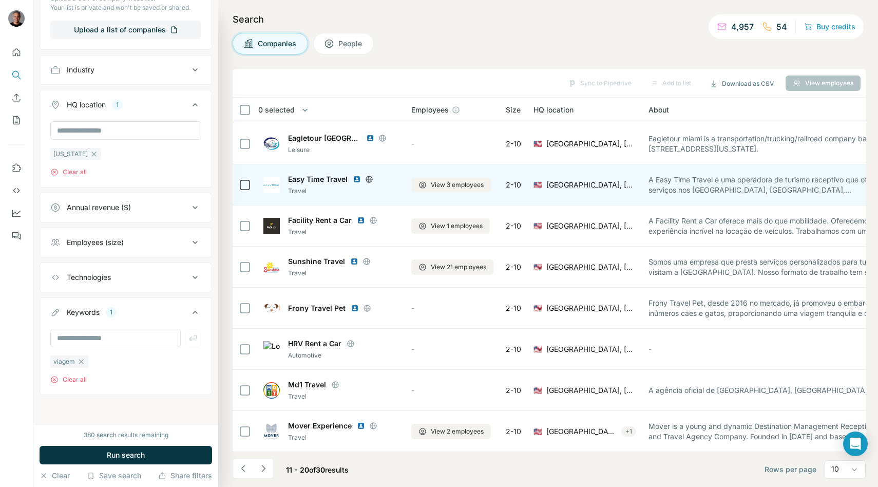
scroll to position [302, 0]
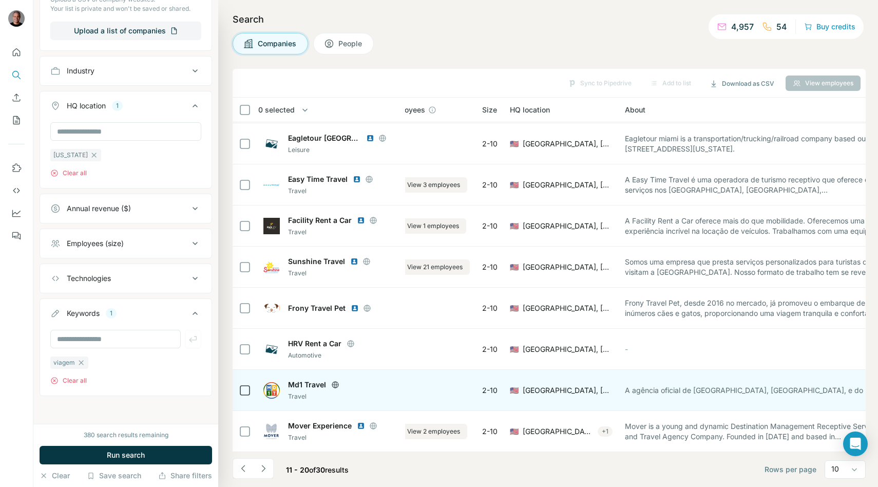
scroll to position [81, 0]
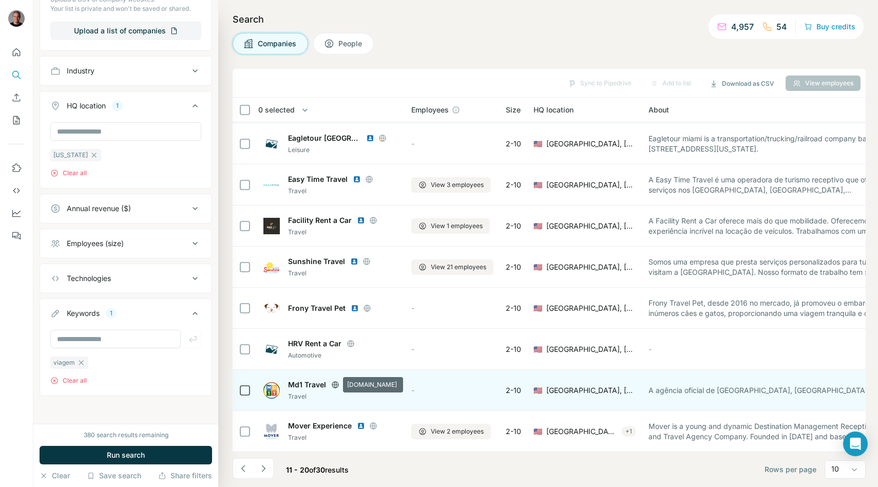
click at [334, 381] on icon at bounding box center [335, 384] width 8 height 8
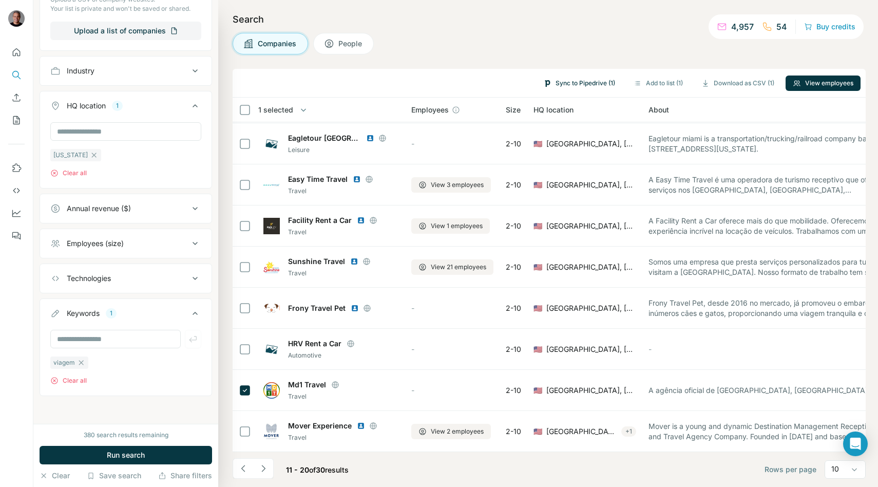
click at [593, 79] on button "Sync to Pipedrive (1)" at bounding box center [579, 82] width 86 height 15
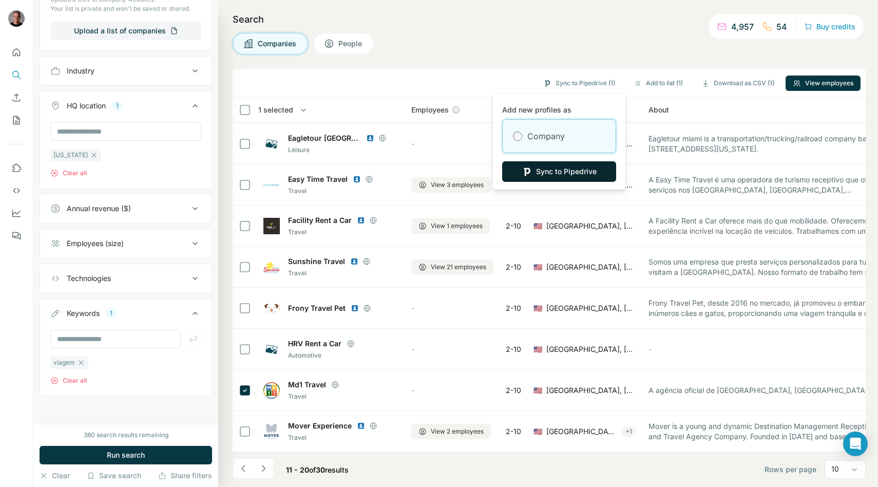
click at [546, 170] on button "Sync to Pipedrive" at bounding box center [559, 171] width 114 height 21
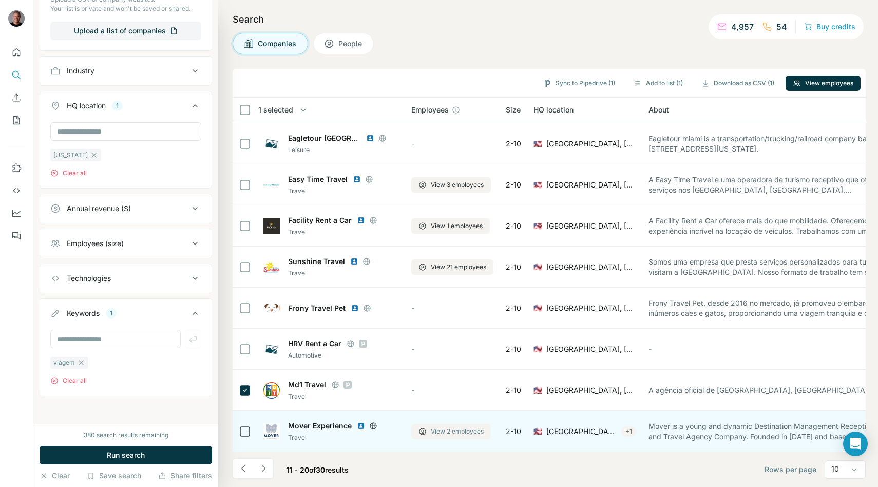
click at [433, 428] on span "View 2 employees" at bounding box center [457, 431] width 53 height 9
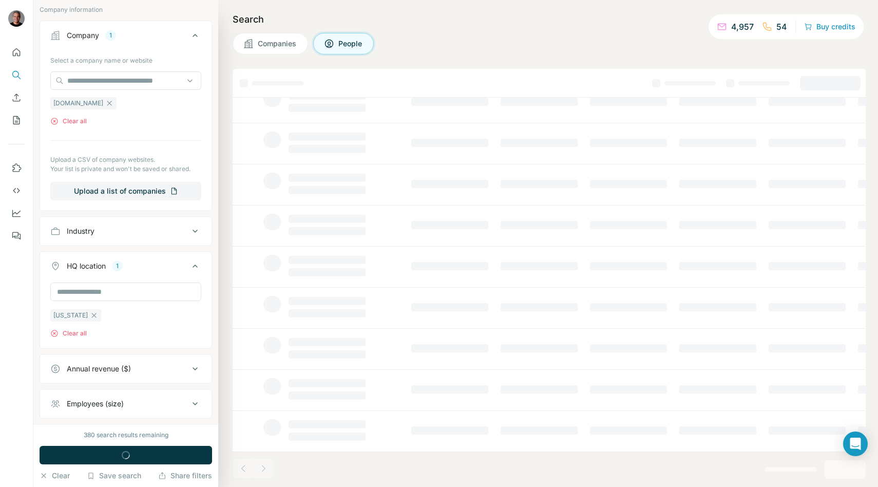
scroll to position [462, 0]
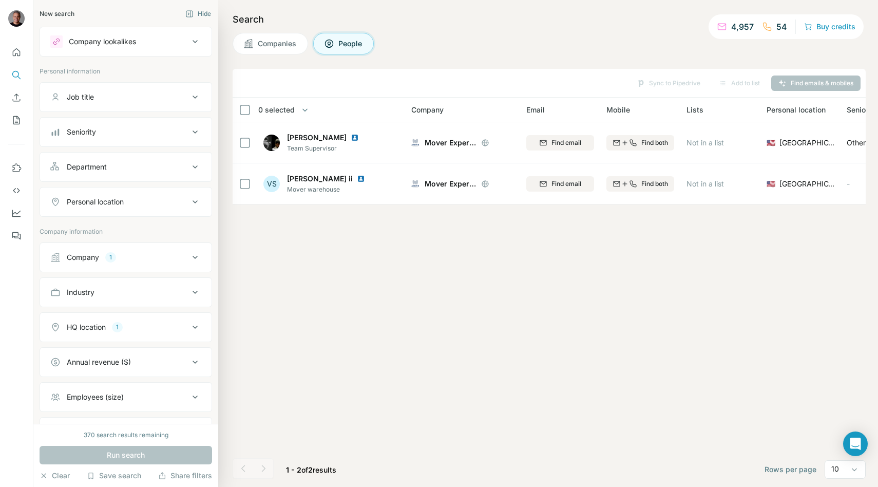
scroll to position [28, 0]
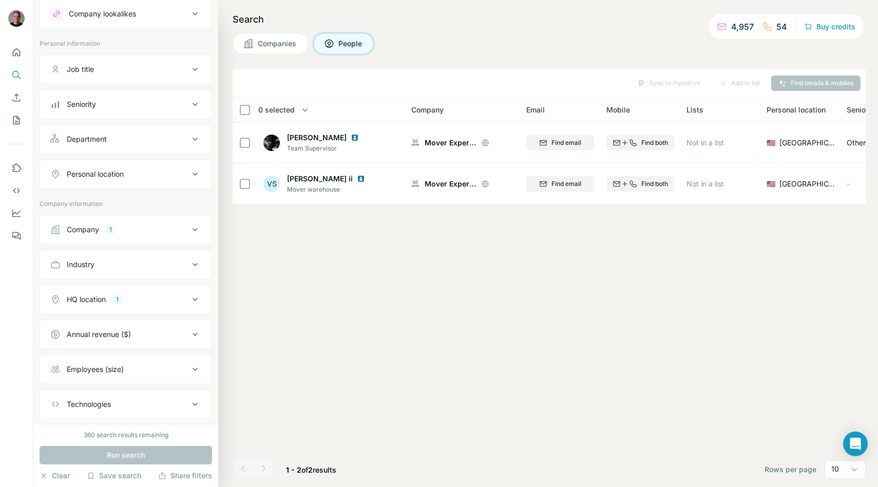
click at [289, 42] on span "Companies" at bounding box center [278, 44] width 40 height 10
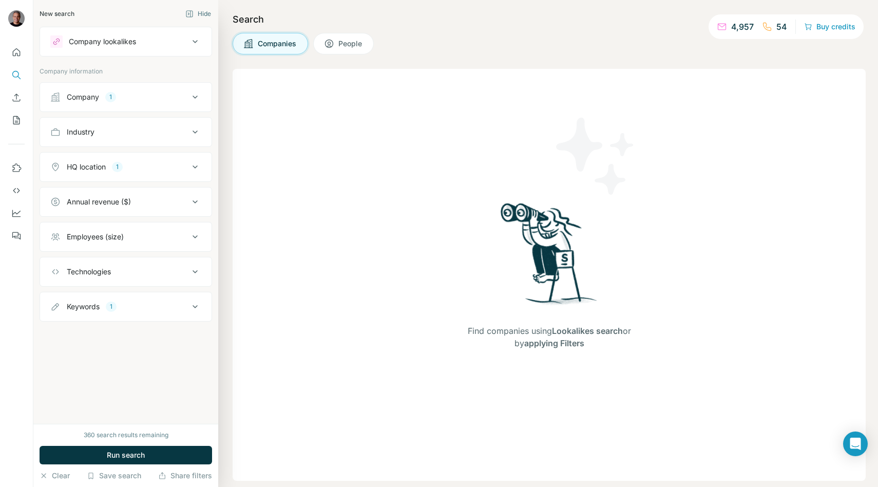
scroll to position [0, 0]
click at [145, 448] on button "Run search" at bounding box center [126, 455] width 173 height 18
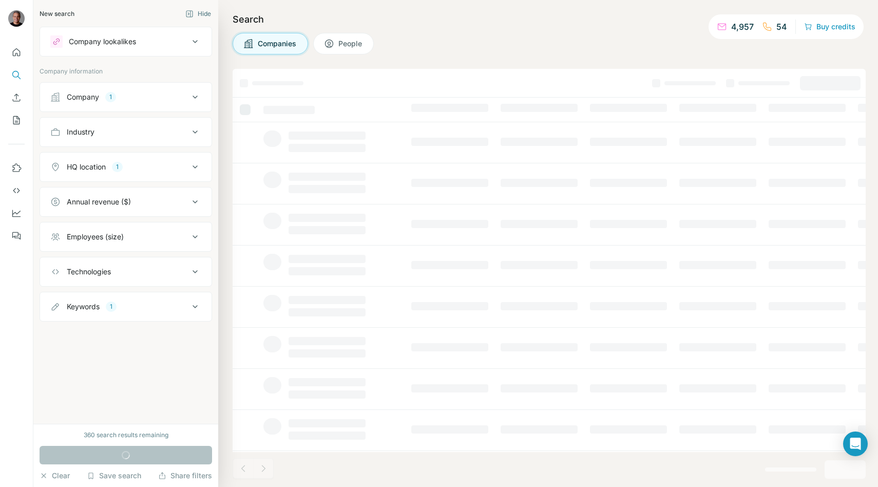
click at [195, 307] on icon at bounding box center [195, 306] width 5 height 3
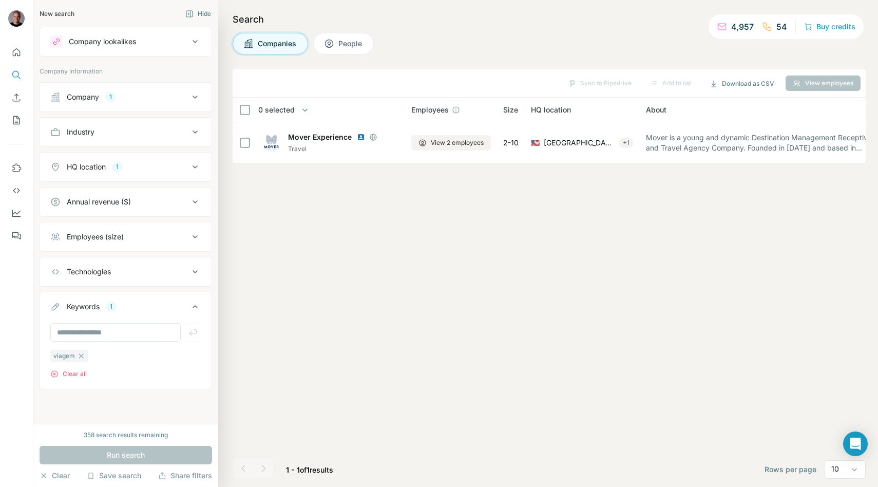
click at [337, 294] on div "Sync to Pipedrive Add to list Download as CSV View employees 0 selected Compani…" at bounding box center [549, 278] width 633 height 418
click at [288, 43] on span "Companies" at bounding box center [278, 44] width 40 height 10
drag, startPoint x: 138, startPoint y: 110, endPoint x: 138, endPoint y: 104, distance: 5.6
click at [137, 109] on div "Company 1" at bounding box center [126, 97] width 173 height 30
click at [138, 103] on button "Company 1" at bounding box center [125, 97] width 171 height 25
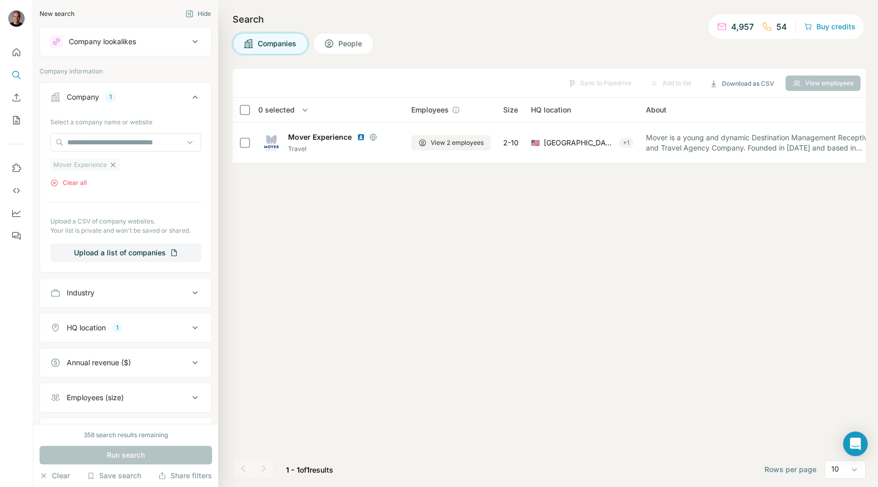
click at [112, 165] on icon "button" at bounding box center [113, 164] width 5 height 5
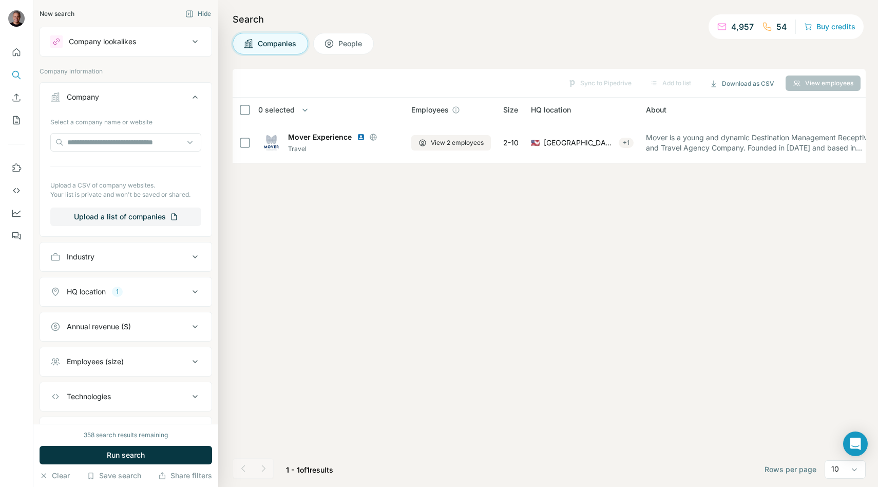
click at [293, 40] on span "Companies" at bounding box center [278, 44] width 40 height 10
click at [176, 451] on button "Run search" at bounding box center [126, 455] width 173 height 18
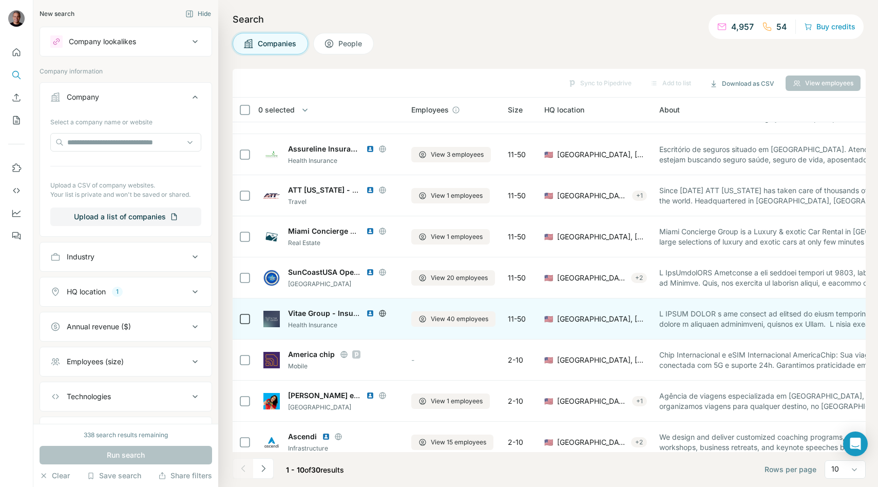
scroll to position [81, 0]
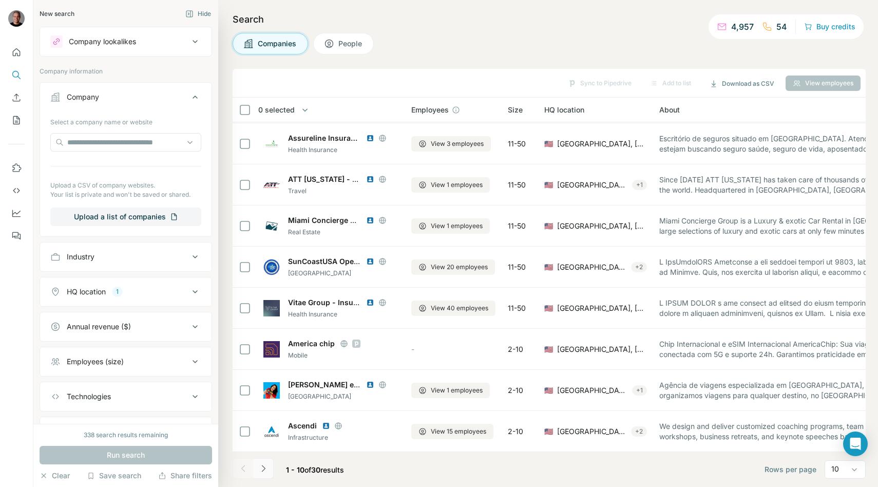
click at [269, 469] on button "Navigate to next page" at bounding box center [263, 468] width 21 height 21
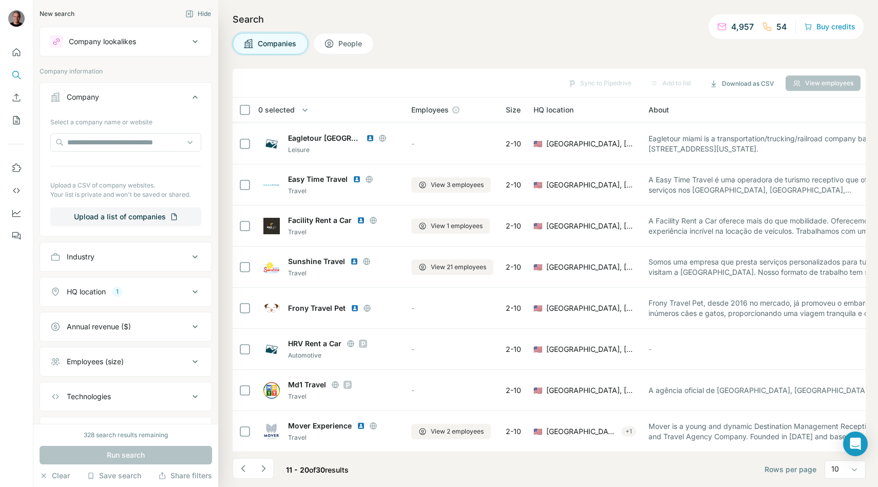
click at [269, 469] on button "Navigate to next page" at bounding box center [263, 468] width 21 height 21
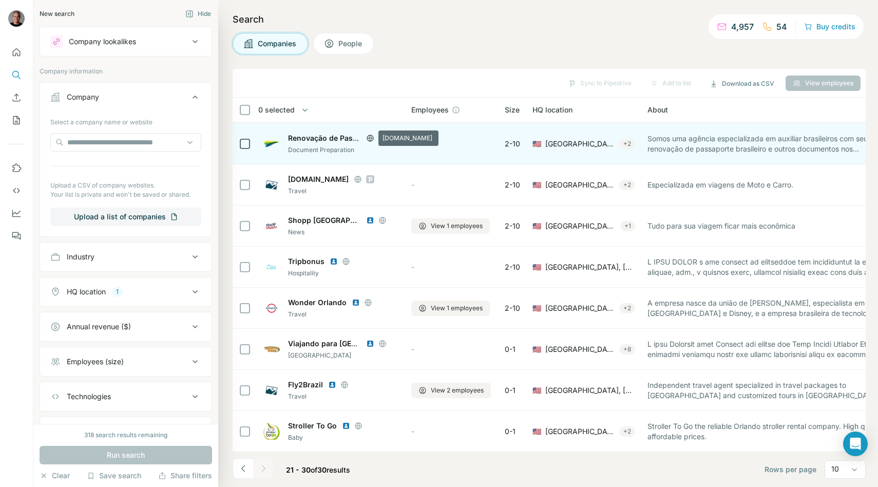
click at [372, 138] on icon at bounding box center [370, 138] width 8 height 8
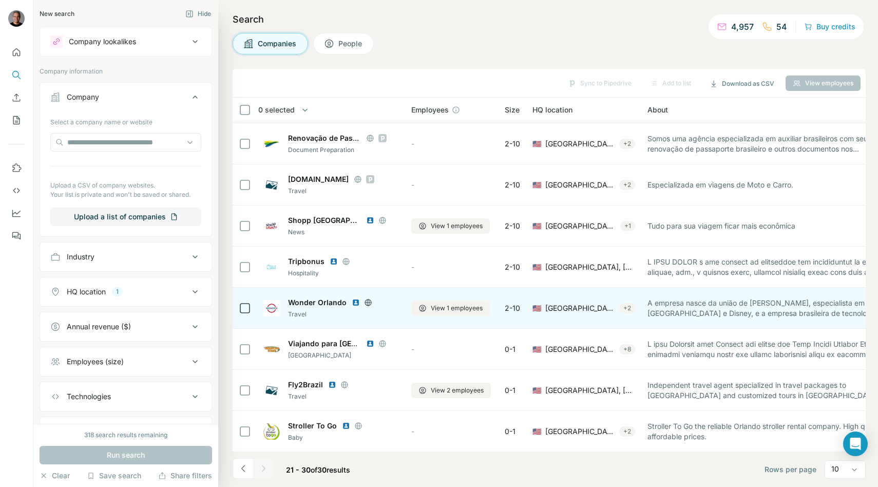
scroll to position [80, 0]
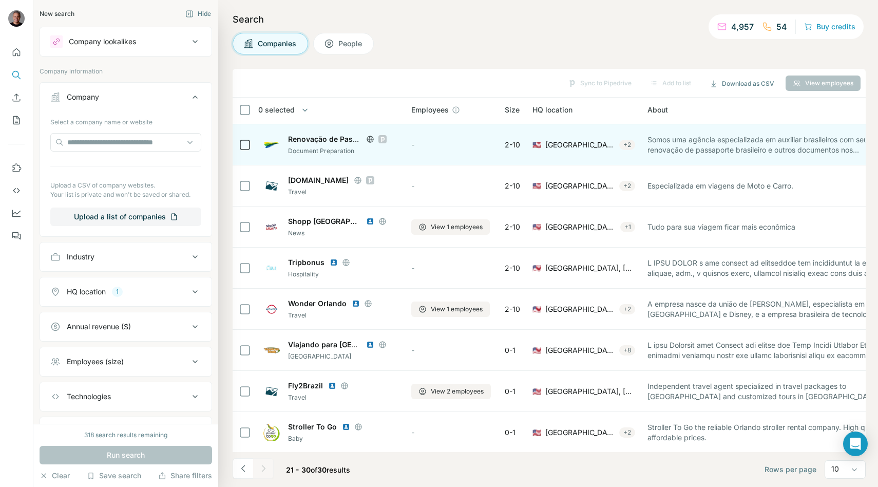
click at [383, 139] on icon at bounding box center [382, 139] width 6 height 8
click at [384, 140] on icon at bounding box center [382, 139] width 6 height 8
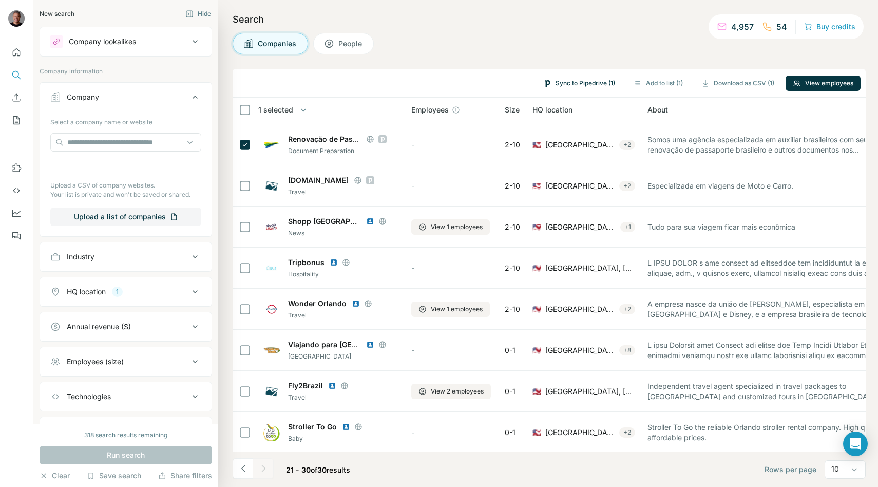
click at [591, 82] on button "Sync to Pipedrive (1)" at bounding box center [579, 82] width 86 height 15
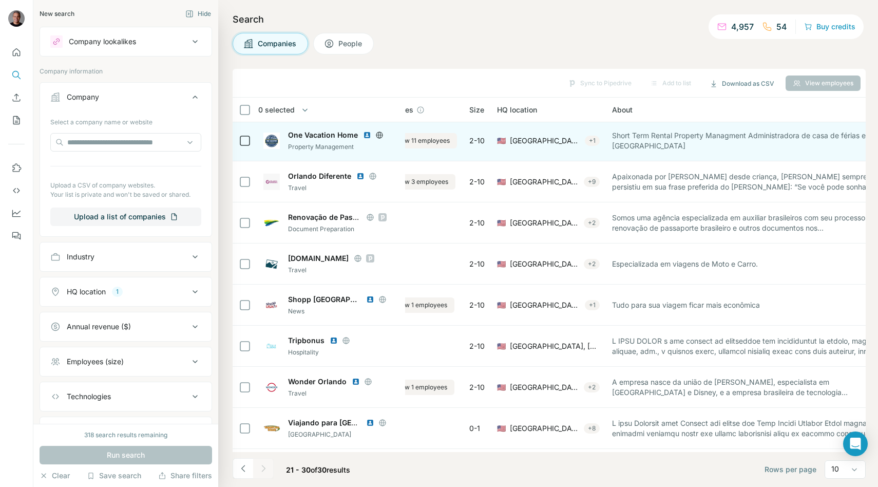
scroll to position [2, 0]
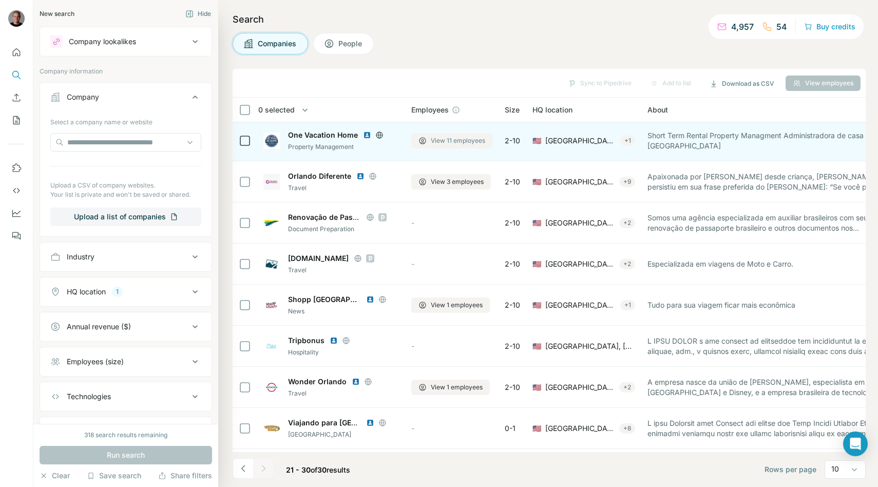
click at [431, 140] on span "View 11 employees" at bounding box center [458, 140] width 54 height 9
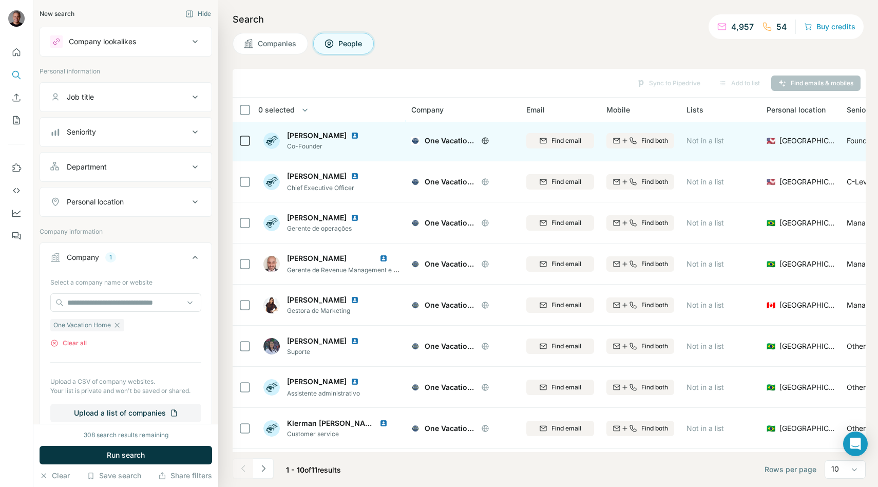
click at [358, 135] on img at bounding box center [355, 135] width 8 height 8
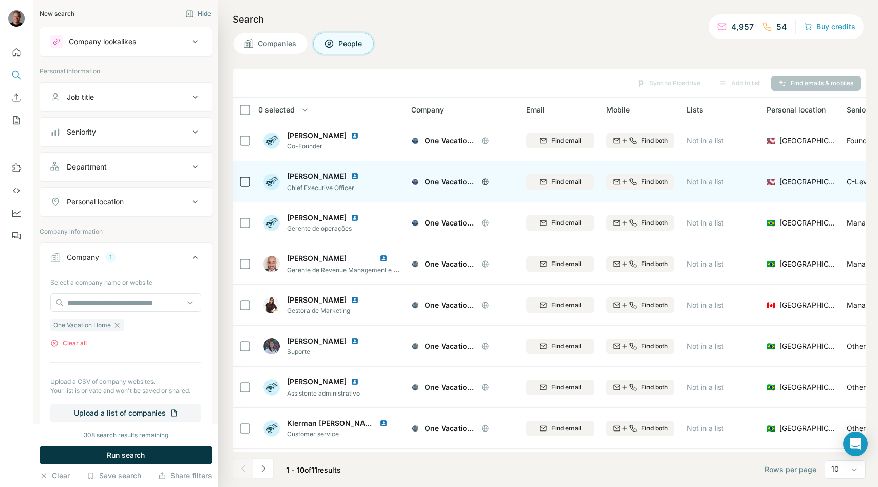
click at [351, 177] on img at bounding box center [355, 176] width 8 height 8
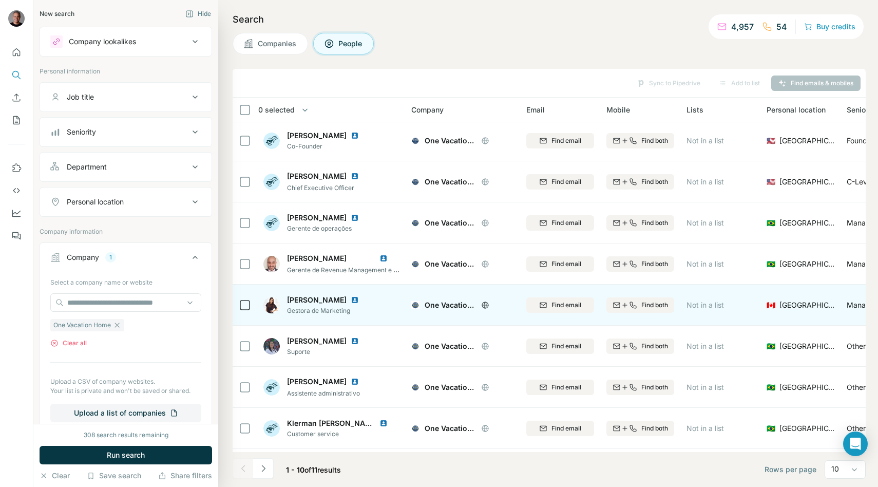
scroll to position [3, 0]
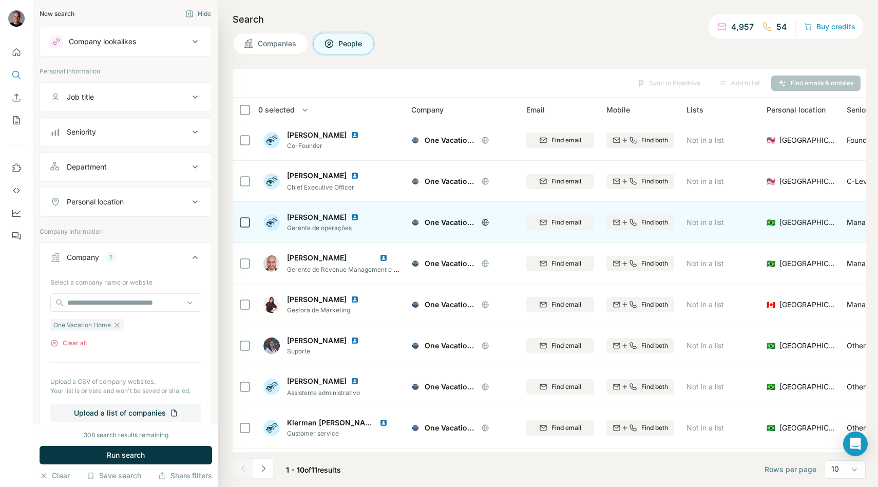
click at [359, 216] on img at bounding box center [355, 217] width 8 height 8
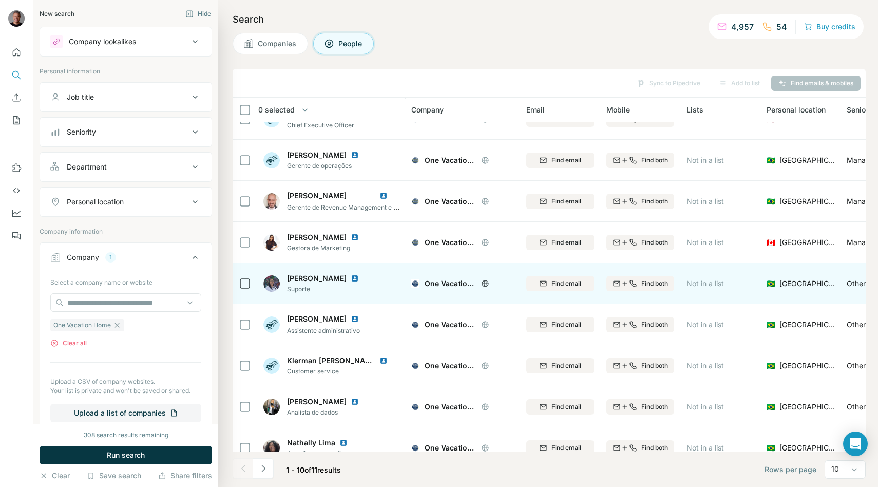
scroll to position [81, 0]
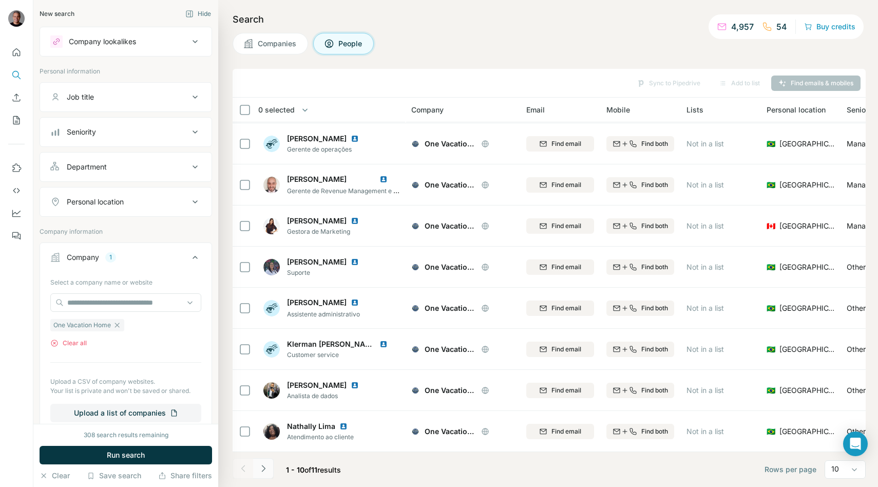
click at [268, 466] on button "Navigate to next page" at bounding box center [263, 468] width 21 height 21
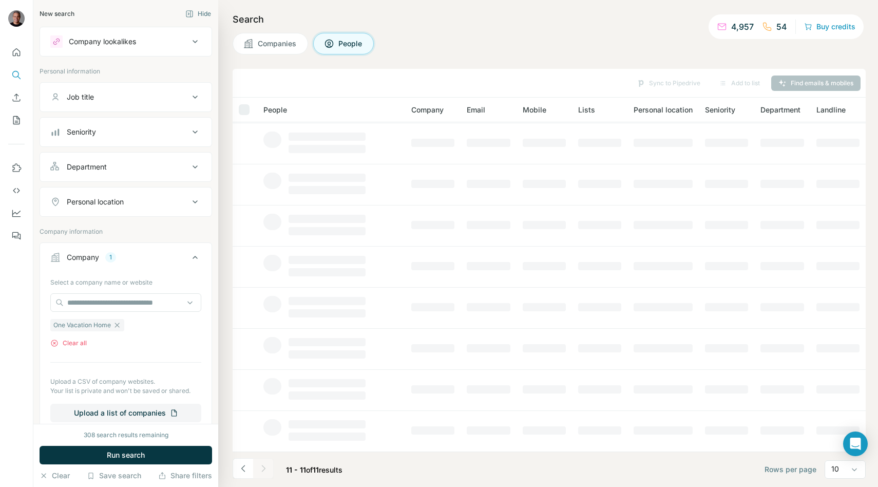
scroll to position [0, 0]
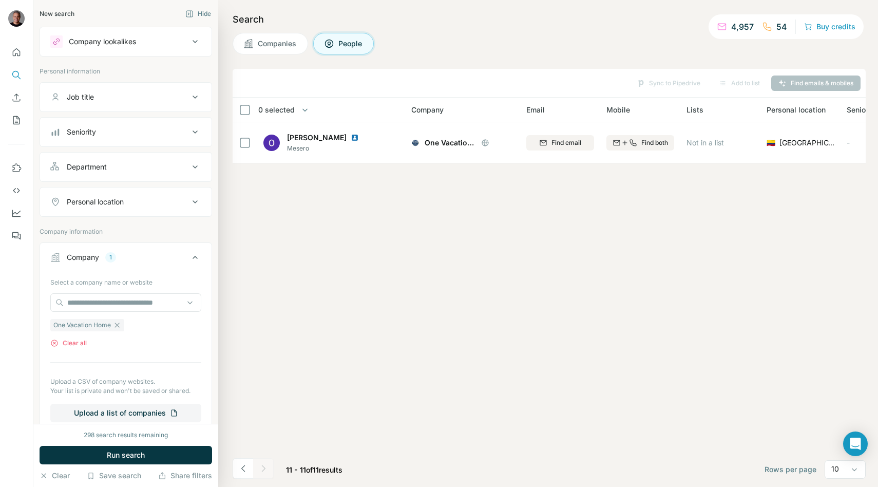
drag, startPoint x: 236, startPoint y: 468, endPoint x: 243, endPoint y: 464, distance: 8.3
click at [236, 468] on button "Navigate to previous page" at bounding box center [243, 468] width 21 height 21
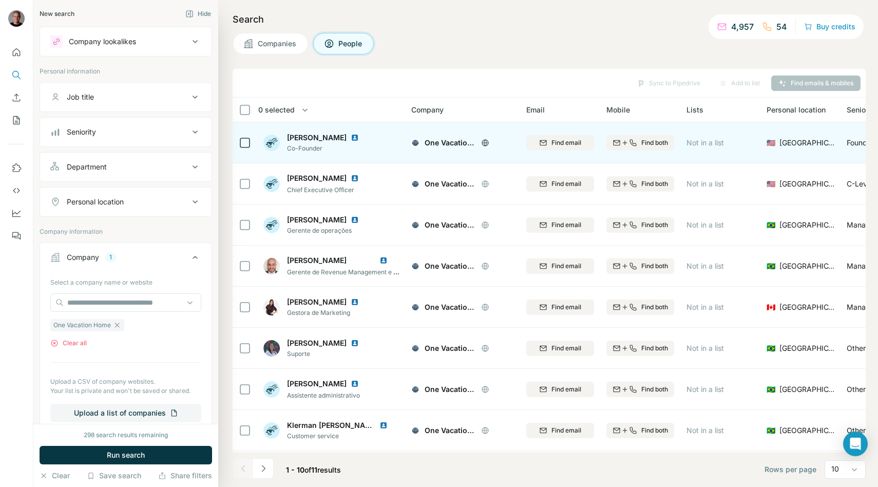
click at [359, 138] on img at bounding box center [355, 137] width 8 height 8
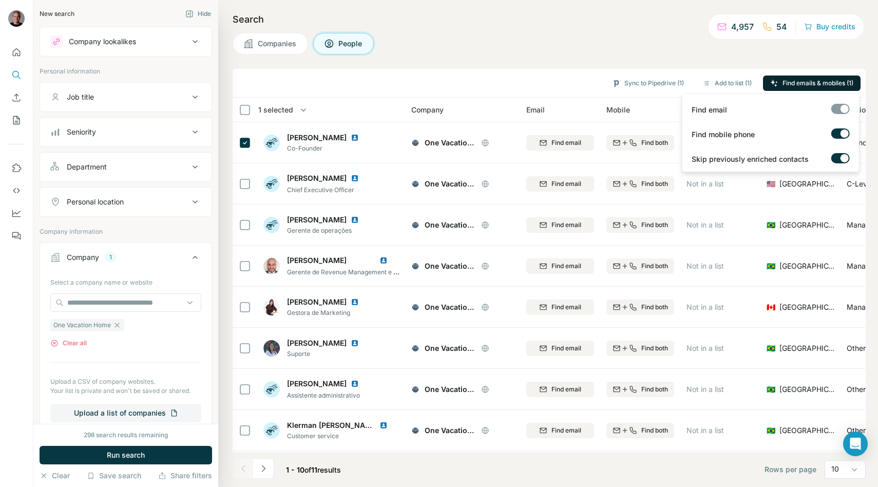
click at [770, 83] on icon "button" at bounding box center [774, 83] width 8 height 8
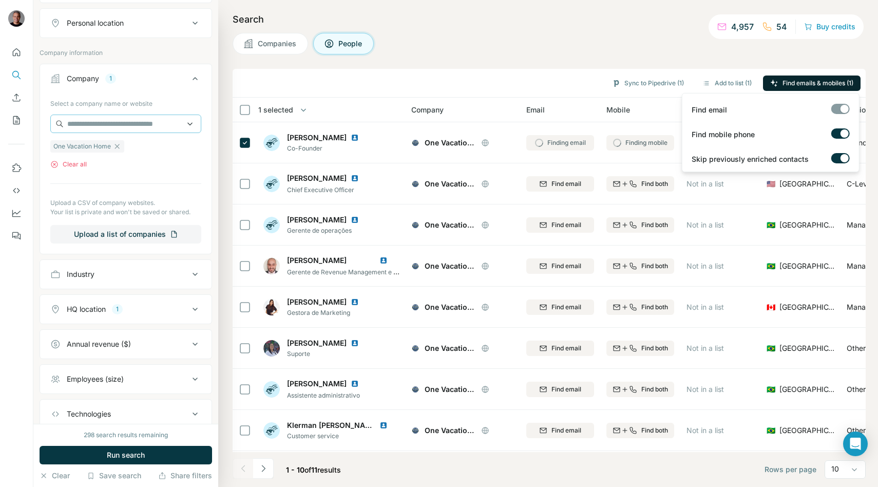
scroll to position [315, 0]
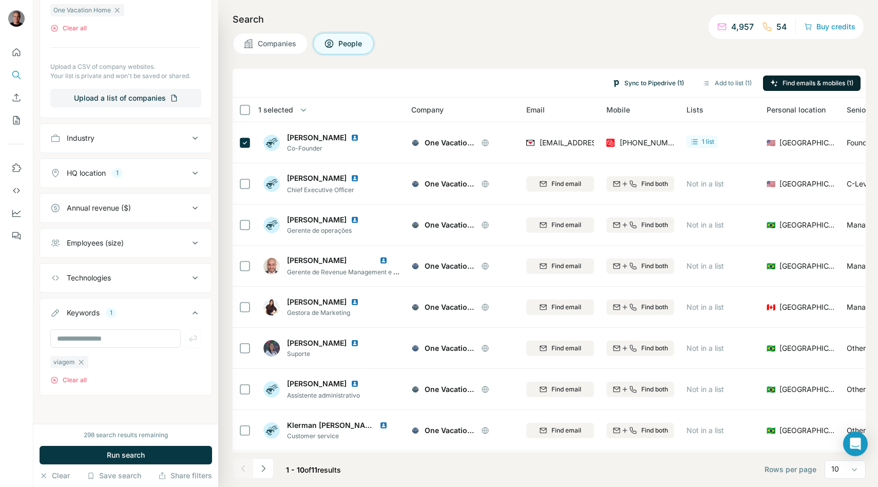
click at [652, 79] on button "Sync to Pipedrive (1)" at bounding box center [648, 82] width 86 height 15
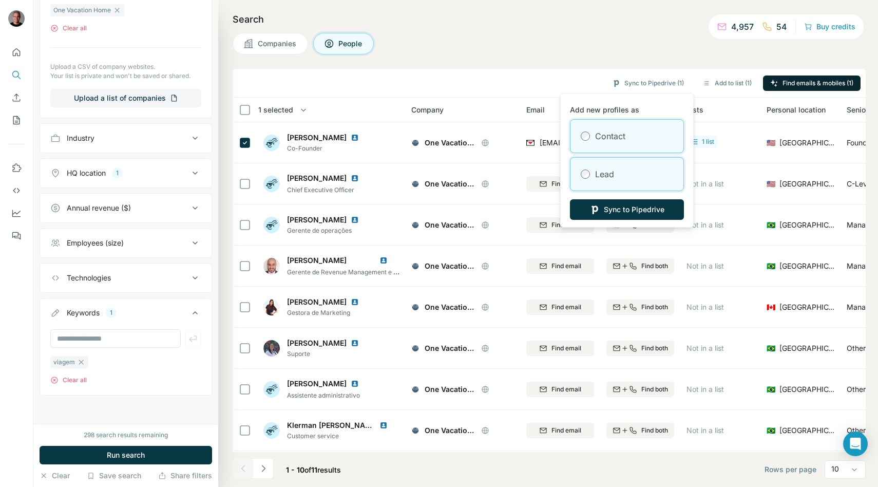
click at [604, 173] on label "Lead" at bounding box center [604, 174] width 19 height 12
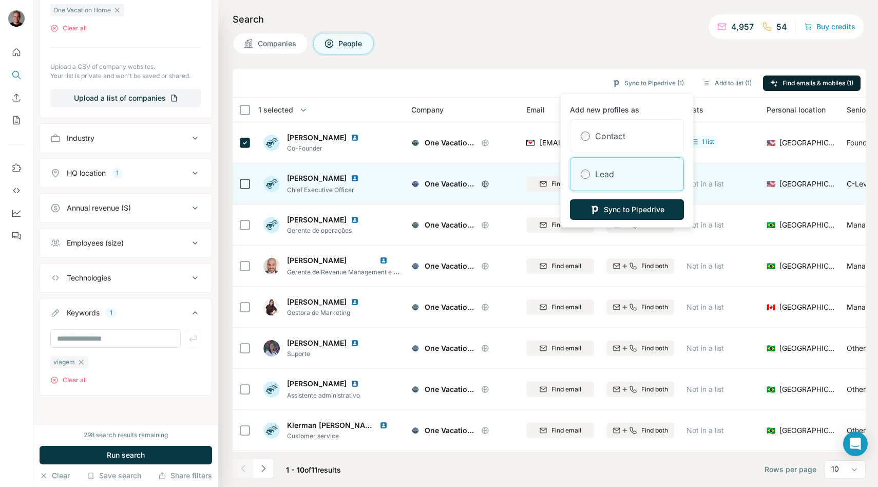
click at [602, 202] on button "Sync to Pipedrive" at bounding box center [627, 209] width 114 height 21
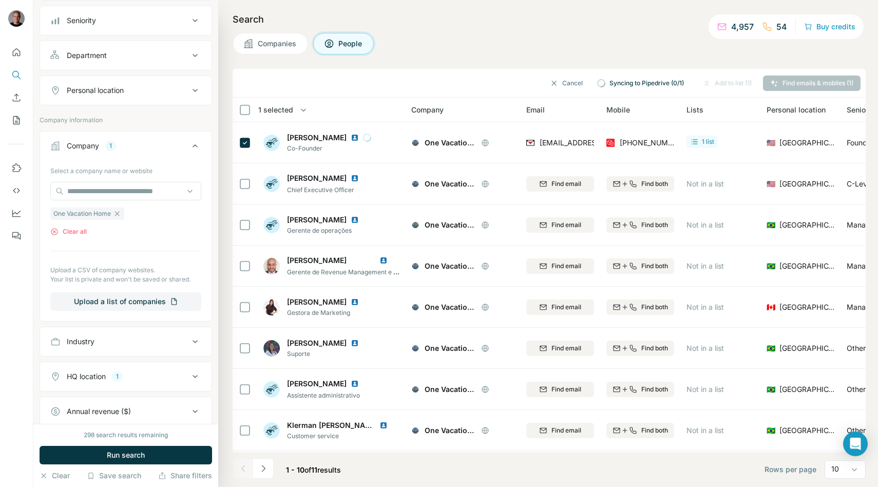
scroll to position [0, 0]
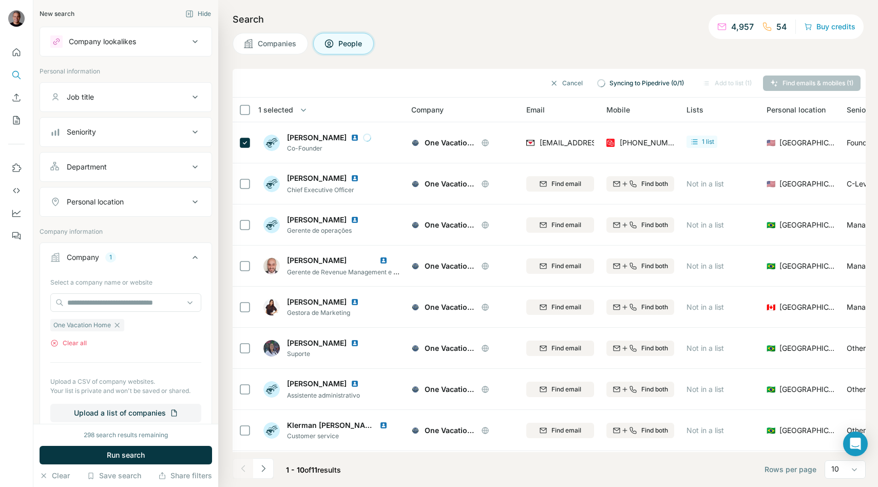
click at [268, 41] on span "Companies" at bounding box center [278, 44] width 40 height 10
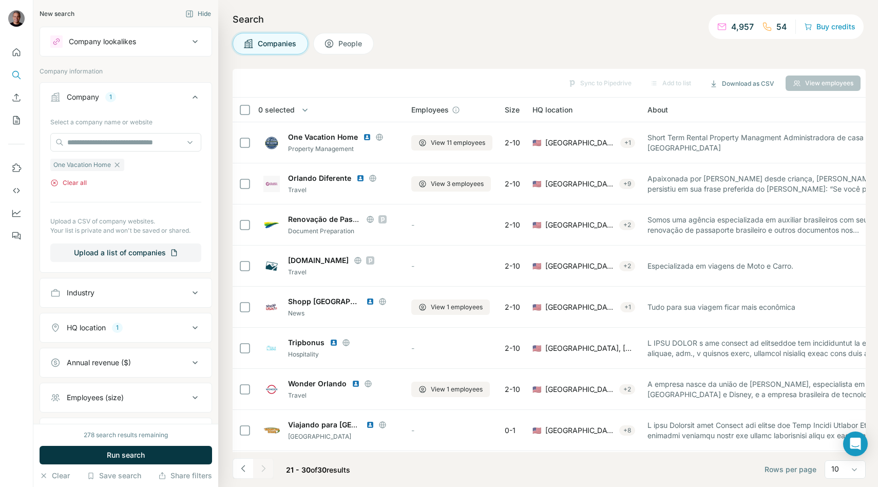
click at [79, 183] on button "Clear all" at bounding box center [68, 182] width 36 height 9
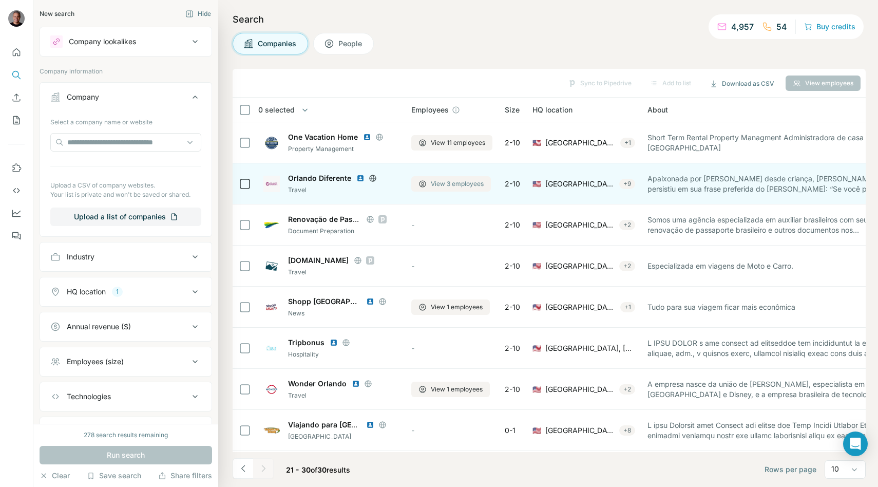
click at [477, 185] on span "View 3 employees" at bounding box center [457, 183] width 53 height 9
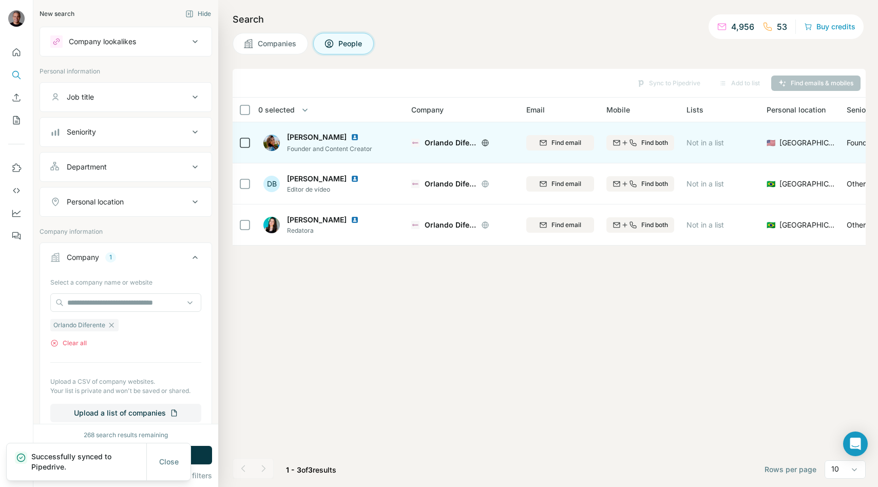
click at [354, 133] on img at bounding box center [355, 137] width 8 height 8
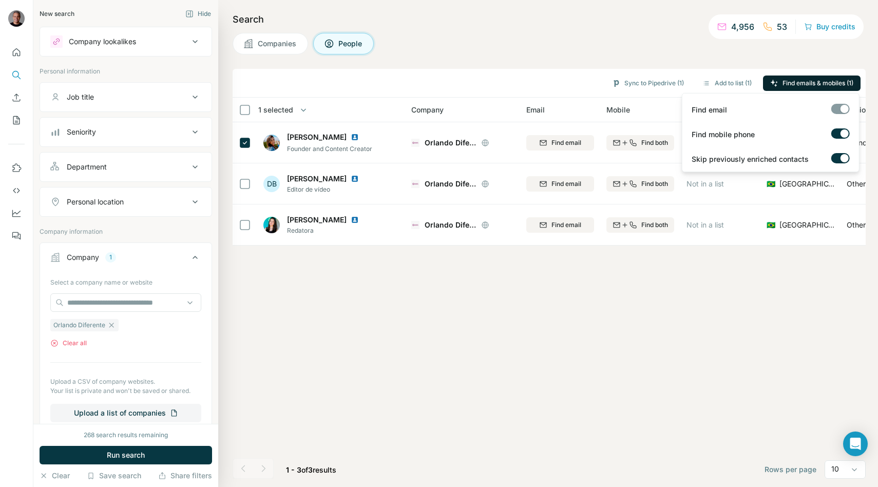
click at [794, 87] on button "Find emails & mobiles (1)" at bounding box center [812, 82] width 98 height 15
click at [634, 79] on button "Sync to Pipedrive (1)" at bounding box center [648, 82] width 86 height 15
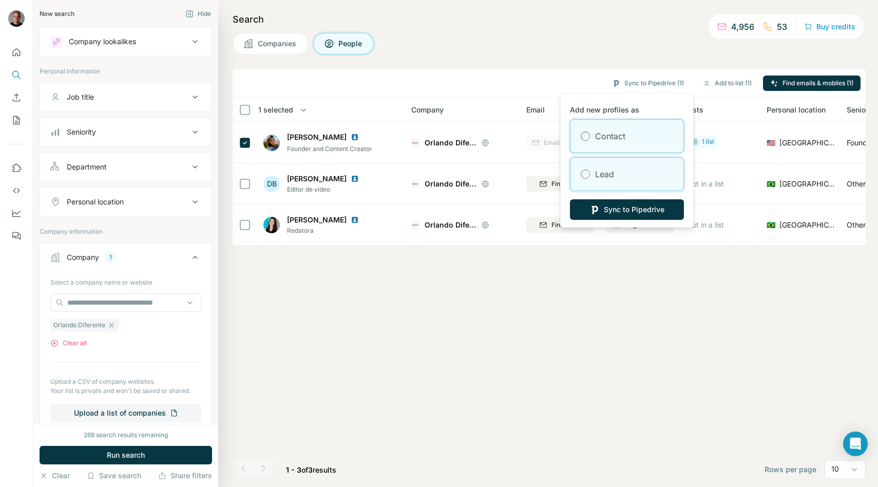
click at [615, 166] on div "Lead" at bounding box center [626, 174] width 113 height 33
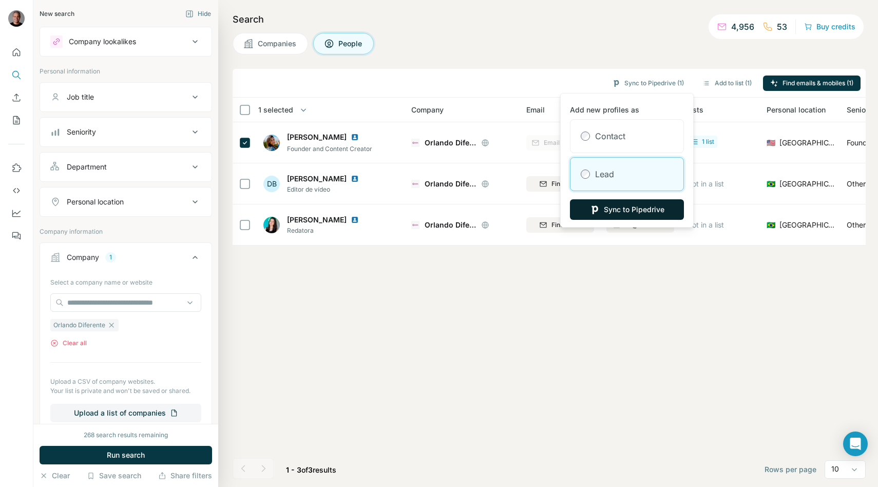
click at [615, 208] on button "Sync to Pipedrive" at bounding box center [627, 209] width 114 height 21
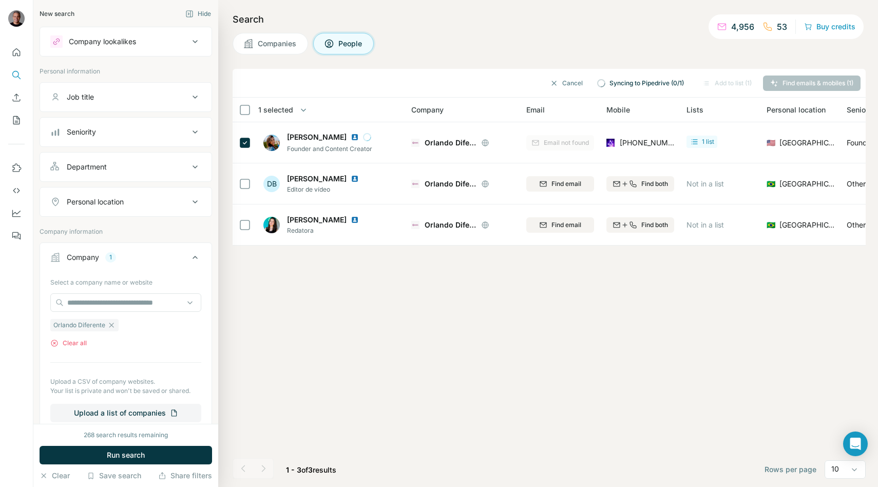
click at [280, 44] on span "Companies" at bounding box center [278, 44] width 40 height 10
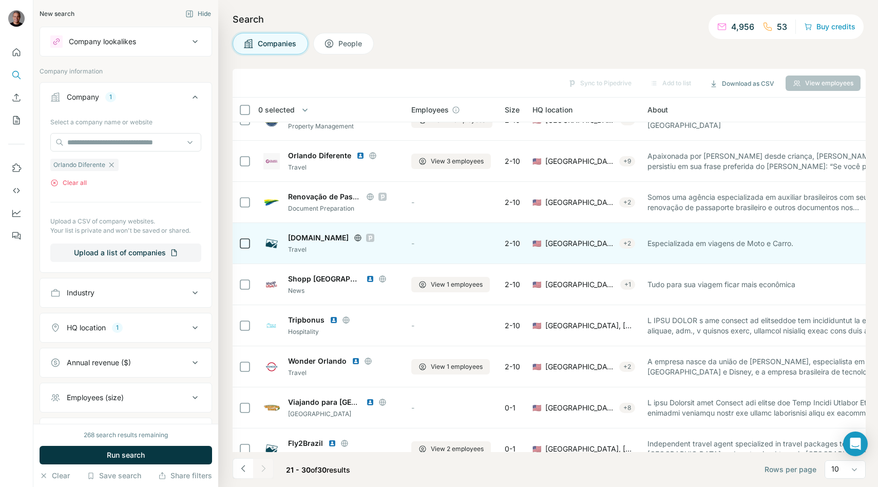
scroll to position [23, 0]
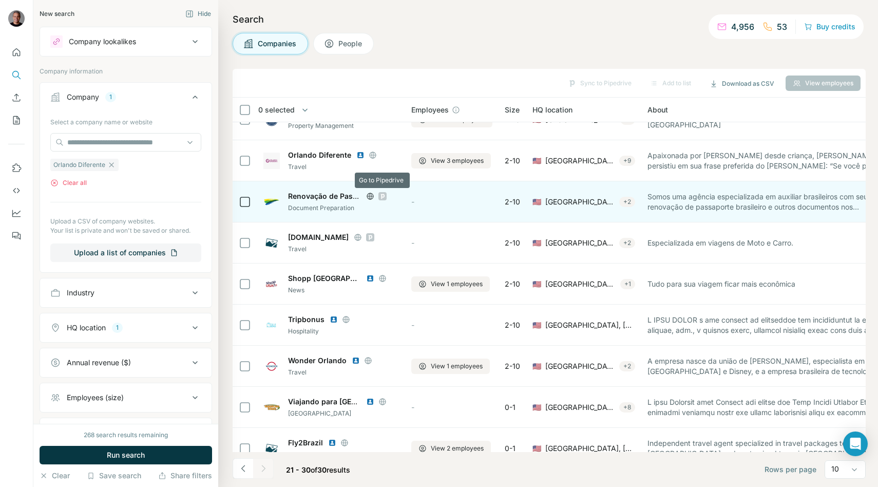
click at [382, 198] on icon at bounding box center [382, 196] width 6 height 8
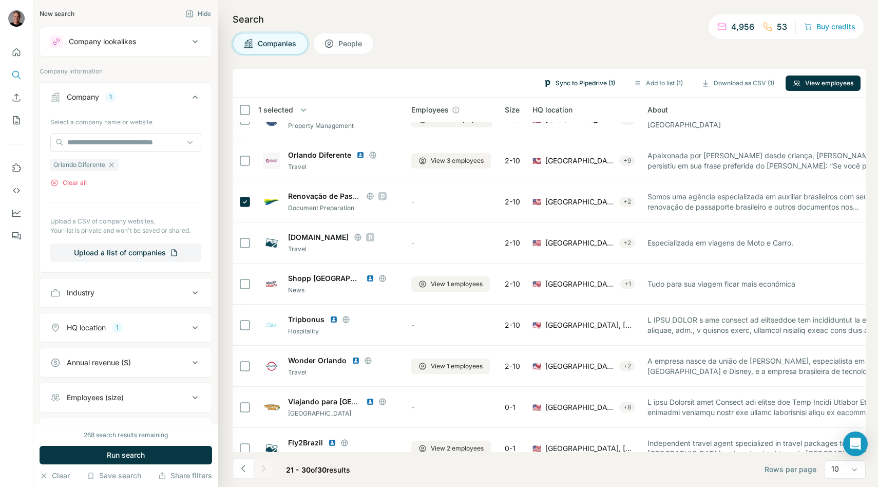
click at [553, 86] on button "Sync to Pipedrive (1)" at bounding box center [579, 82] width 86 height 15
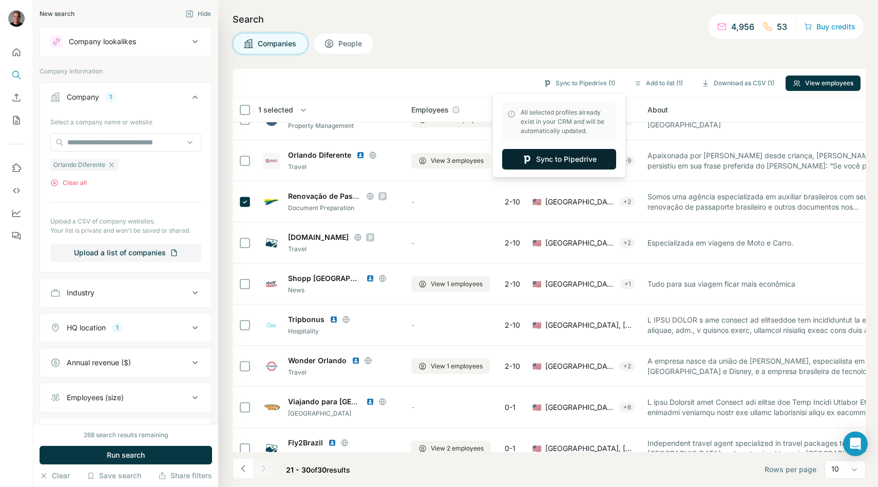
click at [540, 162] on button "Sync to Pipedrive" at bounding box center [559, 159] width 114 height 21
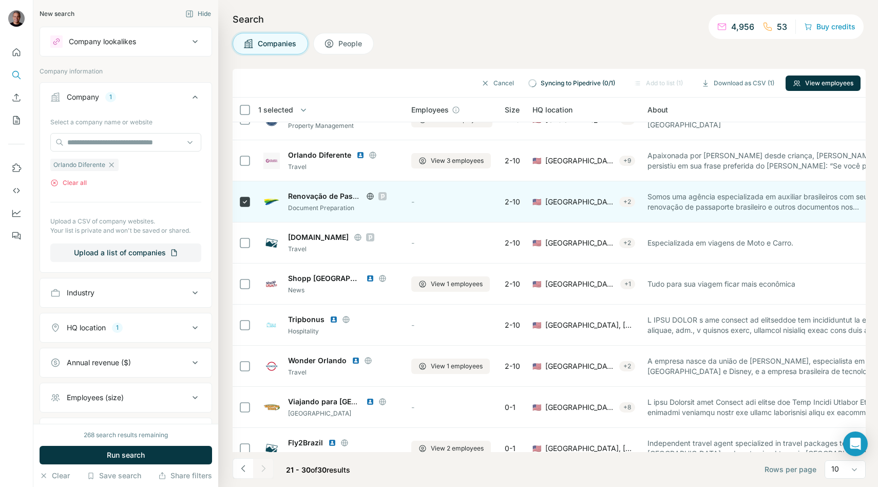
click at [381, 194] on icon at bounding box center [382, 196] width 6 height 8
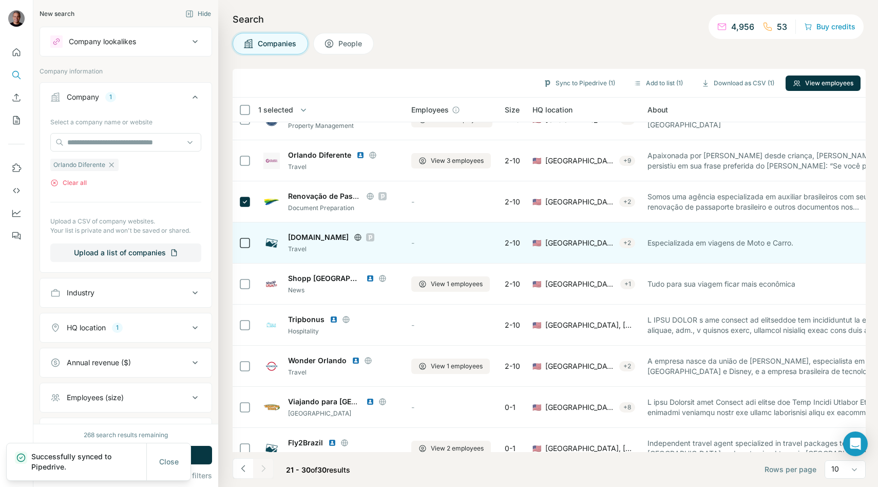
click at [387, 236] on div at bounding box center [370, 237] width 33 height 8
click at [372, 237] on icon at bounding box center [371, 237] width 4 height 5
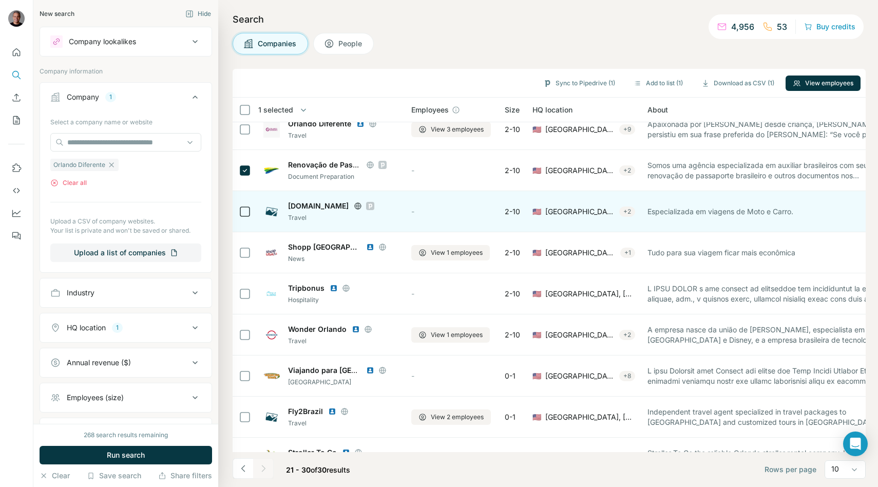
scroll to position [0, 0]
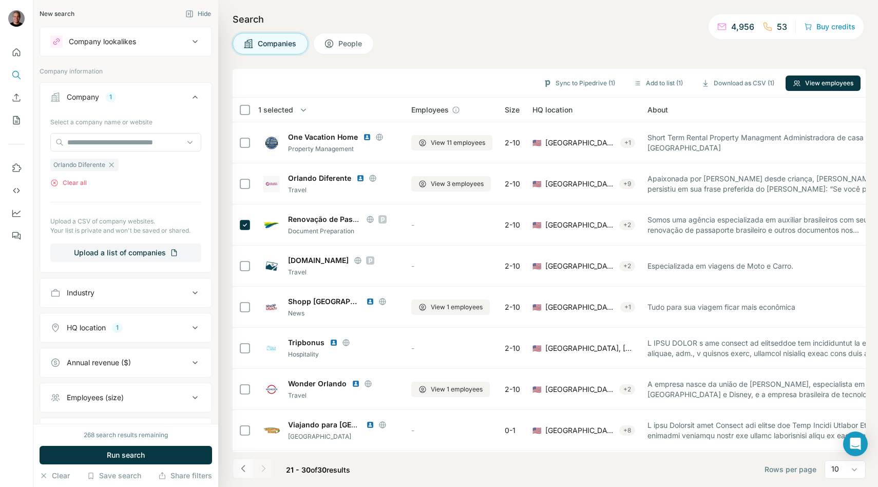
click at [246, 471] on icon "Navigate to previous page" at bounding box center [243, 468] width 10 height 10
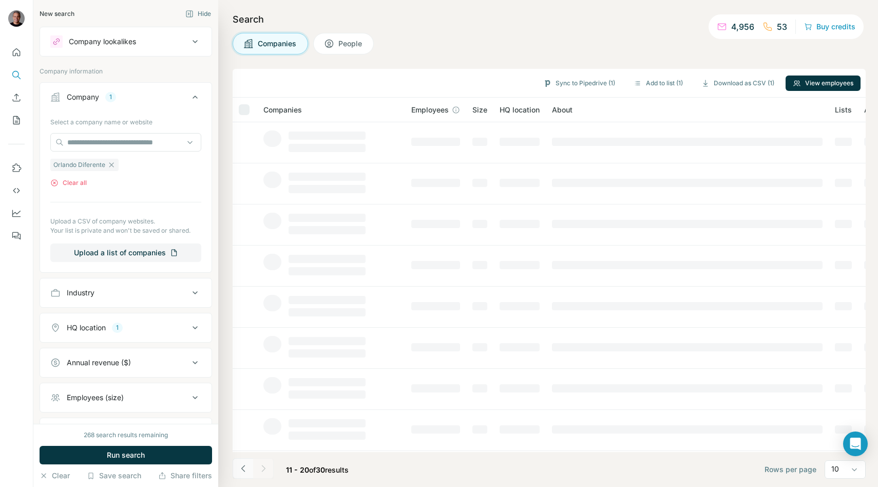
click at [246, 471] on icon "Navigate to previous page" at bounding box center [243, 468] width 10 height 10
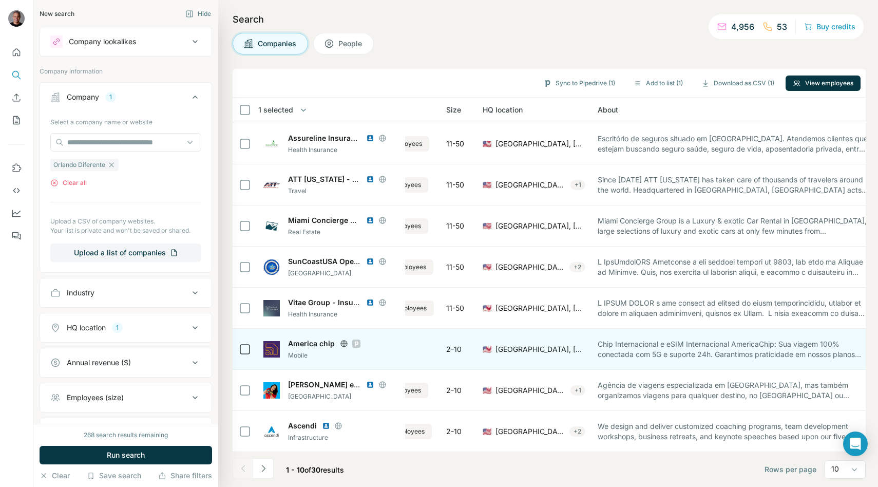
scroll to position [81, 0]
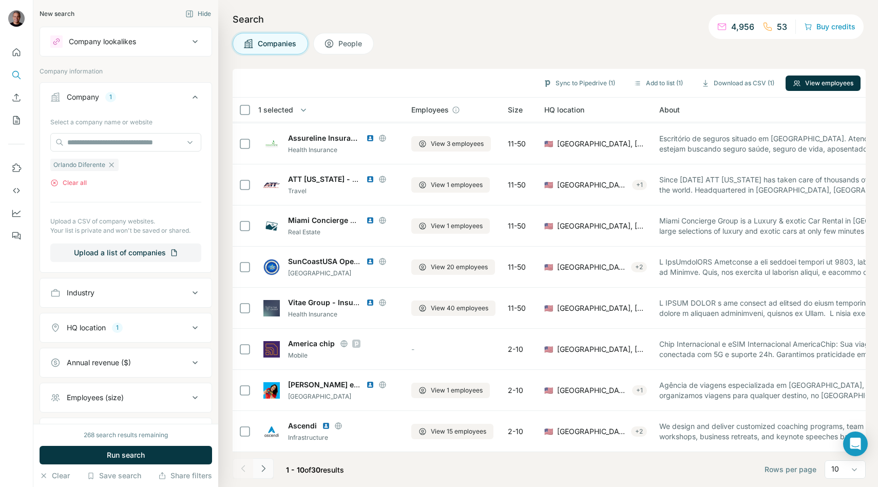
click at [266, 465] on icon "Navigate to next page" at bounding box center [263, 468] width 10 height 10
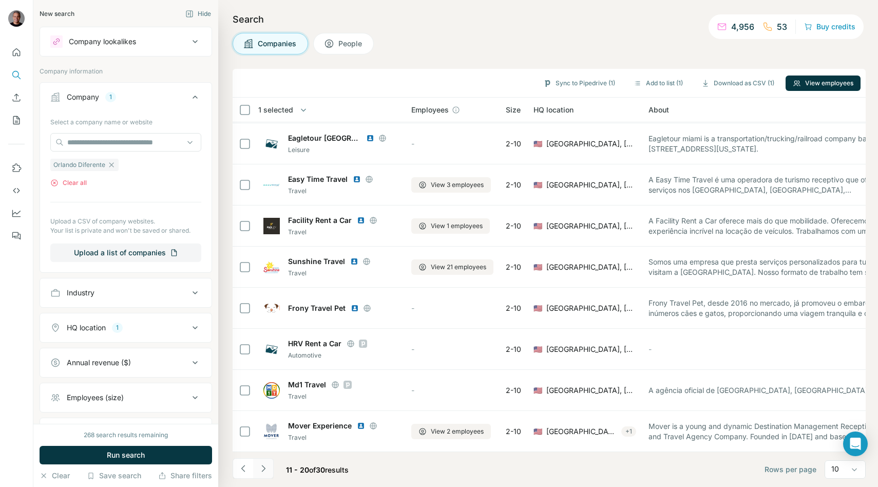
click at [261, 470] on icon "Navigate to next page" at bounding box center [263, 468] width 10 height 10
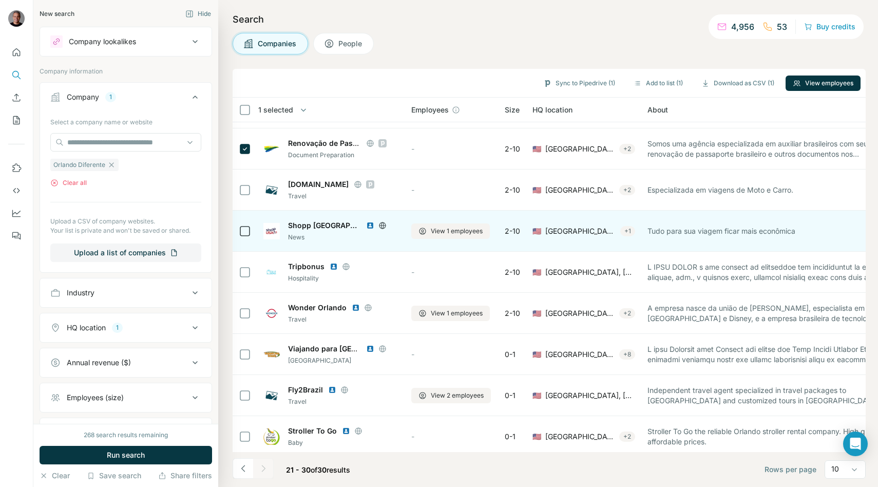
scroll to position [75, 0]
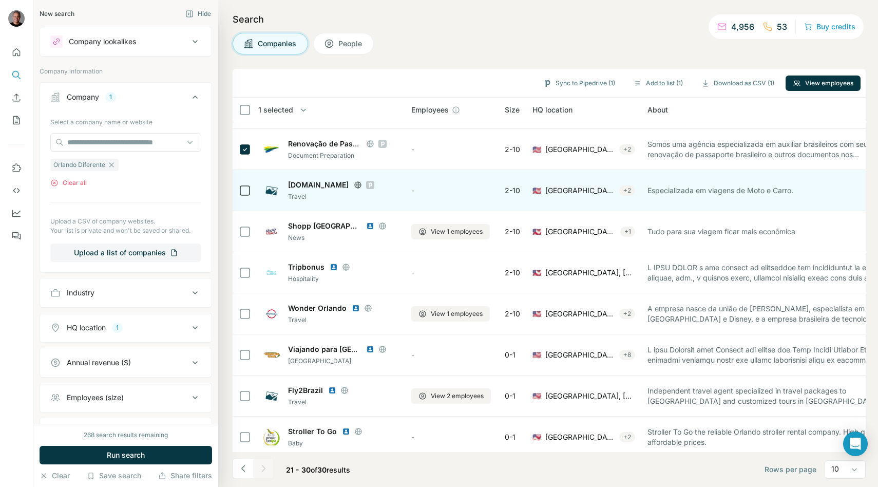
click at [364, 184] on div "[DOMAIN_NAME]" at bounding box center [343, 185] width 111 height 10
click at [362, 184] on icon at bounding box center [358, 185] width 8 height 8
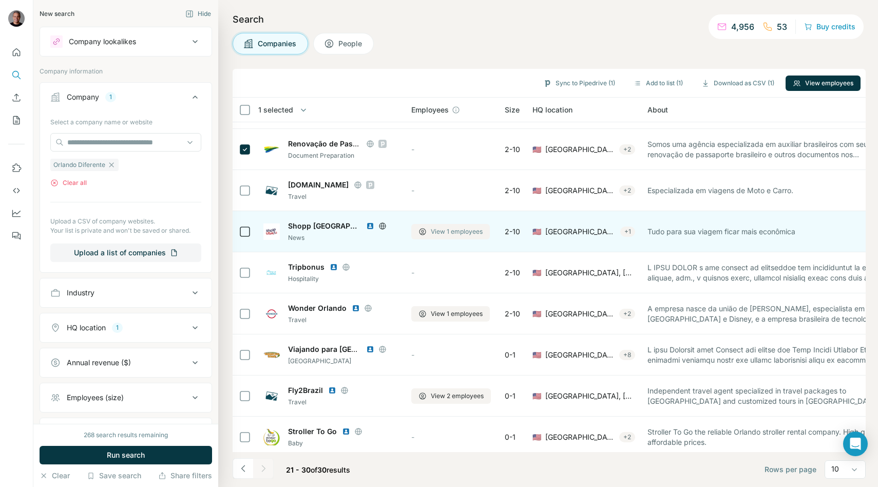
click at [436, 232] on span "View 1 employees" at bounding box center [457, 231] width 52 height 9
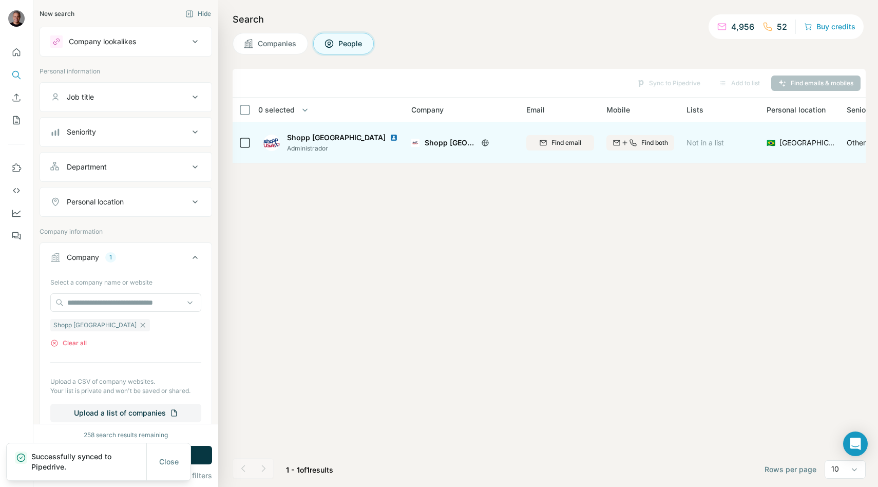
click at [481, 144] on icon at bounding box center [485, 143] width 8 height 8
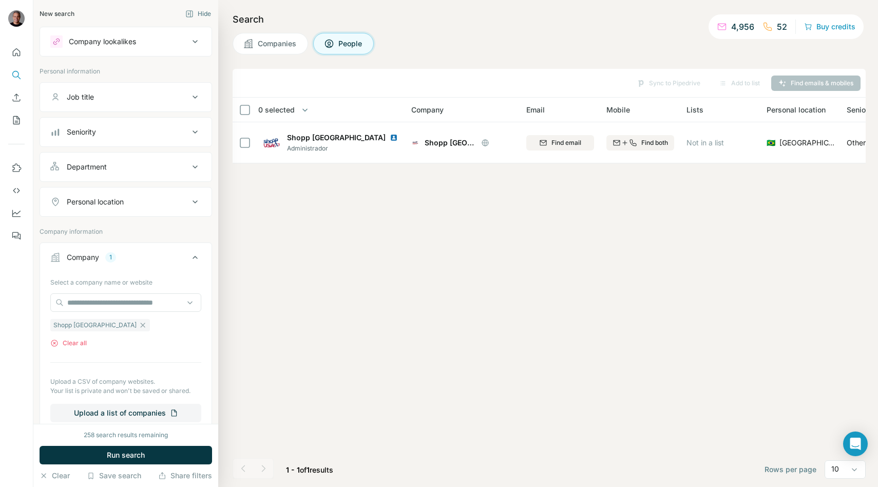
click at [281, 46] on span "Companies" at bounding box center [278, 44] width 40 height 10
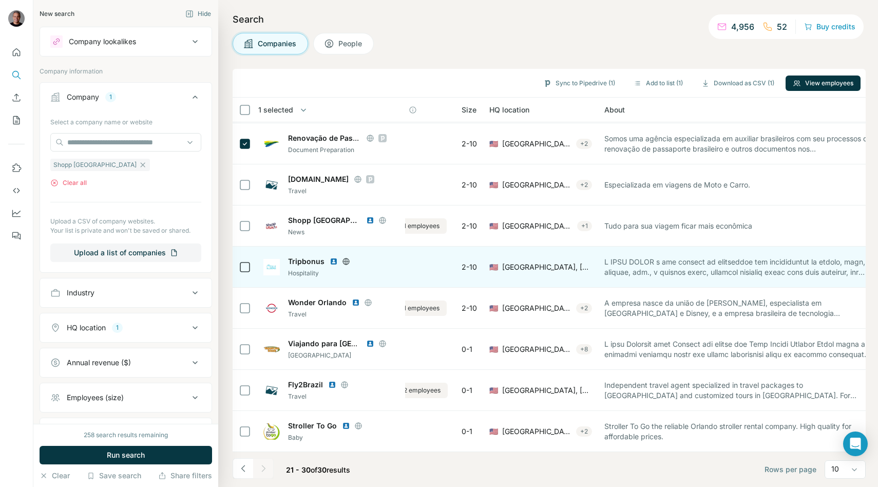
scroll to position [81, 0]
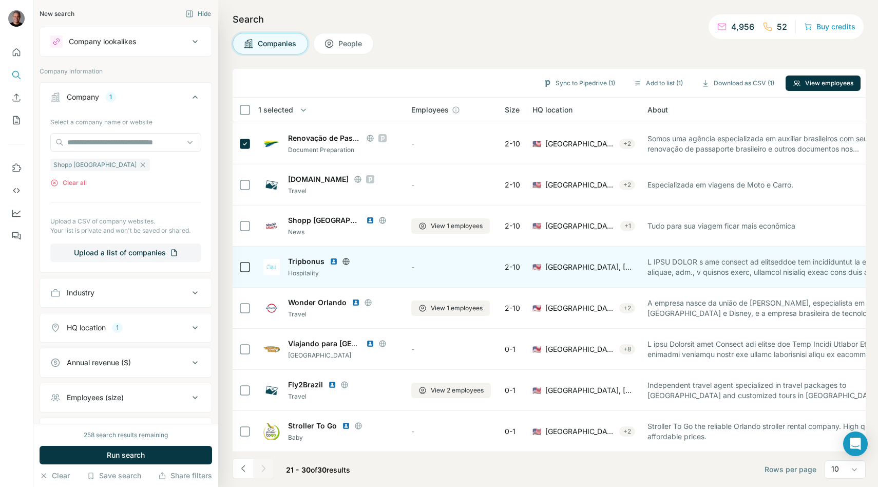
click at [346, 261] on icon at bounding box center [345, 261] width 7 height 1
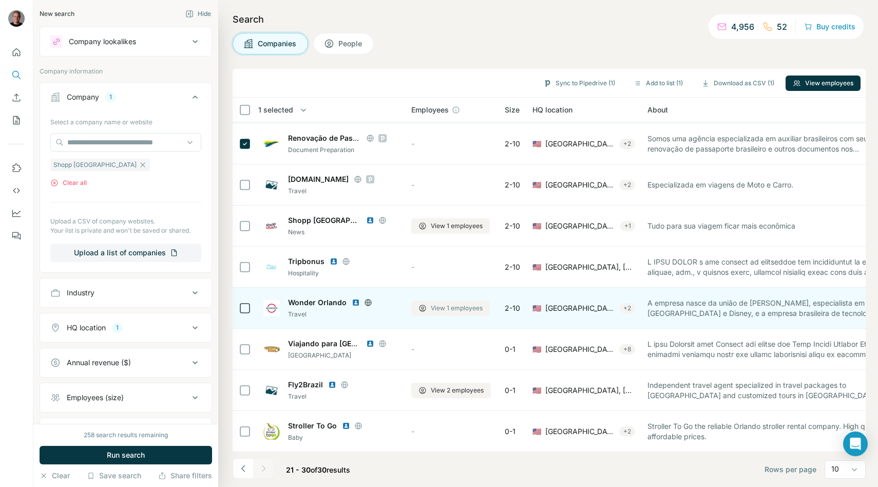
click at [429, 305] on button "View 1 employees" at bounding box center [450, 307] width 79 height 15
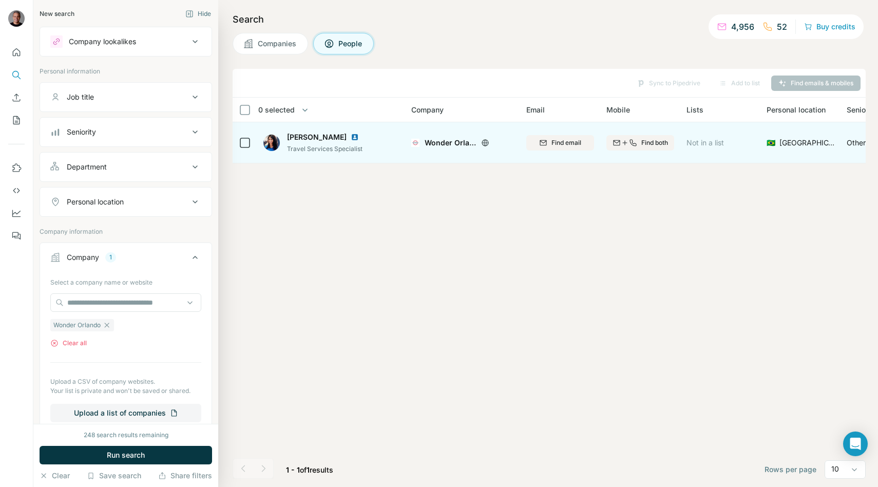
click at [484, 140] on icon at bounding box center [485, 142] width 3 height 7
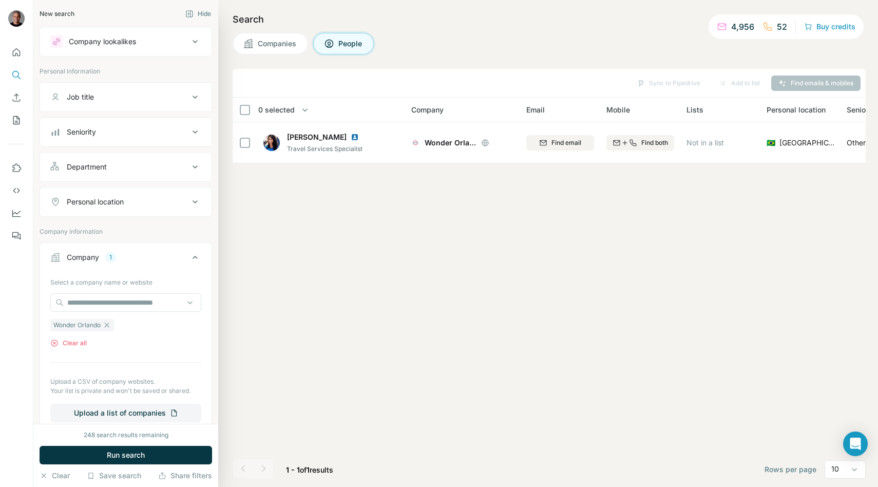
click at [374, 282] on div "Sync to Pipedrive Add to list Find emails & mobiles 0 selected People Company E…" at bounding box center [549, 278] width 633 height 418
click at [291, 52] on button "Companies" at bounding box center [270, 44] width 75 height 22
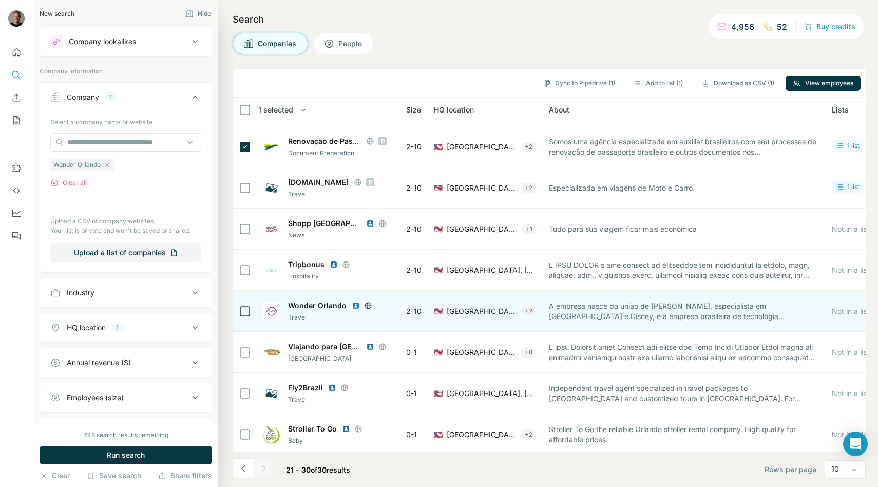
scroll to position [78, 169]
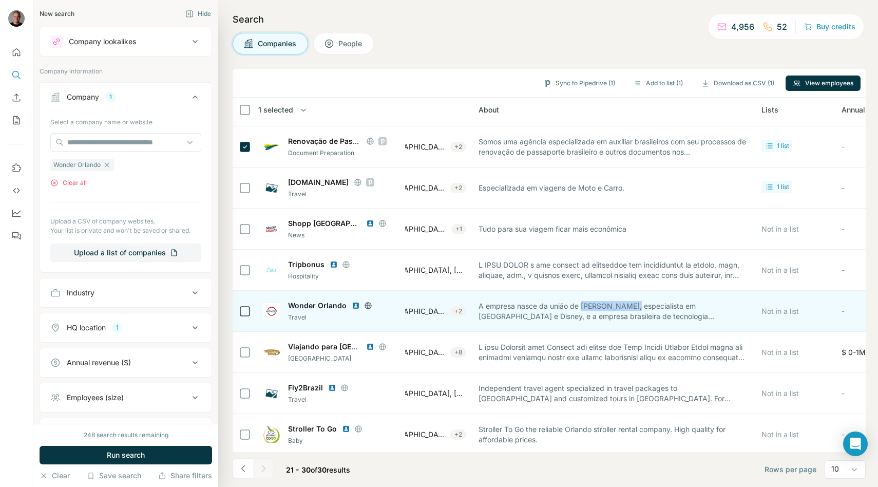
drag, startPoint x: 582, startPoint y: 304, endPoint x: 628, endPoint y: 303, distance: 46.2
click at [628, 303] on span "A empresa nasce da união de [PERSON_NAME], especialista em [GEOGRAPHIC_DATA] e …" at bounding box center [614, 311] width 271 height 21
copy span "[PERSON_NAME]"
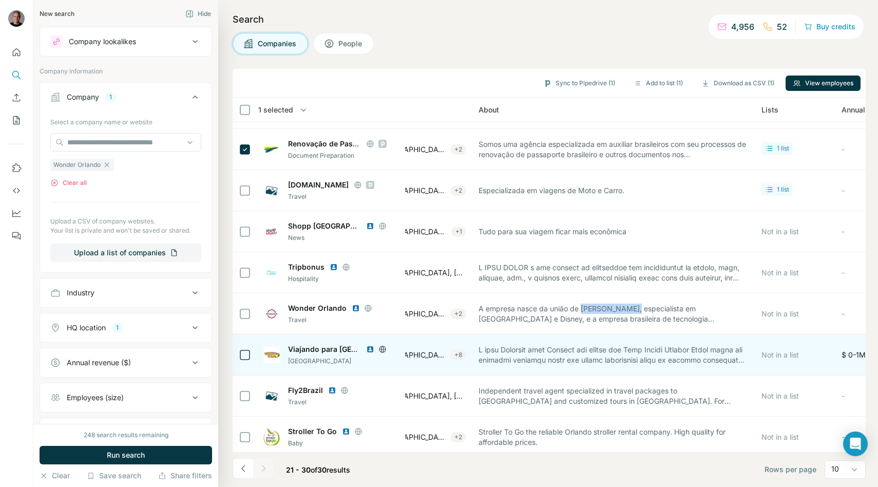
scroll to position [75, 0]
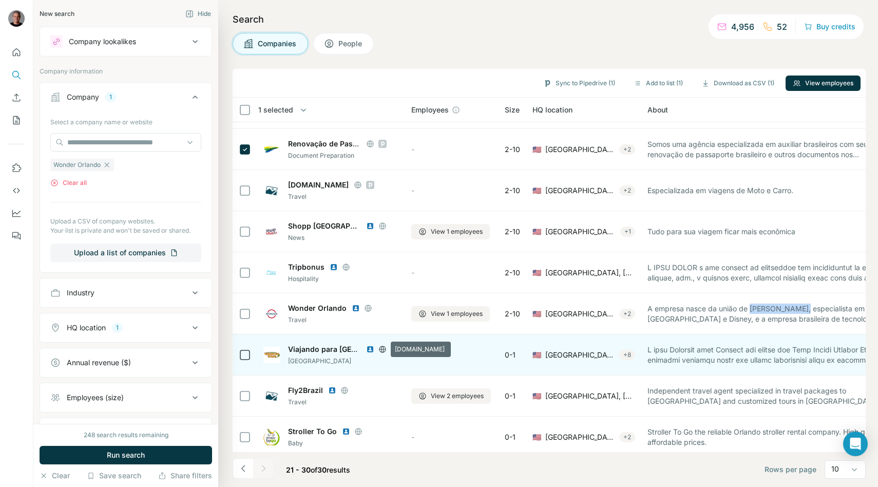
click at [382, 350] on icon at bounding box center [382, 349] width 8 height 8
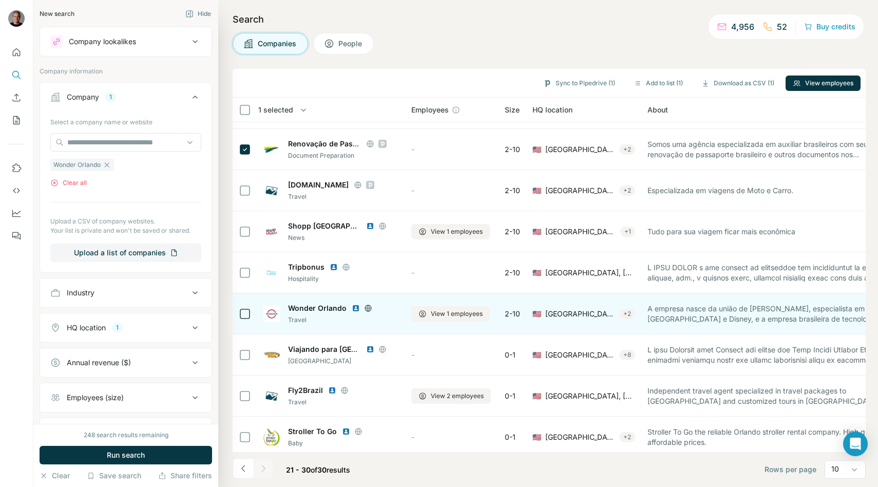
click at [355, 307] on img at bounding box center [356, 308] width 8 height 8
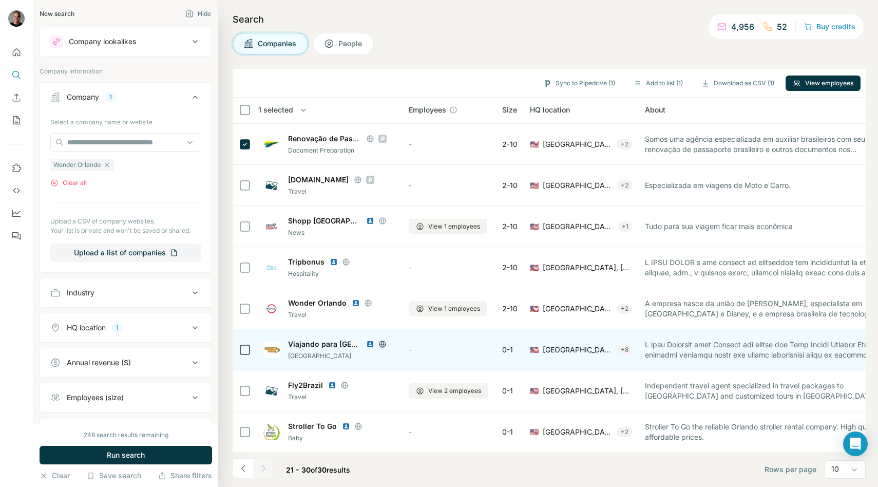
scroll to position [81, 0]
click at [382, 342] on icon at bounding box center [382, 344] width 8 height 8
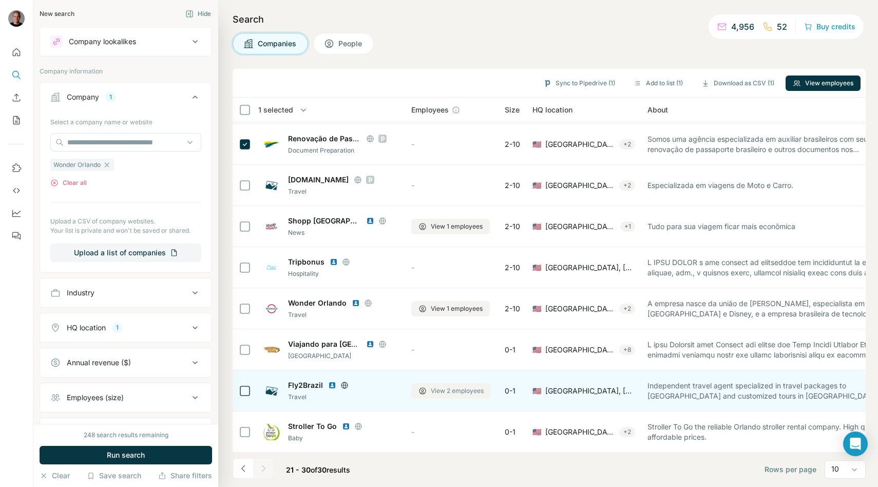
click at [429, 391] on button "View 2 employees" at bounding box center [451, 390] width 80 height 15
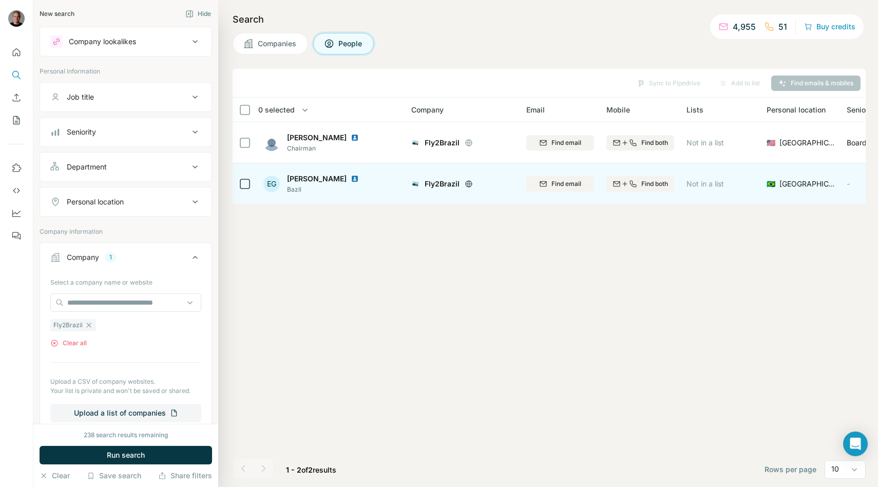
click at [351, 177] on img at bounding box center [355, 179] width 8 height 8
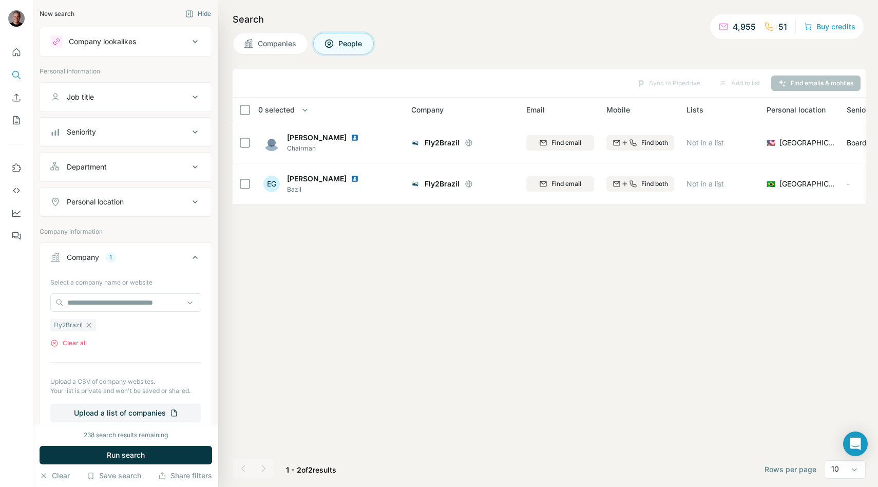
click at [253, 63] on div "Search Companies People Sync to Pipedrive Add to list Find emails & mobiles 0 s…" at bounding box center [548, 243] width 660 height 487
click at [253, 51] on button "Companies" at bounding box center [270, 44] width 75 height 22
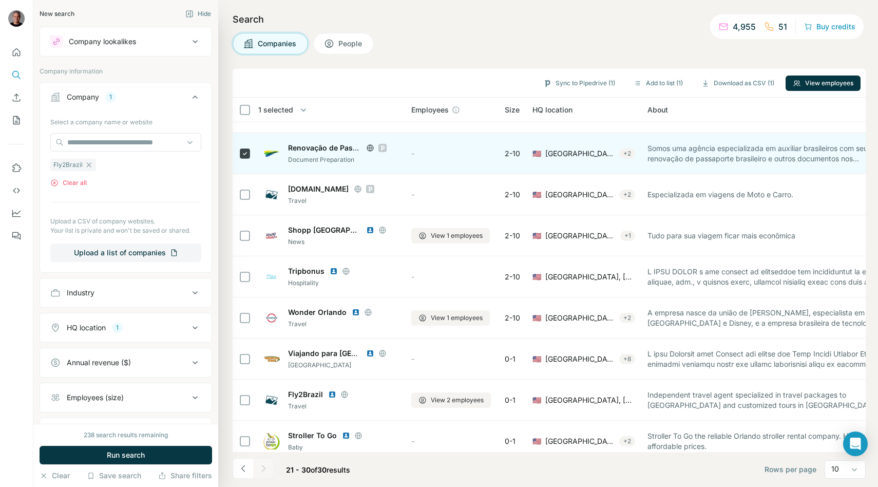
scroll to position [81, 0]
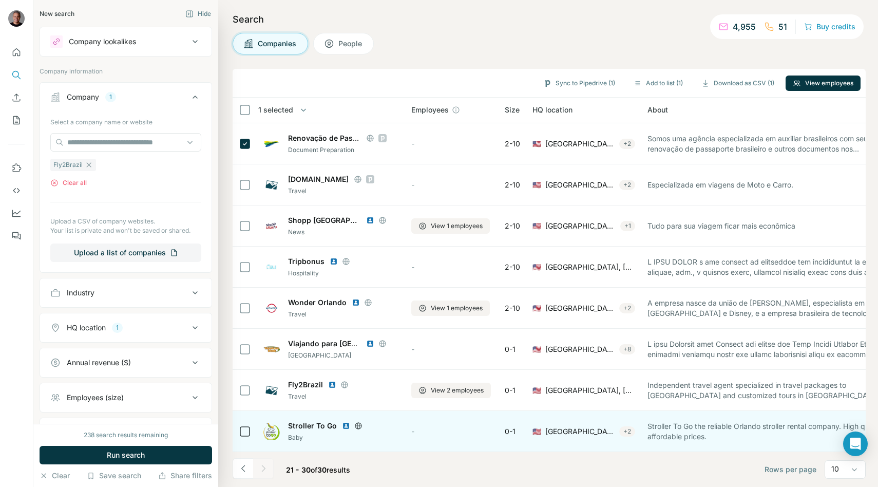
click at [356, 426] on icon at bounding box center [358, 426] width 8 height 8
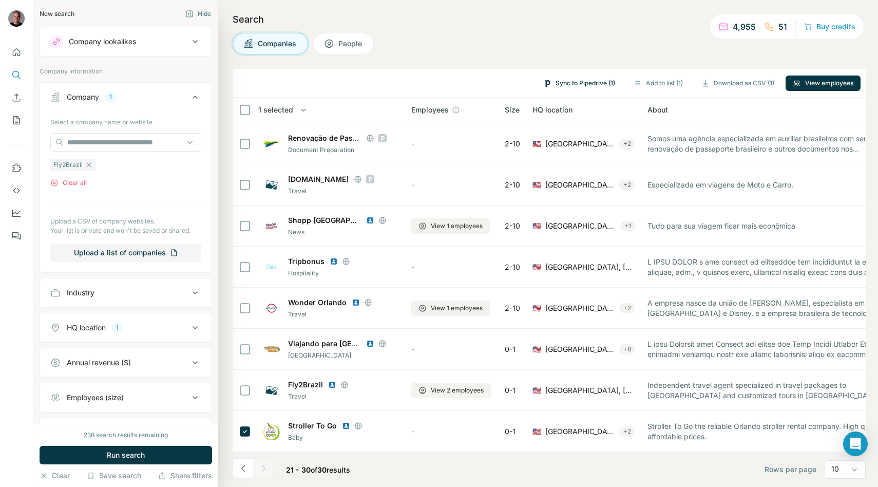
click at [572, 79] on button "Sync to Pipedrive (1)" at bounding box center [579, 82] width 86 height 15
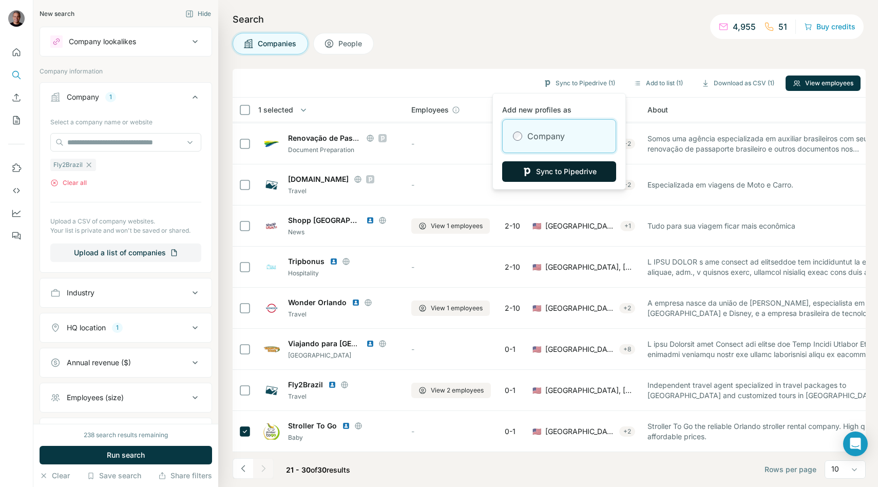
click at [537, 169] on button "Sync to Pipedrive" at bounding box center [559, 171] width 114 height 21
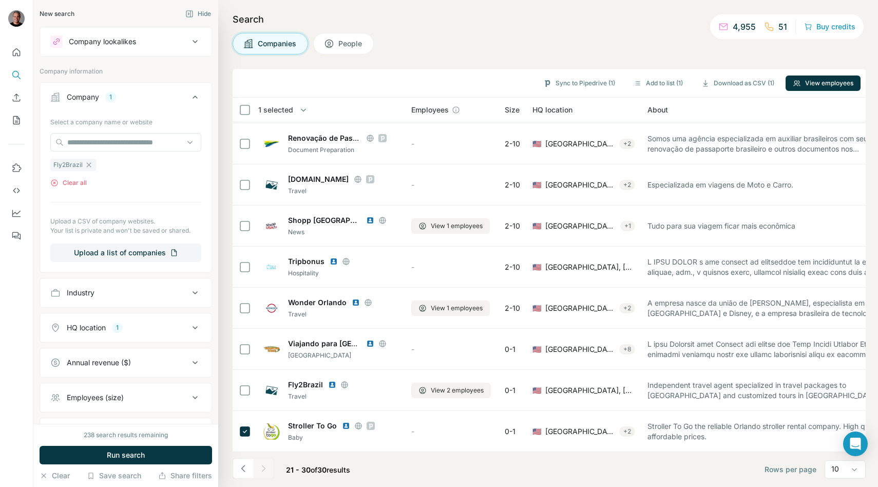
scroll to position [155, 0]
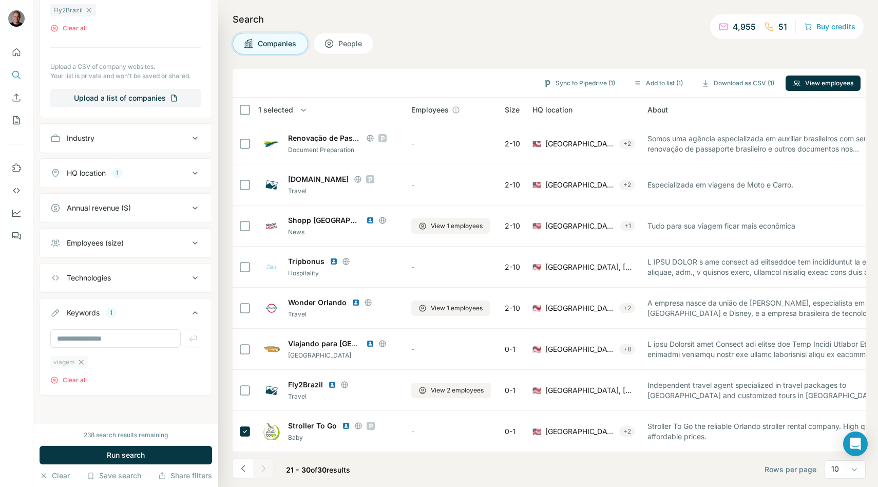
click at [79, 359] on icon "button" at bounding box center [81, 361] width 5 height 5
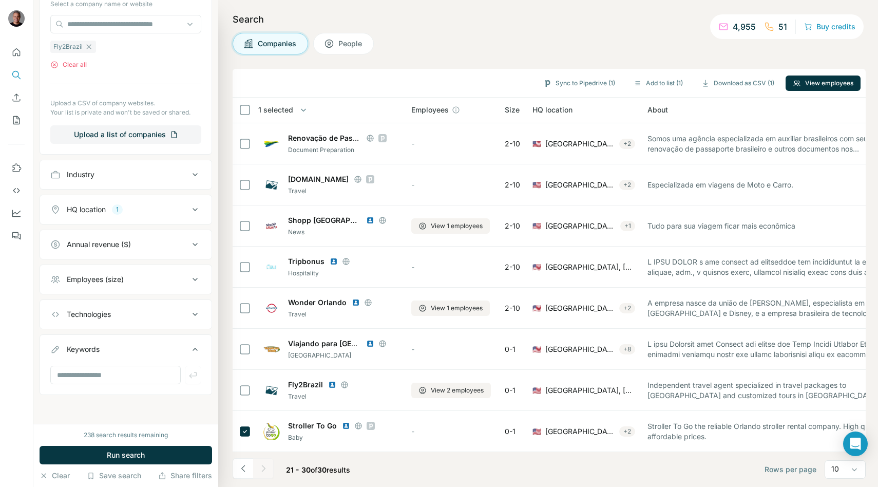
scroll to position [118, 0]
click at [82, 371] on input "text" at bounding box center [115, 375] width 130 height 18
type input "*"
type input "*********"
click at [121, 450] on span "Run search" at bounding box center [126, 455] width 38 height 10
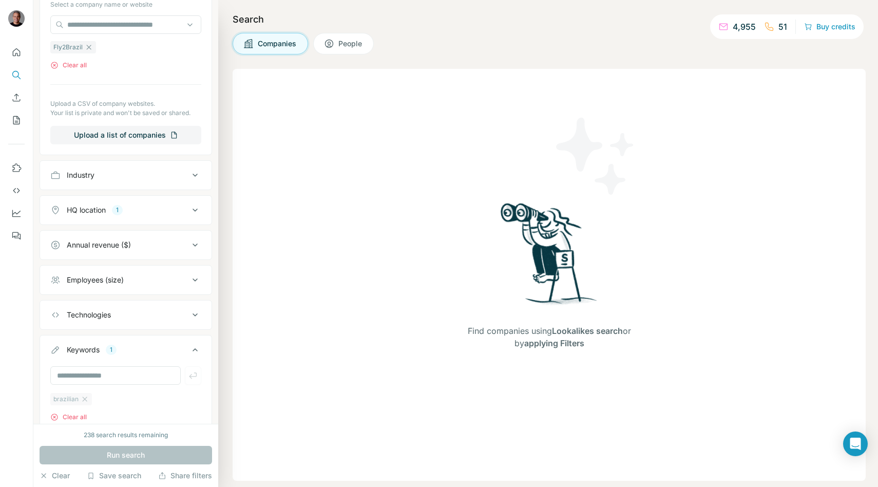
click at [82, 393] on div "brazilian" at bounding box center [71, 399] width 42 height 12
click at [84, 400] on icon "button" at bounding box center [85, 399] width 8 height 8
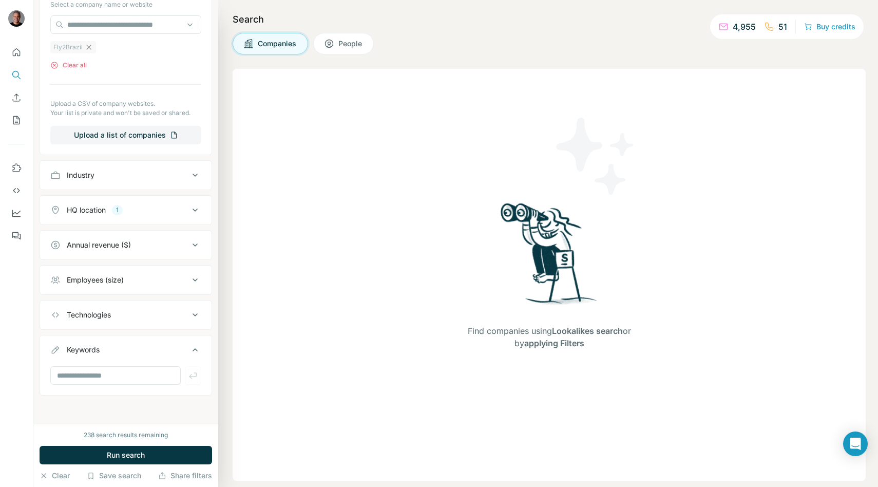
click at [87, 46] on icon "button" at bounding box center [89, 47] width 8 height 8
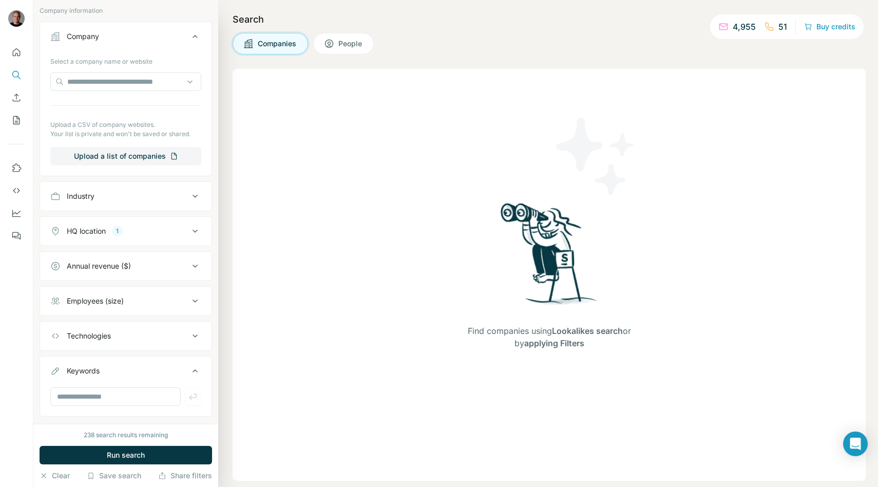
scroll to position [82, 0]
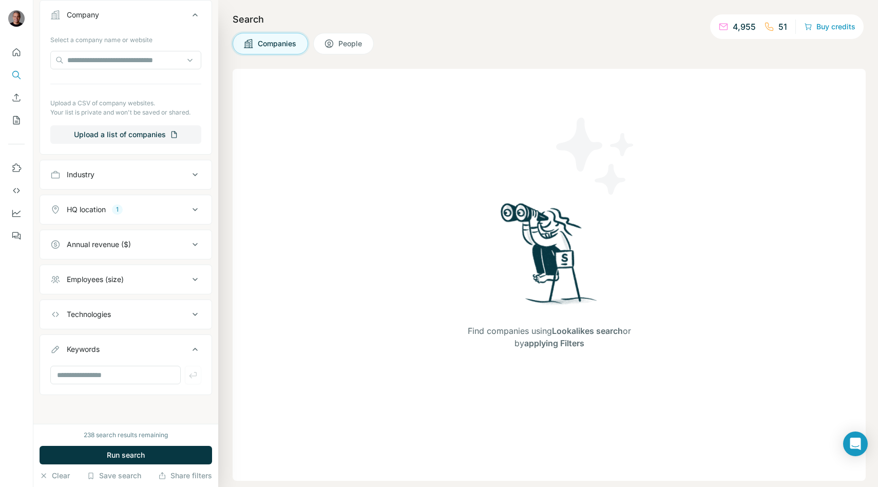
click at [170, 209] on div "HQ location 1" at bounding box center [119, 209] width 139 height 10
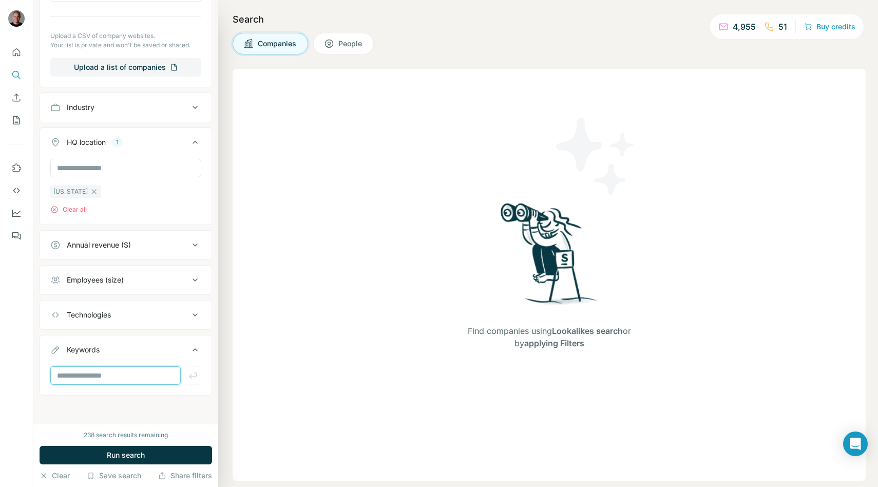
click at [103, 377] on input "text" at bounding box center [115, 375] width 130 height 18
type input "**********"
click at [190, 380] on button "button" at bounding box center [193, 375] width 16 height 18
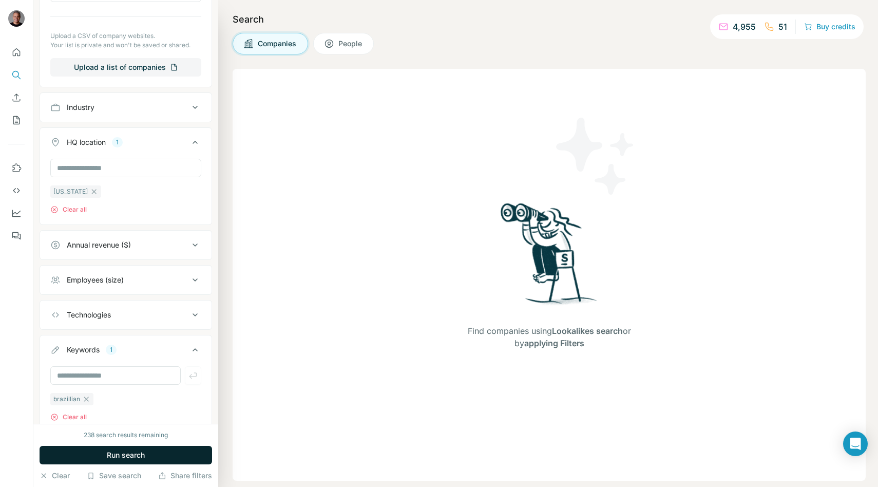
click at [152, 453] on button "Run search" at bounding box center [126, 455] width 173 height 18
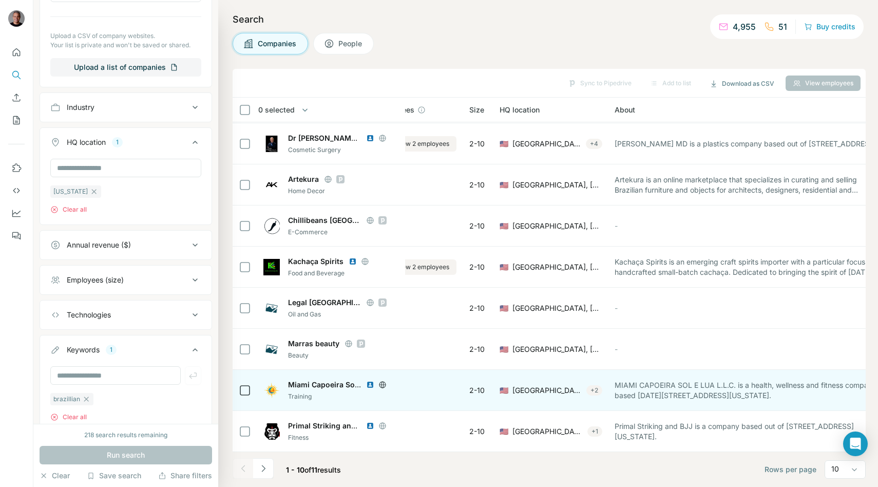
scroll to position [81, 0]
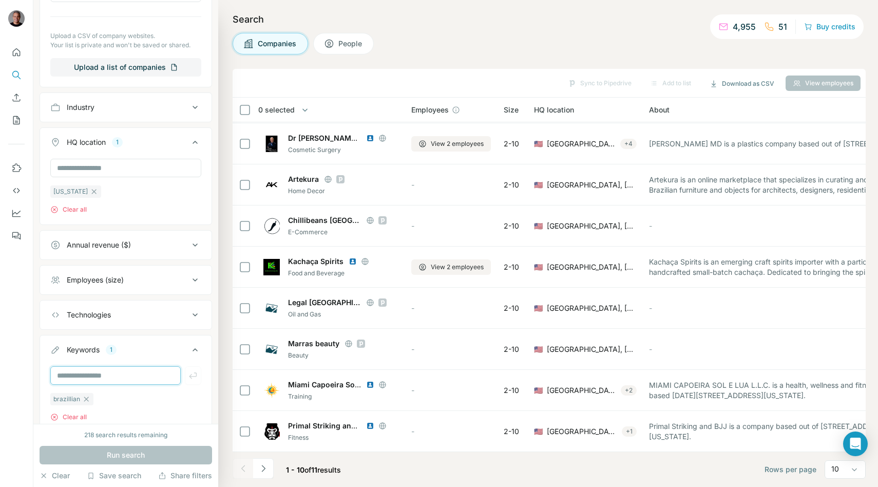
click at [80, 374] on input "text" at bounding box center [115, 375] width 130 height 18
